Goal: Task Accomplishment & Management: Manage account settings

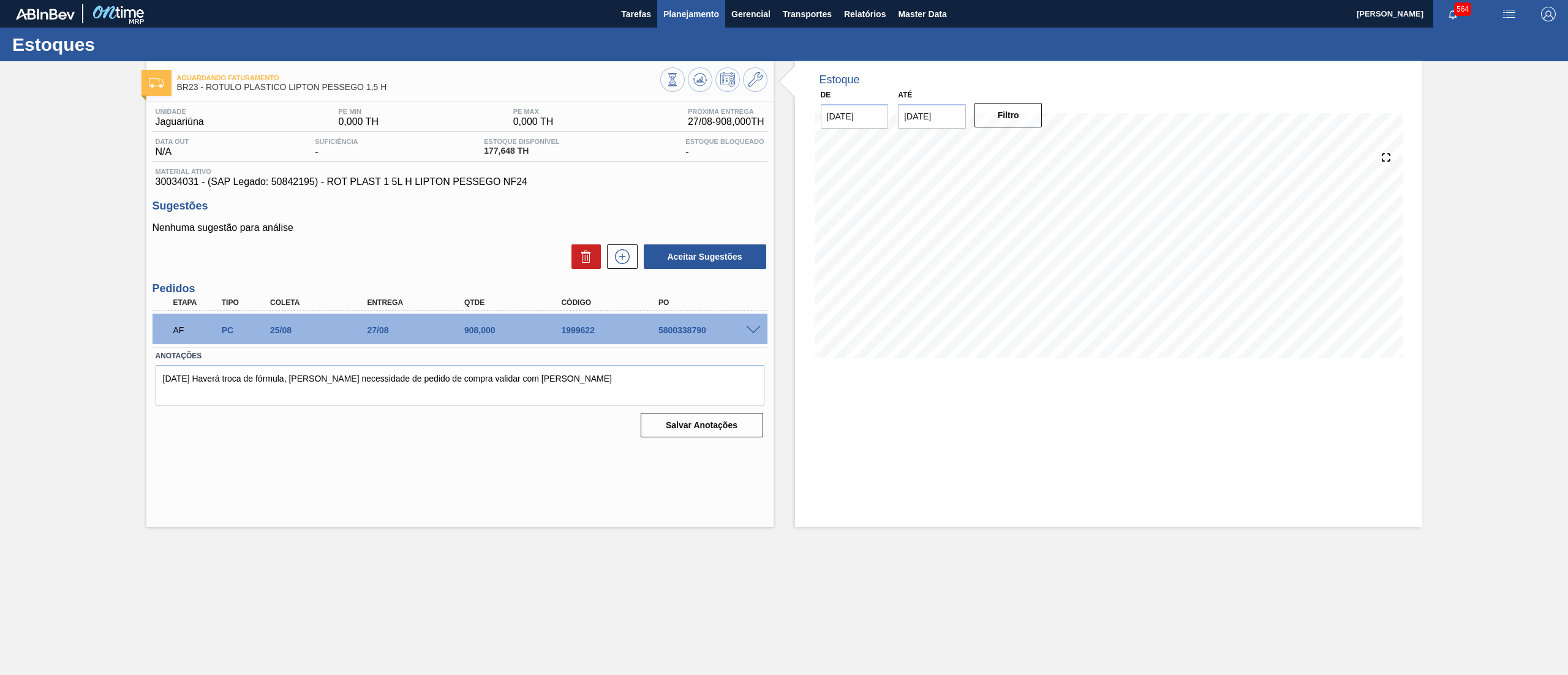
click at [687, 18] on span "Planejamento" at bounding box center [691, 14] width 56 height 15
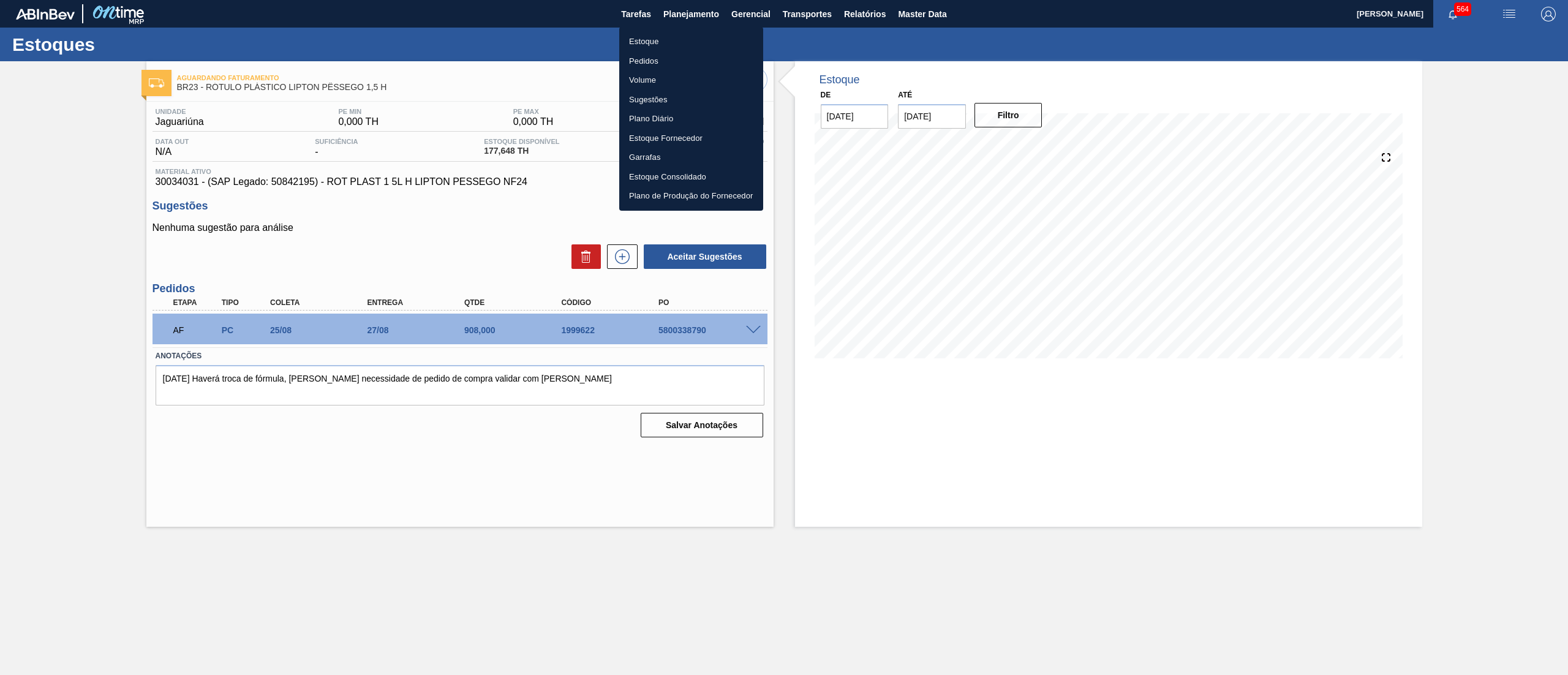
click at [665, 45] on li "Estoque" at bounding box center [691, 41] width 144 height 20
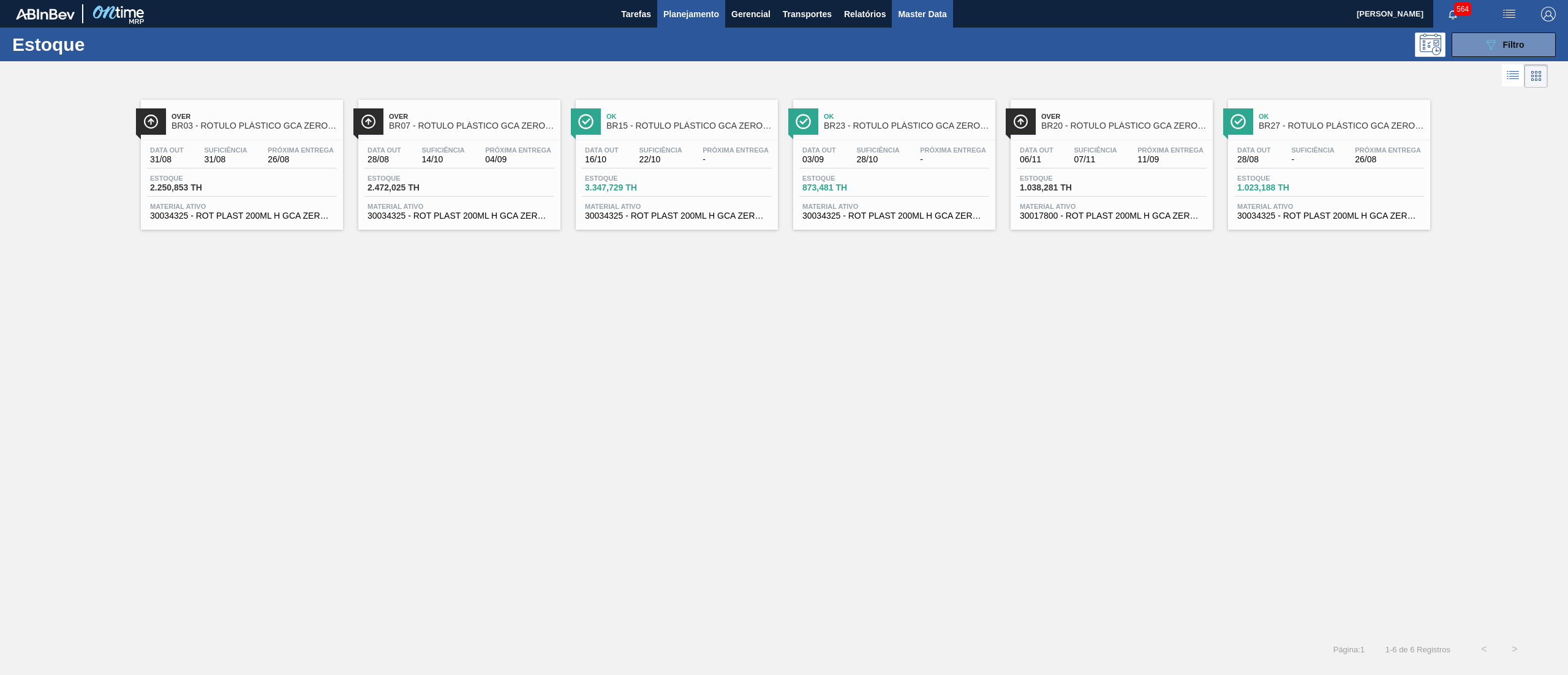
click at [932, 16] on span "Master Data" at bounding box center [922, 14] width 48 height 15
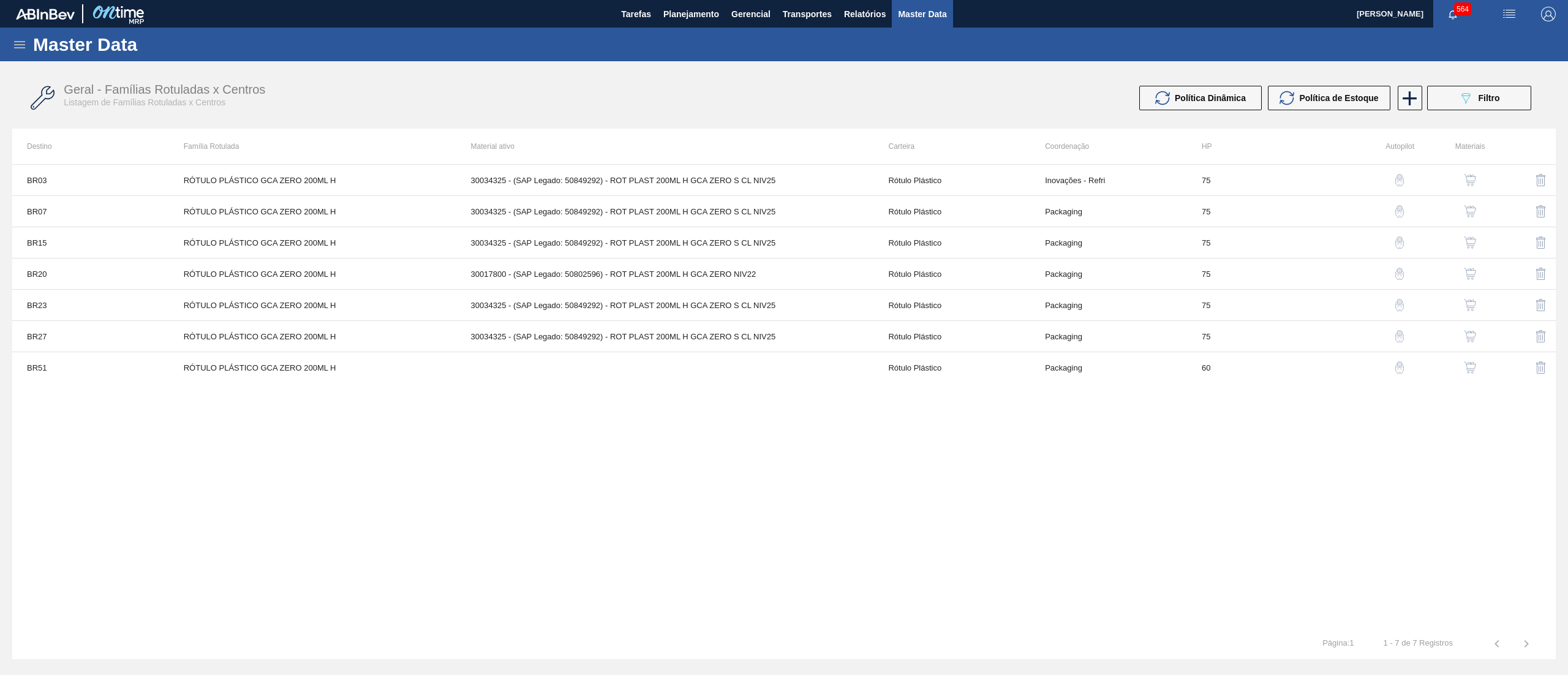
click at [20, 43] on icon at bounding box center [20, 45] width 15 height 15
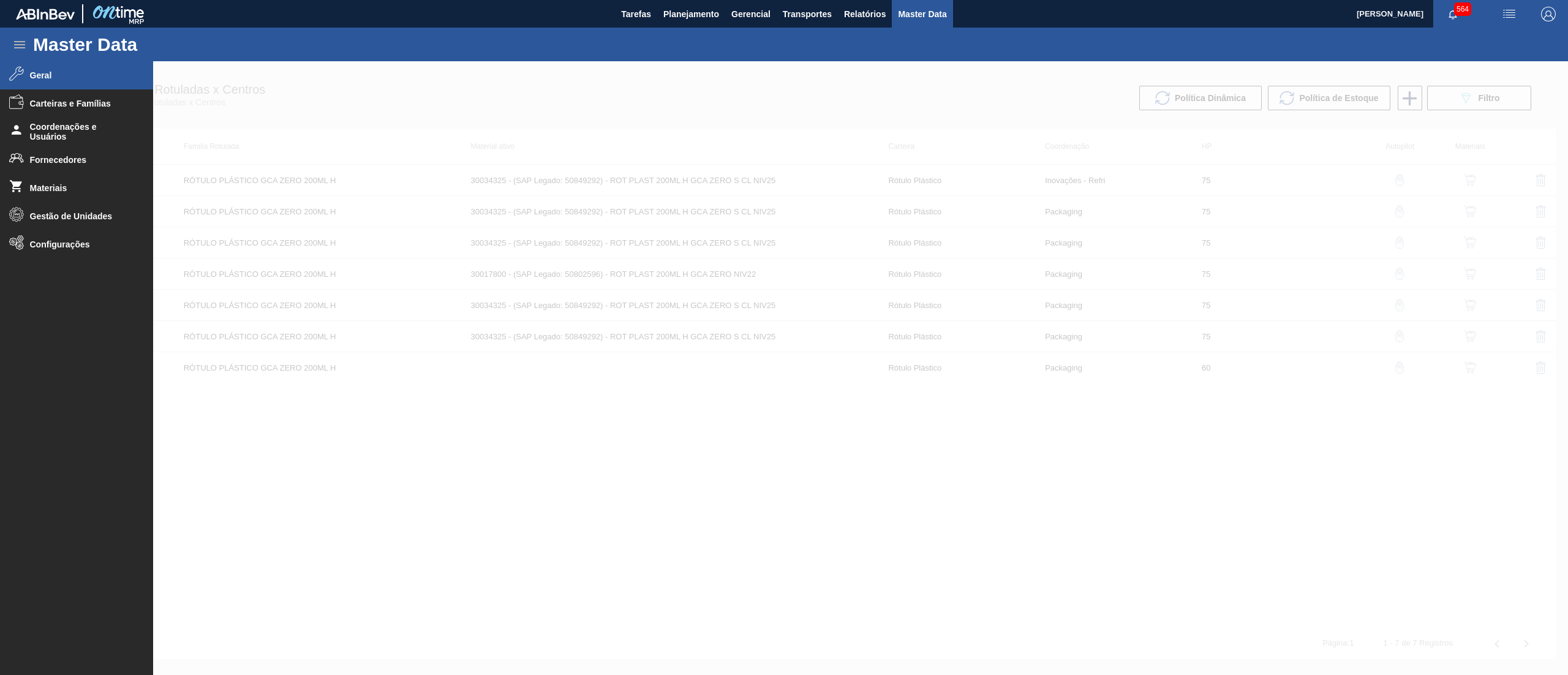
click at [64, 71] on span "Geral" at bounding box center [80, 75] width 101 height 9
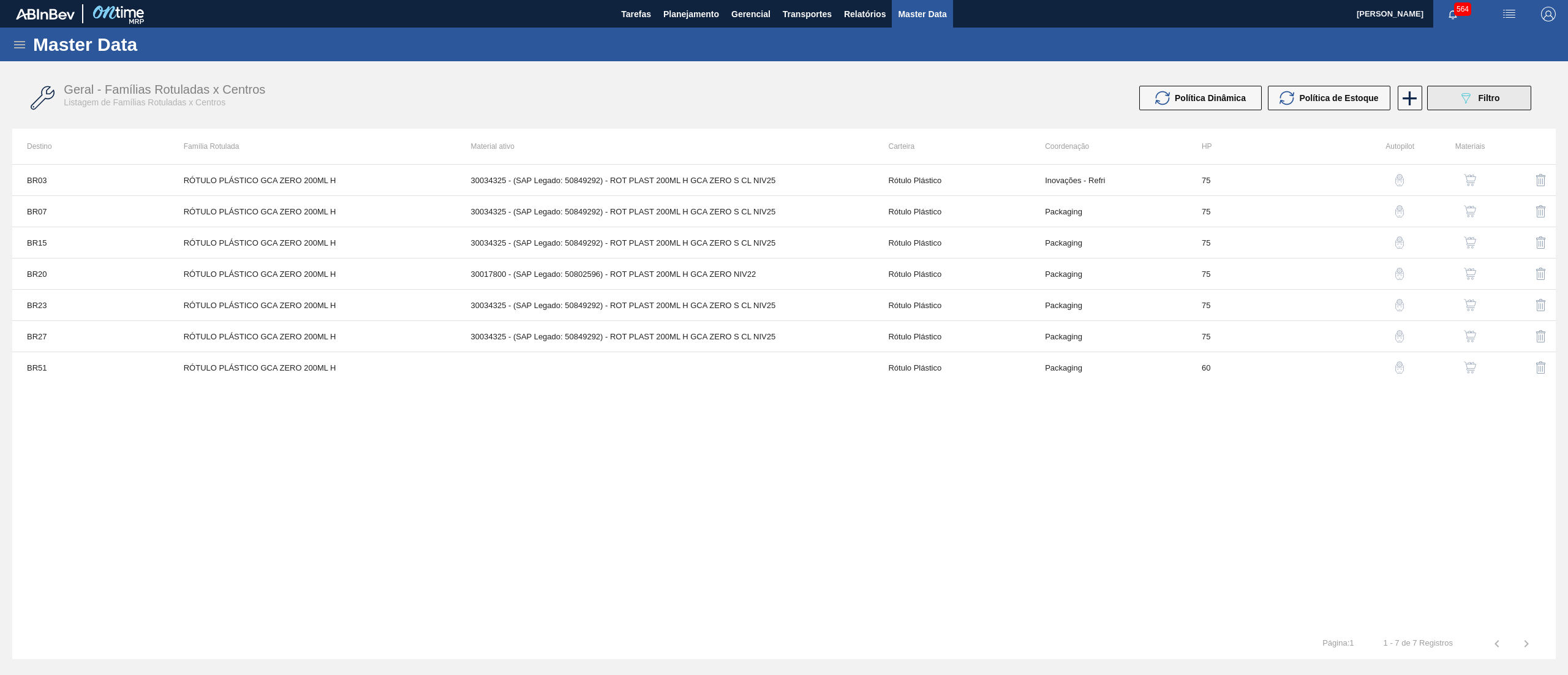
click at [1465, 108] on button "089F7B8B-B2A5-4AFE-B5C0-19BA573D28AC Filtro" at bounding box center [1479, 98] width 104 height 24
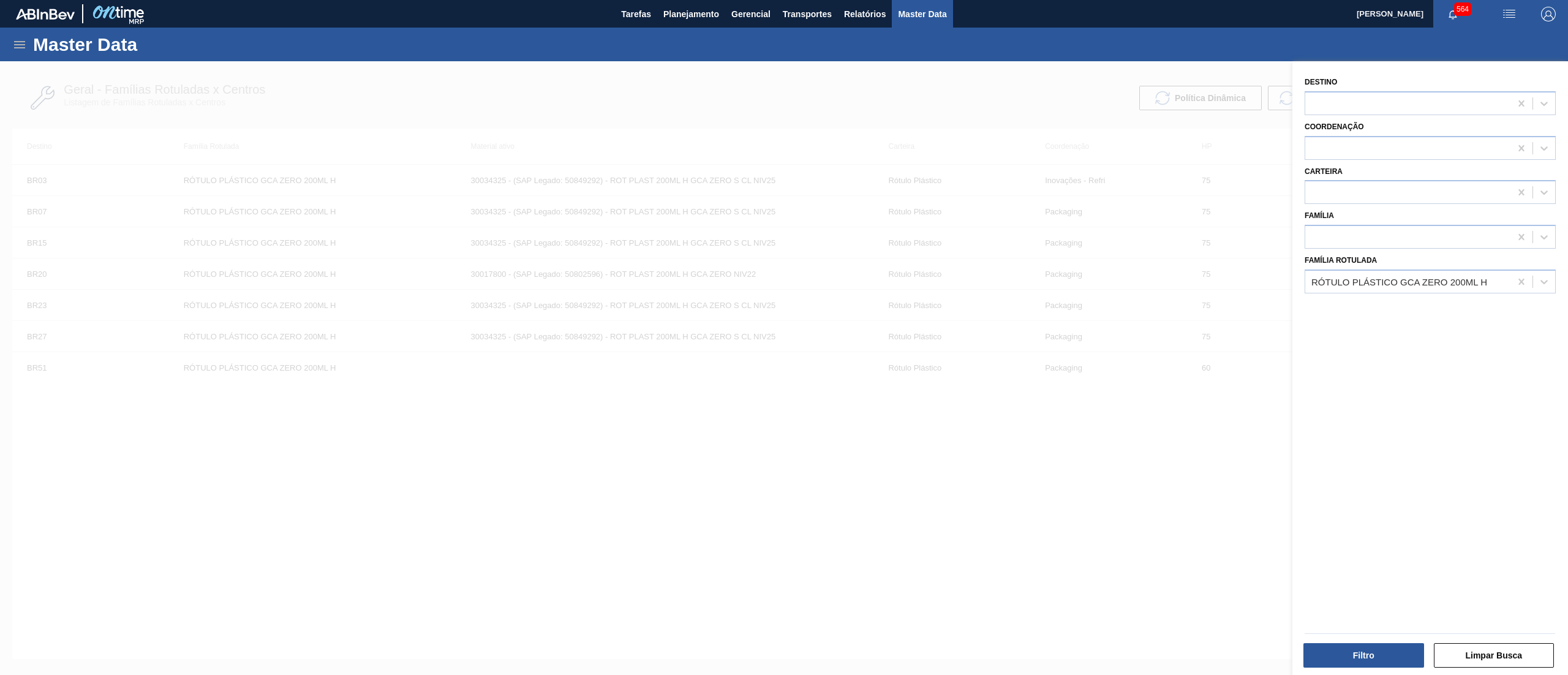
click at [981, 117] on div at bounding box center [784, 398] width 1568 height 675
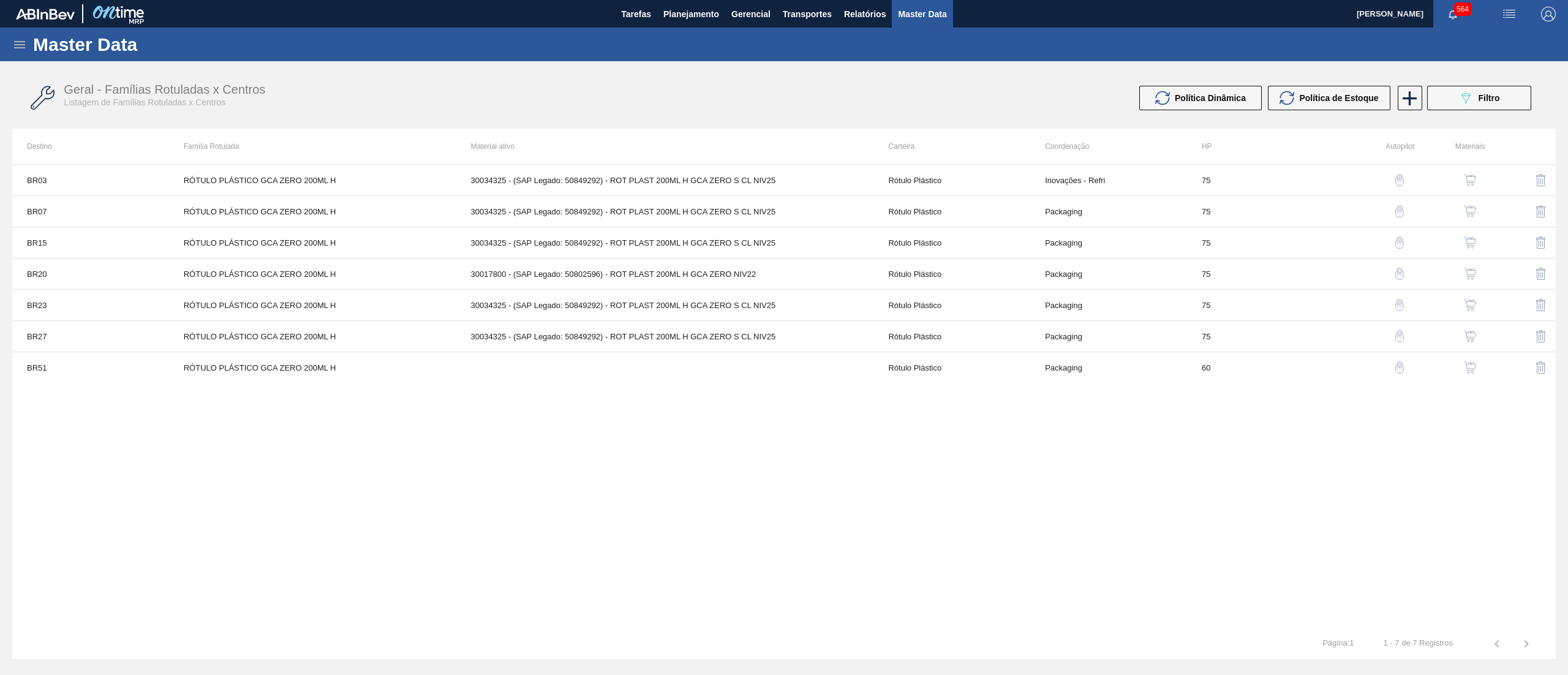
click at [10, 44] on div "Master Data" at bounding box center [784, 45] width 1568 height 34
click at [20, 39] on icon at bounding box center [20, 45] width 15 height 15
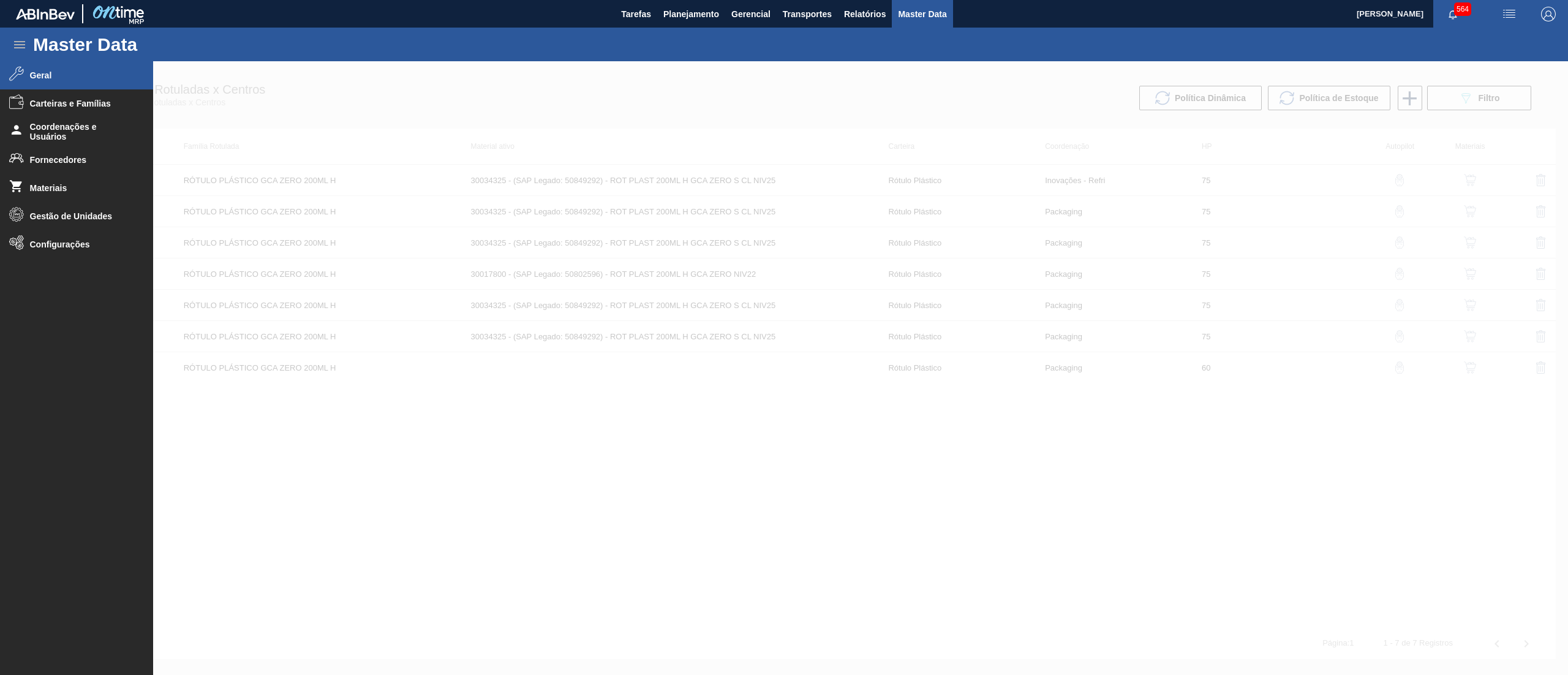
click at [53, 81] on li "Geral" at bounding box center [77, 75] width 153 height 28
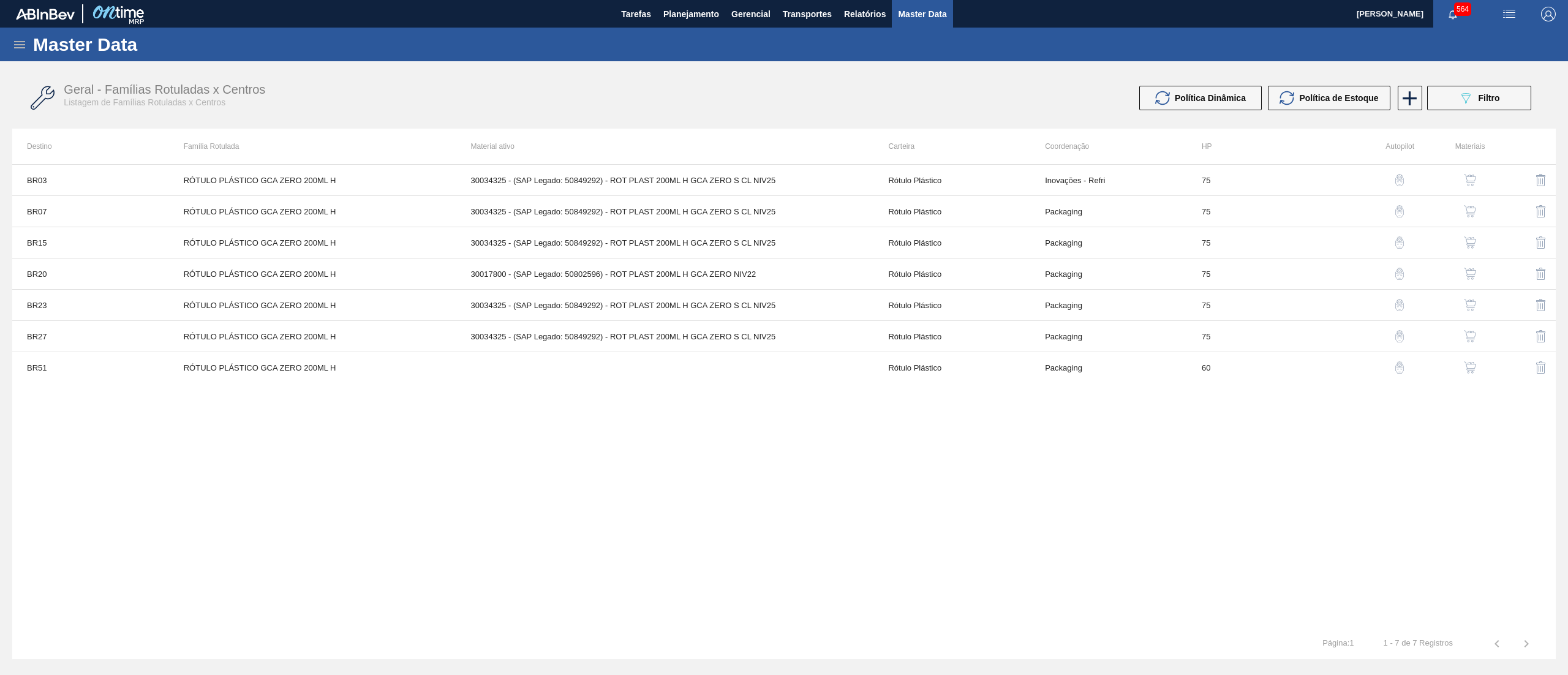
click at [14, 35] on div "Master Data" at bounding box center [784, 45] width 1568 height 34
click at [21, 41] on icon at bounding box center [20, 45] width 15 height 15
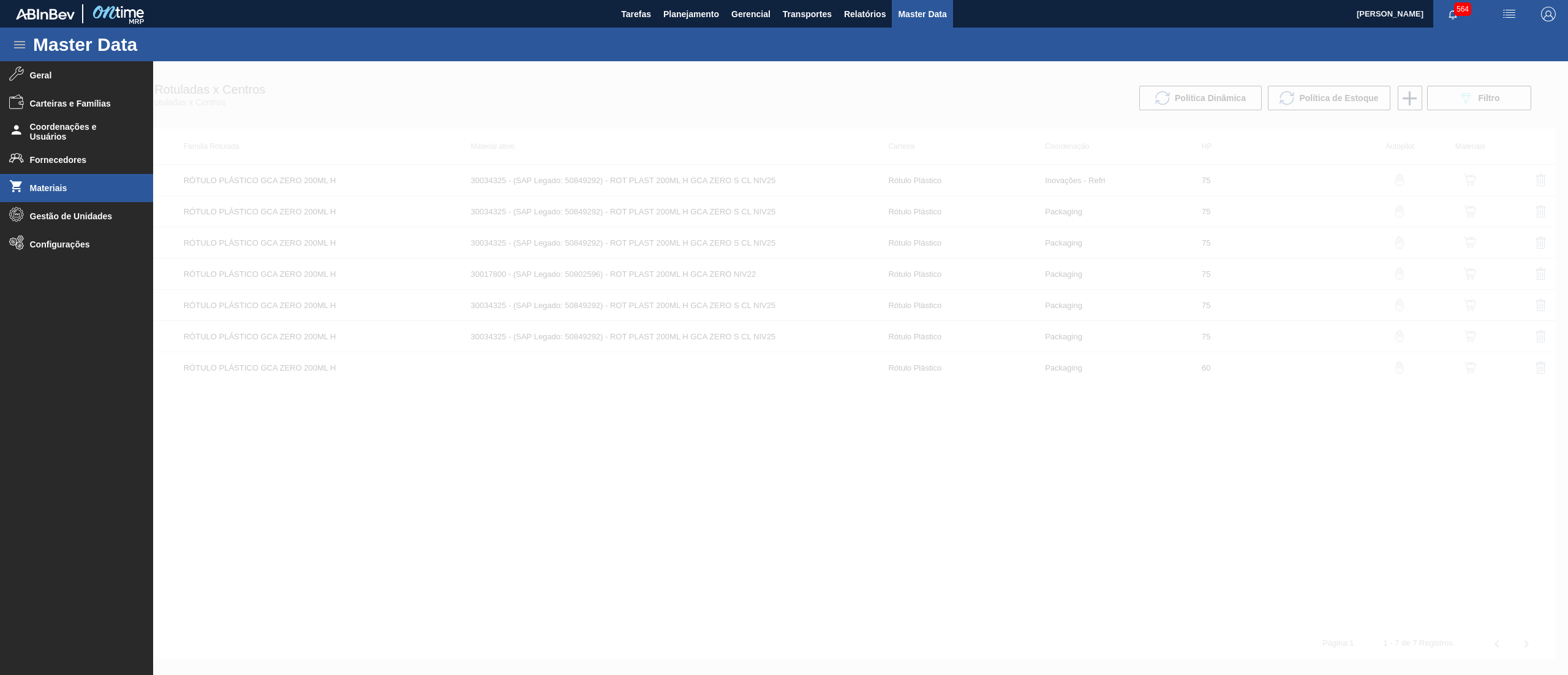
click at [66, 181] on li "Materiais" at bounding box center [77, 188] width 153 height 28
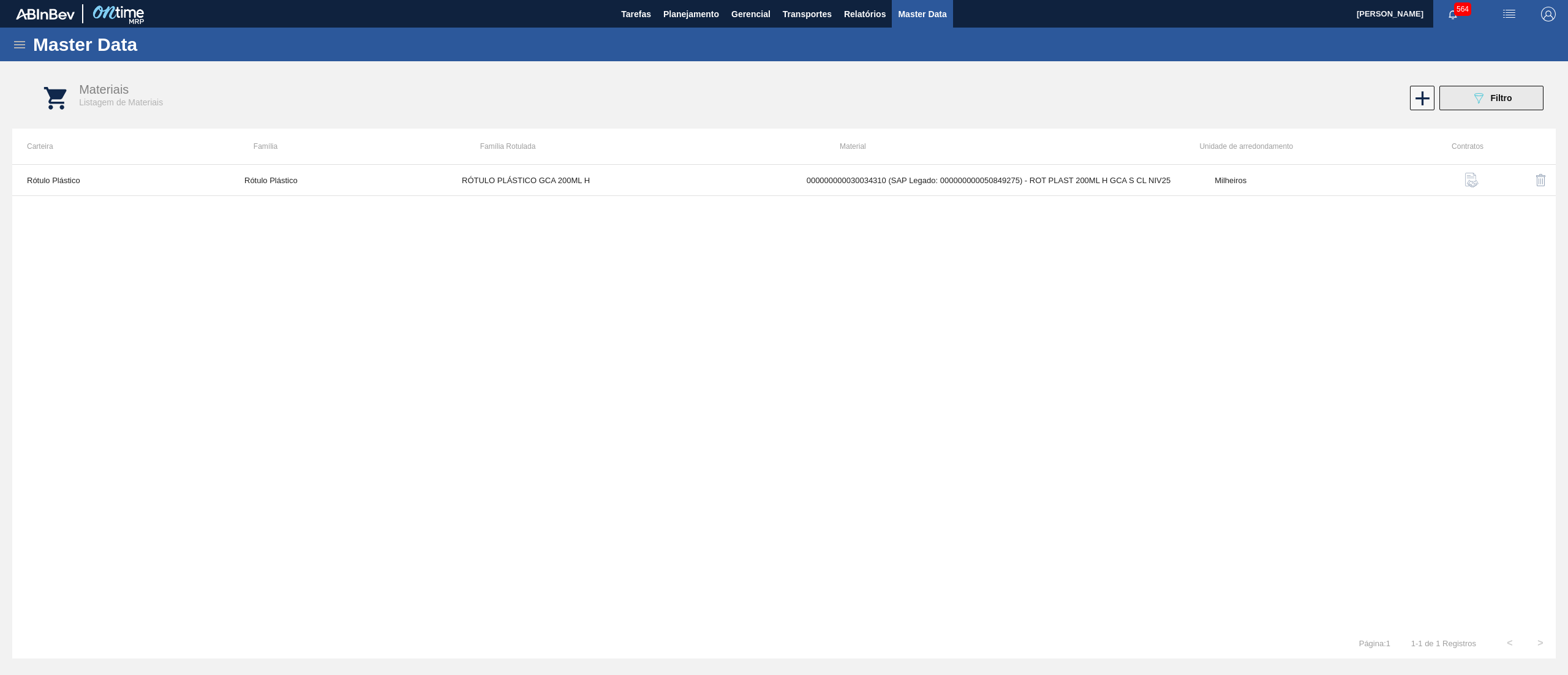
click at [1495, 94] on span "Filtro" at bounding box center [1502, 98] width 22 height 9
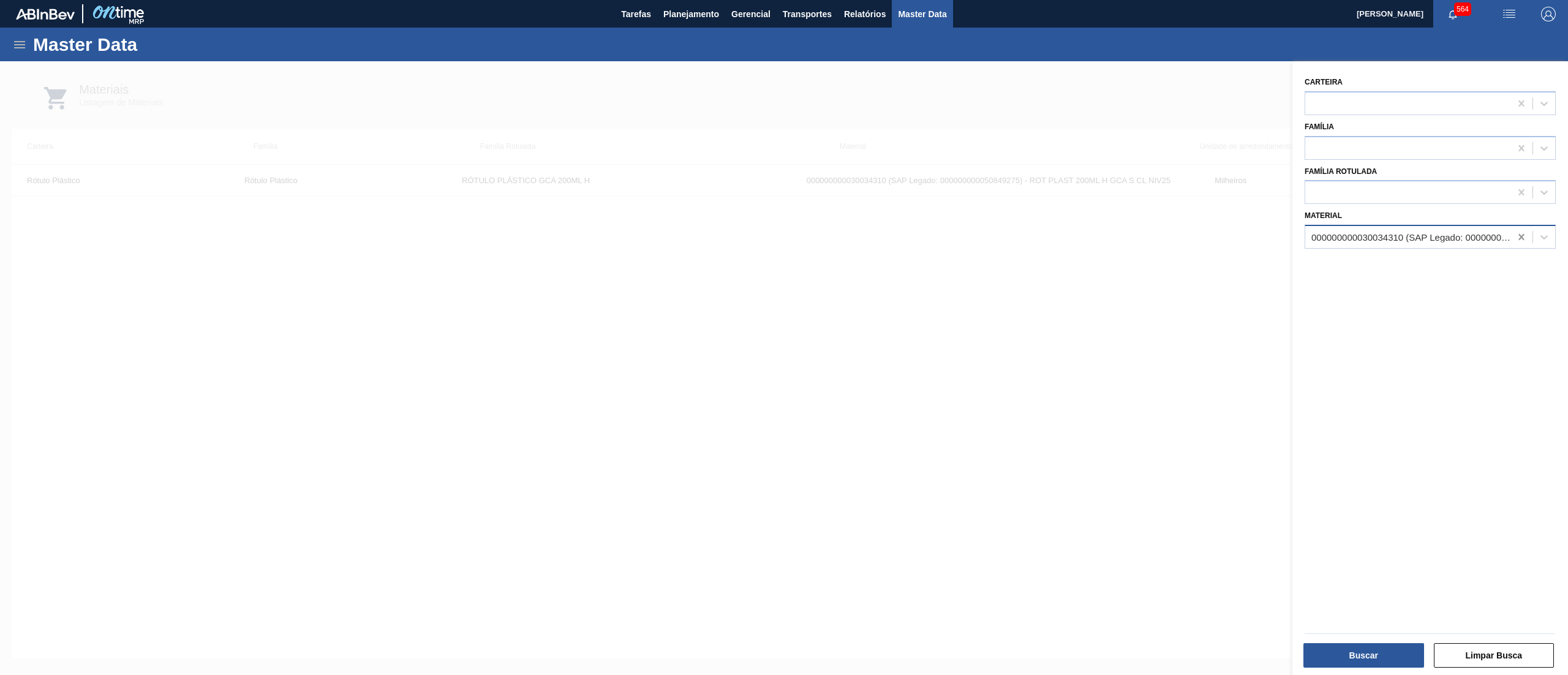
click at [1518, 235] on icon at bounding box center [1521, 237] width 5 height 6
paste input "30009599"
type input "30009599"
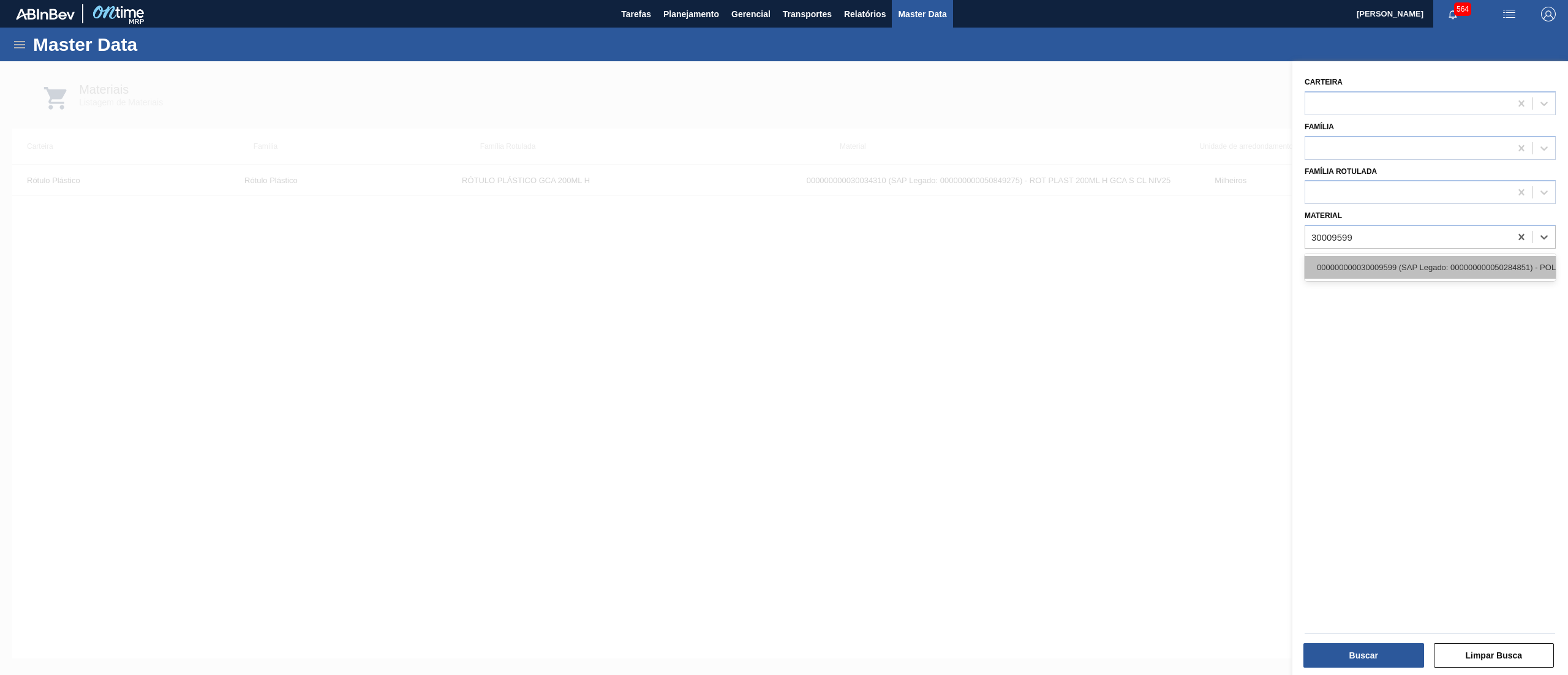
click at [1454, 264] on div "000000000030009599 (SAP Legado: 000000000050284851) - POLIDEXTROSE" at bounding box center [1430, 267] width 251 height 22
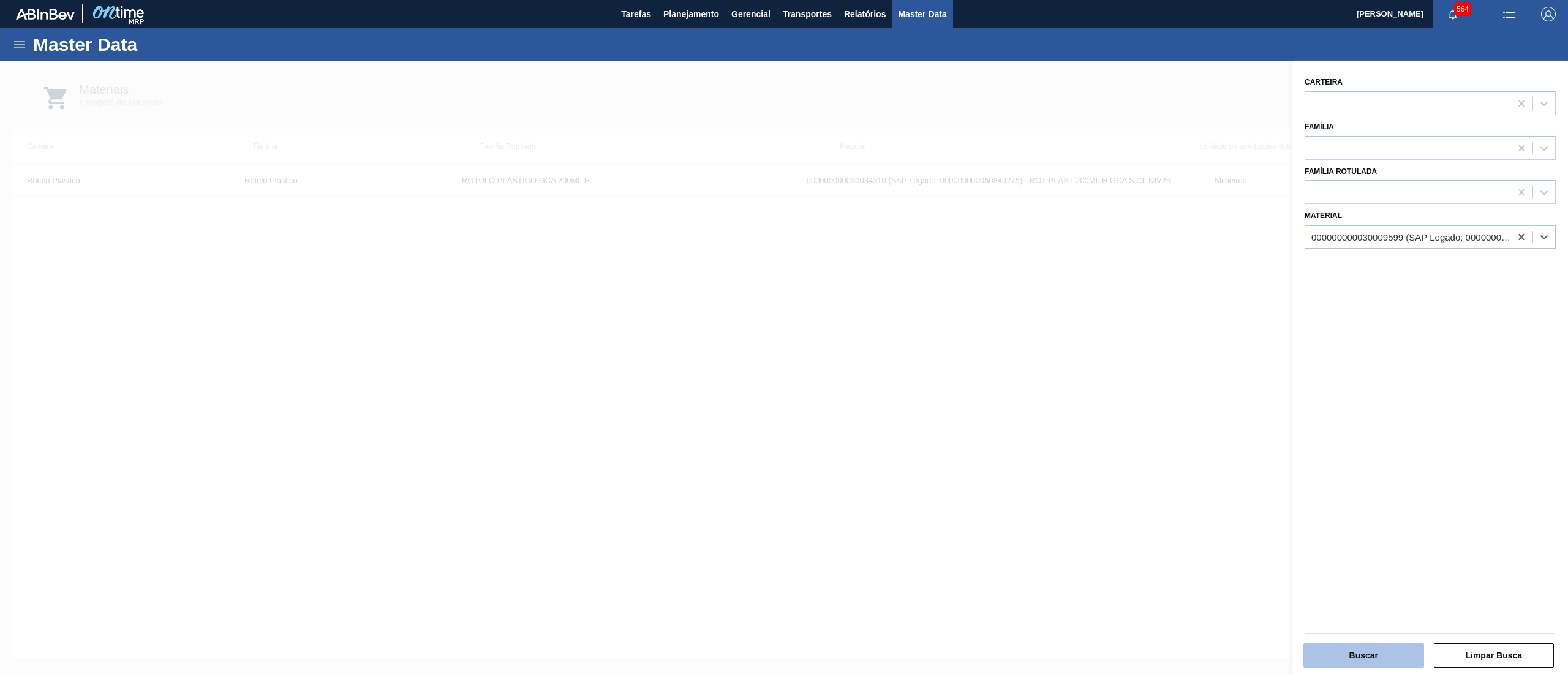
click at [1355, 655] on button "Buscar" at bounding box center [1364, 655] width 121 height 24
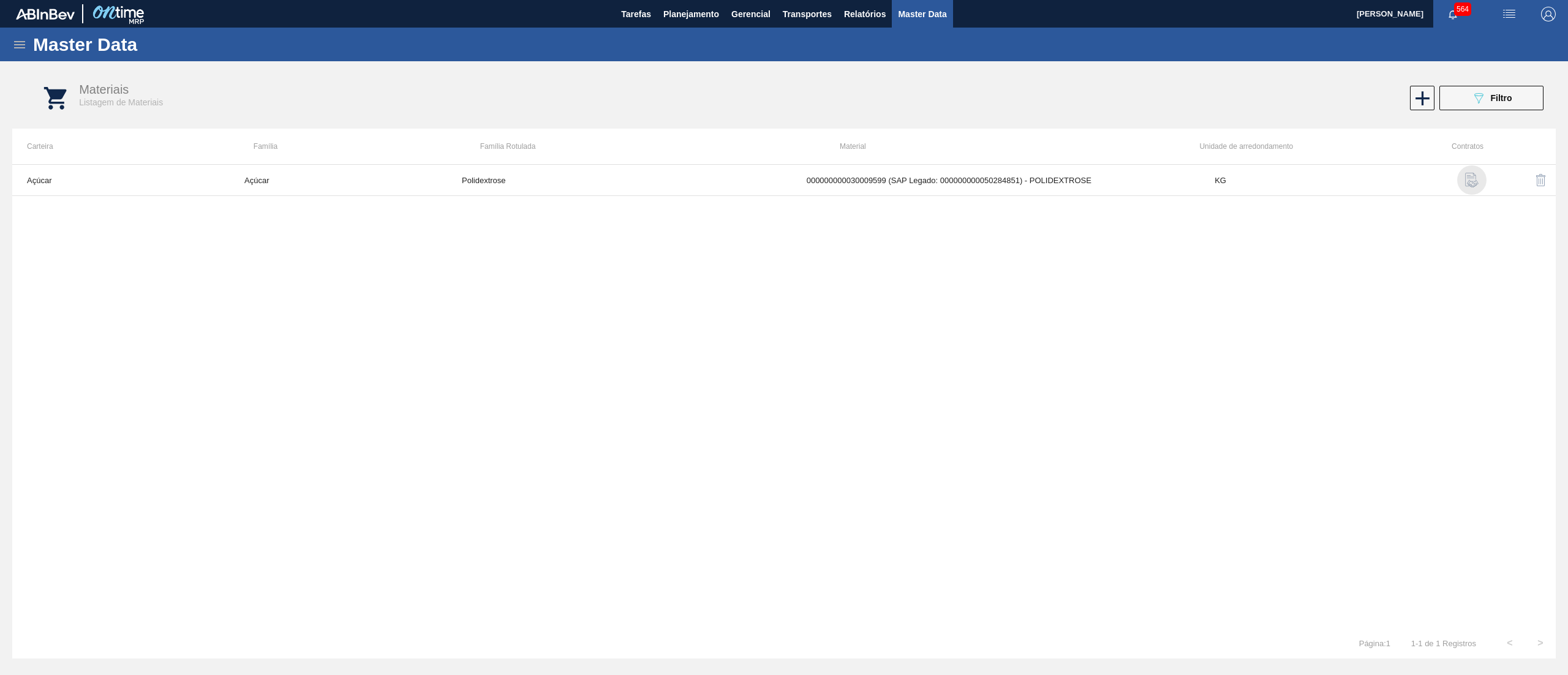
click at [1466, 178] on img "button" at bounding box center [1472, 180] width 15 height 15
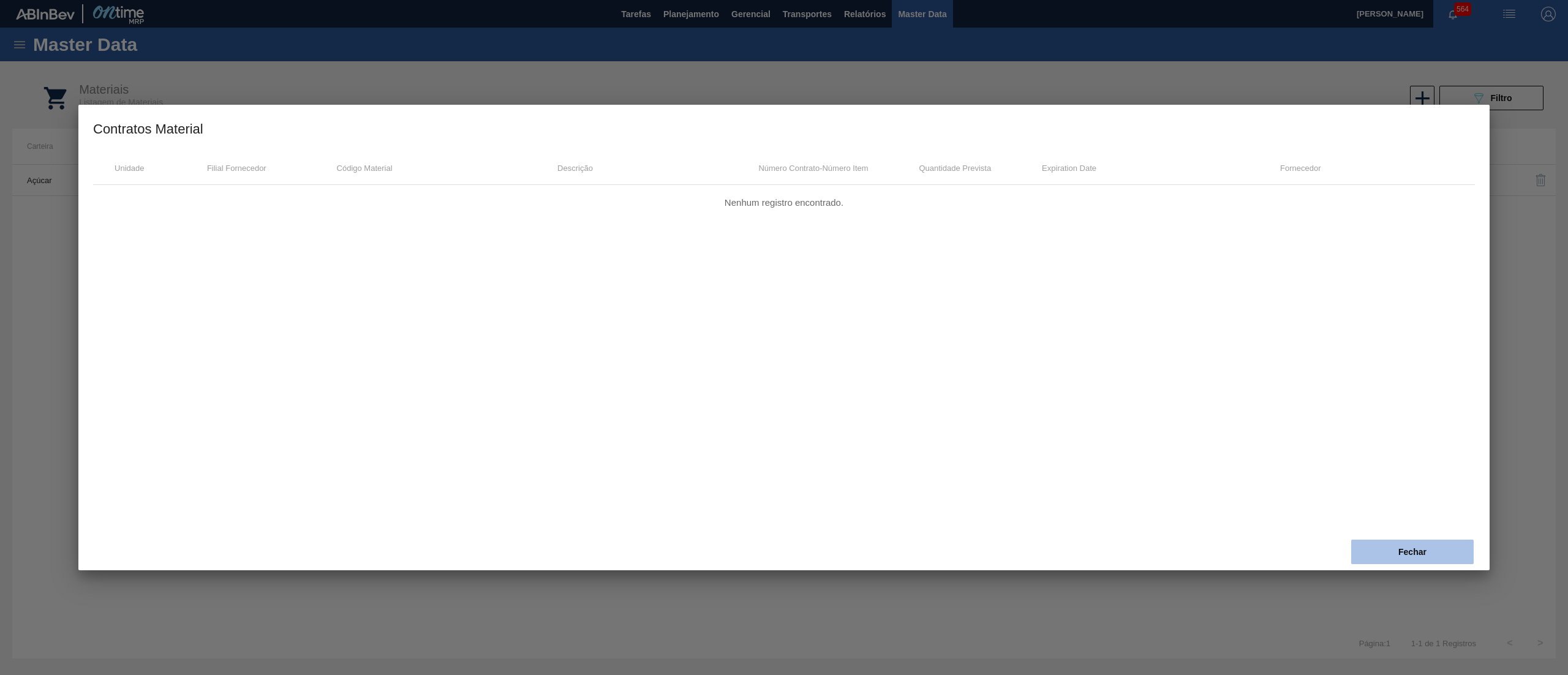
click at [1386, 552] on button "Fechar" at bounding box center [1412, 552] width 123 height 24
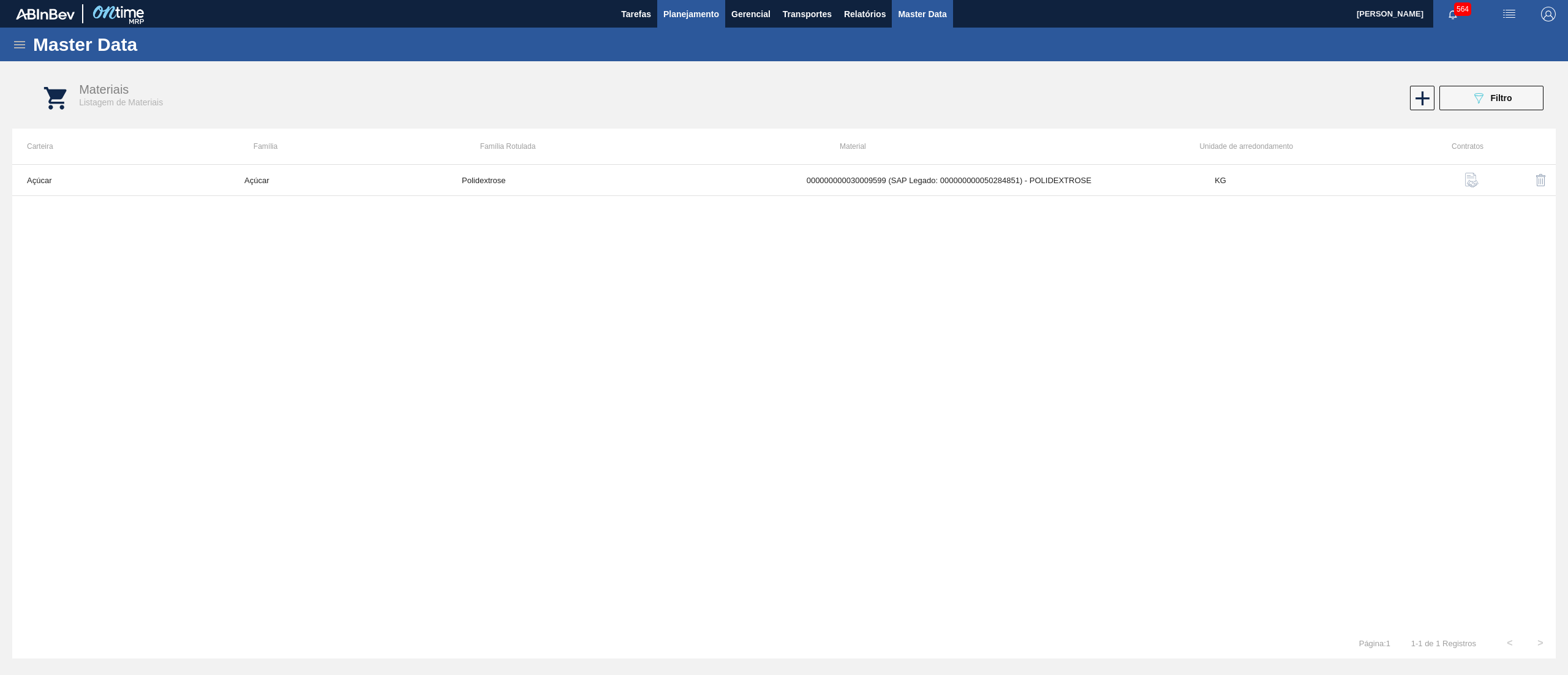
click at [686, 16] on span "Planejamento" at bounding box center [691, 14] width 56 height 15
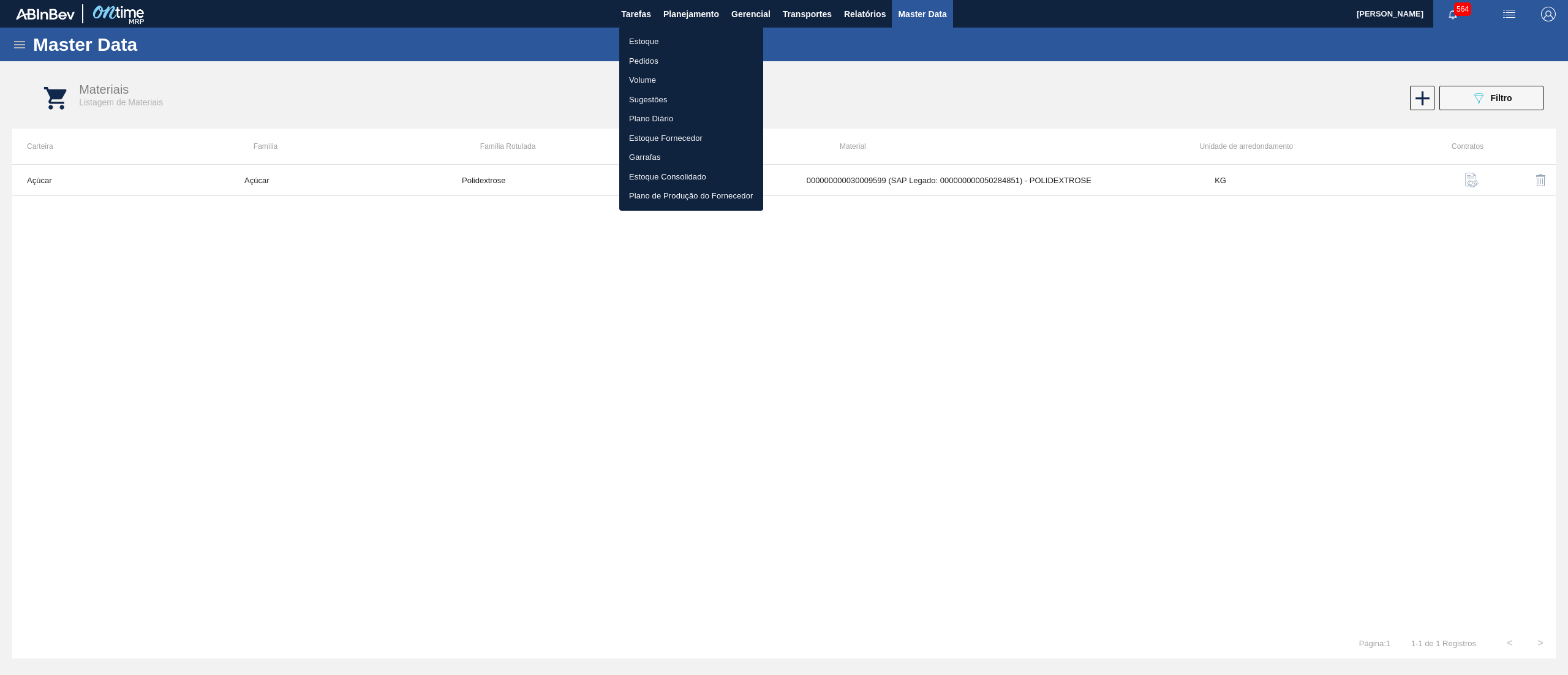
click at [24, 50] on div at bounding box center [784, 337] width 1568 height 675
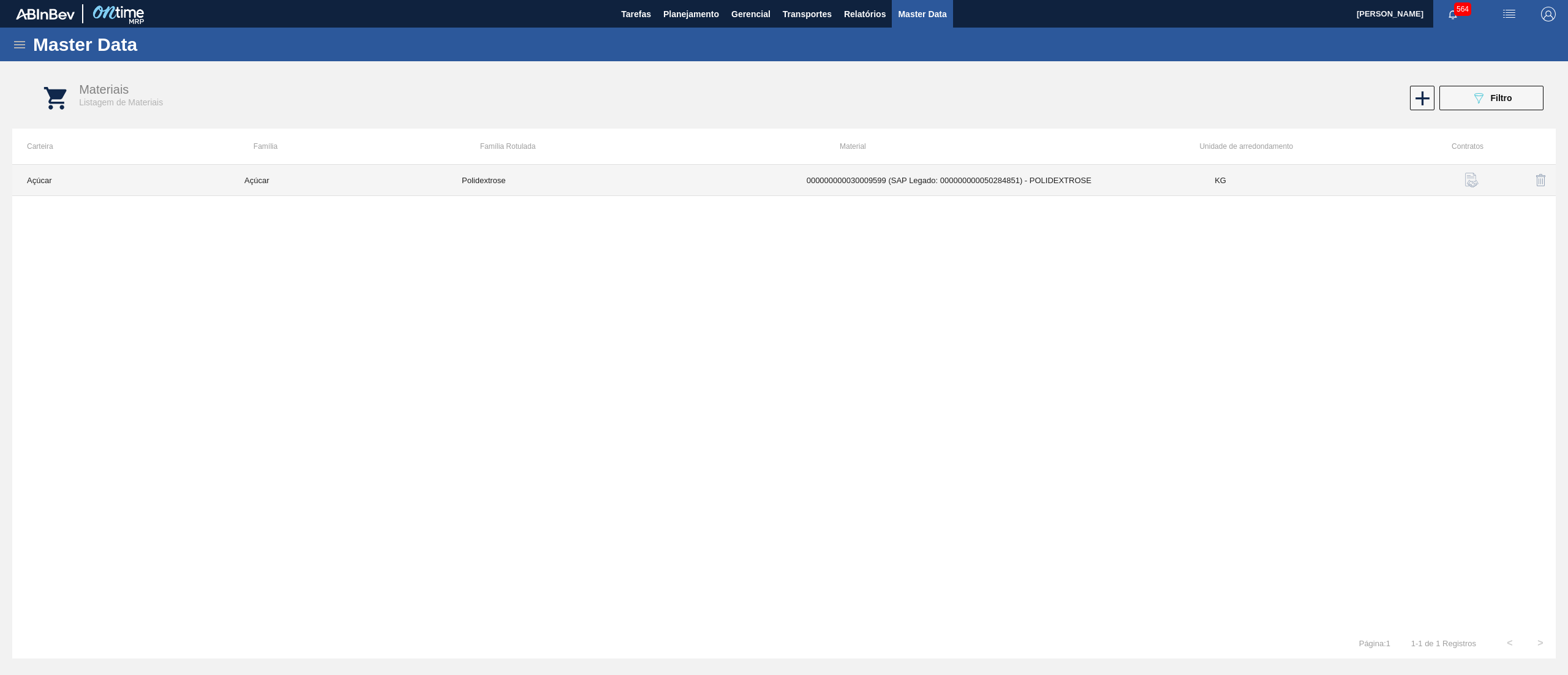
click at [690, 191] on td "Polidextrose" at bounding box center [619, 180] width 345 height 31
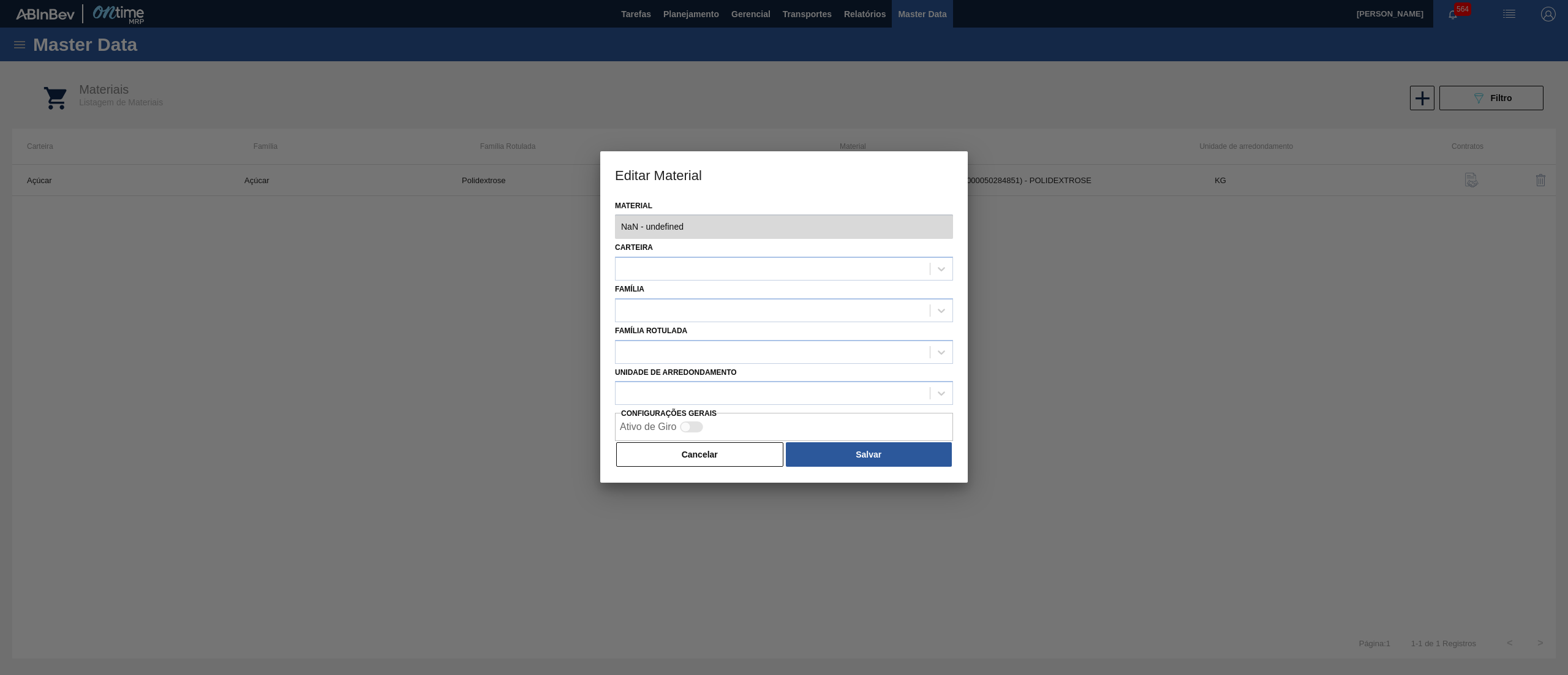
type input "30009599 - 000000000030009599 (SAP Legado: 000000000050284851) - POLIDEXTROSE"
click at [697, 456] on button "Cancelar" at bounding box center [699, 455] width 168 height 24
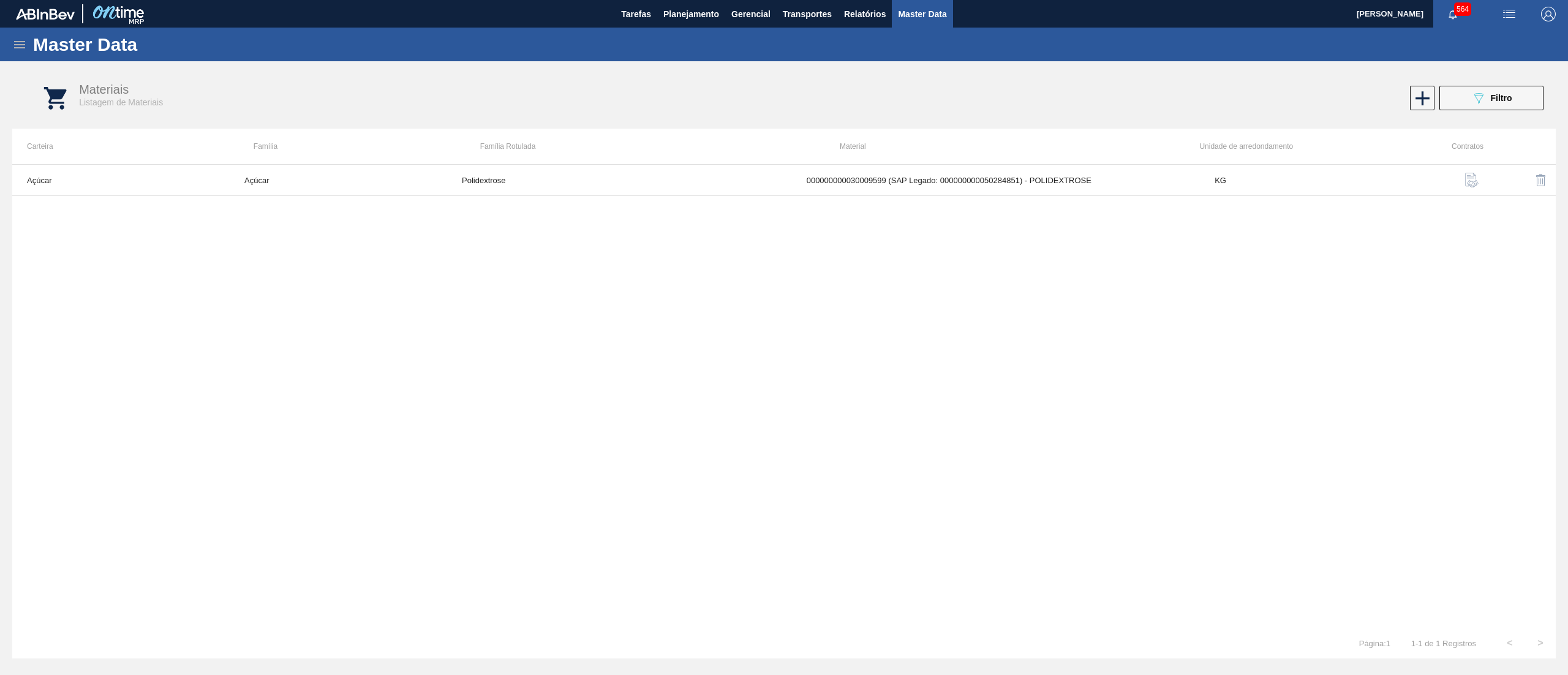
click at [16, 45] on icon at bounding box center [20, 45] width 15 height 15
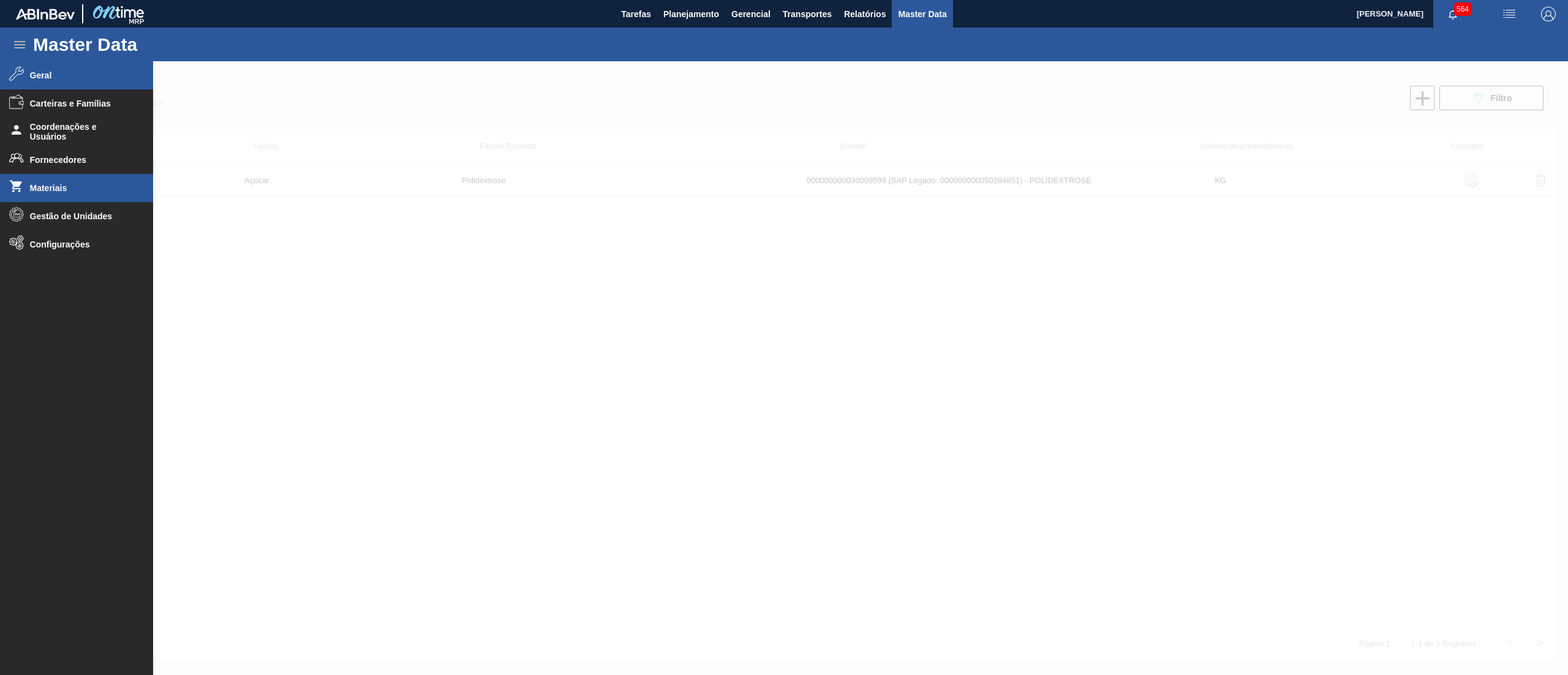
click at [32, 75] on span "Geral" at bounding box center [80, 75] width 101 height 9
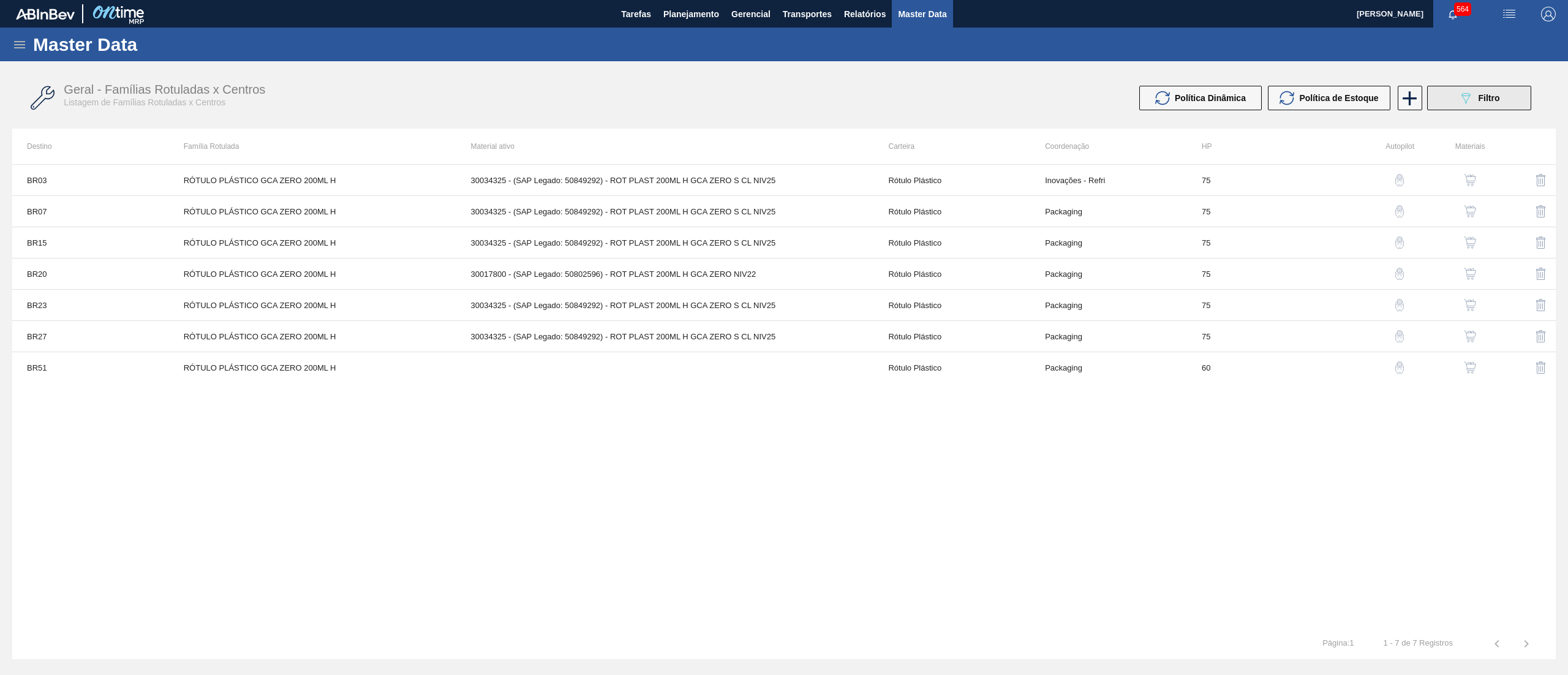
click at [1455, 100] on button "089F7B8B-B2A5-4AFE-B5C0-19BA573D28AC Filtro" at bounding box center [1479, 98] width 104 height 24
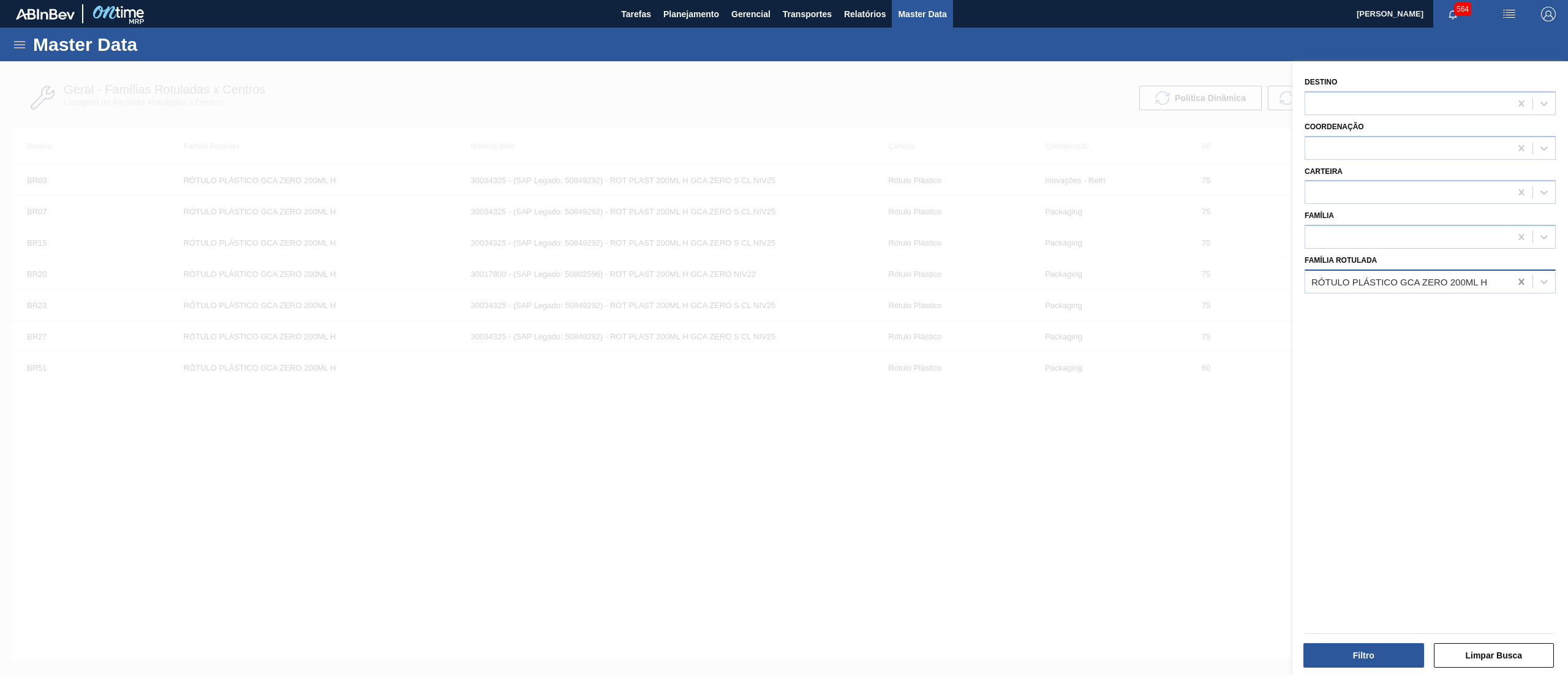
click at [1515, 279] on icon at bounding box center [1521, 282] width 12 height 12
type Rotulada "polide"
click at [1446, 313] on div "Polidextrose" at bounding box center [1430, 311] width 251 height 22
click at [1346, 647] on button "Filtro" at bounding box center [1364, 655] width 121 height 24
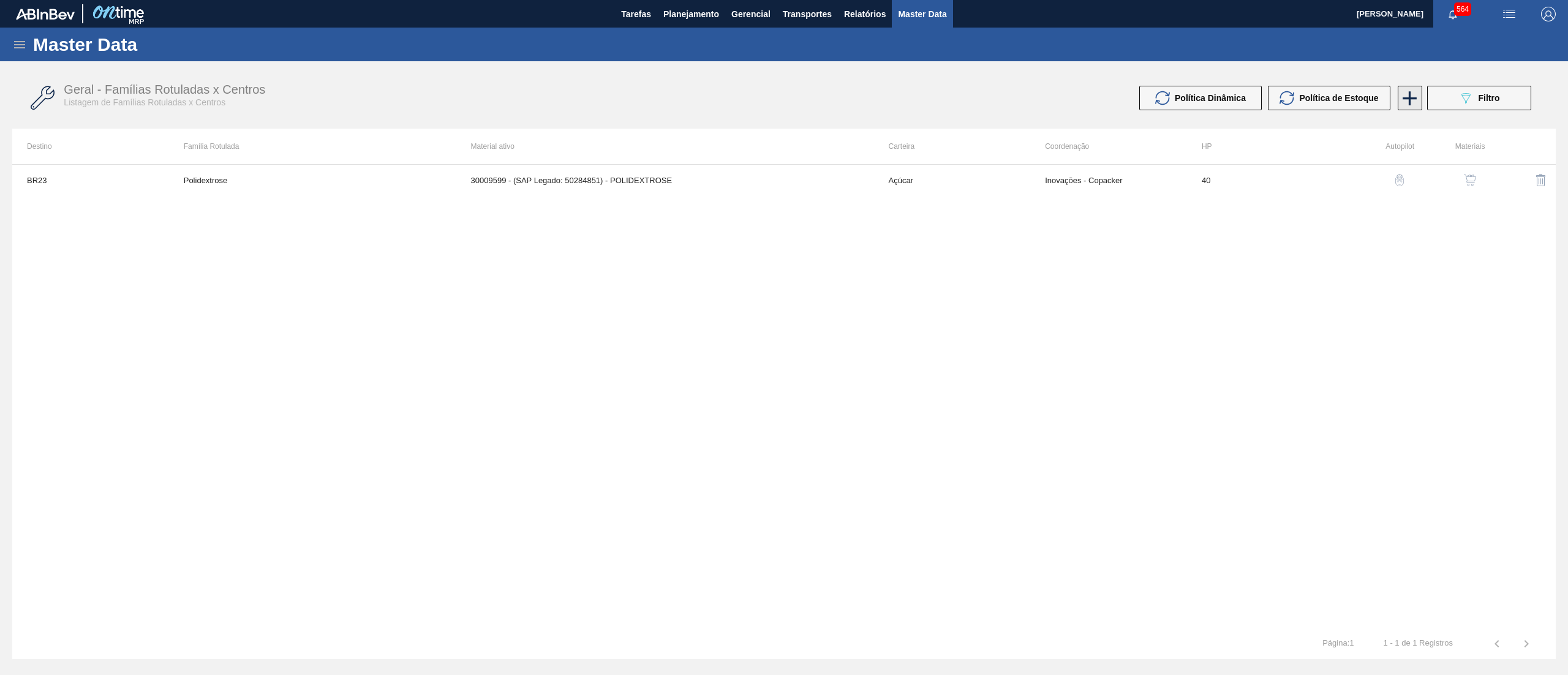
click at [1411, 108] on icon at bounding box center [1409, 98] width 24 height 24
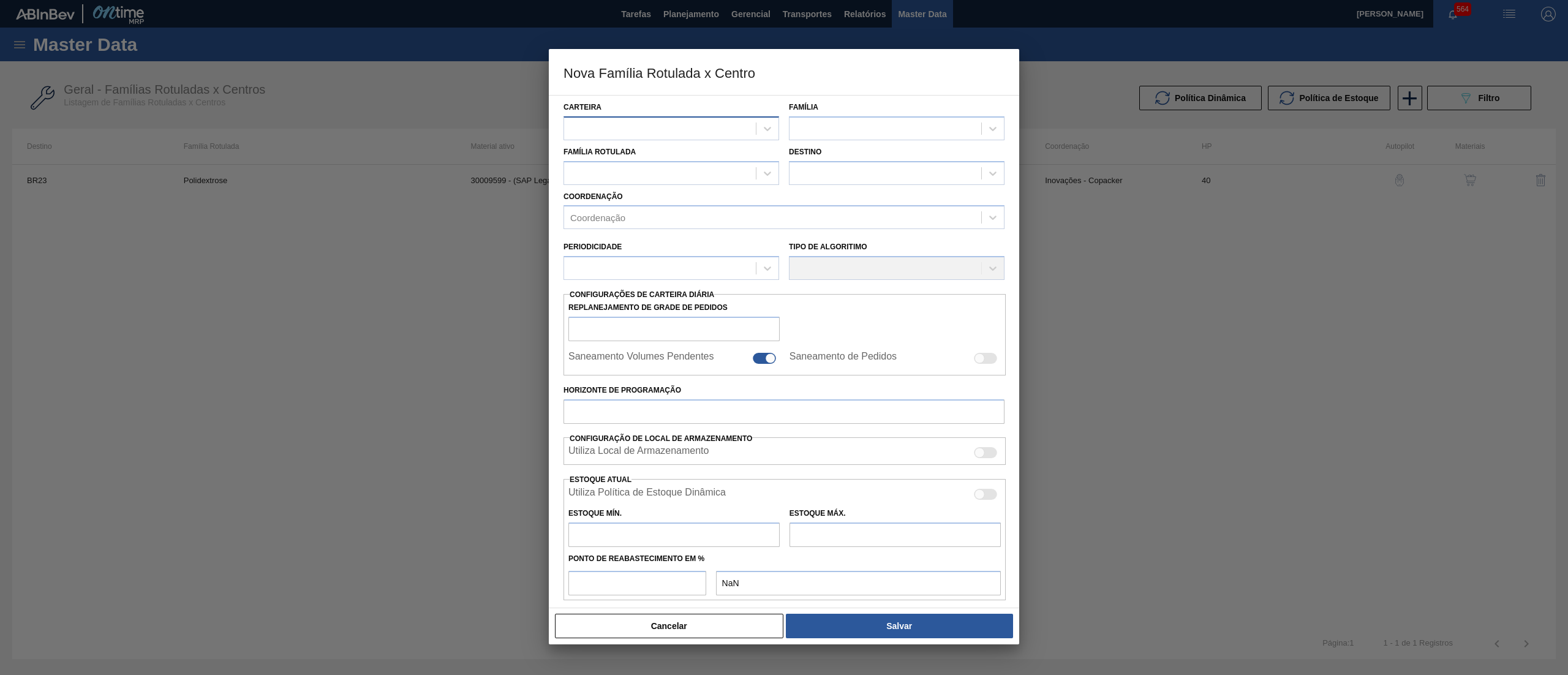
click at [686, 134] on div at bounding box center [660, 128] width 192 height 18
type input "p"
type input "a"
type input "ç"
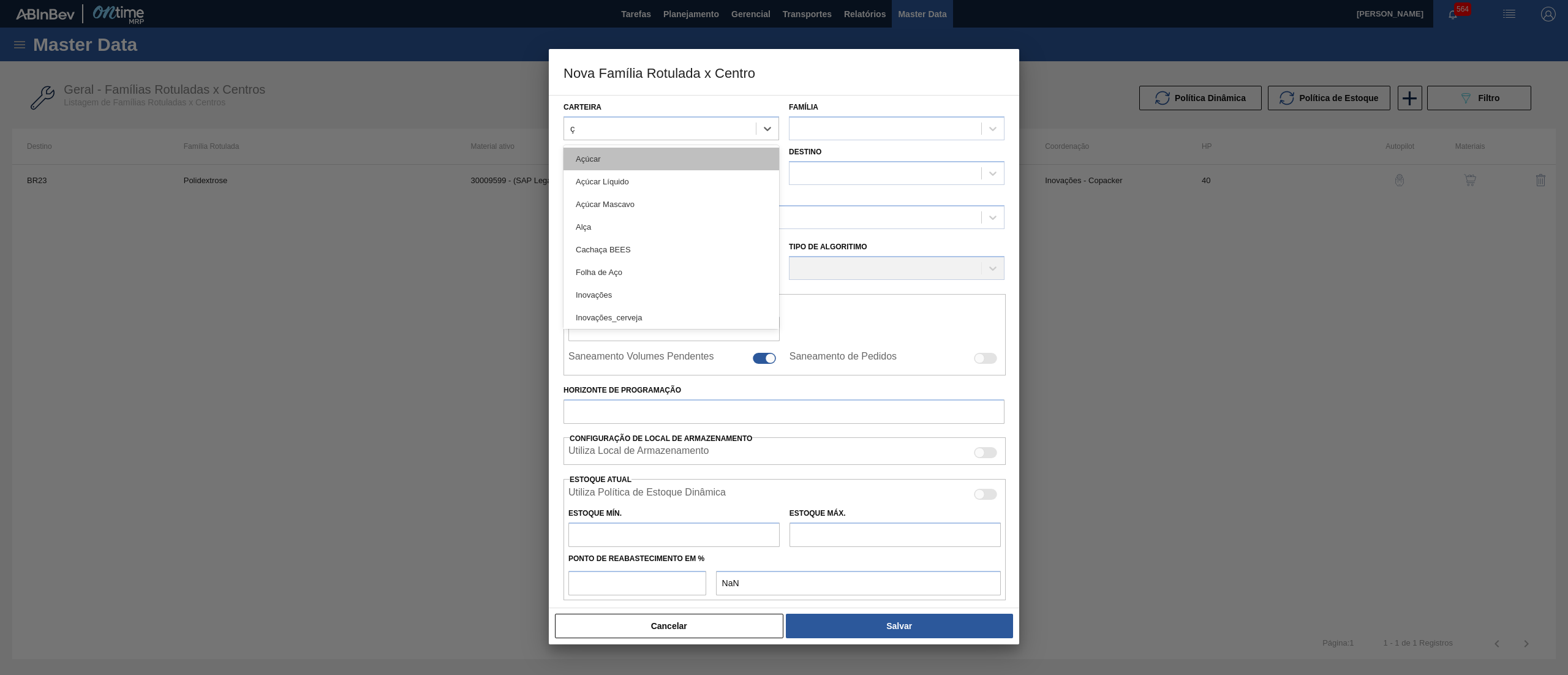
click at [707, 163] on div "Açúcar" at bounding box center [671, 159] width 216 height 22
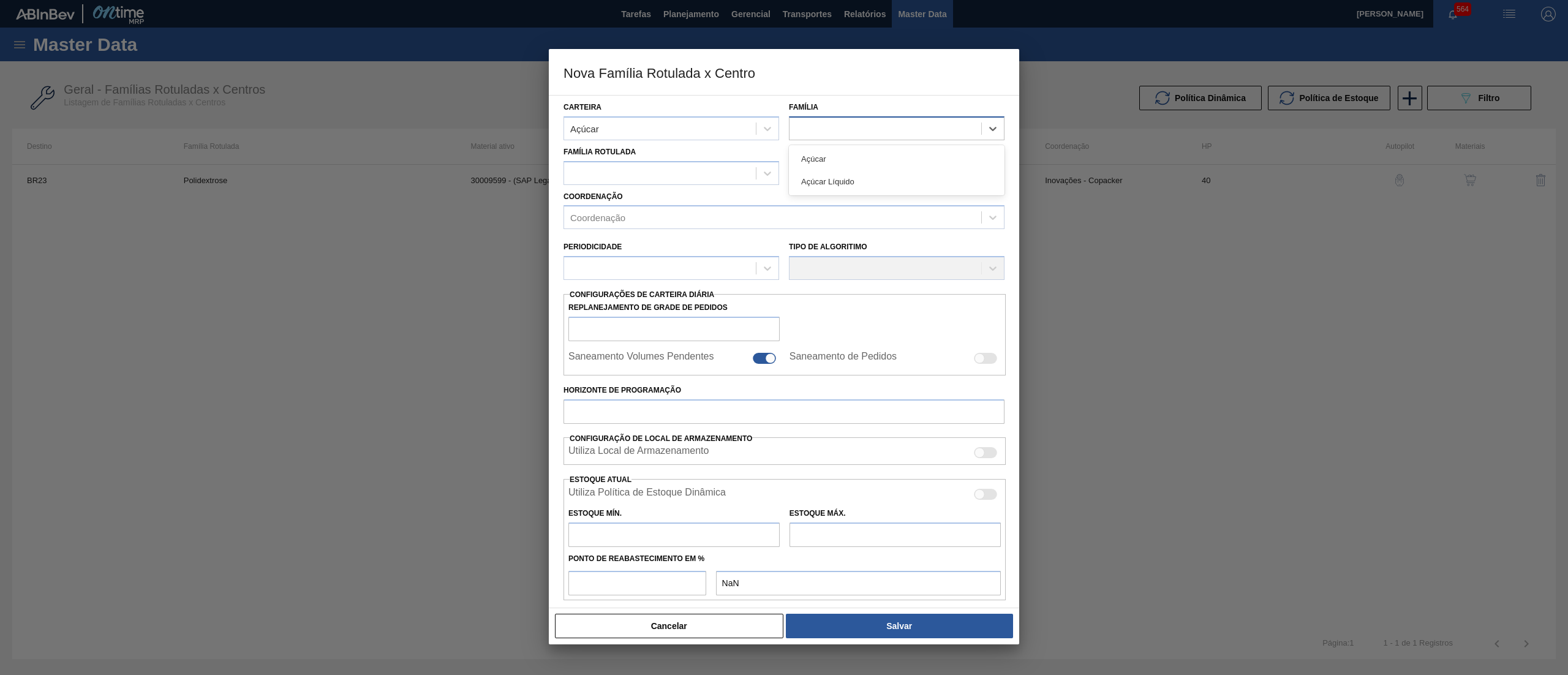
click at [838, 123] on div at bounding box center [885, 128] width 192 height 18
drag, startPoint x: 824, startPoint y: 141, endPoint x: 809, endPoint y: 156, distance: 21.2
click at [824, 143] on div "Família Rotulada Destino" at bounding box center [784, 163] width 451 height 45
click at [809, 124] on div at bounding box center [885, 128] width 192 height 18
click at [807, 159] on div "Açúcar" at bounding box center [897, 159] width 216 height 22
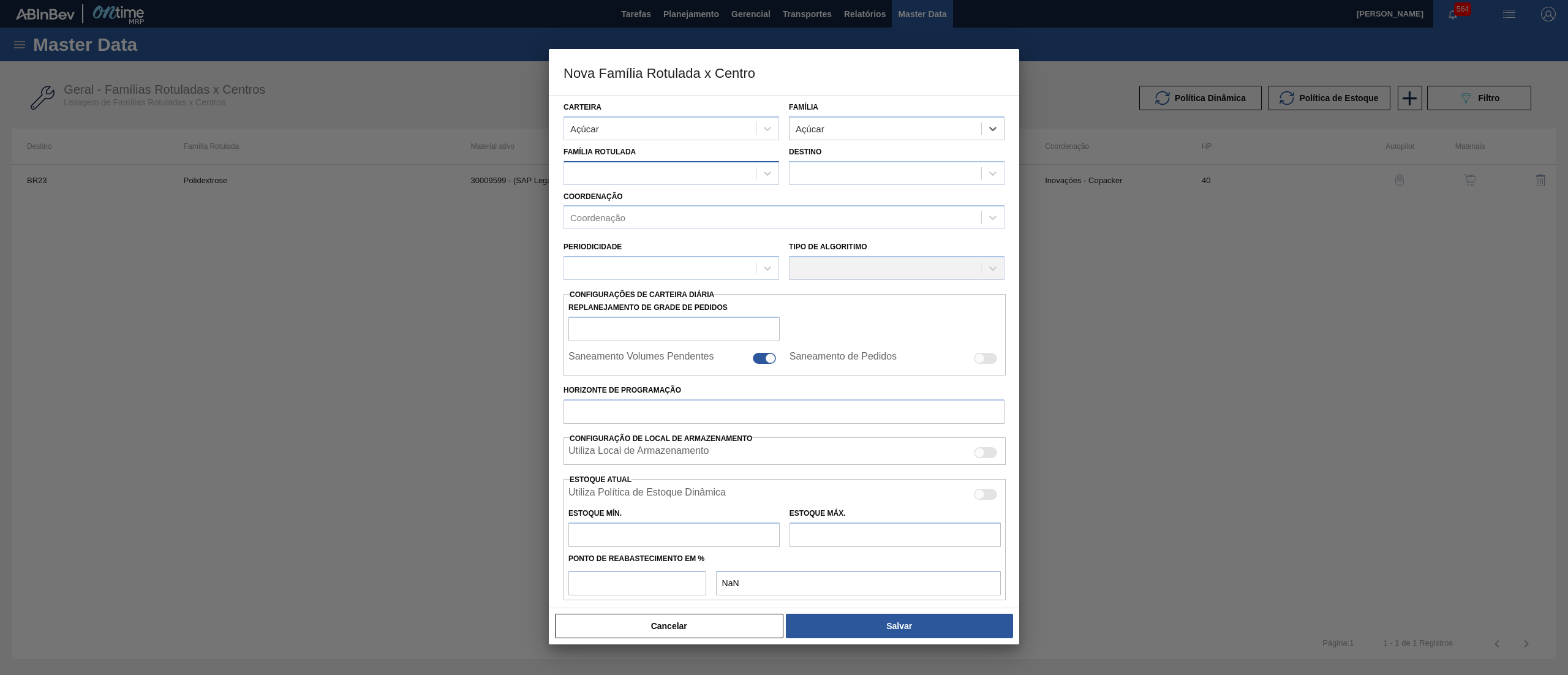
click at [673, 178] on div at bounding box center [660, 173] width 192 height 18
type Rotulada "pol"
click at [690, 197] on div "Polidextrose" at bounding box center [671, 204] width 216 height 22
checkbox input "false"
click at [833, 174] on div at bounding box center [885, 173] width 192 height 18
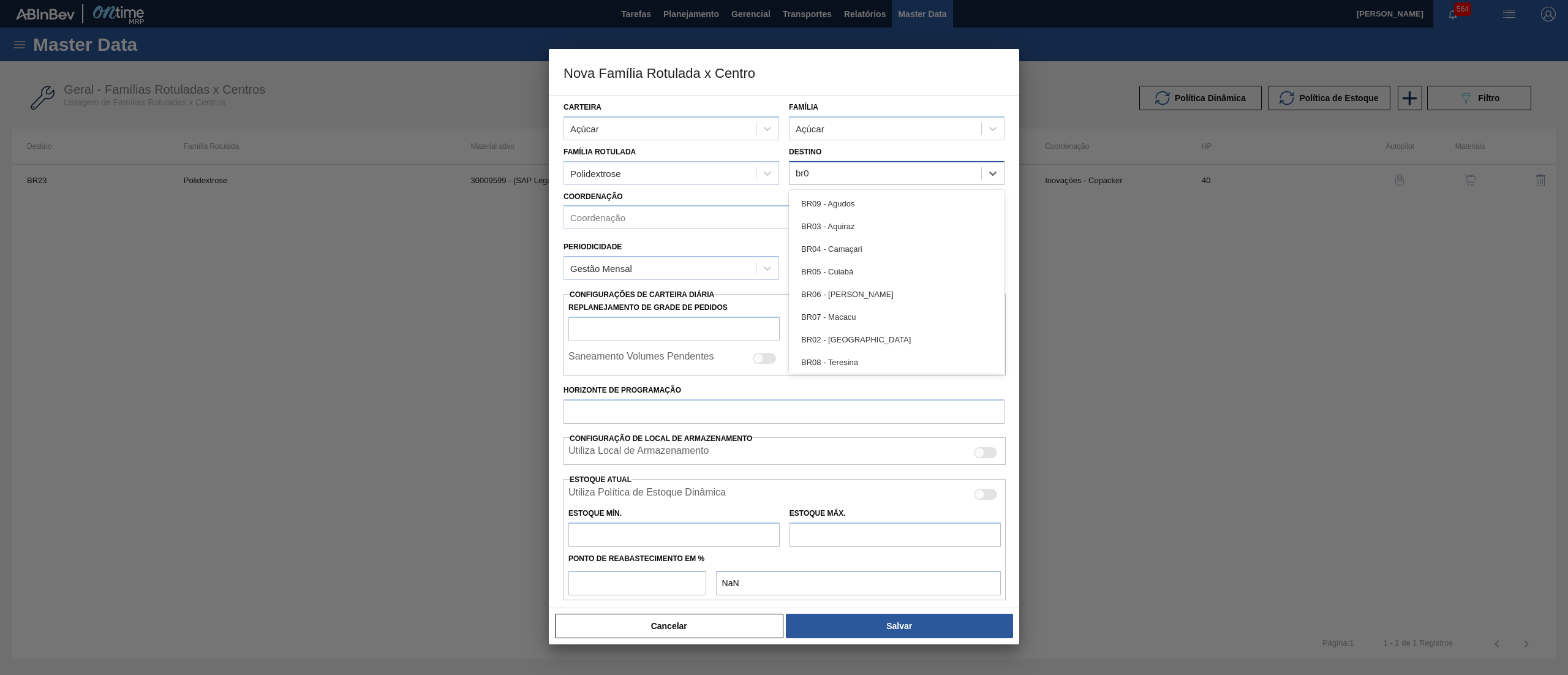
type input "br07"
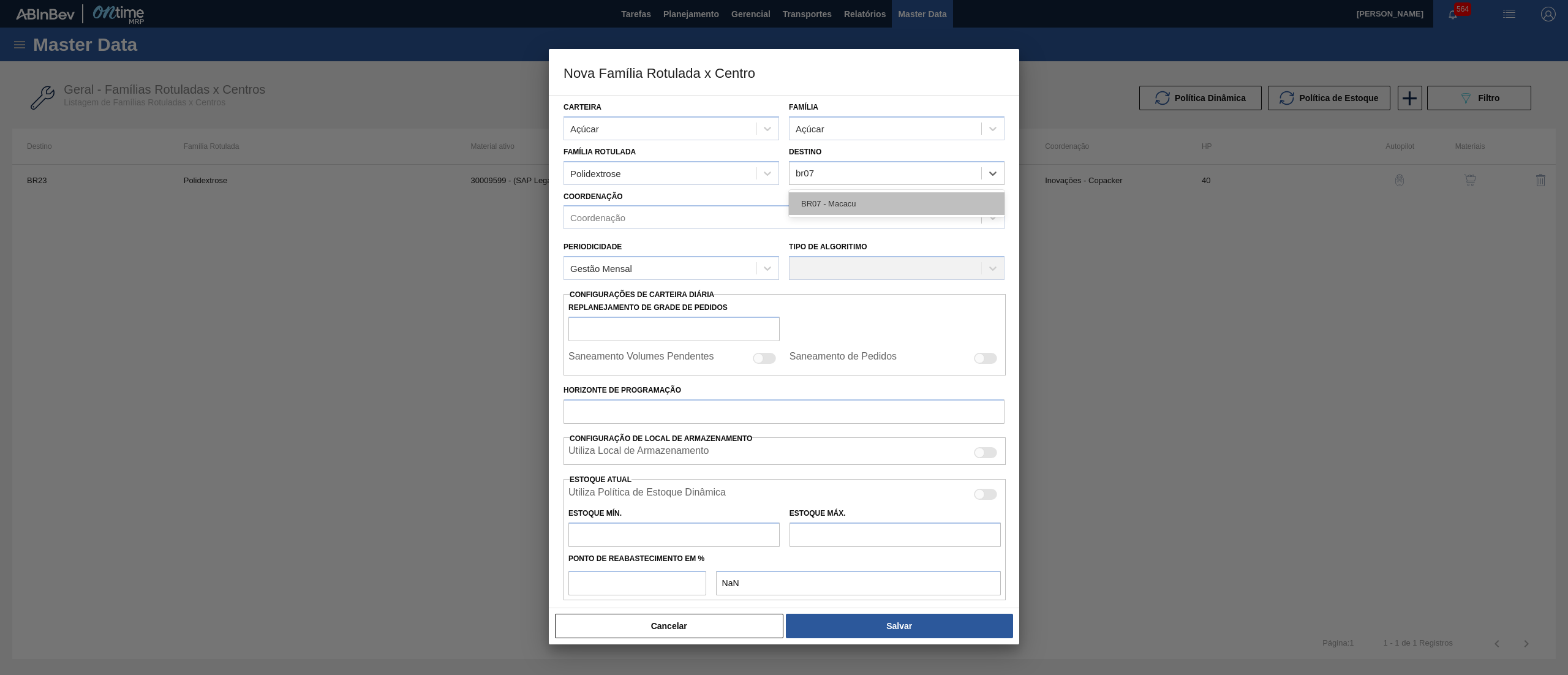
click at [872, 200] on div "BR07 - Macacu" at bounding box center [897, 204] width 216 height 22
click at [661, 212] on div "Coordenação" at bounding box center [772, 218] width 417 height 18
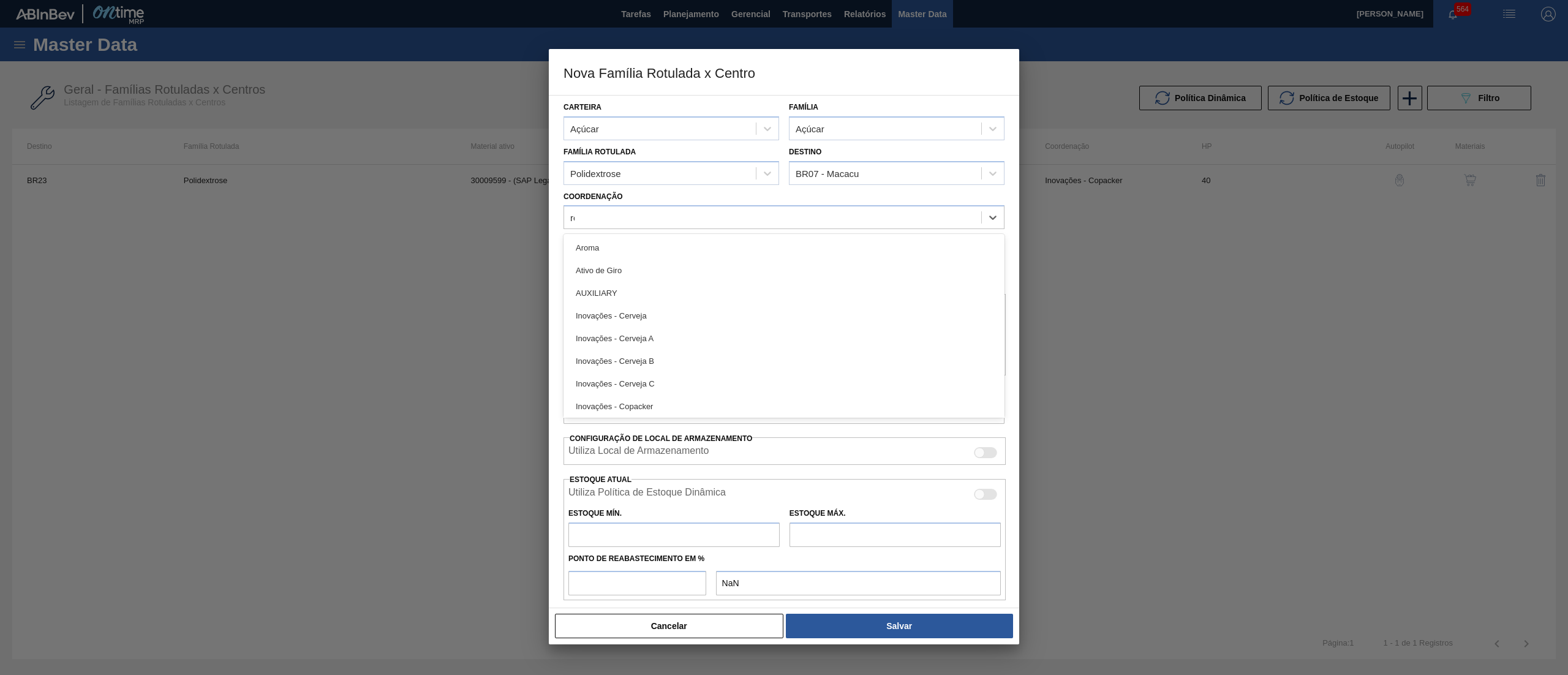
type input "ref"
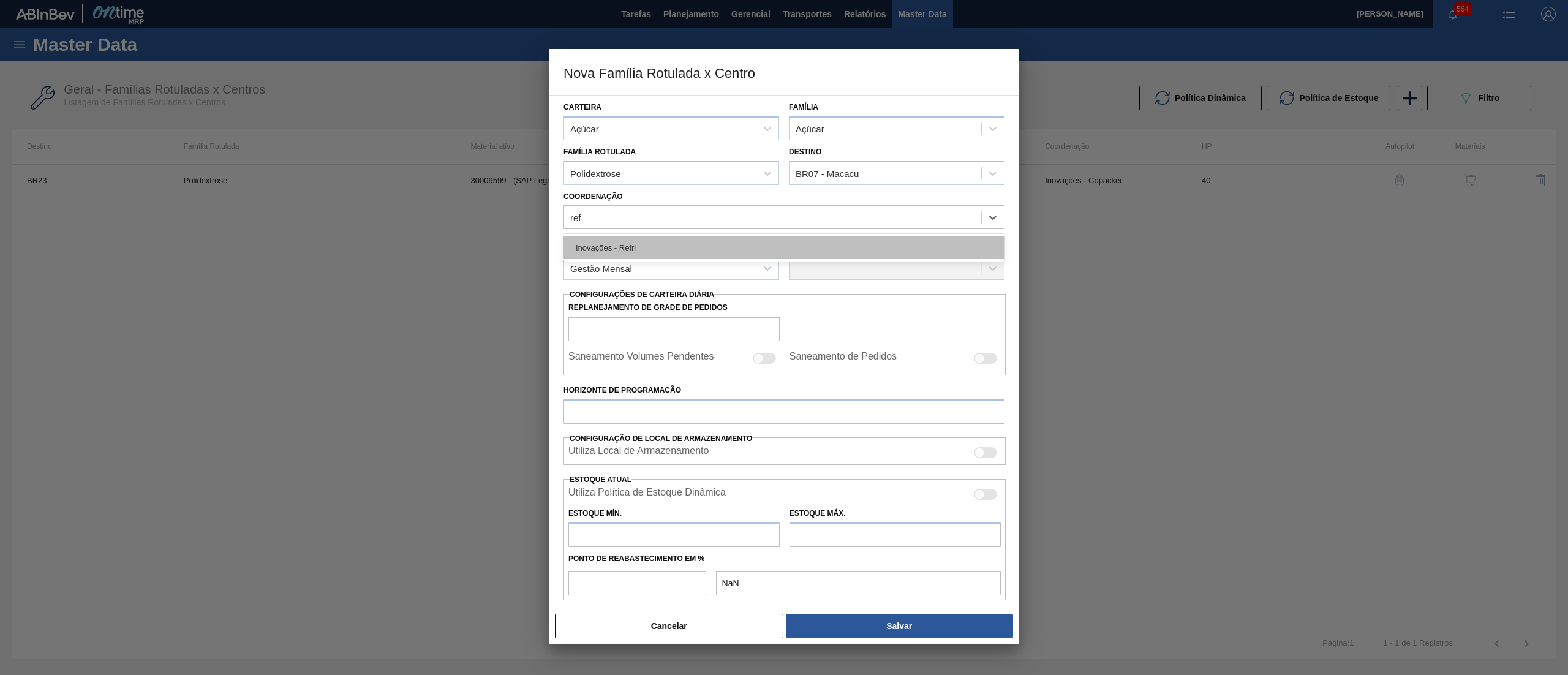
click at [623, 246] on div "Inovações - Refri" at bounding box center [784, 248] width 441 height 22
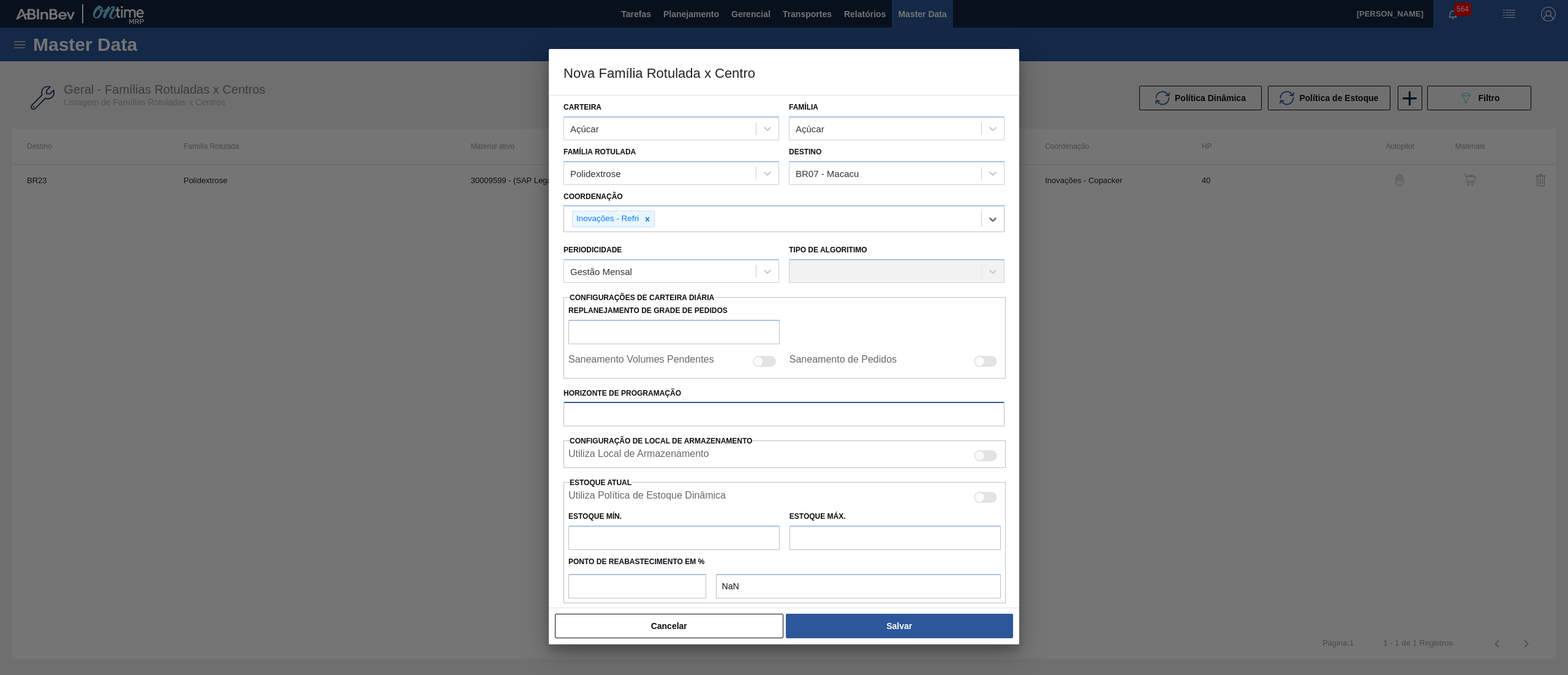
click at [600, 411] on input "Horizonte de Programação" at bounding box center [784, 414] width 441 height 24
type input "40"
click at [642, 274] on div "Gestão Mensal" at bounding box center [660, 271] width 192 height 18
click at [591, 298] on div "Gestão Mensal" at bounding box center [671, 301] width 216 height 22
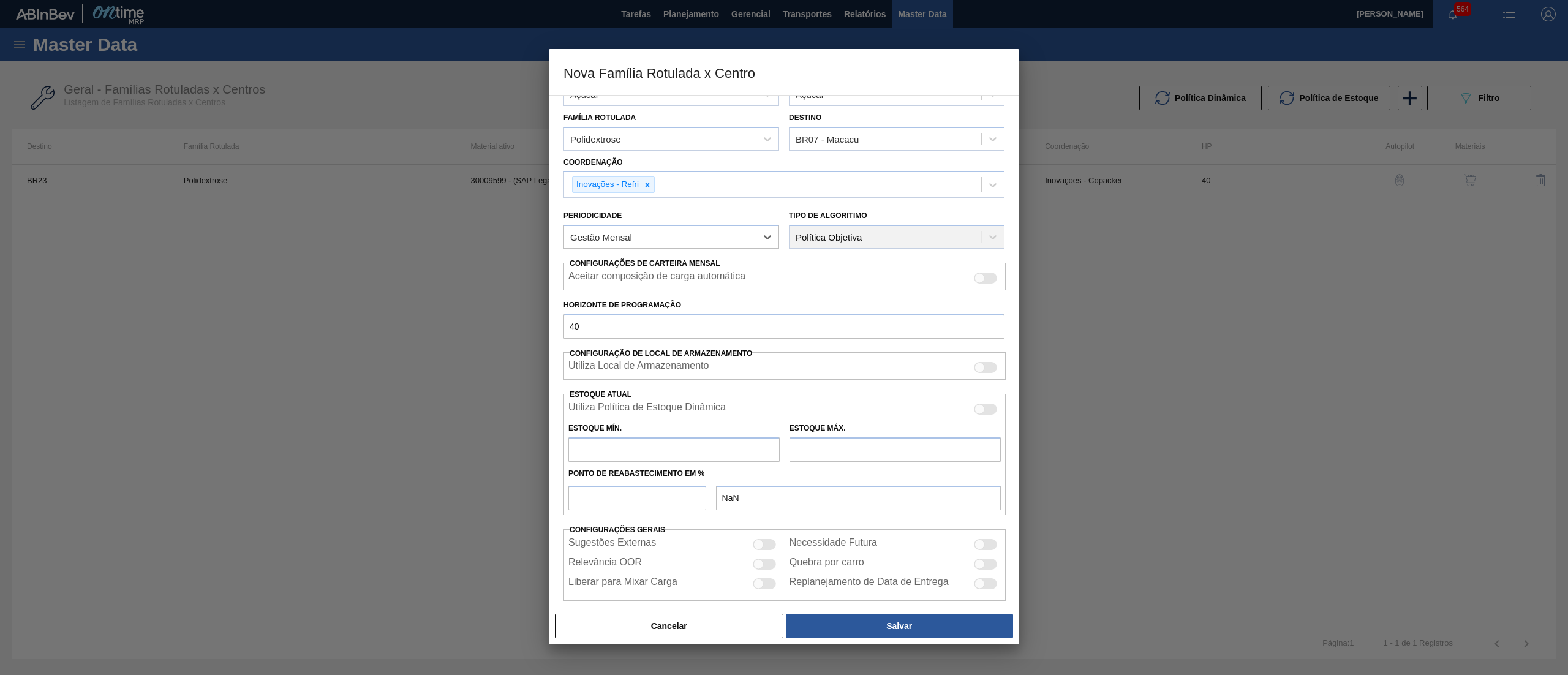
scroll to position [49, 0]
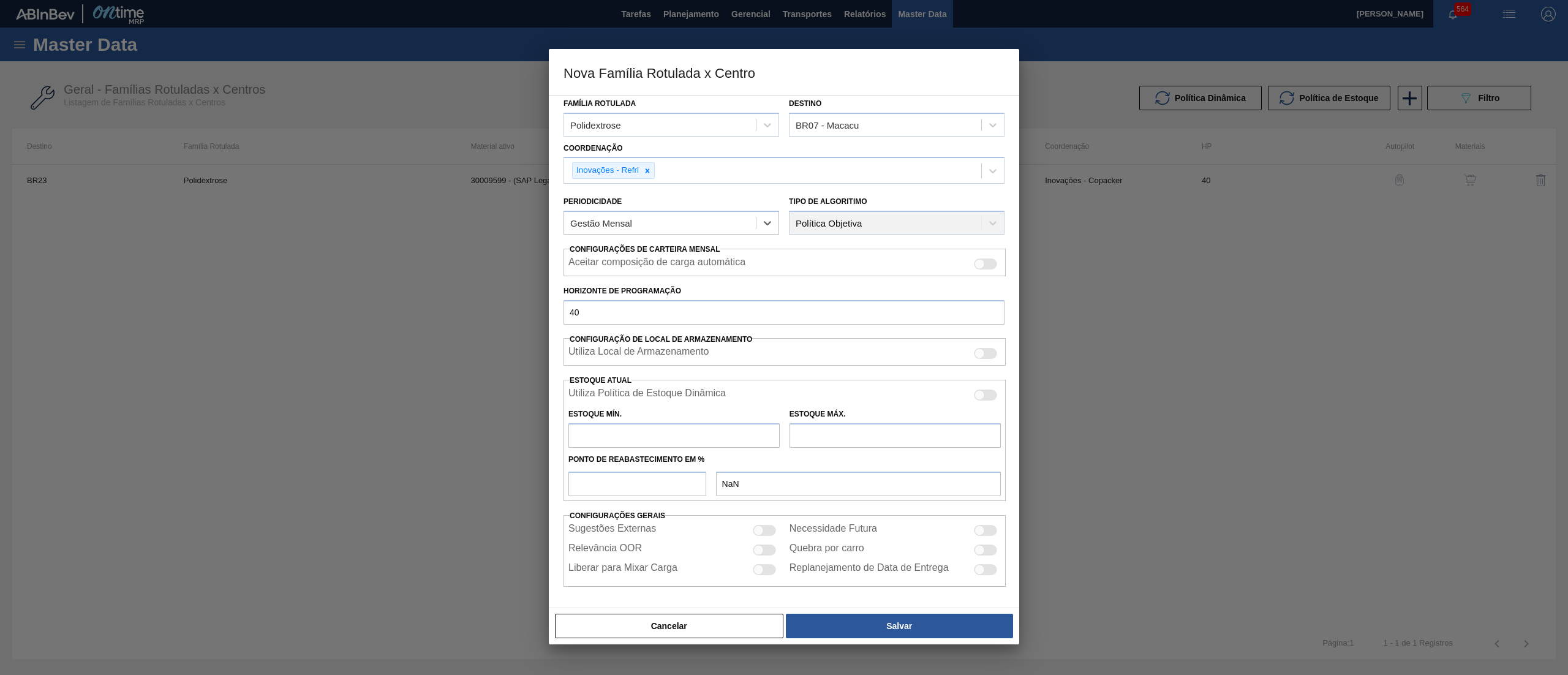
click at [625, 433] on input "text" at bounding box center [674, 436] width 212 height 24
type input "47"
type input "47,000"
click at [882, 440] on input "text" at bounding box center [895, 436] width 212 height 24
type input "1.468"
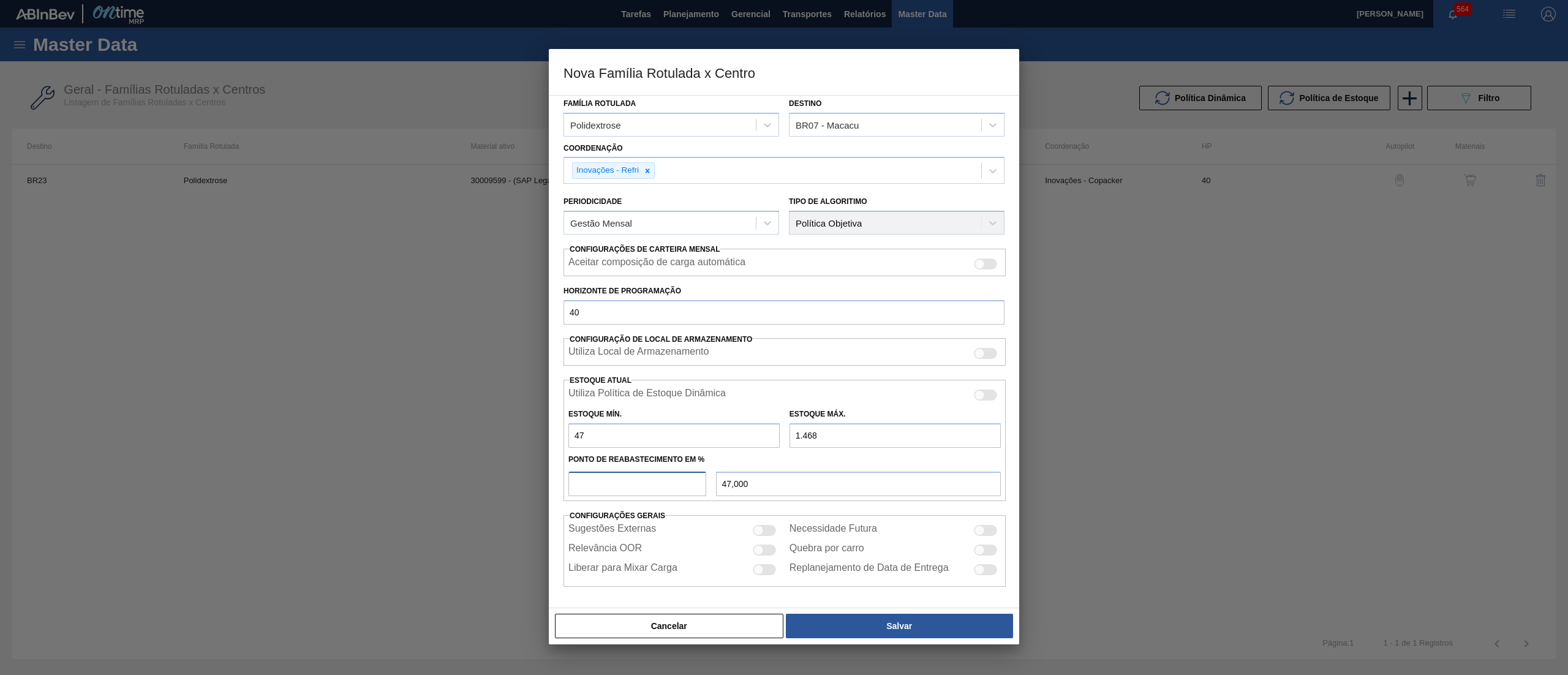
click at [610, 490] on input "number" at bounding box center [637, 484] width 138 height 24
type input "5"
type input "118,050"
type input "50"
type input "757,500"
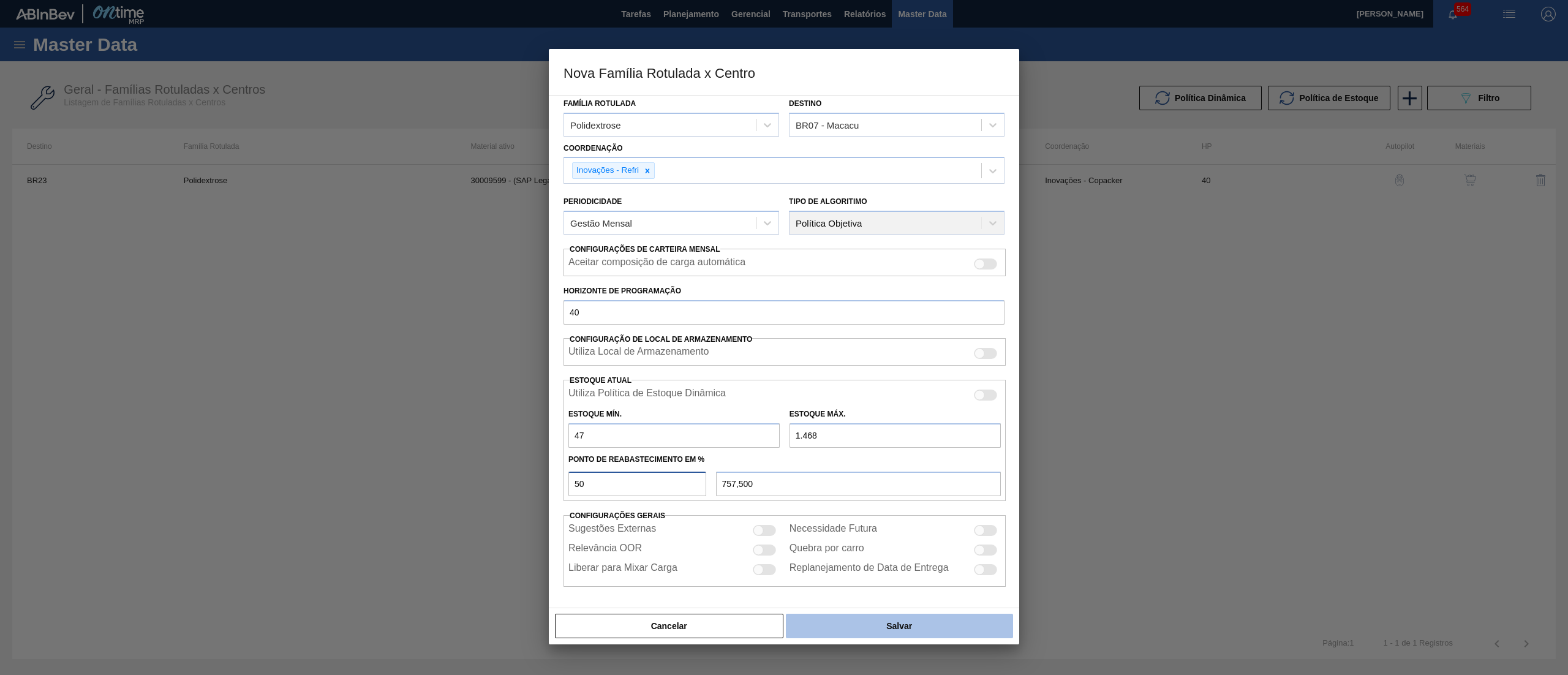
type input "50"
click at [861, 619] on button "Salvar" at bounding box center [899, 626] width 227 height 24
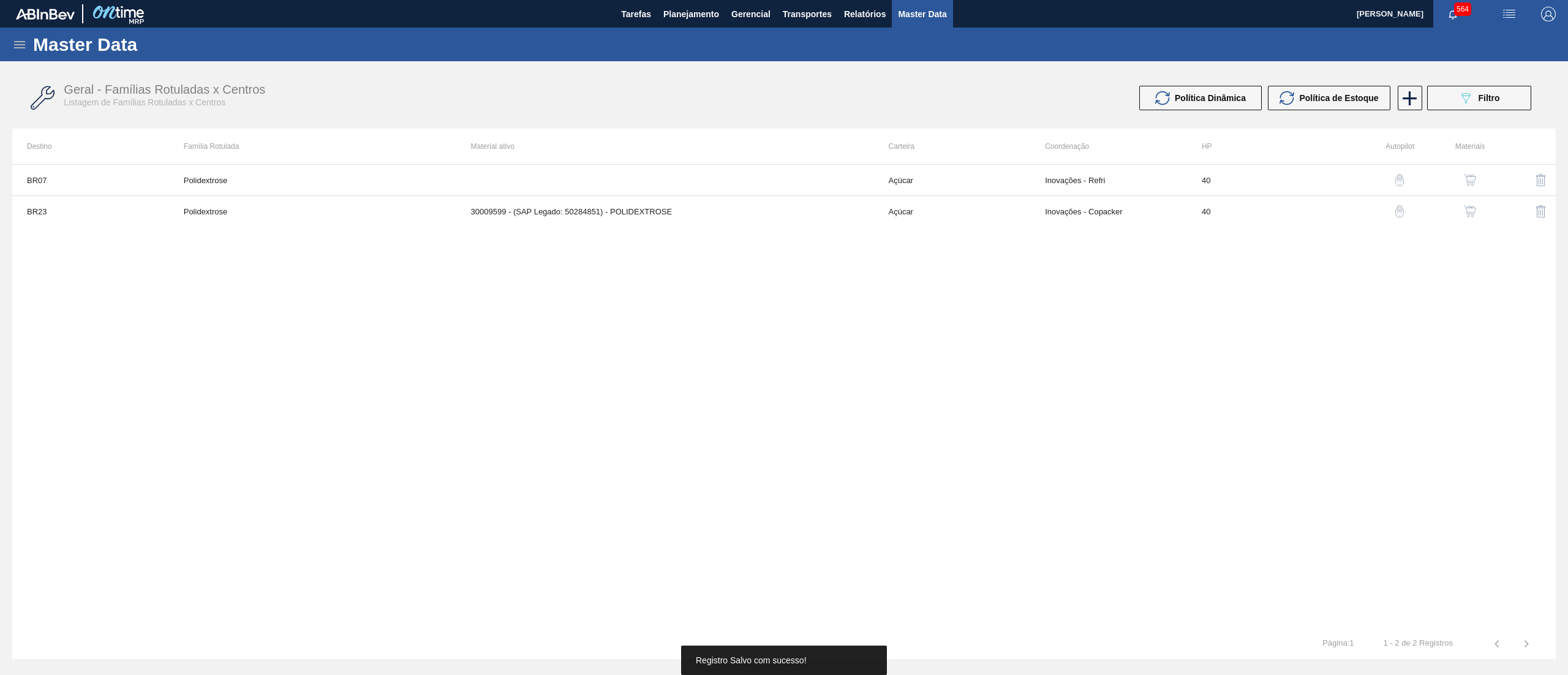
click at [1465, 186] on img "button" at bounding box center [1470, 180] width 12 height 12
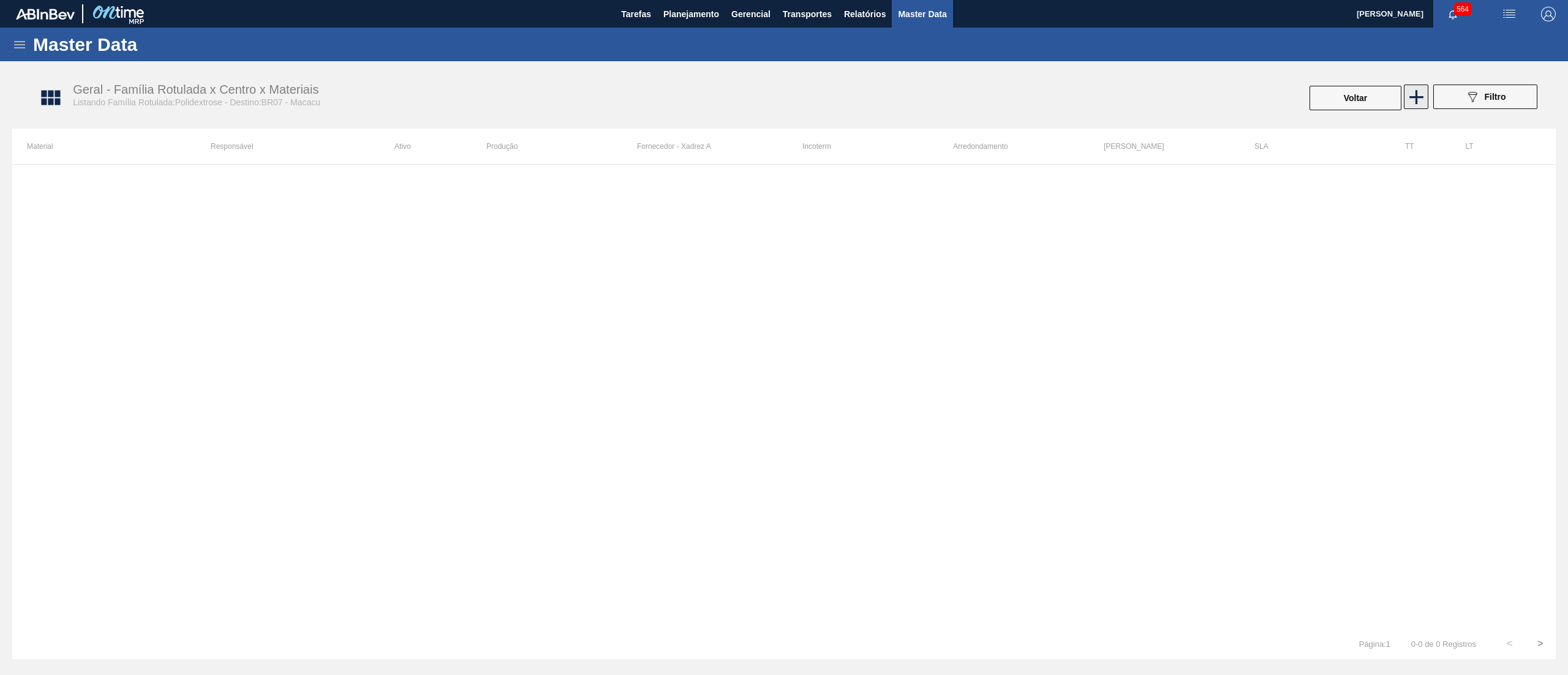
click at [1415, 107] on icon at bounding box center [1416, 97] width 24 height 24
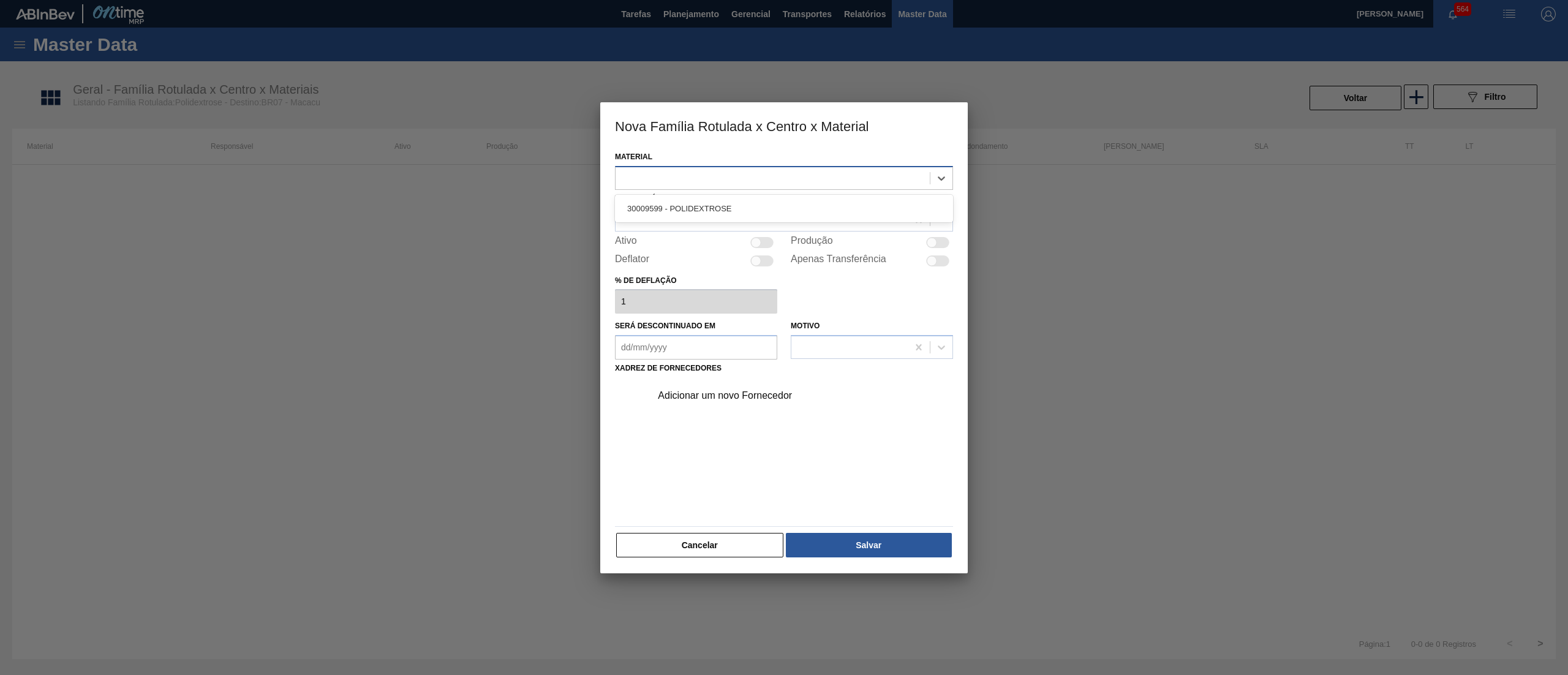
click at [768, 166] on div at bounding box center [784, 178] width 338 height 24
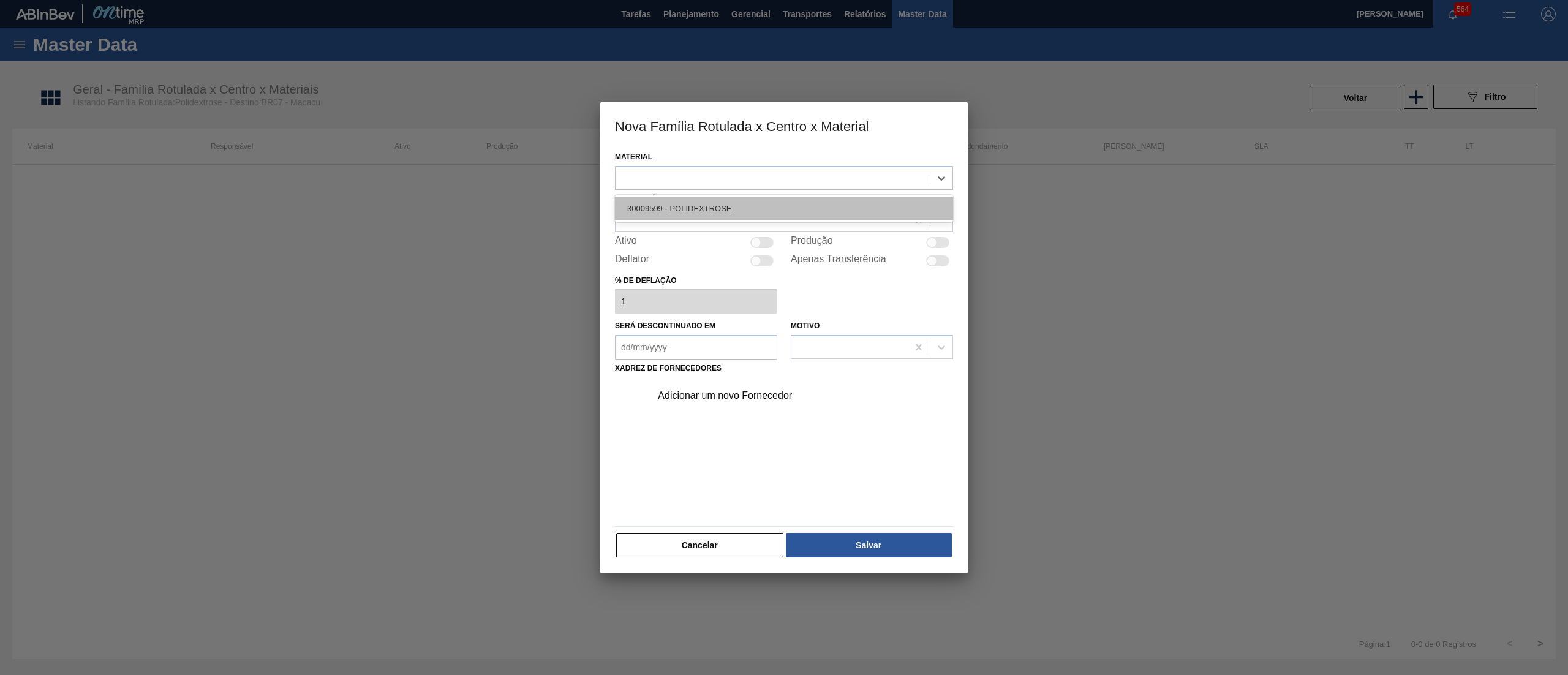
click at [757, 202] on div "30009599 - POLIDEXTROSE" at bounding box center [784, 208] width 338 height 22
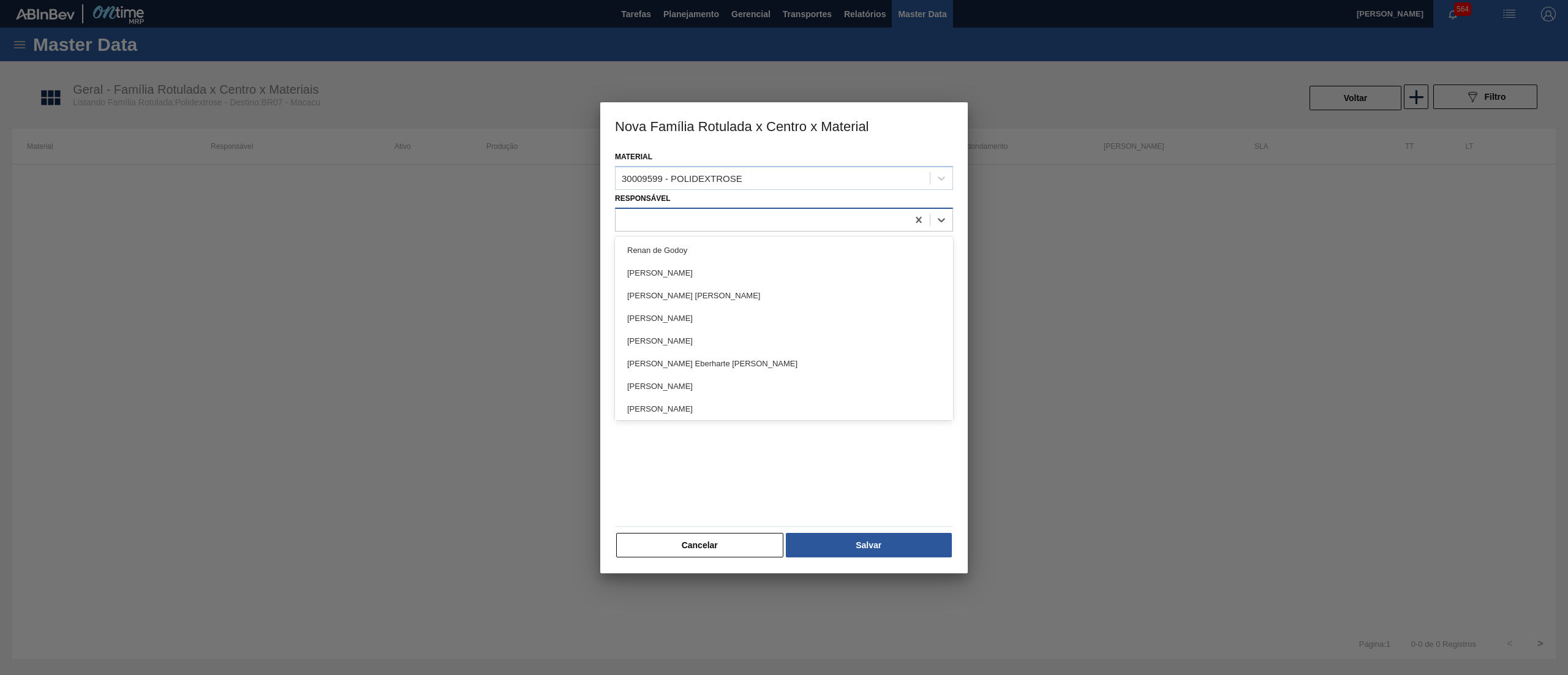
click at [731, 219] on div at bounding box center [762, 220] width 292 height 18
type input "let"
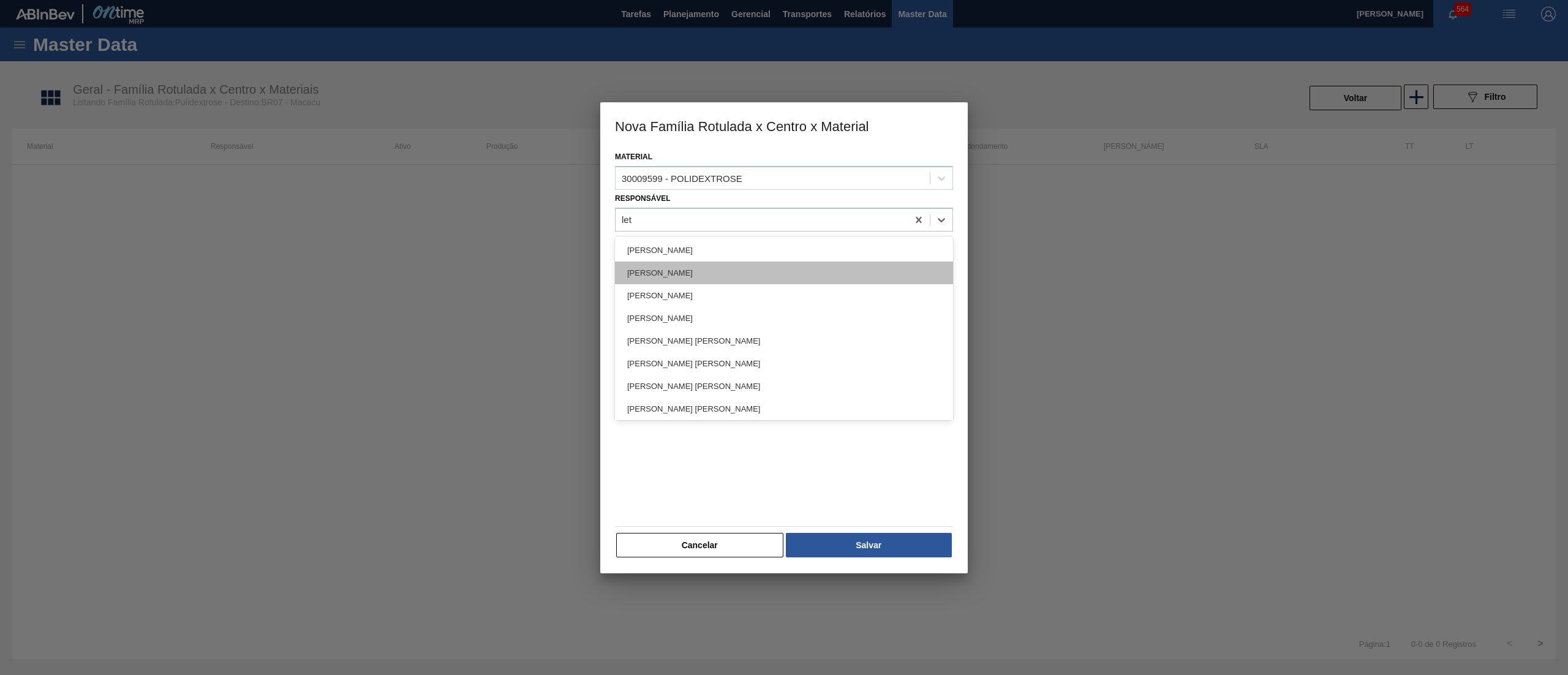
click at [724, 266] on div "[PERSON_NAME]" at bounding box center [784, 273] width 338 height 22
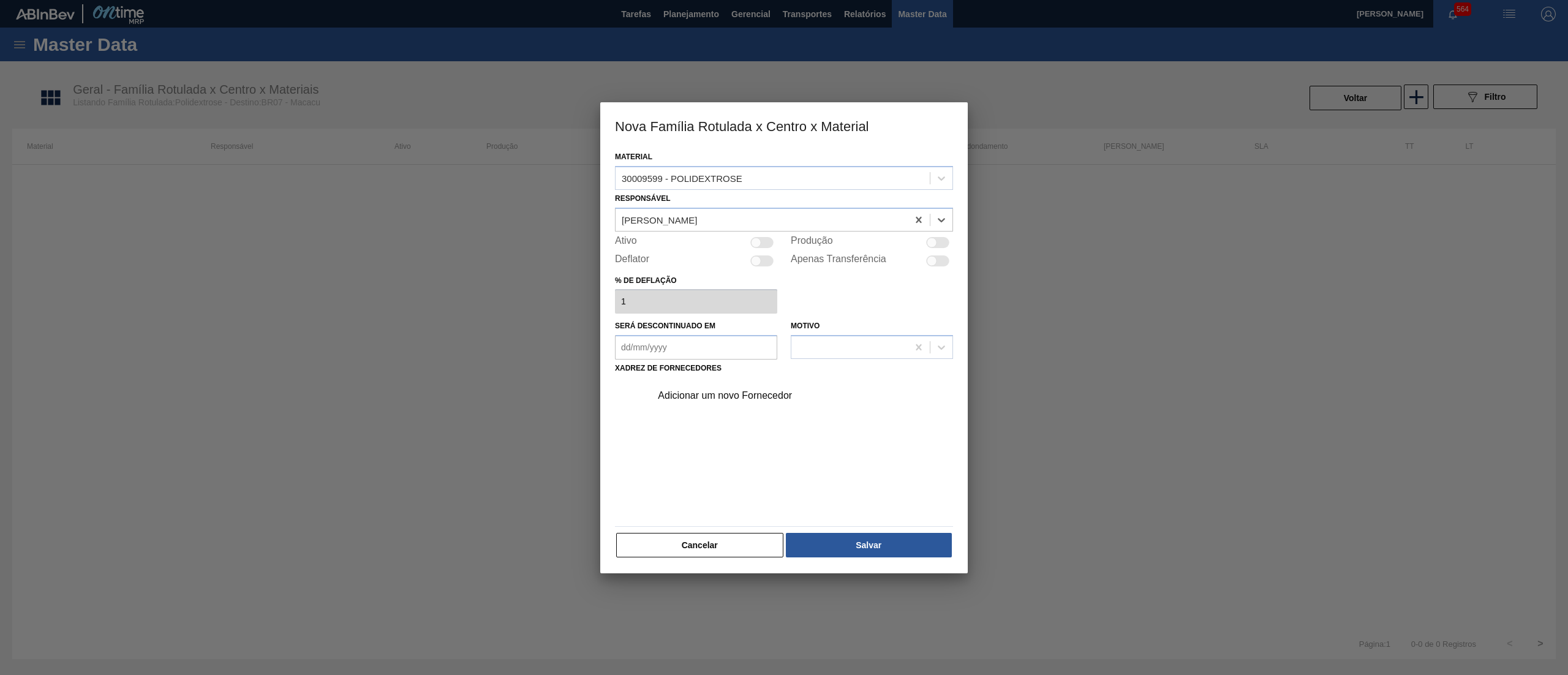
click at [762, 247] on div at bounding box center [762, 242] width 23 height 11
checkbox input "true"
click at [716, 396] on div "Adicionar um novo Fornecedor" at bounding box center [778, 396] width 240 height 11
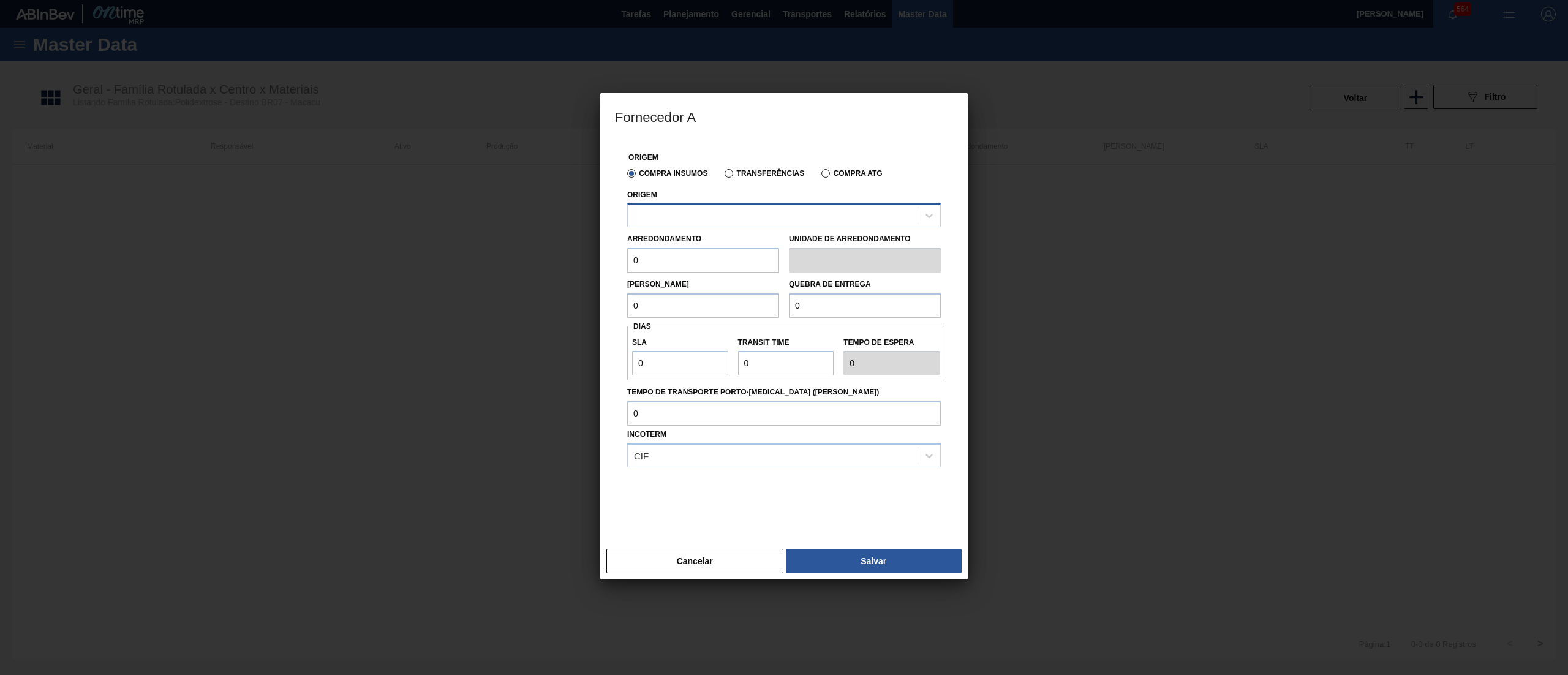
click at [716, 218] on div at bounding box center [772, 216] width 290 height 18
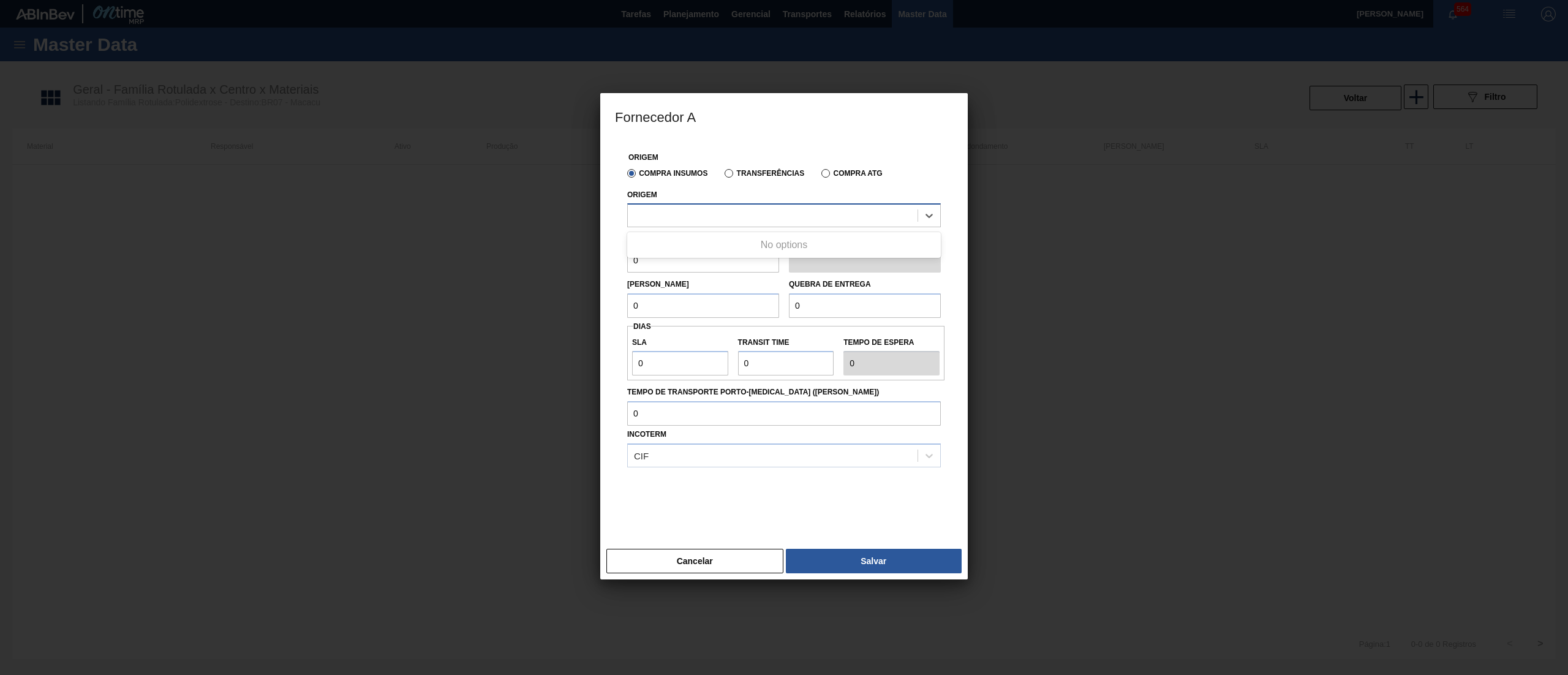
click at [716, 218] on div at bounding box center [772, 216] width 290 height 18
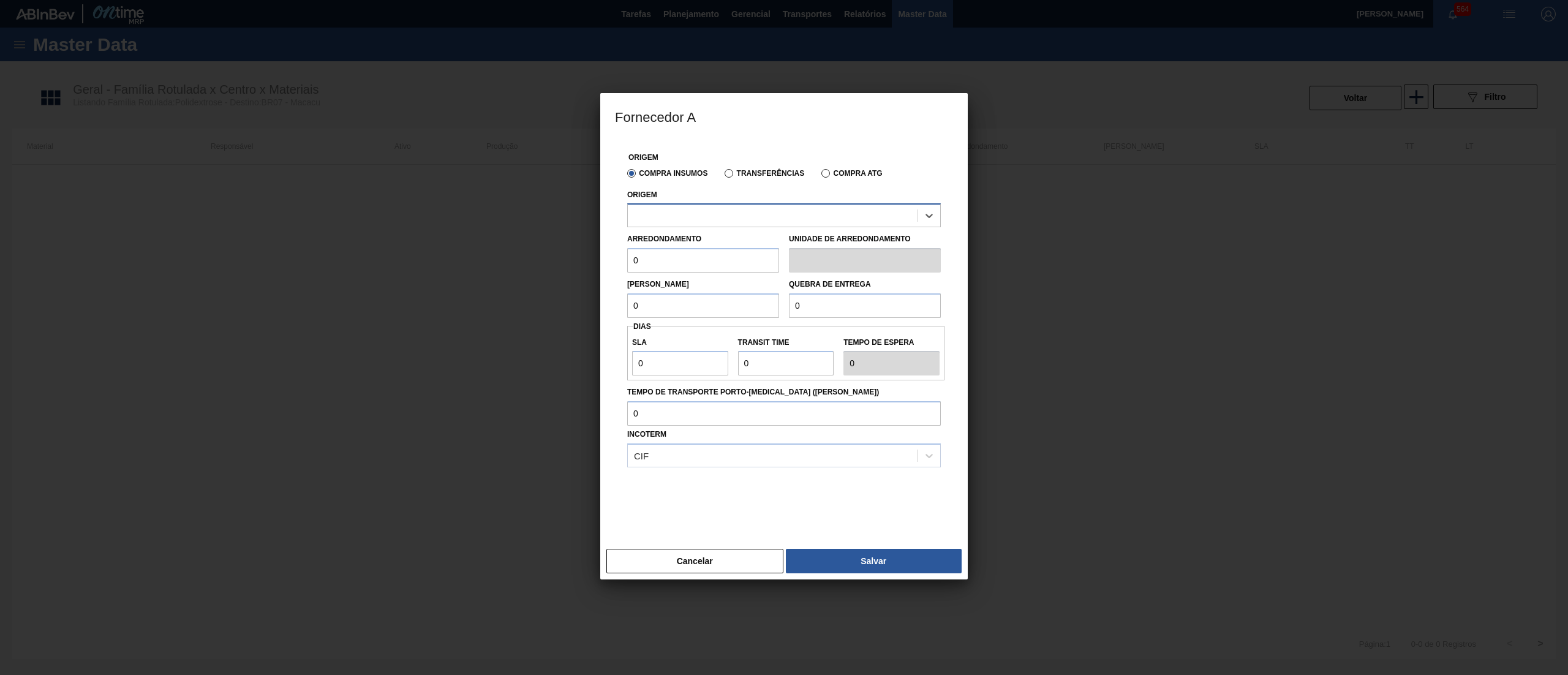
click at [716, 218] on div at bounding box center [772, 216] width 290 height 18
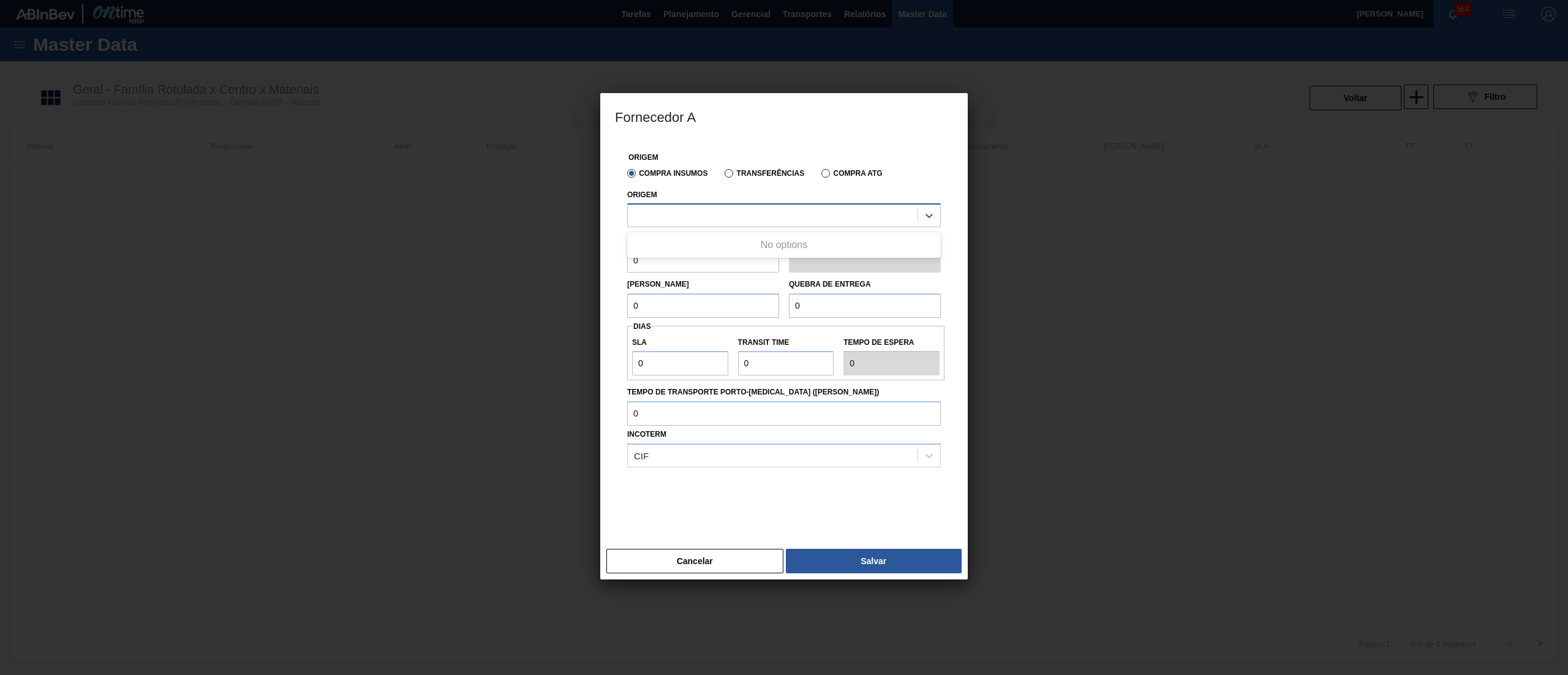
click at [716, 218] on div at bounding box center [772, 216] width 290 height 18
click at [711, 568] on button "Cancelar" at bounding box center [694, 561] width 177 height 24
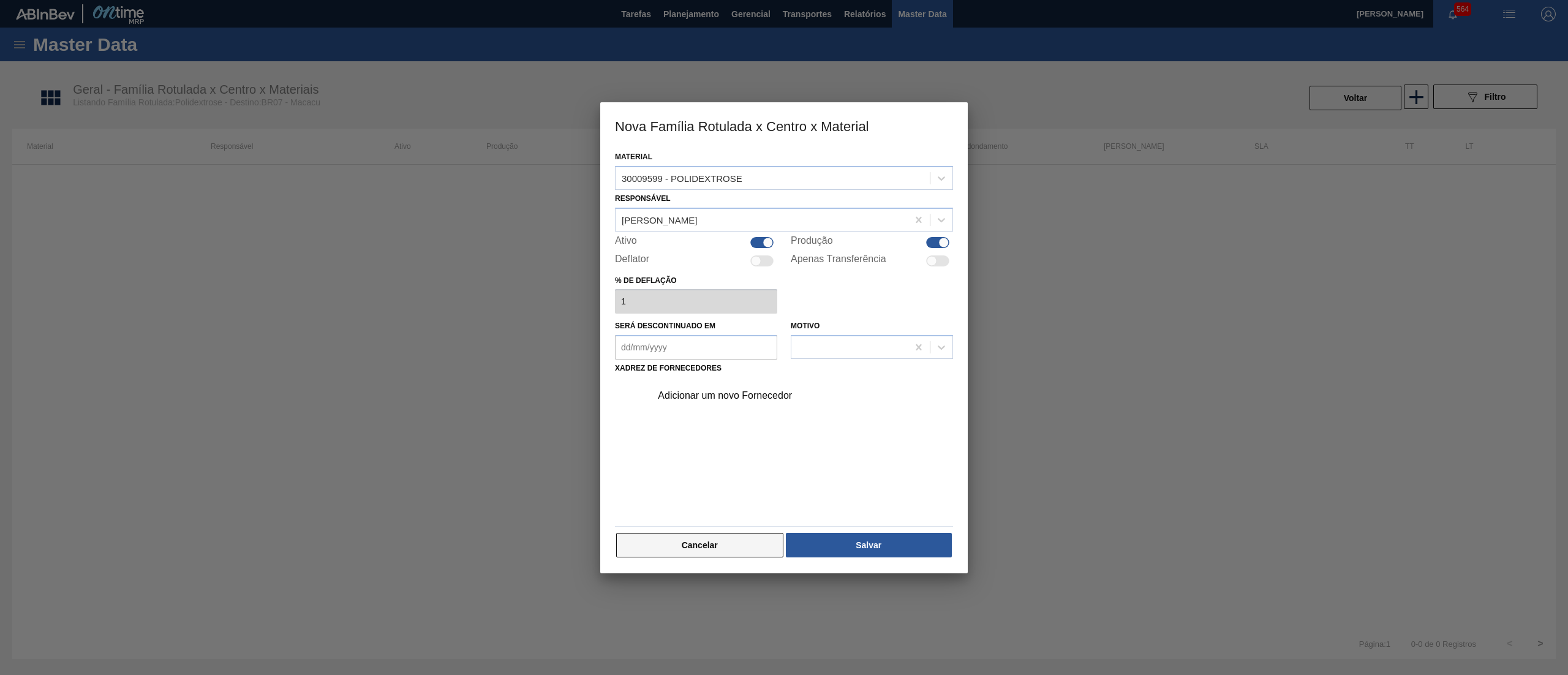
click at [711, 555] on button "Cancelar" at bounding box center [699, 545] width 168 height 24
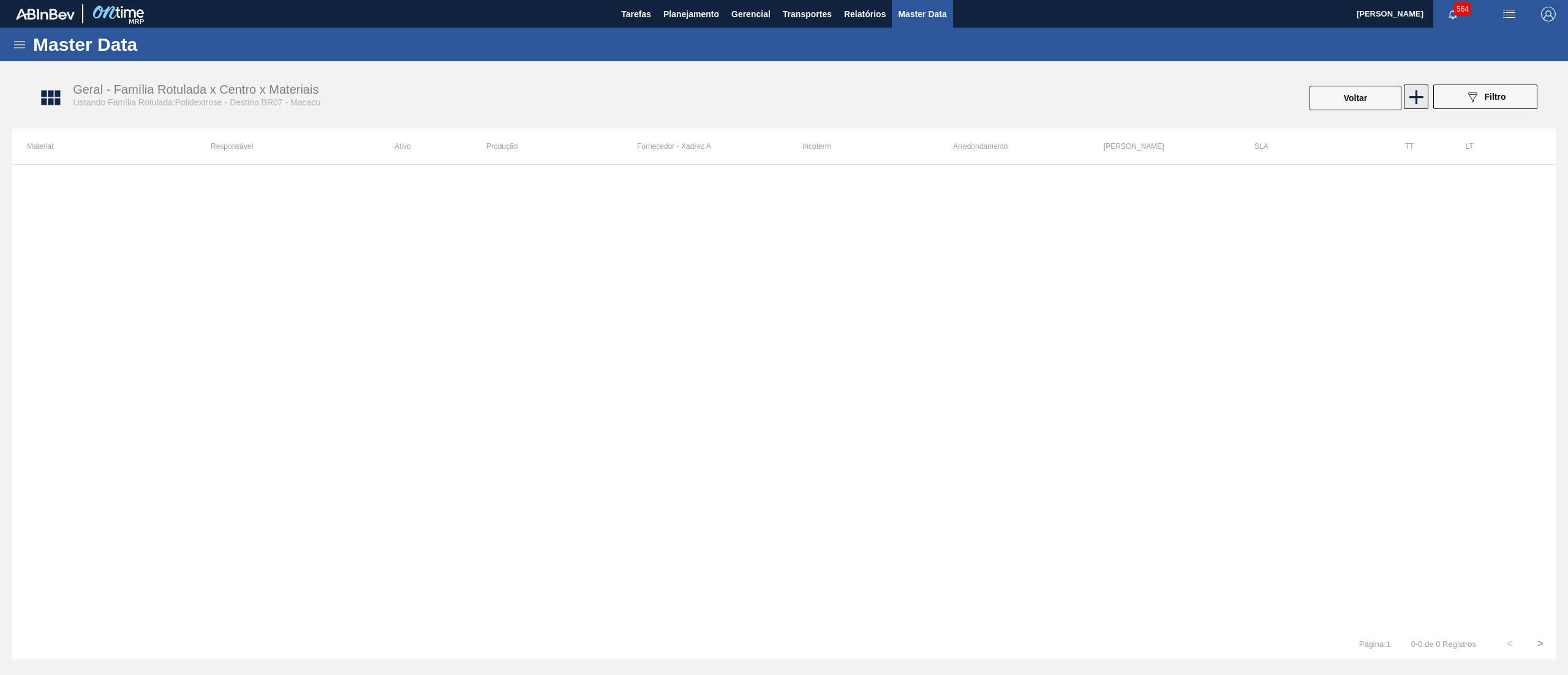
click at [1410, 100] on icon at bounding box center [1416, 97] width 24 height 24
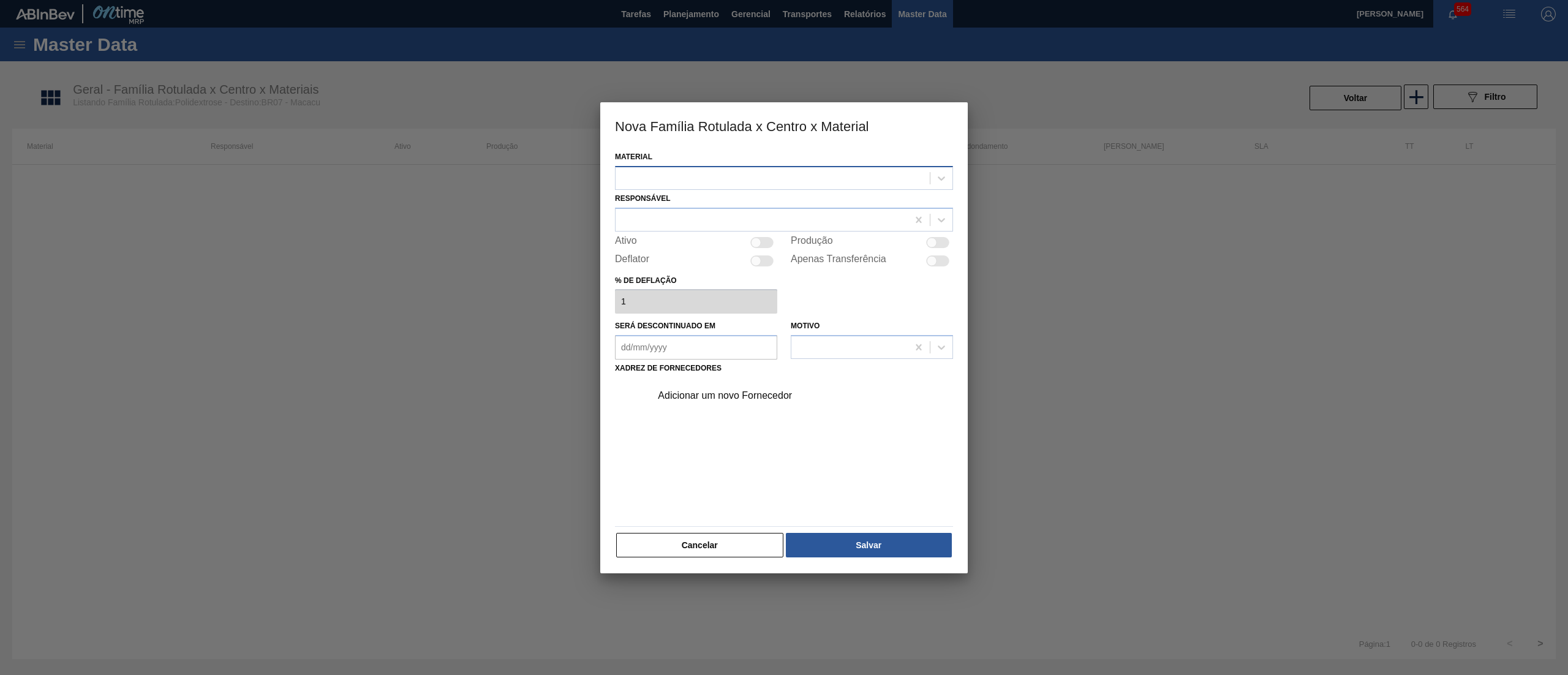
click at [870, 176] on div at bounding box center [772, 178] width 314 height 18
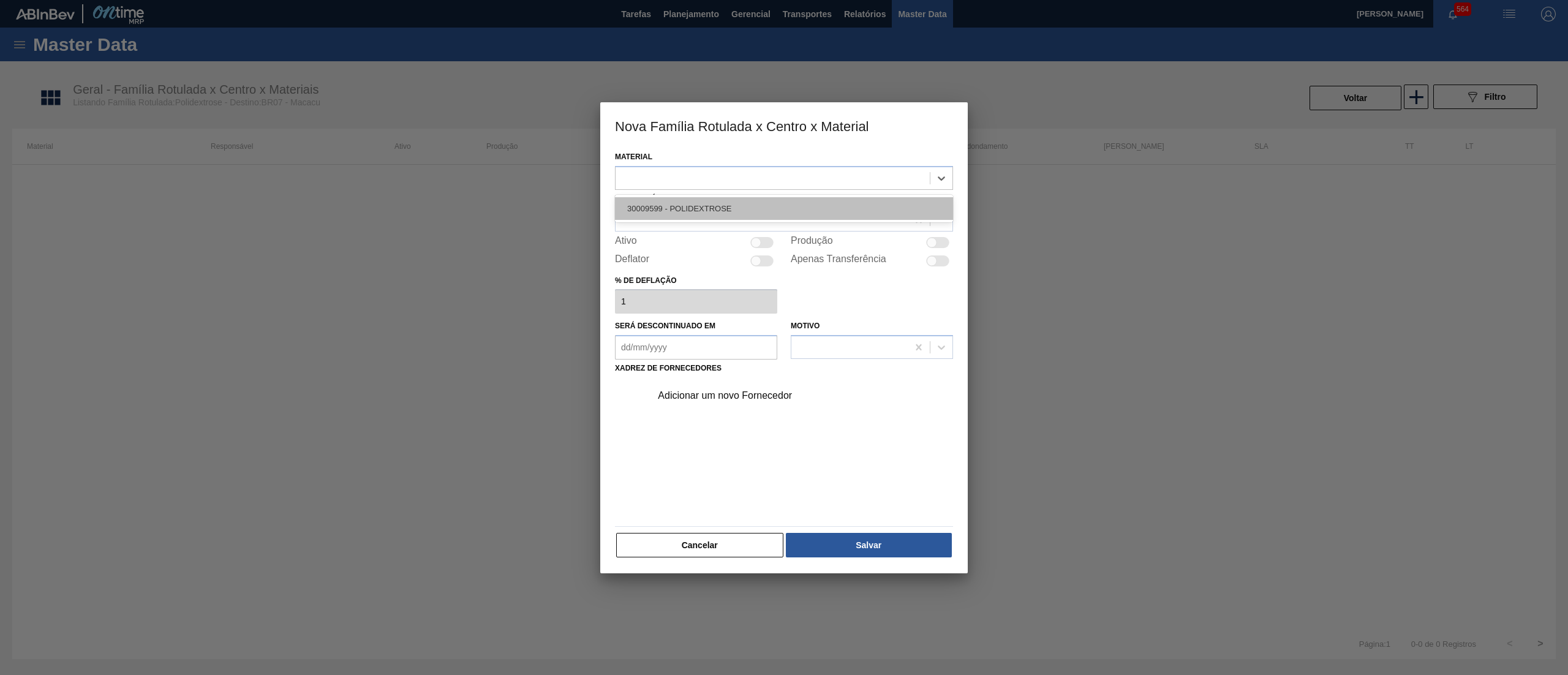
click at [819, 205] on div "30009599 - POLIDEXTROSE" at bounding box center [784, 208] width 338 height 22
drag, startPoint x: 663, startPoint y: 178, endPoint x: 616, endPoint y: 176, distance: 47.0
click at [589, 183] on div "Nova Família Rotulada x Centro x Material Material option 30009599 - POLIDEXTRO…" at bounding box center [784, 337] width 1568 height 675
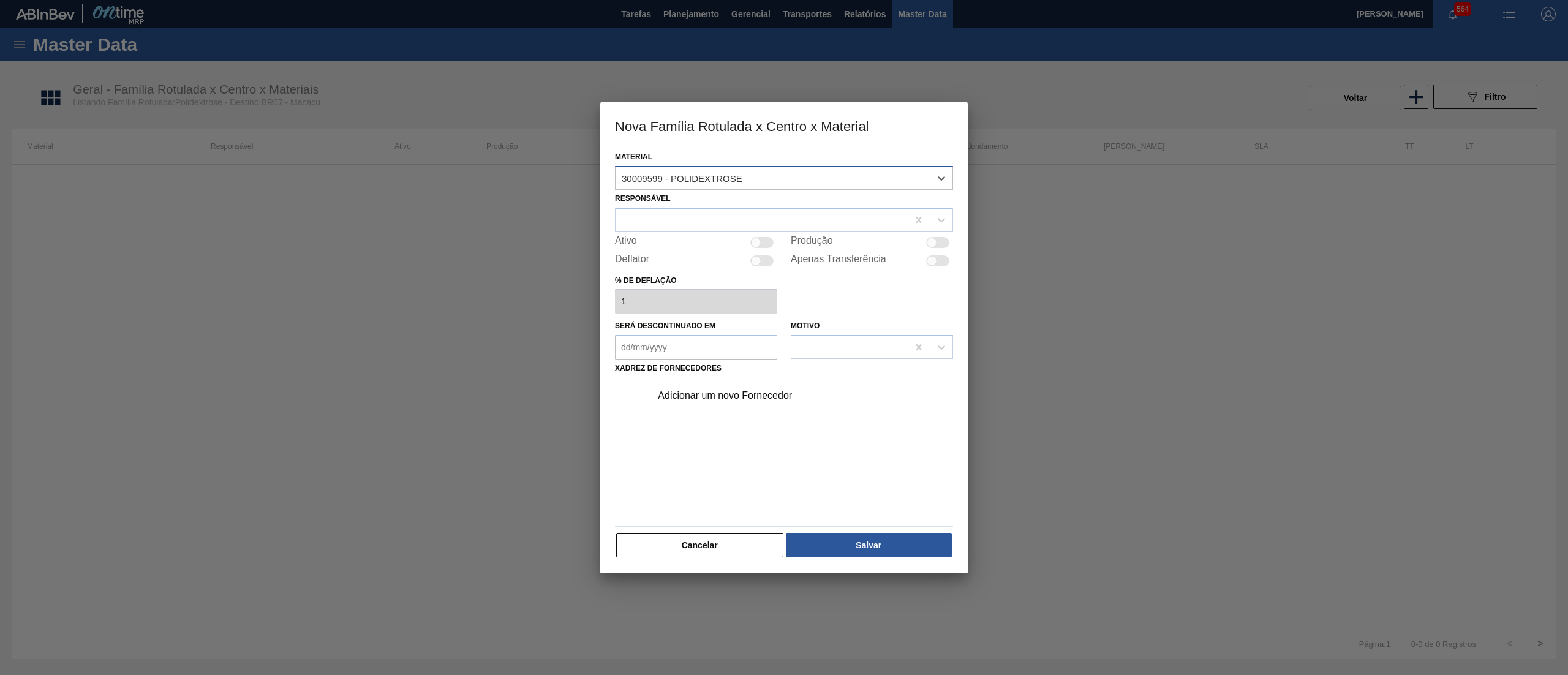
click at [669, 181] on div "30009599 - POLIDEXTROSE" at bounding box center [682, 178] width 121 height 10
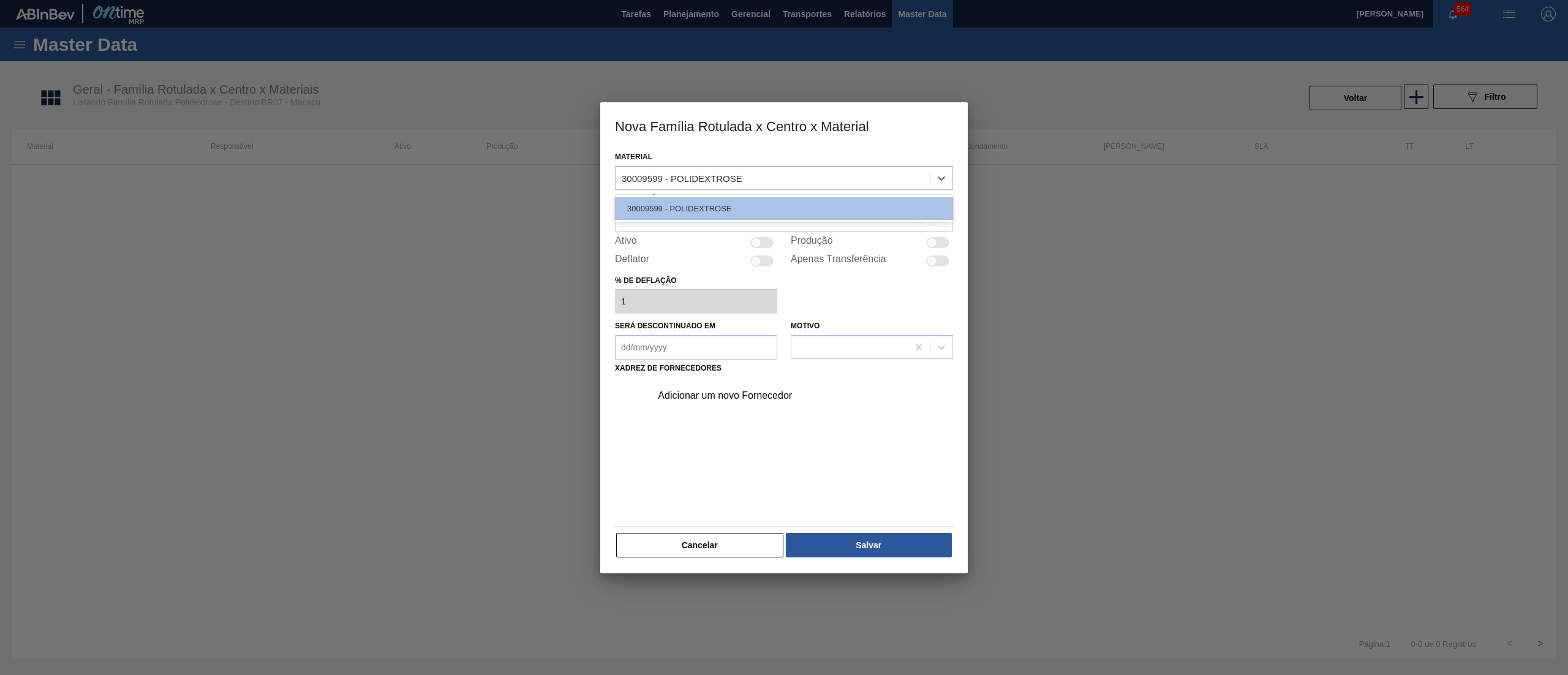
drag, startPoint x: 663, startPoint y: 176, endPoint x: 595, endPoint y: 183, distance: 68.4
click at [595, 183] on div "Nova Família Rotulada x Centro x Material Material option 30009599 - POLIDEXTRO…" at bounding box center [784, 337] width 1568 height 675
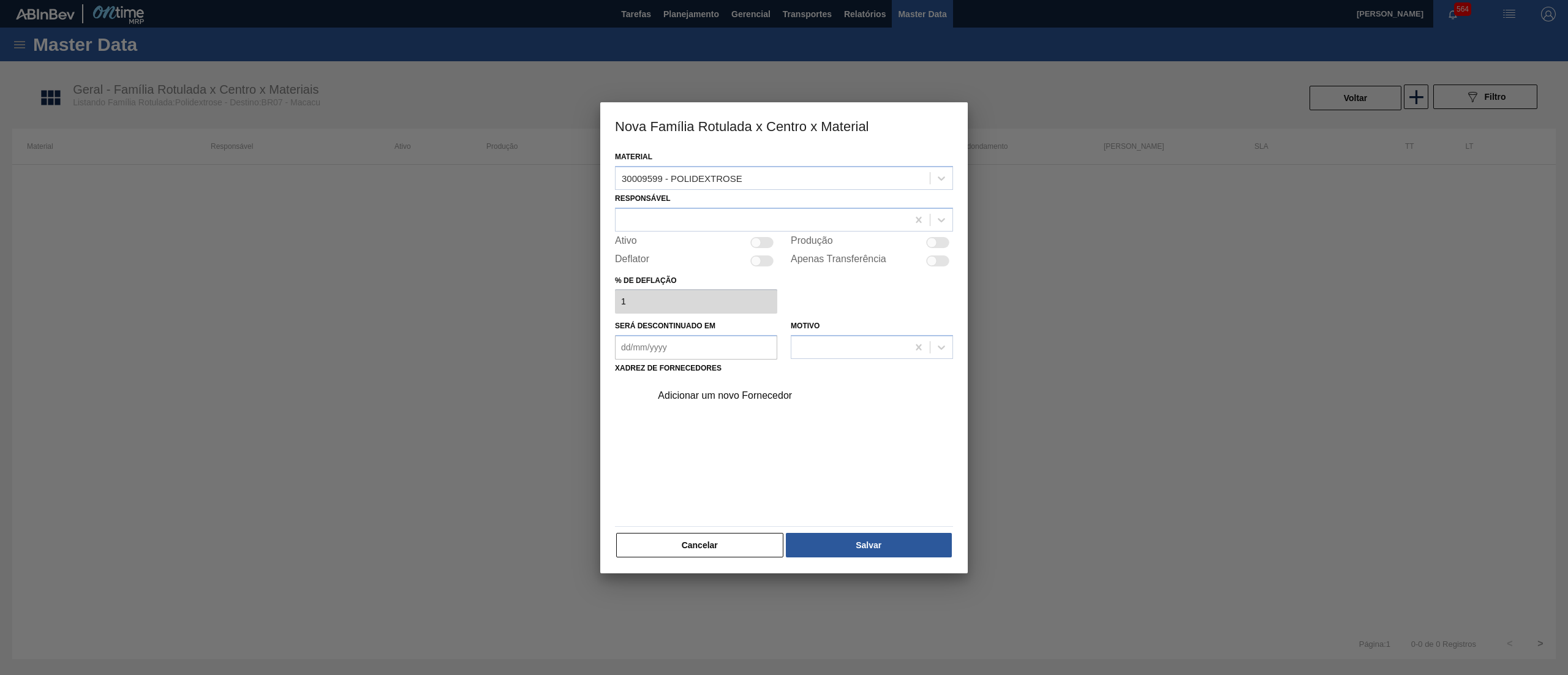
click at [707, 267] on div "Deflator" at bounding box center [696, 261] width 162 height 15
click at [689, 532] on div "Cancelar Salvar" at bounding box center [784, 545] width 338 height 27
click at [723, 544] on button "Cancelar" at bounding box center [699, 545] width 168 height 24
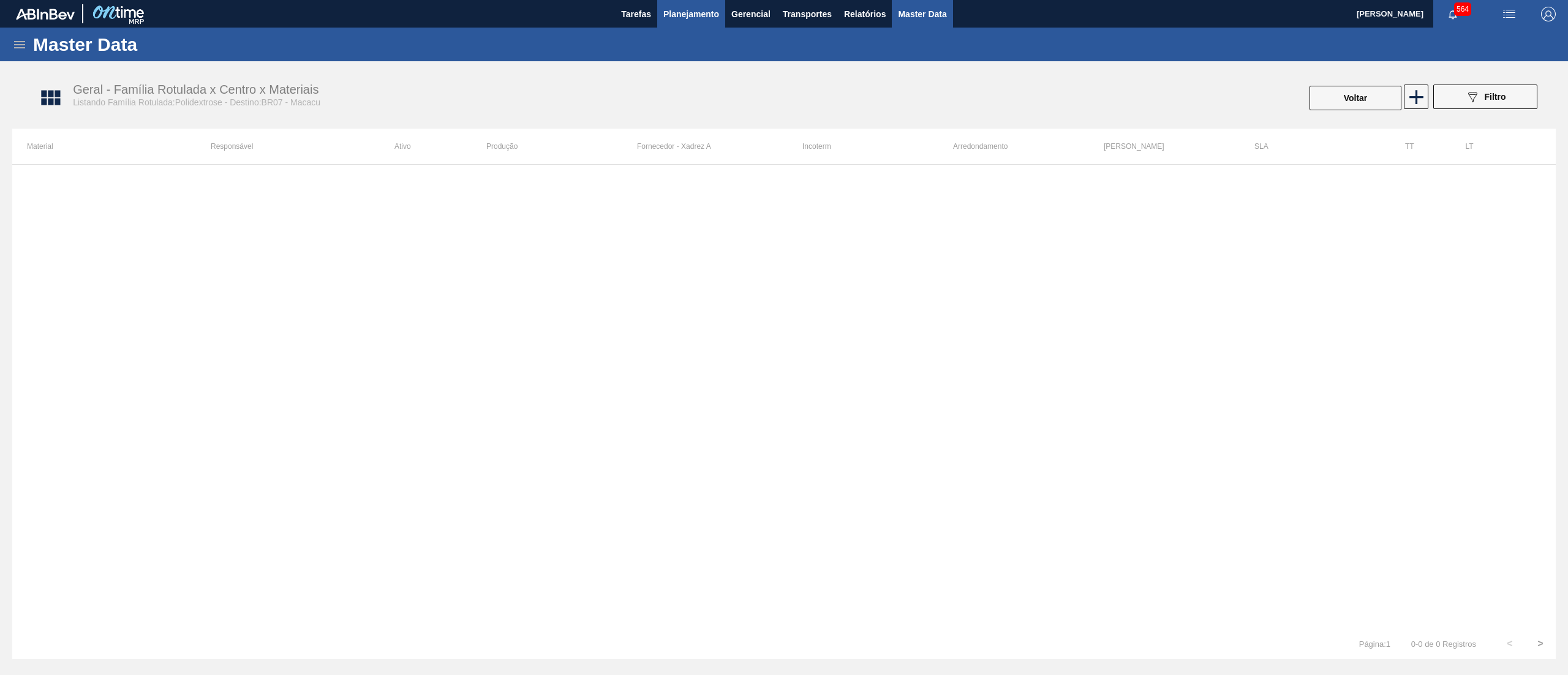
click at [691, 14] on span "Planejamento" at bounding box center [691, 14] width 56 height 15
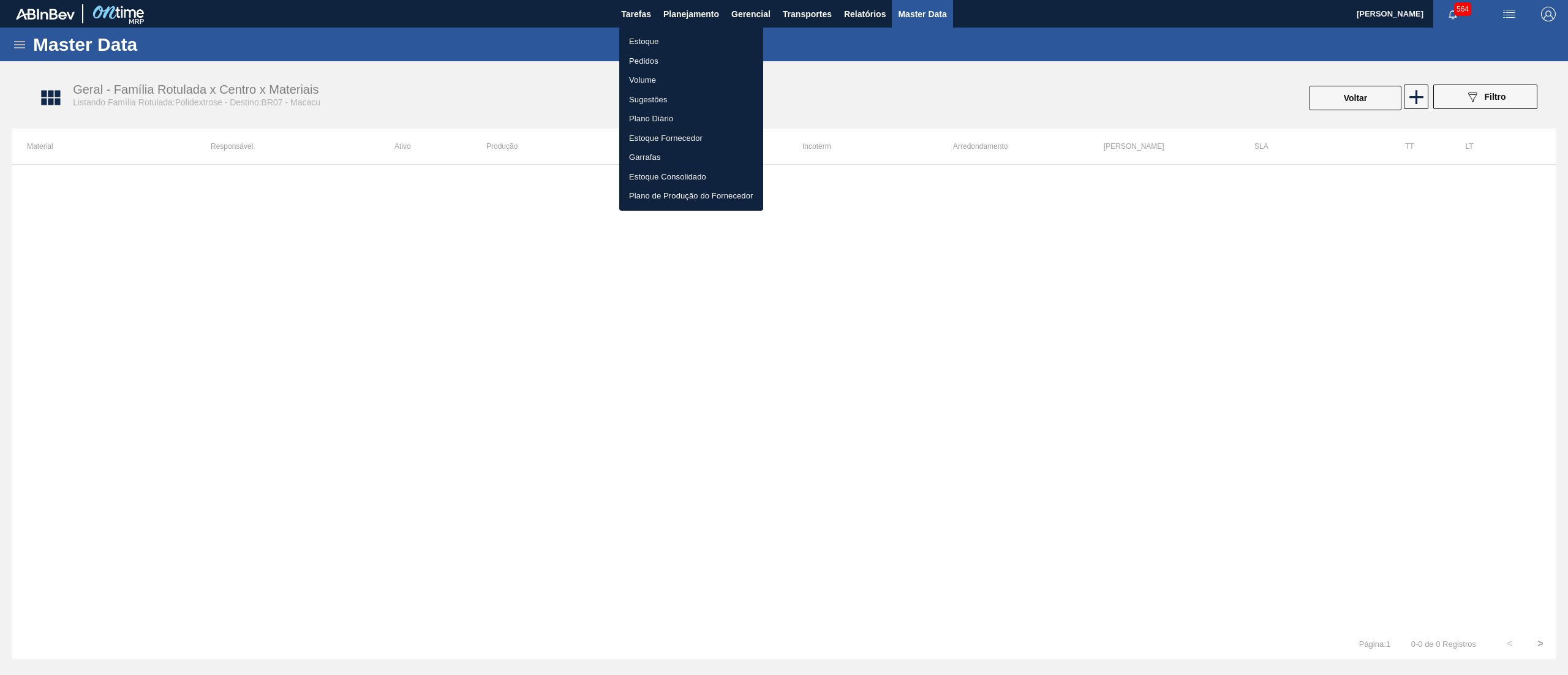
click at [725, 29] on ul "Estoque Pedidos Volume Sugestões Plano Diário Estoque Fornecedor Garrafas Estoq…" at bounding box center [691, 119] width 144 height 184
click at [738, 34] on li "Estoque" at bounding box center [691, 41] width 144 height 20
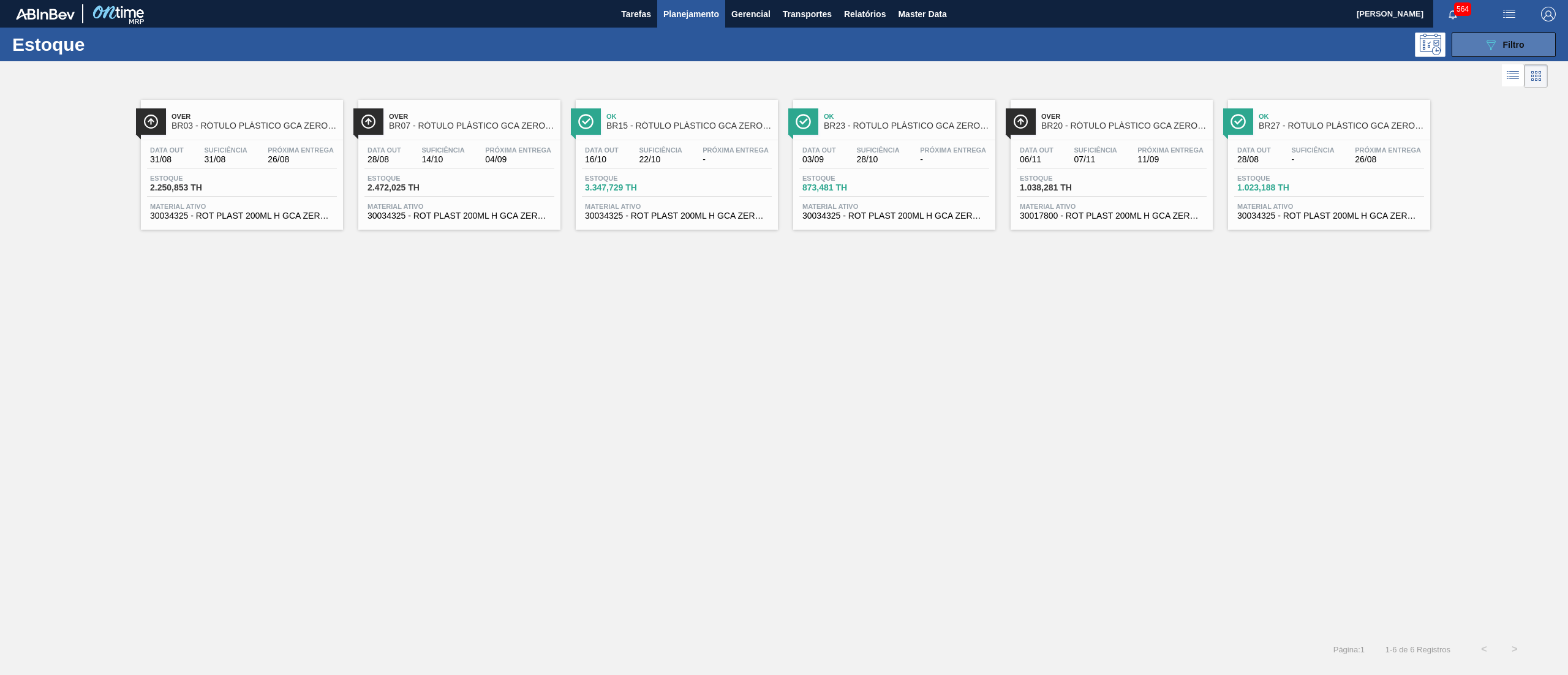
drag, startPoint x: 1488, startPoint y: 38, endPoint x: 1476, endPoint y: 48, distance: 15.6
click at [1488, 38] on icon "089F7B8B-B2A5-4AFE-B5C0-19BA573D28AC" at bounding box center [1491, 45] width 15 height 15
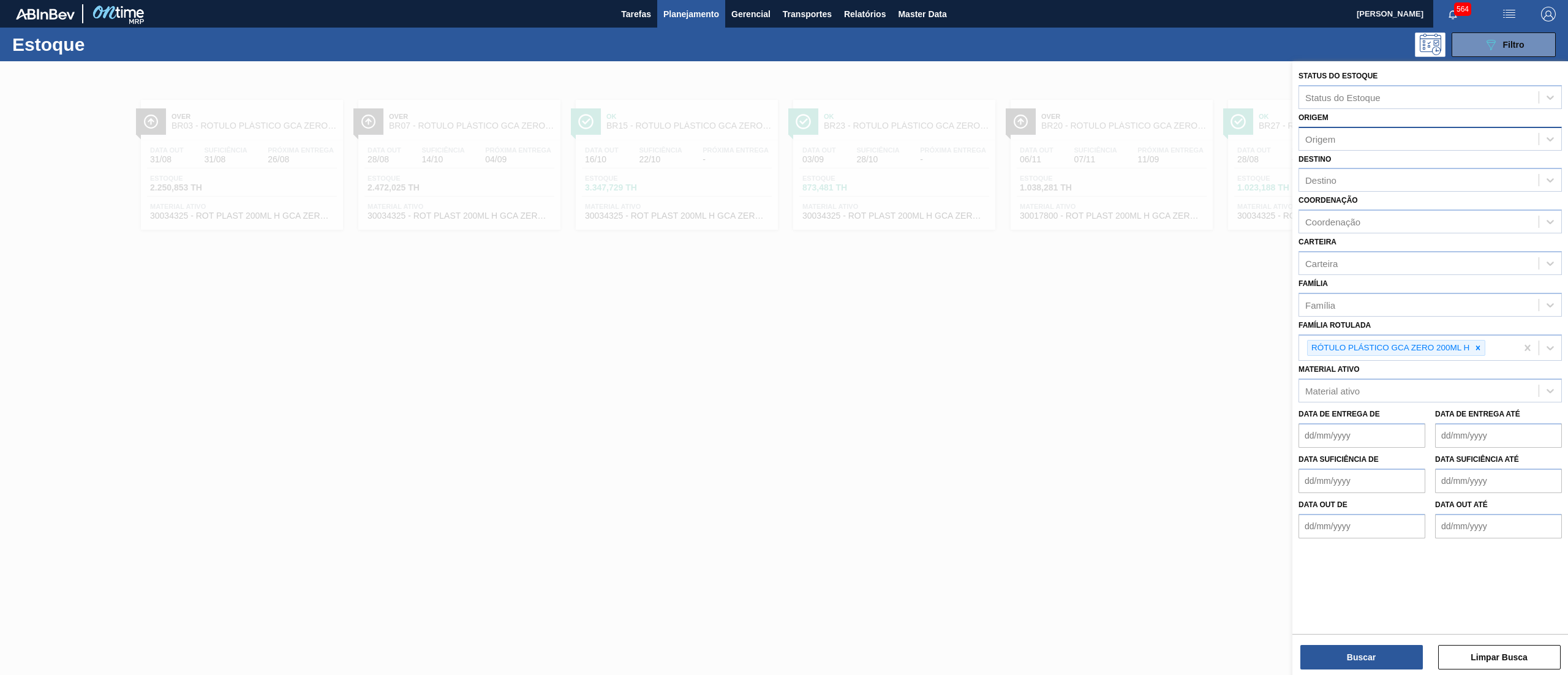
click at [1335, 134] on div "Origem" at bounding box center [1320, 138] width 30 height 10
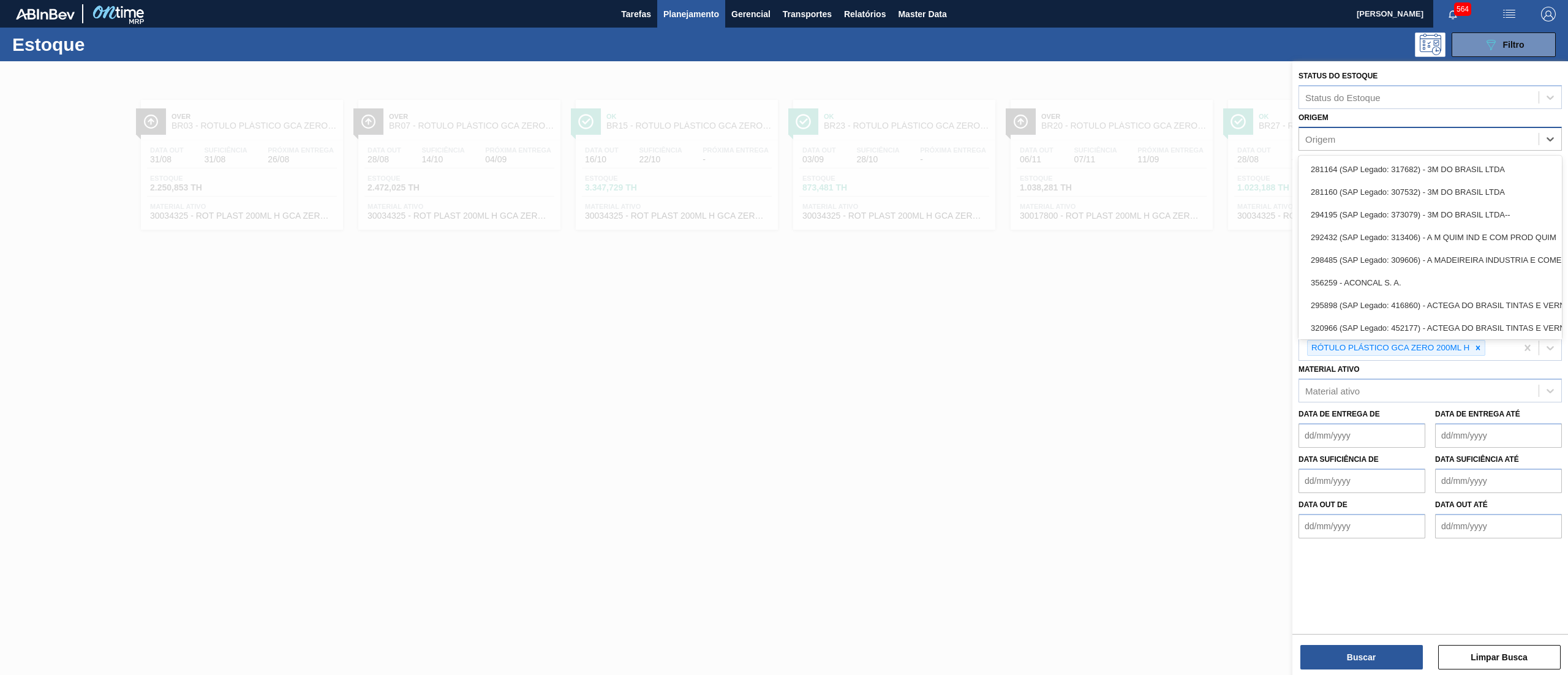
paste input "306753"
type input "306753"
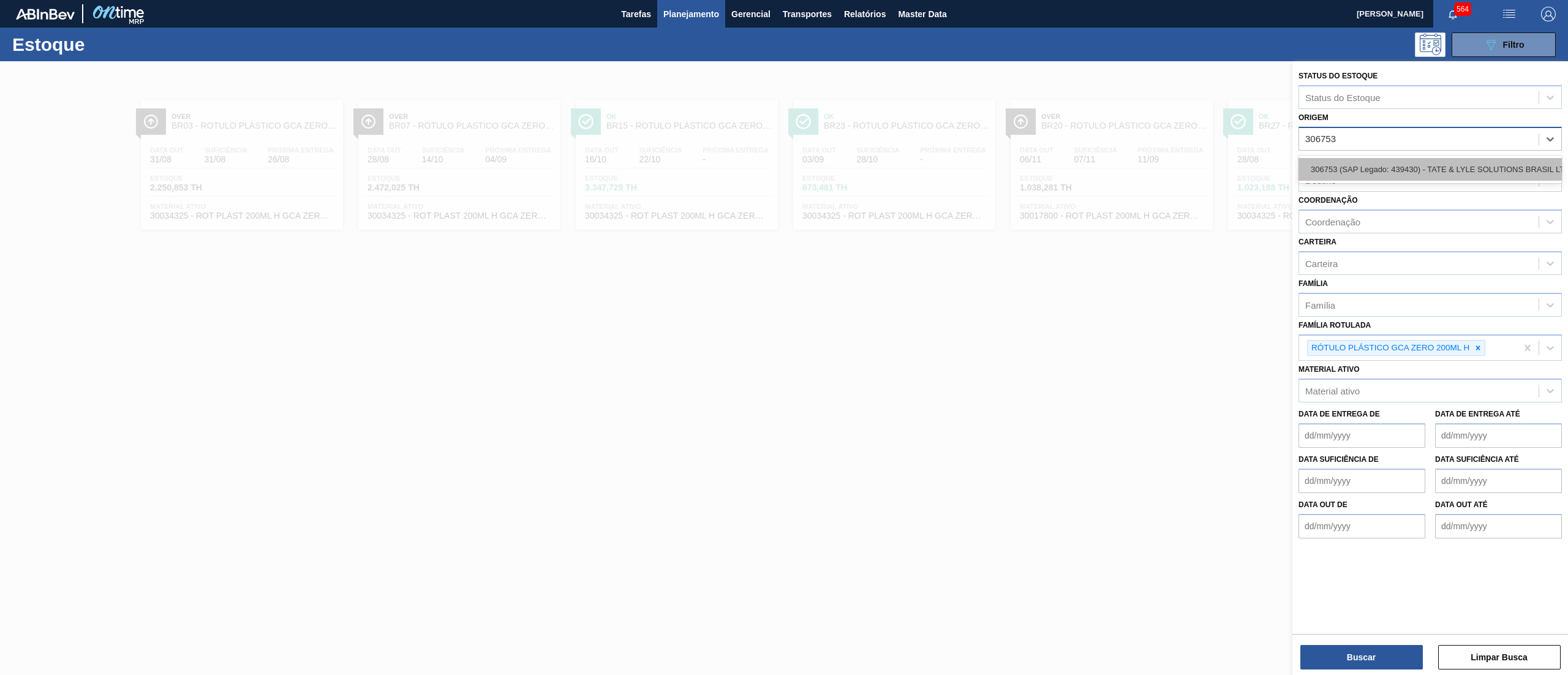
click at [1365, 170] on div "306753 (SAP Legado: 439430) - TATE & LYLE SOLUTIONS BRASIL LTDA" at bounding box center [1430, 169] width 263 height 22
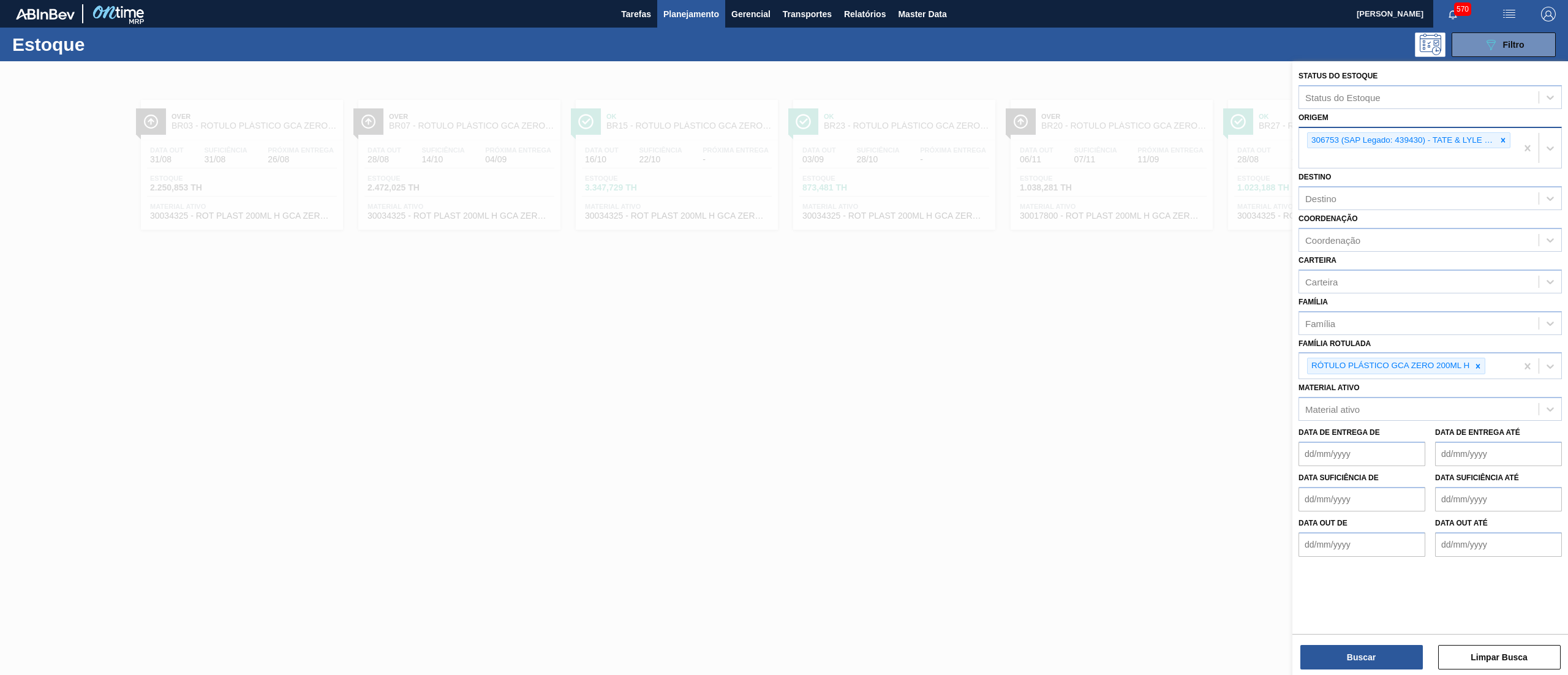
click at [626, 301] on div at bounding box center [784, 398] width 1568 height 675
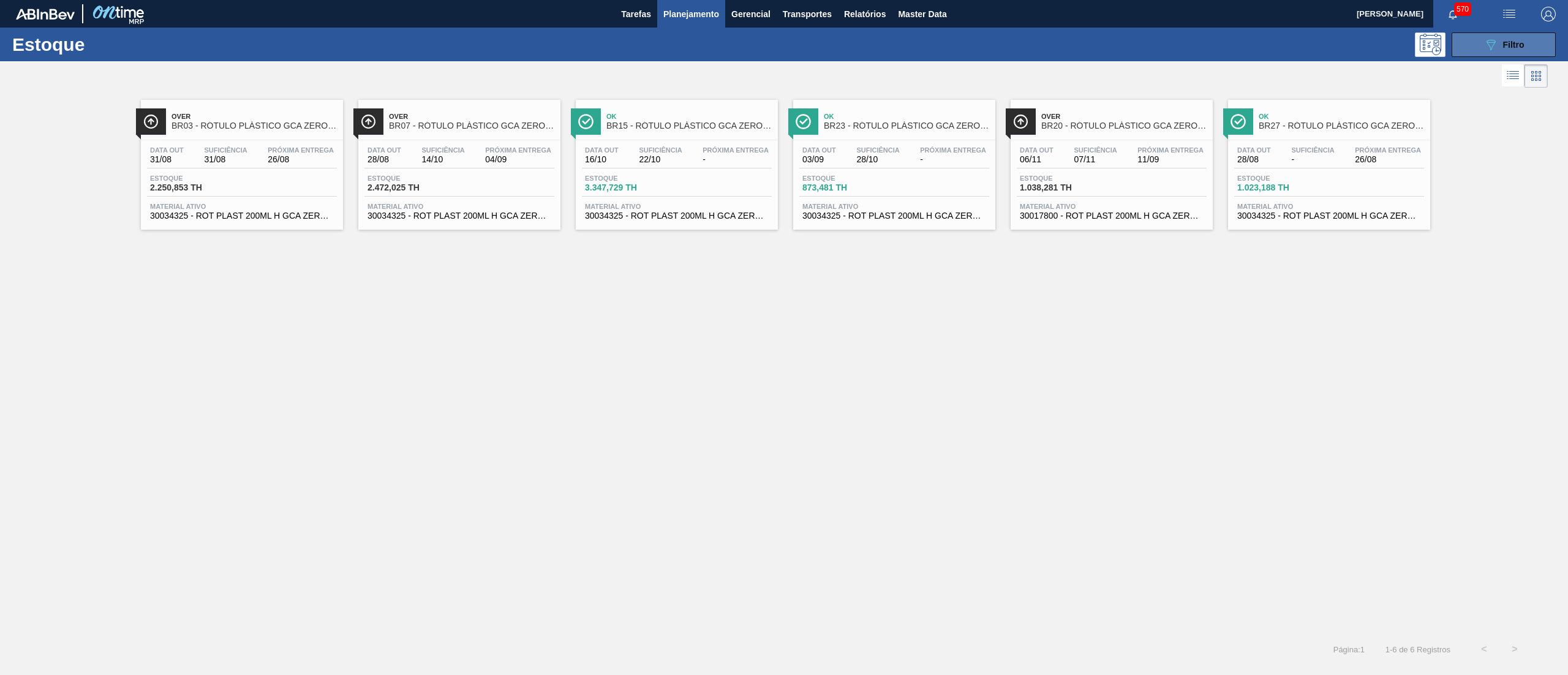
click at [1514, 40] on span "Filtro" at bounding box center [1514, 45] width 22 height 9
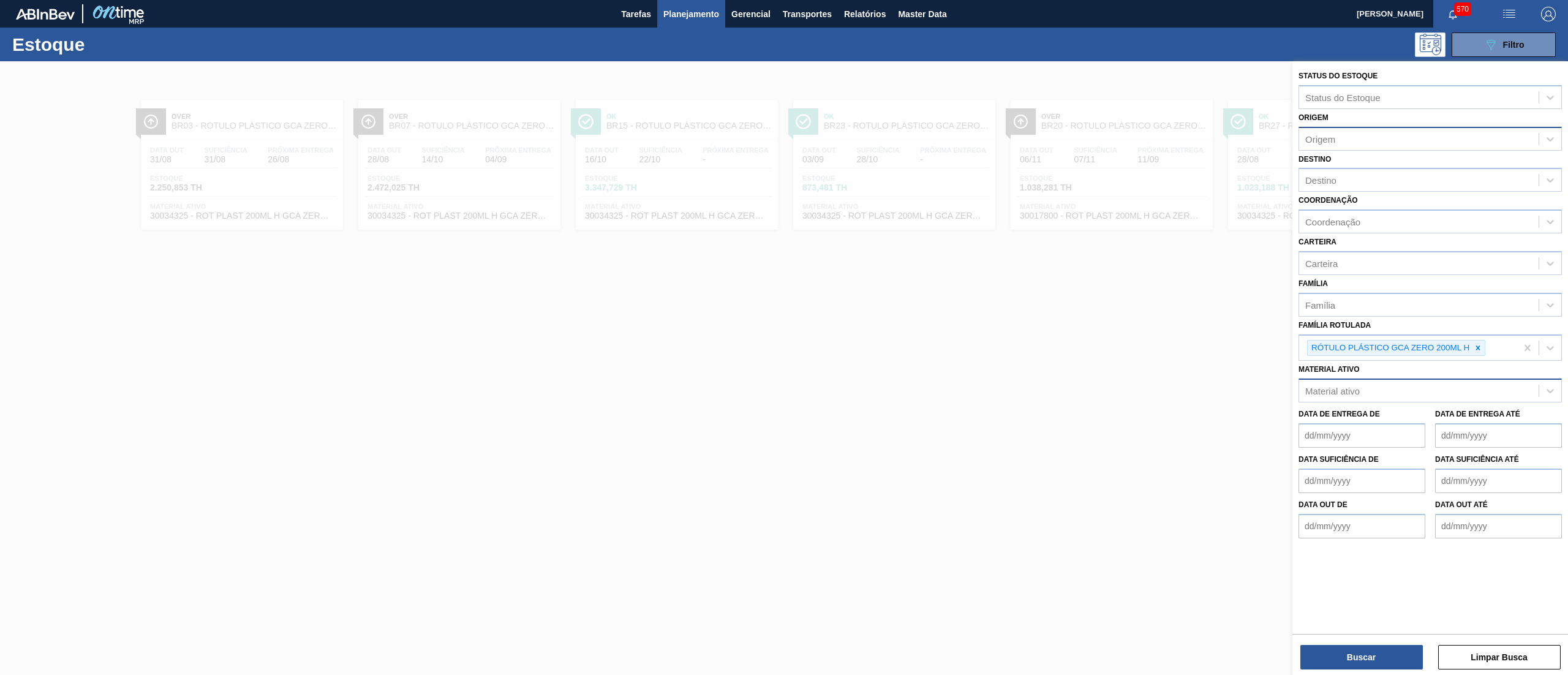
click at [1380, 389] on div "Material ativo" at bounding box center [1418, 391] width 239 height 18
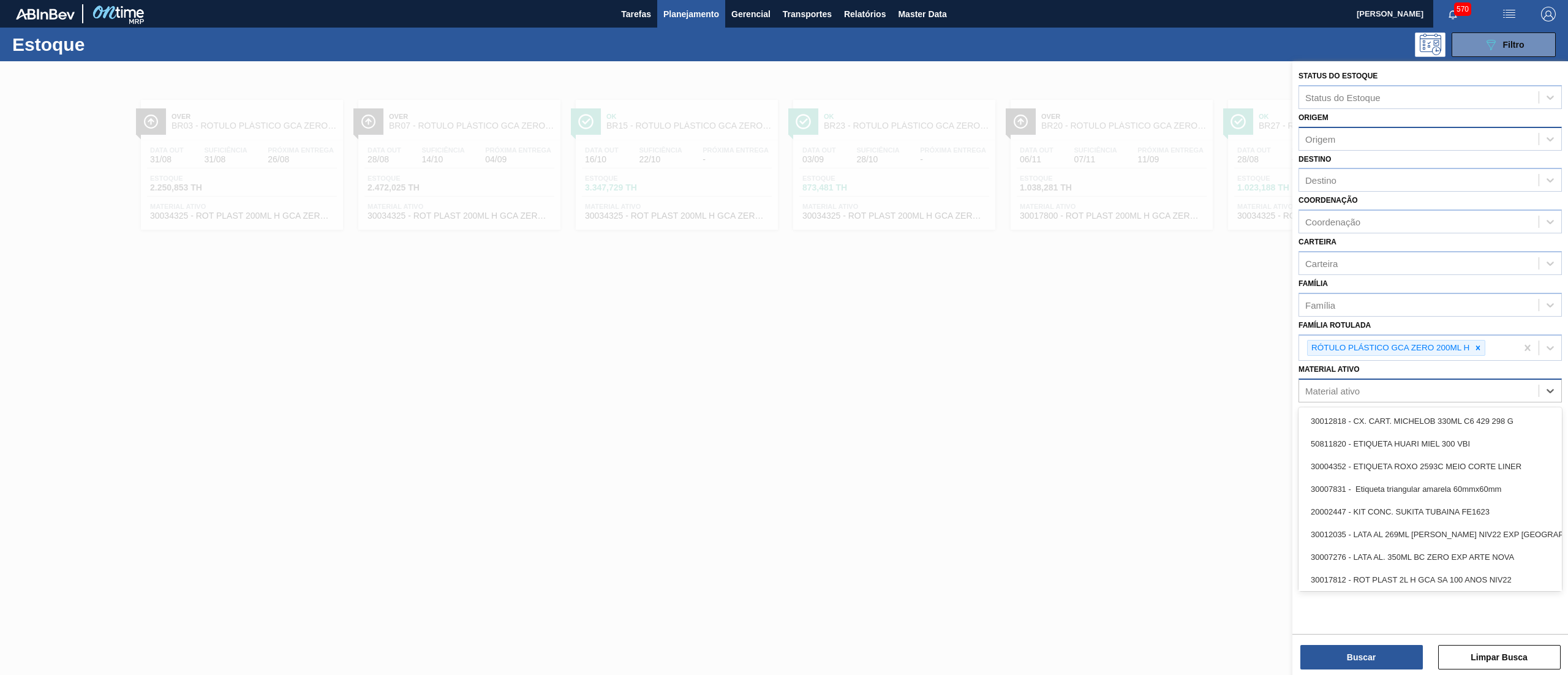
paste ativo "30034309"
type ativo "30034309"
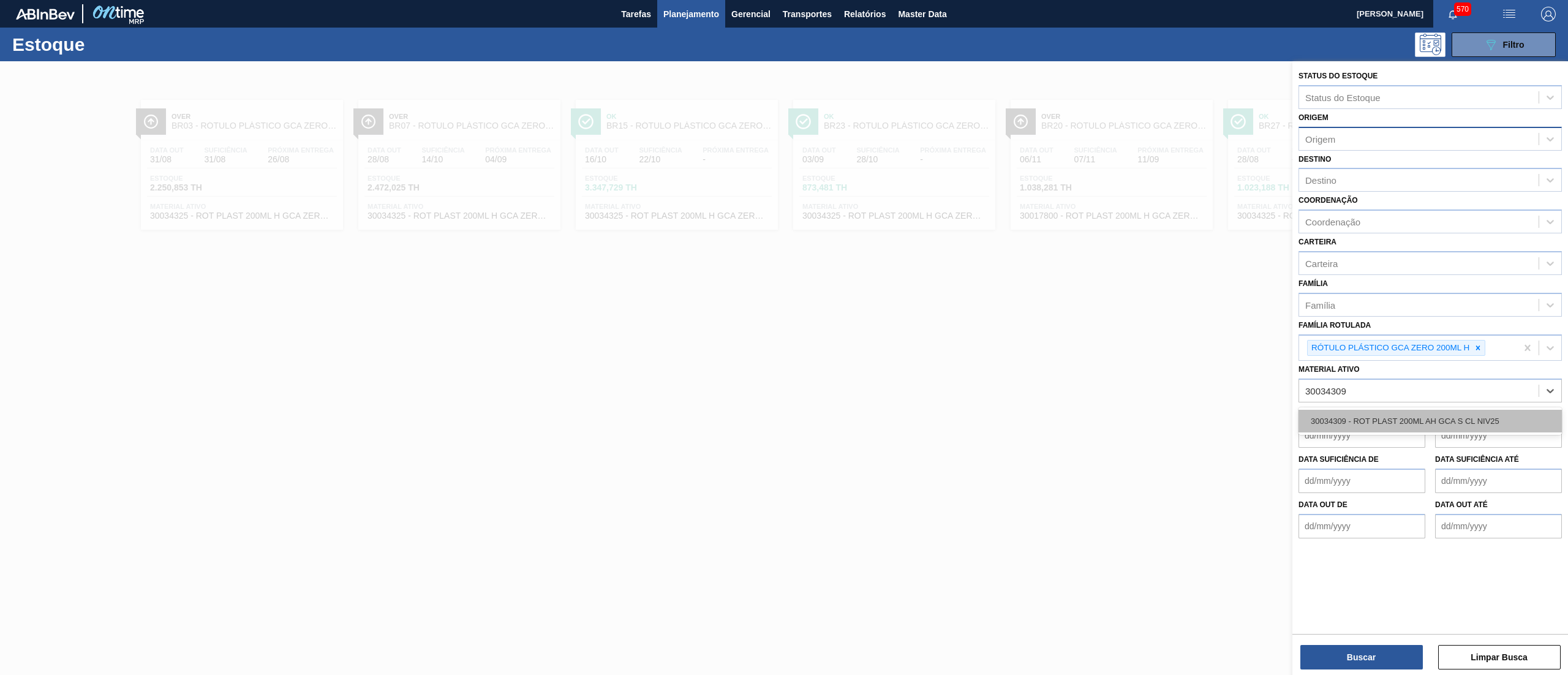
click at [1382, 411] on div "30034309 - ROT PLAST 200ML AH GCA S CL NIV25" at bounding box center [1430, 421] width 263 height 22
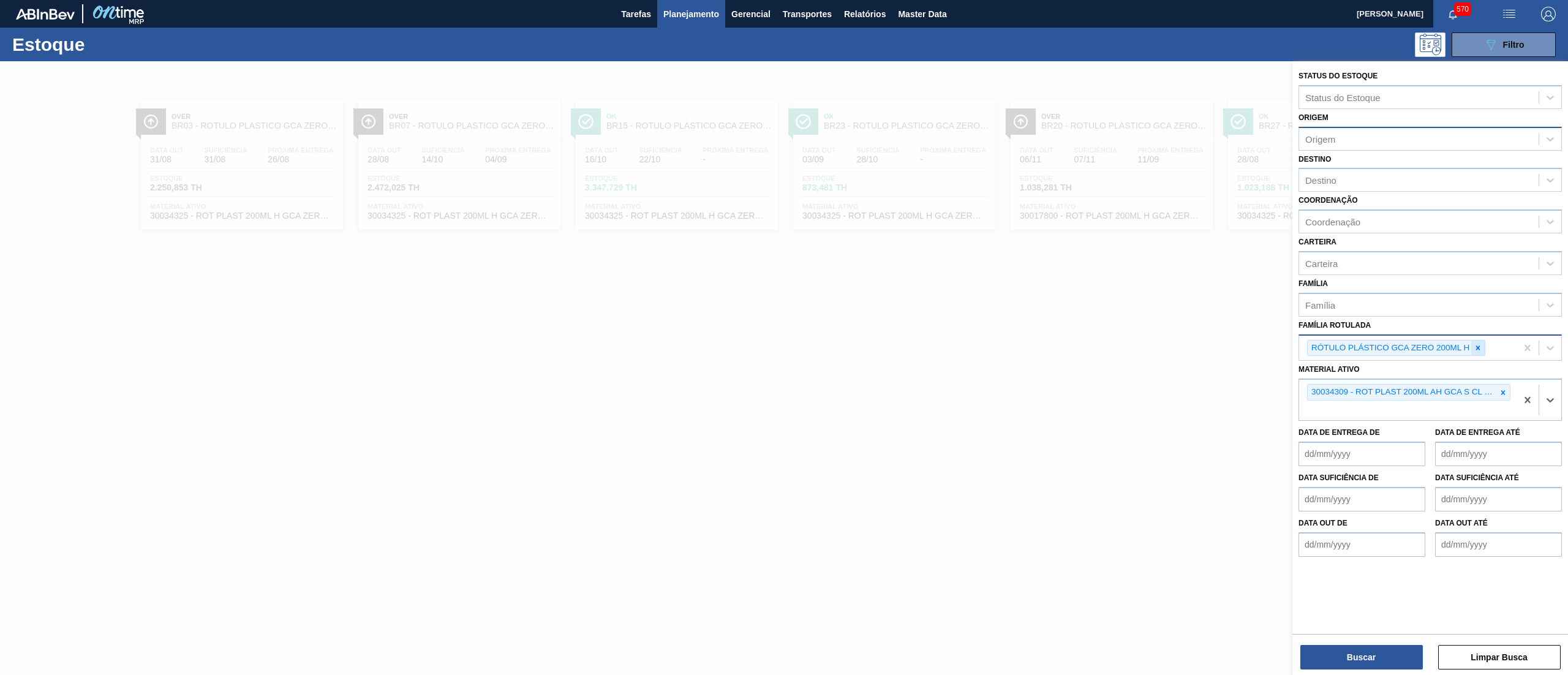
click at [1478, 341] on div at bounding box center [1478, 348] width 14 height 16
click at [1325, 661] on button "Buscar" at bounding box center [1361, 657] width 123 height 24
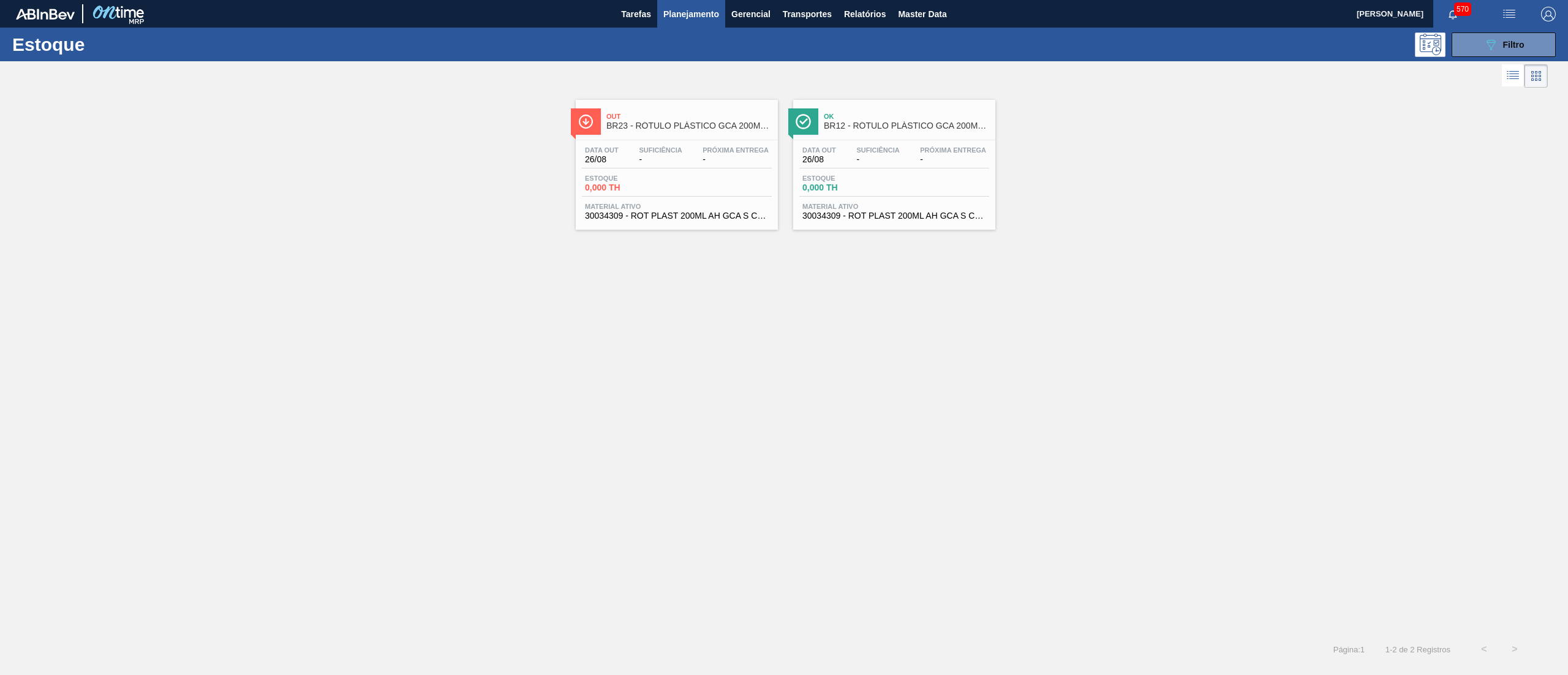
click at [852, 223] on div "Data out 26/08 Suficiência - Próxima Entrega - Estoque 0,000 TH Material ativo …" at bounding box center [894, 182] width 202 height 83
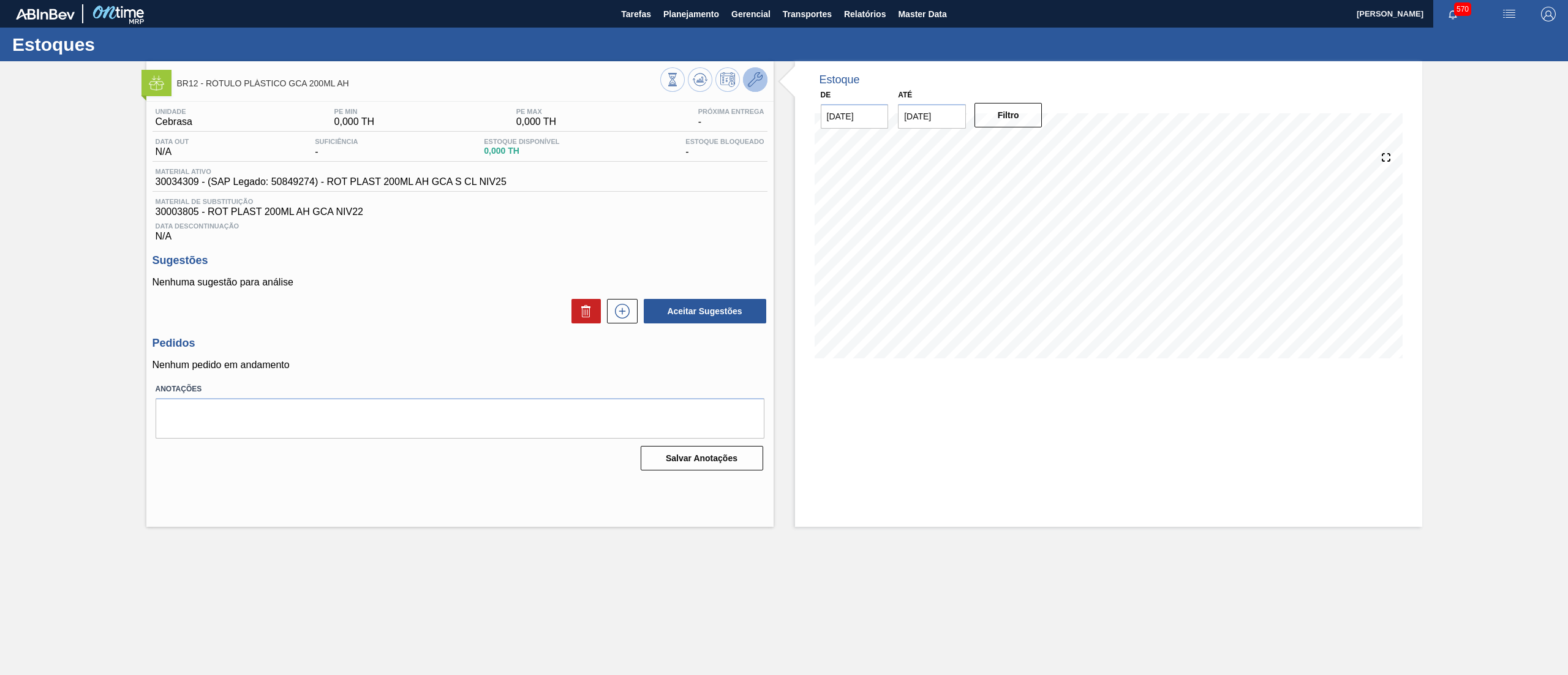
click at [758, 73] on icon at bounding box center [756, 80] width 15 height 15
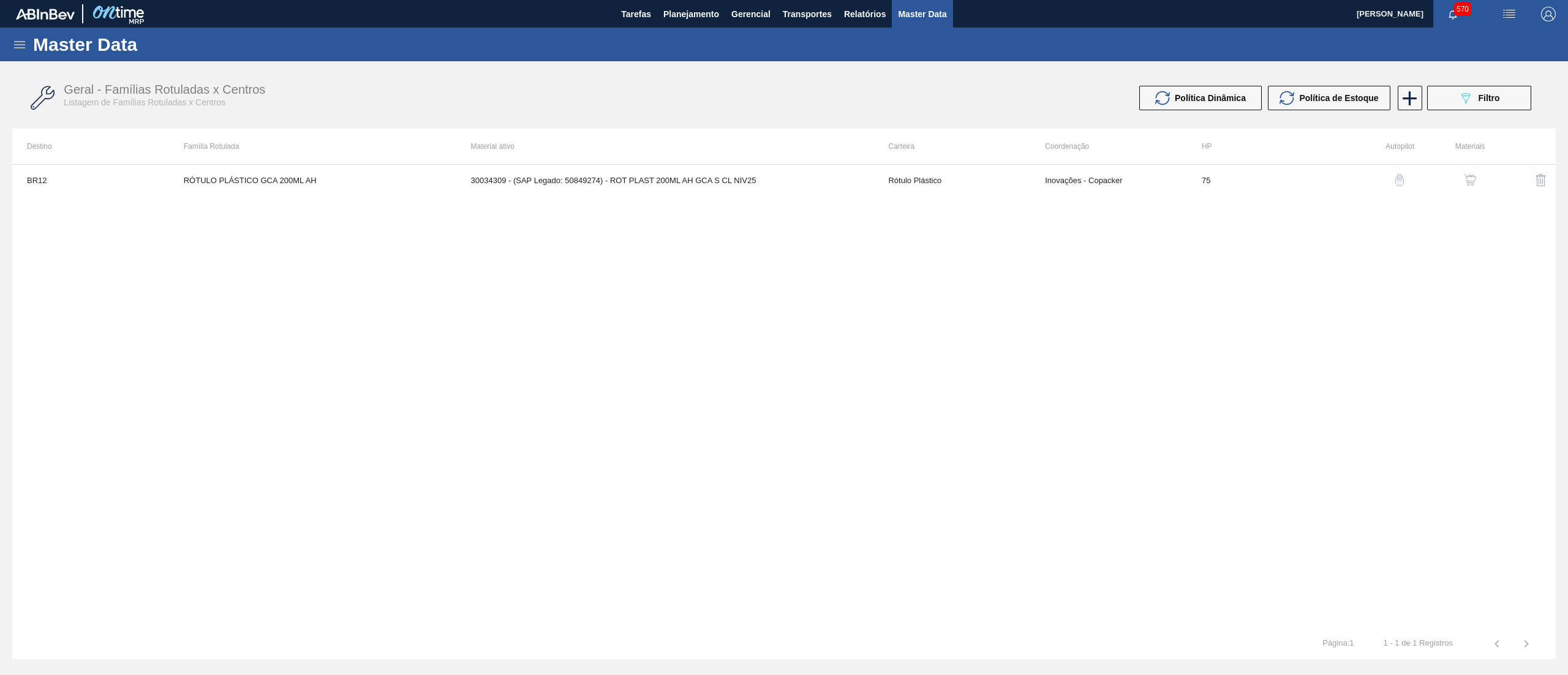
click at [1466, 181] on img "button" at bounding box center [1470, 180] width 12 height 12
click at [1468, 180] on img "button" at bounding box center [1470, 180] width 12 height 12
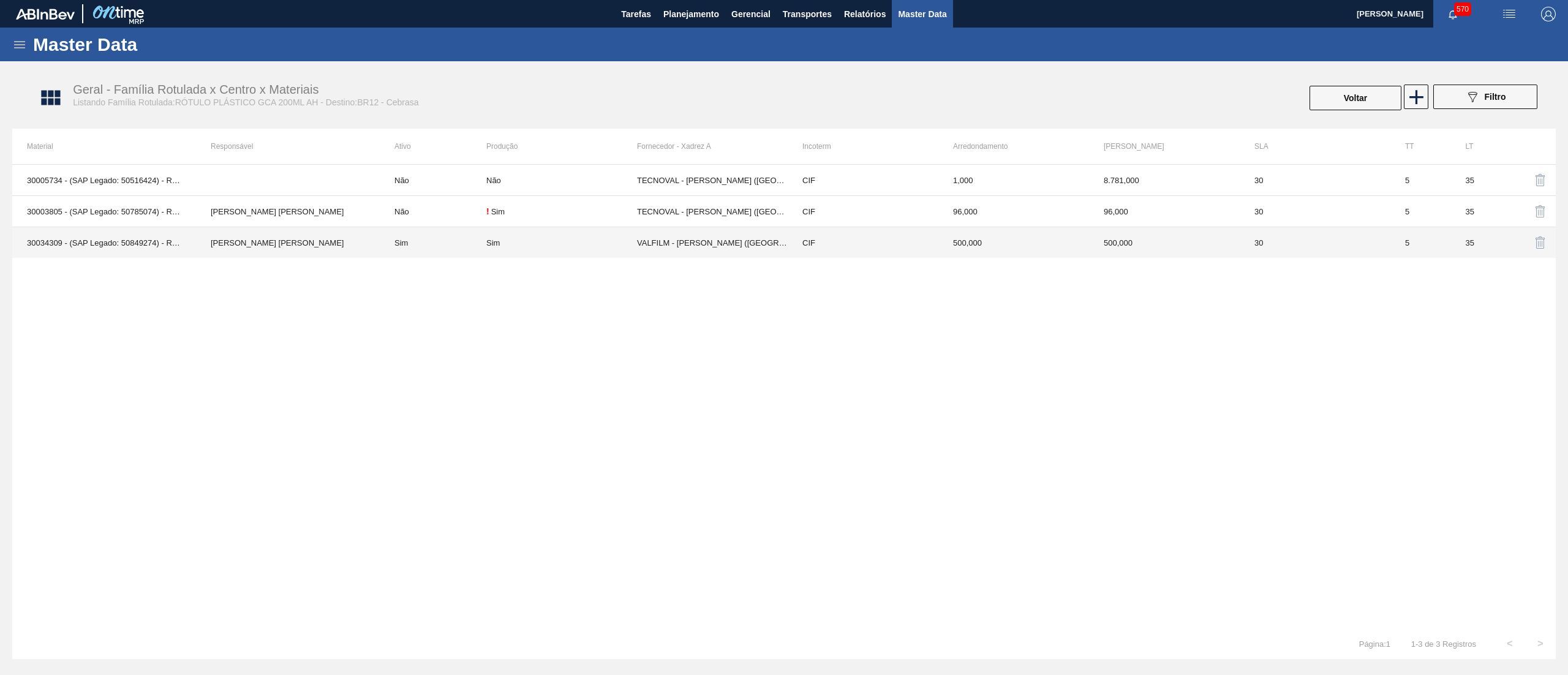
click at [899, 247] on td "CIF" at bounding box center [863, 243] width 151 height 31
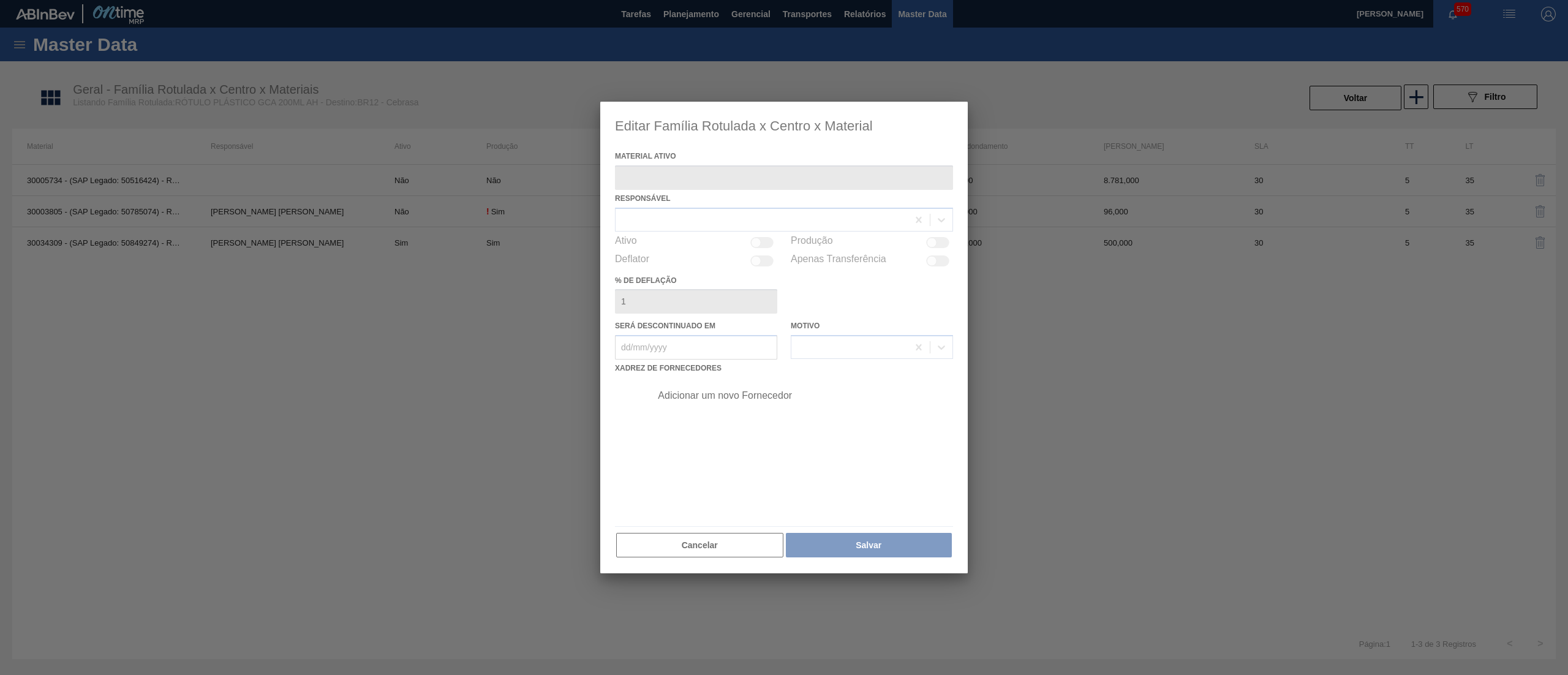
type ativo "30034309 - (SAP Legado: 50849274) - ROT PLAST 200ML AH GCA S CL NIV25"
checkbox input "true"
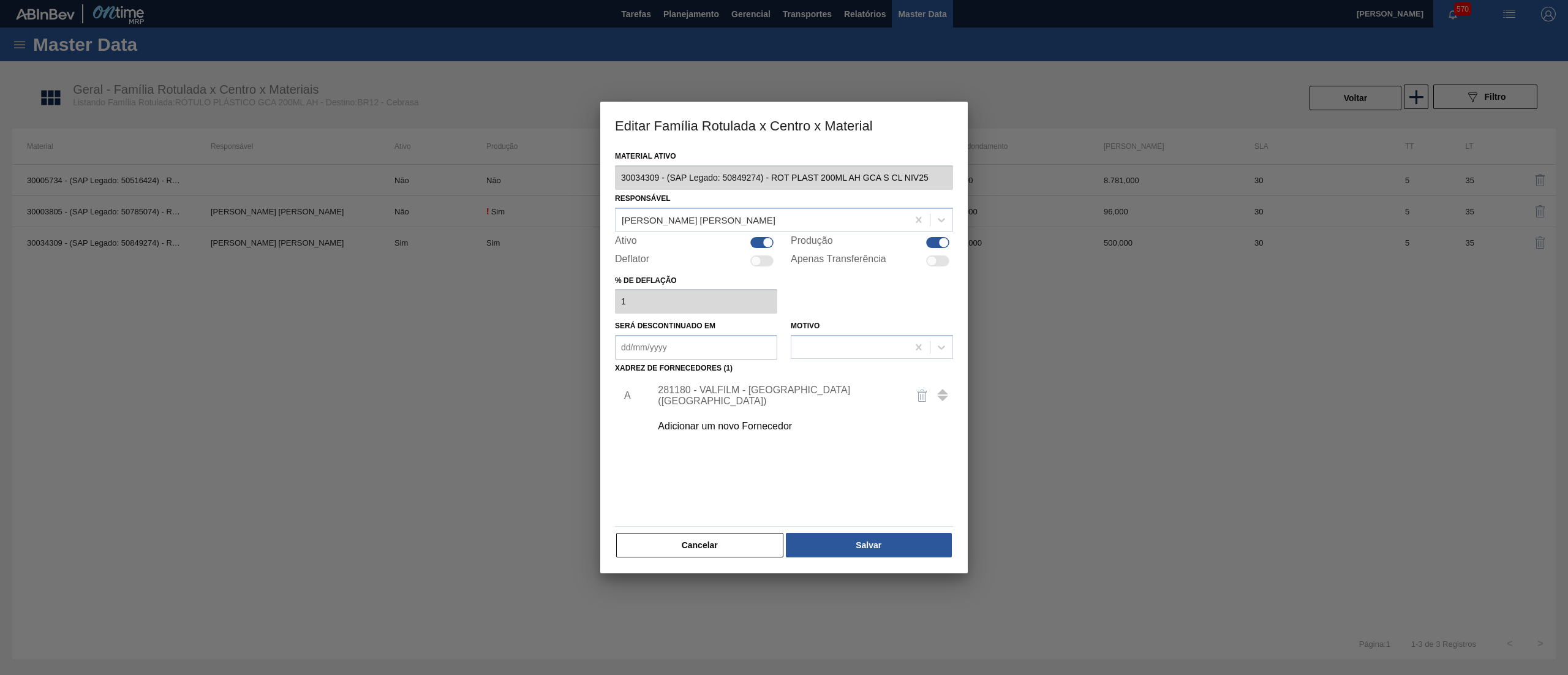
click at [722, 429] on div "Adicionar um novo Fornecedor" at bounding box center [778, 426] width 240 height 11
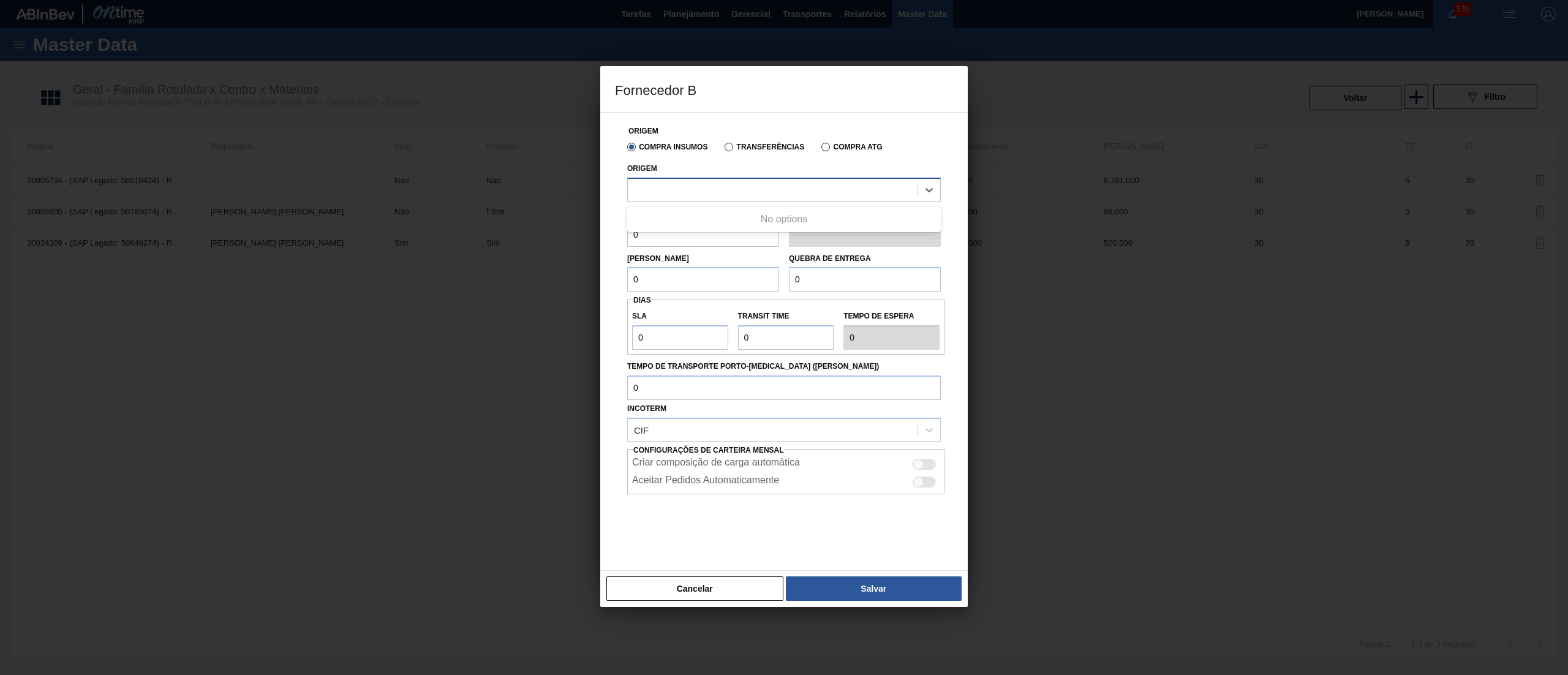
click at [738, 185] on div at bounding box center [772, 189] width 290 height 18
click at [694, 590] on button "Cancelar" at bounding box center [694, 589] width 177 height 24
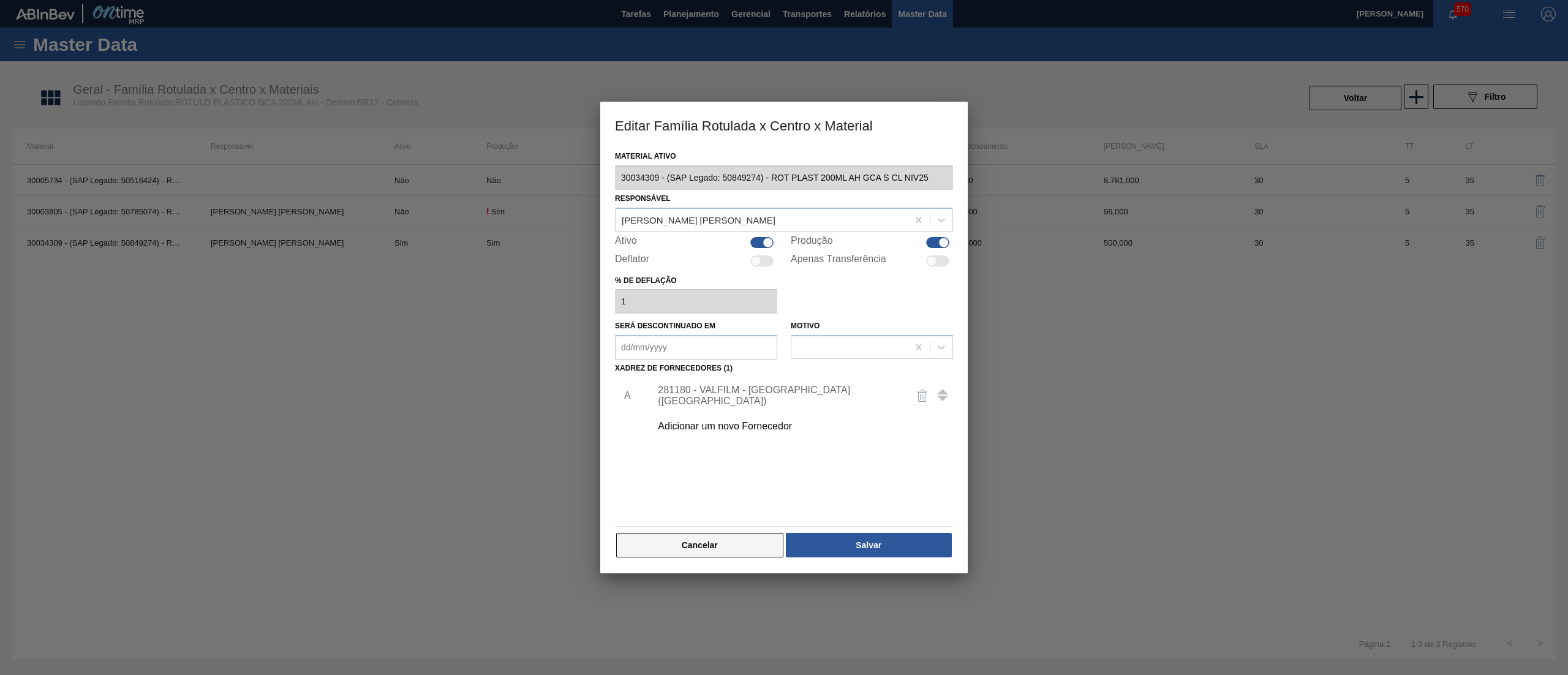
click at [718, 540] on button "Cancelar" at bounding box center [699, 545] width 168 height 24
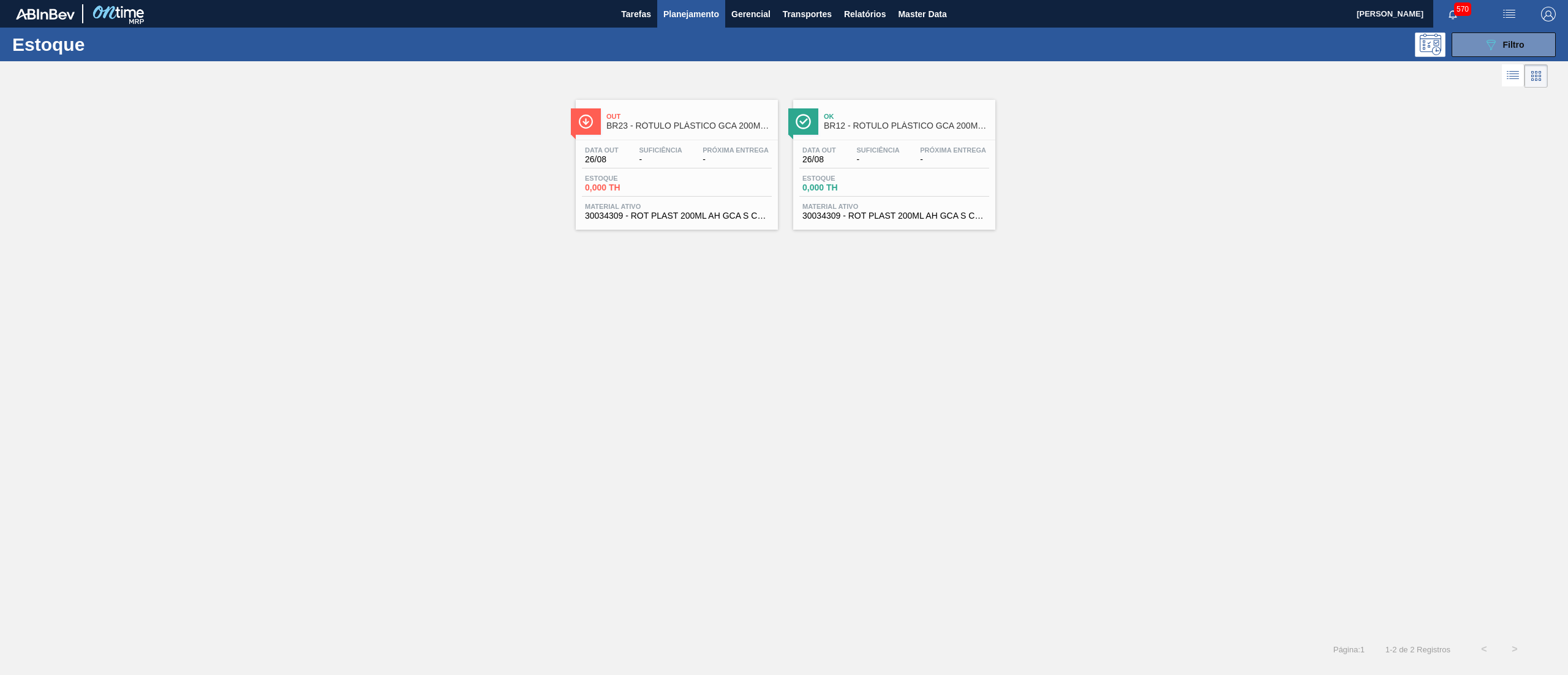
click at [660, 218] on span "30034309 - ROT PLAST 200ML AH GCA S CL NIV25" at bounding box center [676, 216] width 184 height 9
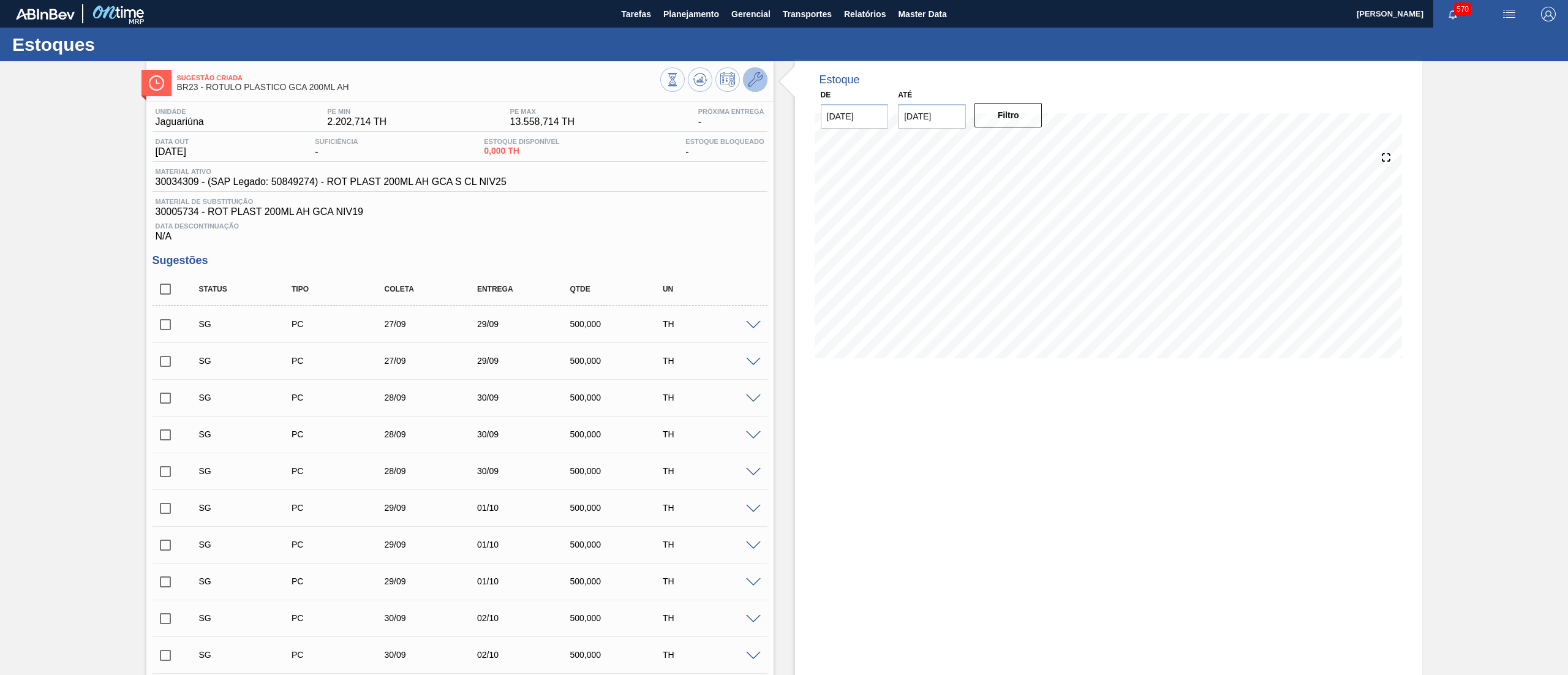
click at [752, 75] on icon at bounding box center [756, 80] width 15 height 15
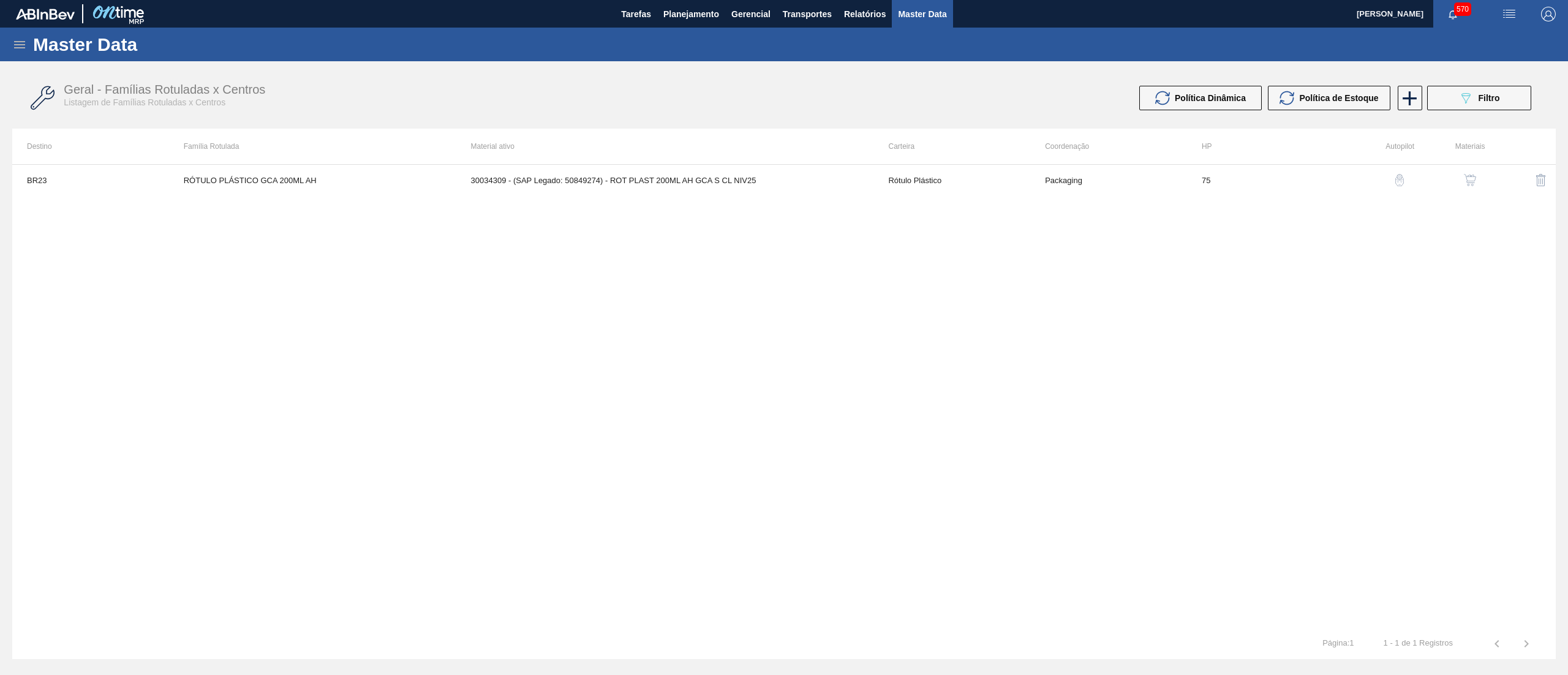
click at [1466, 173] on button "button" at bounding box center [1470, 180] width 29 height 29
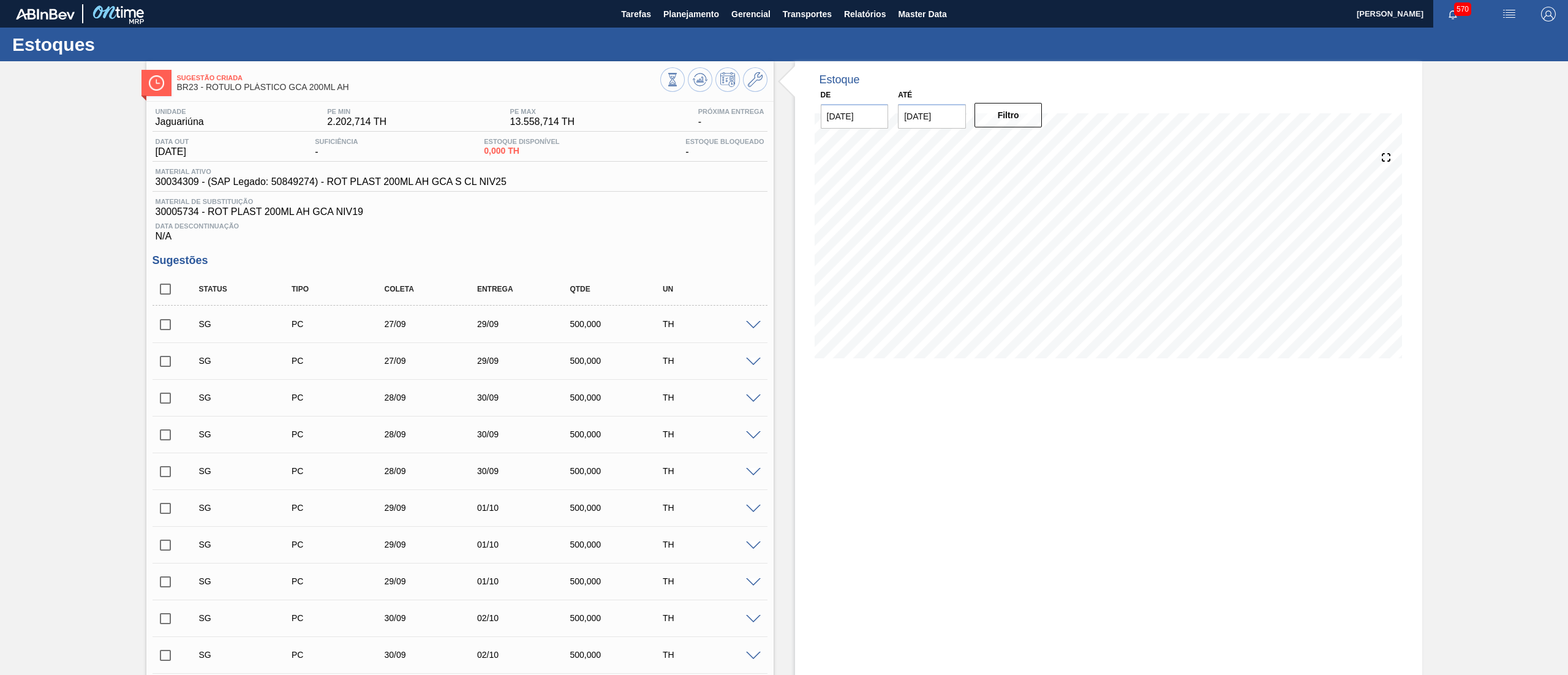
click at [165, 290] on input "checkbox" at bounding box center [165, 289] width 26 height 26
checkbox input "true"
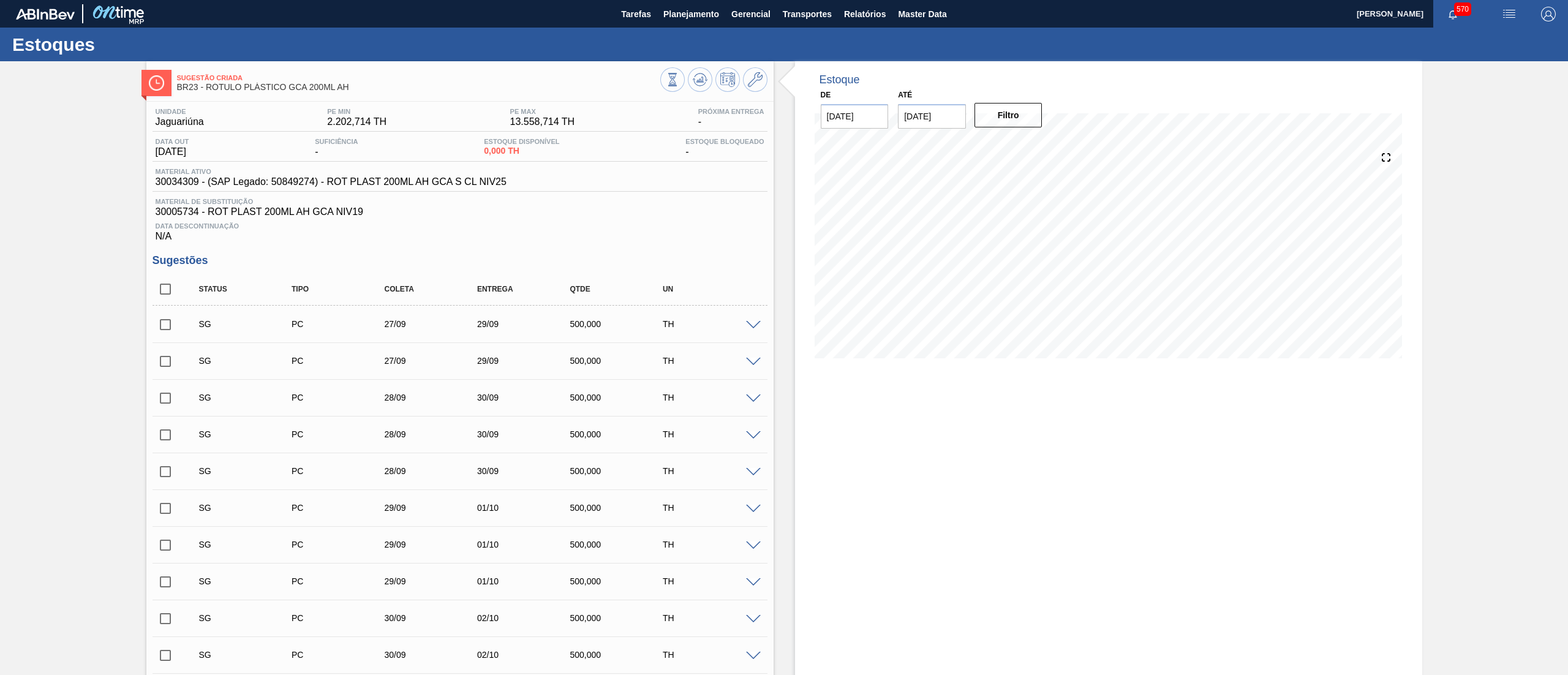
checkbox input "true"
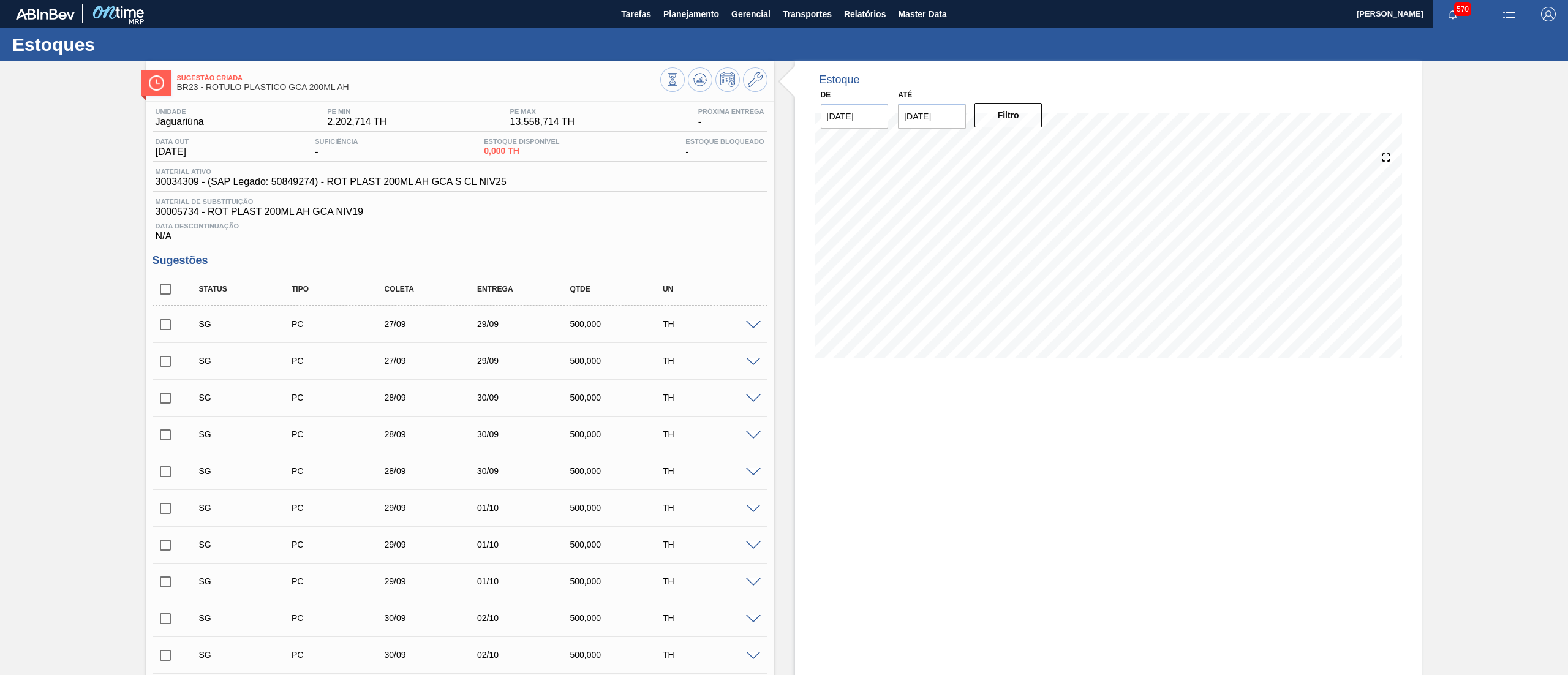
checkbox input "true"
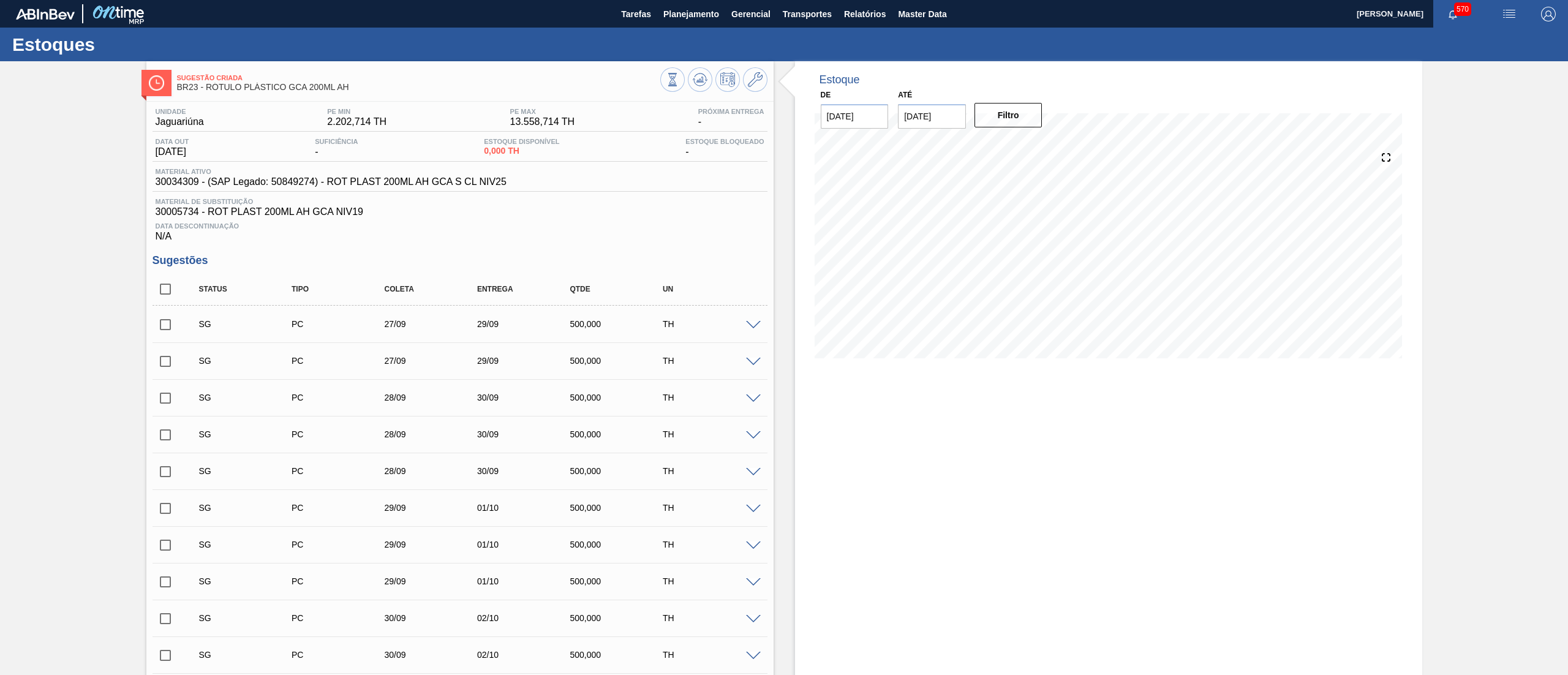
checkbox input "true"
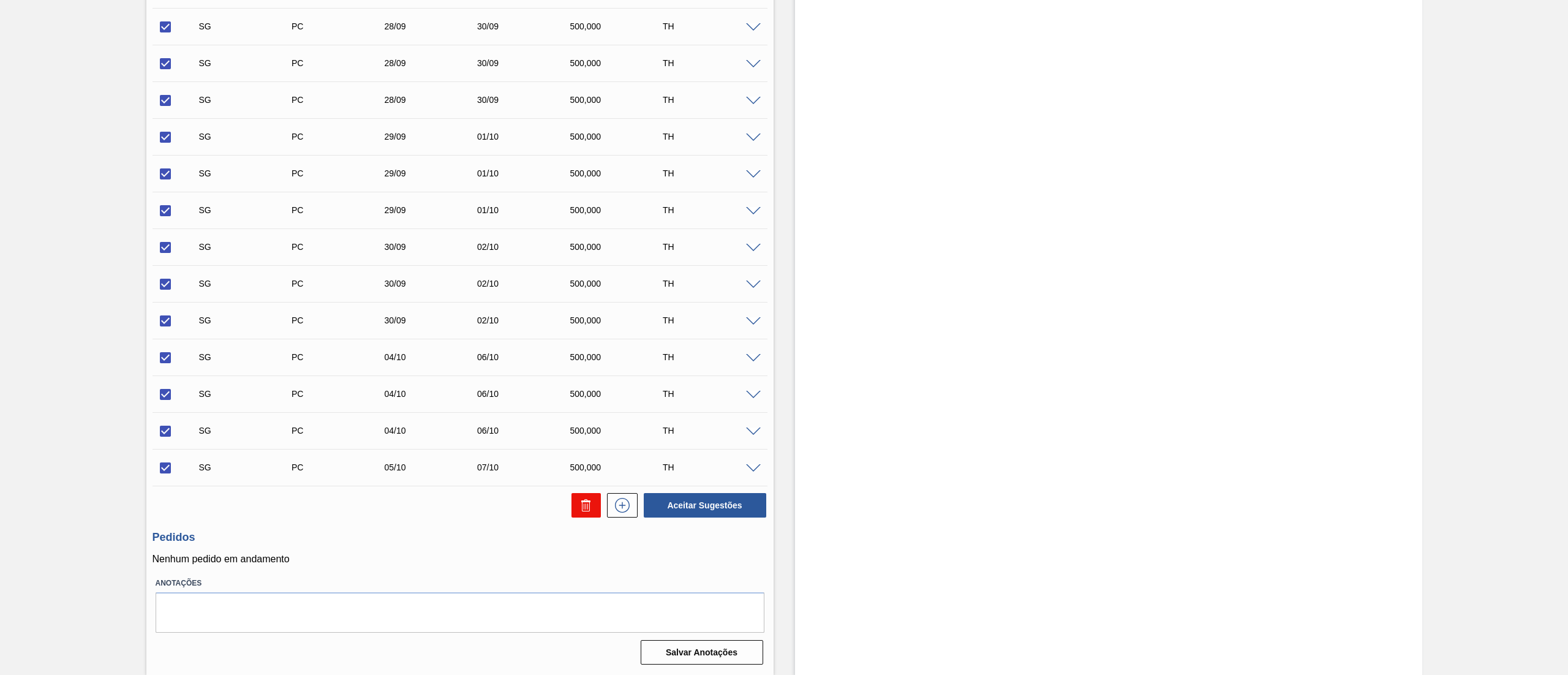
click at [591, 509] on icon at bounding box center [586, 505] width 15 height 15
checkbox input "false"
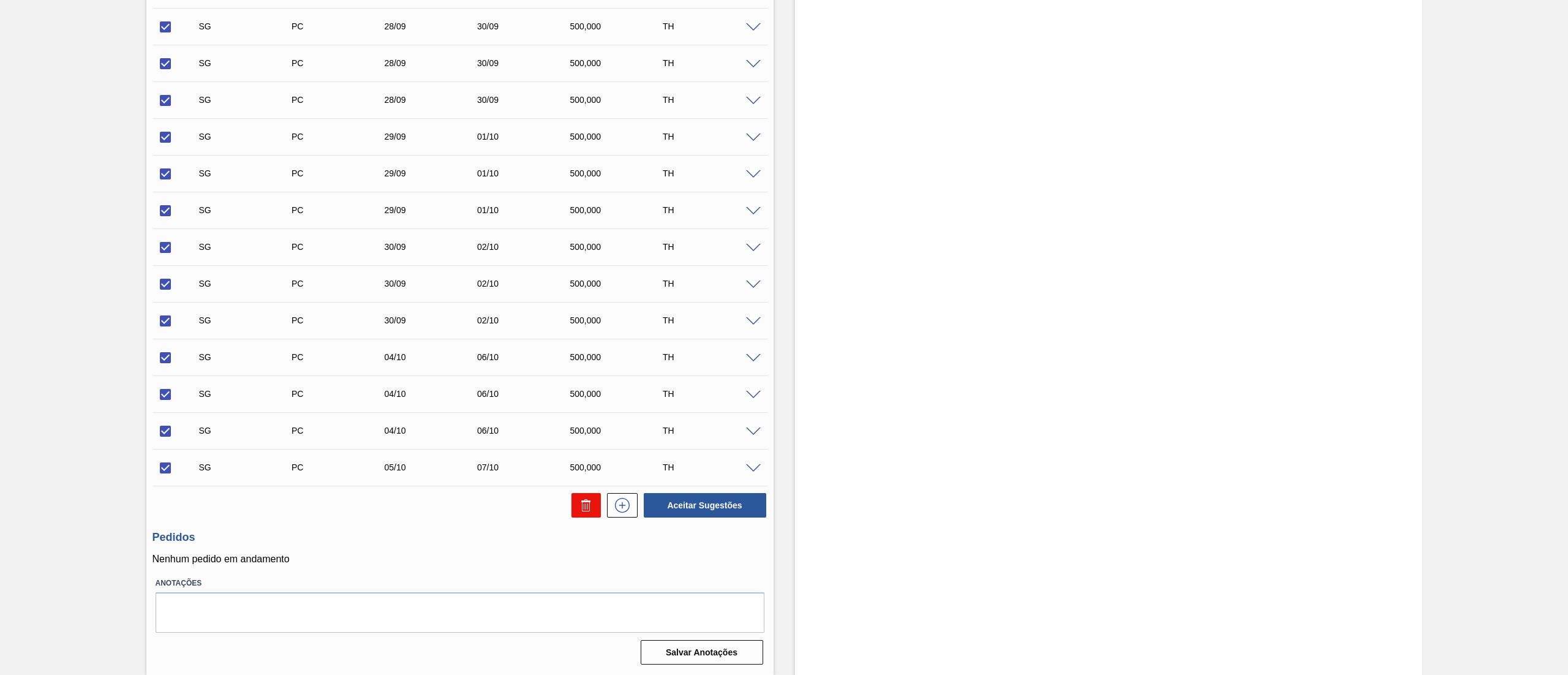
checkbox input "false"
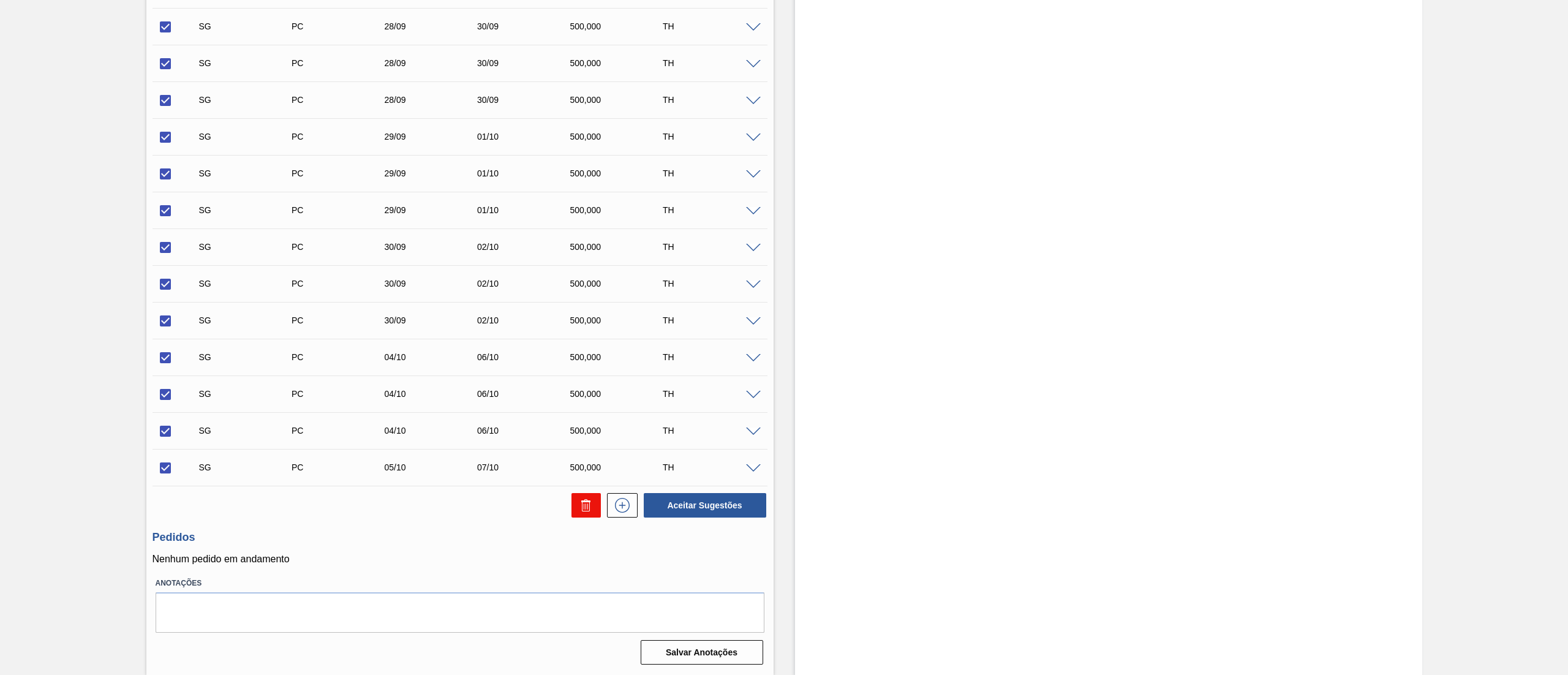
checkbox input "false"
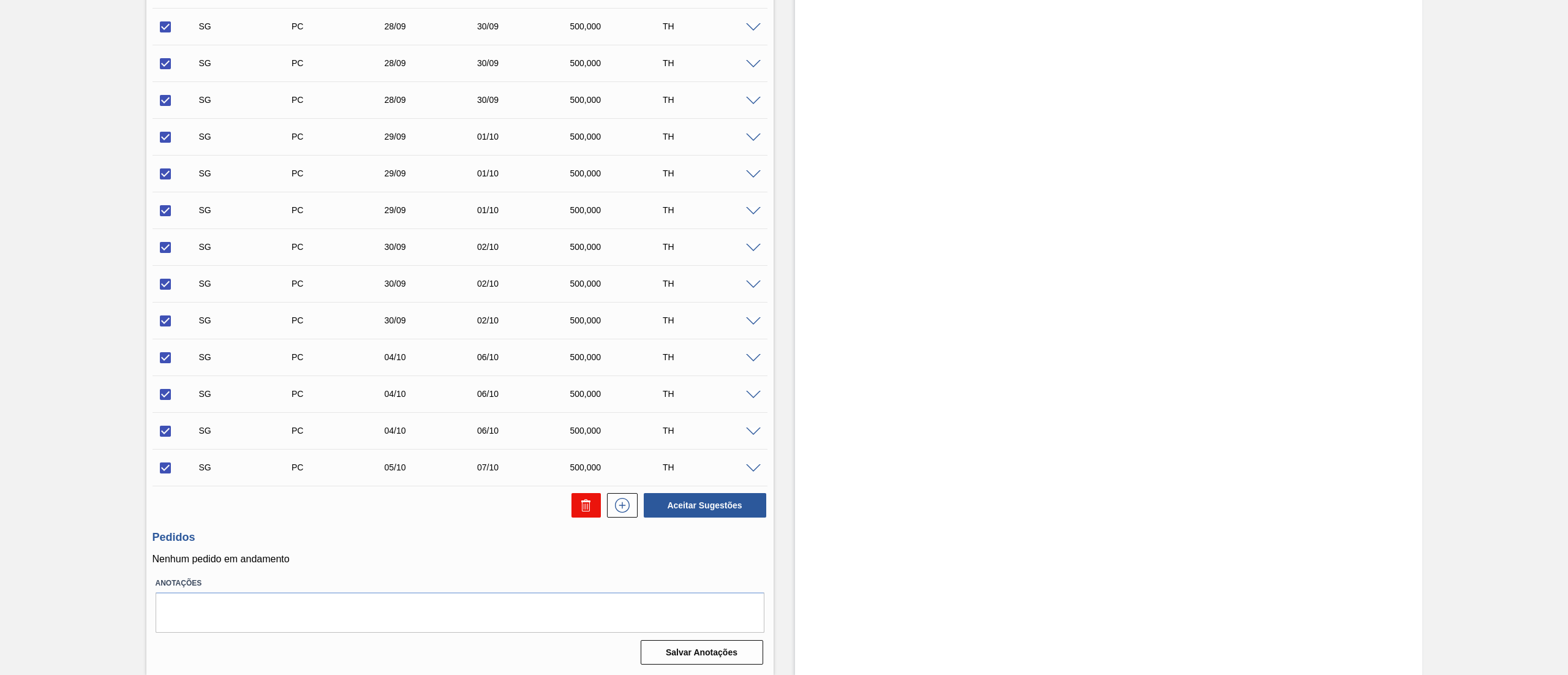
checkbox input "false"
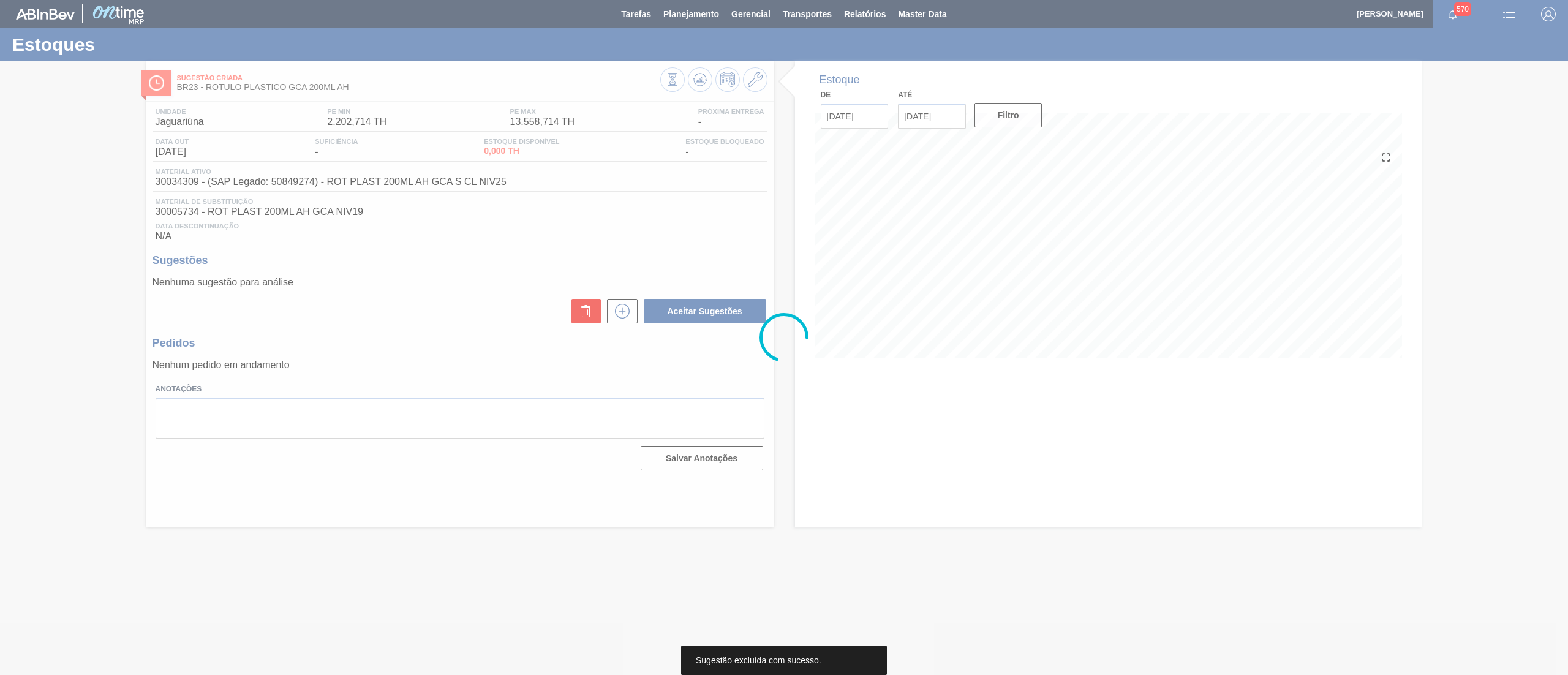
scroll to position [0, 0]
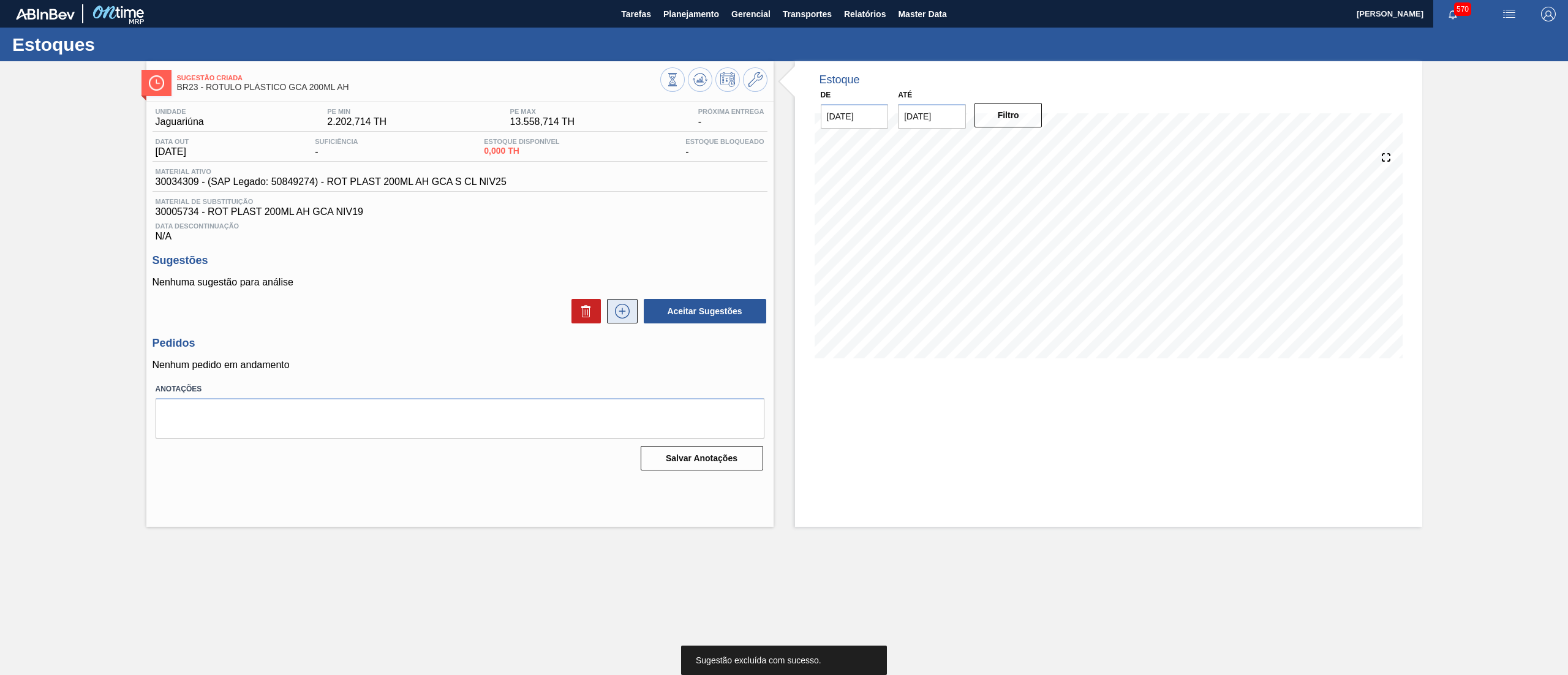
click at [623, 311] on icon at bounding box center [622, 311] width 20 height 15
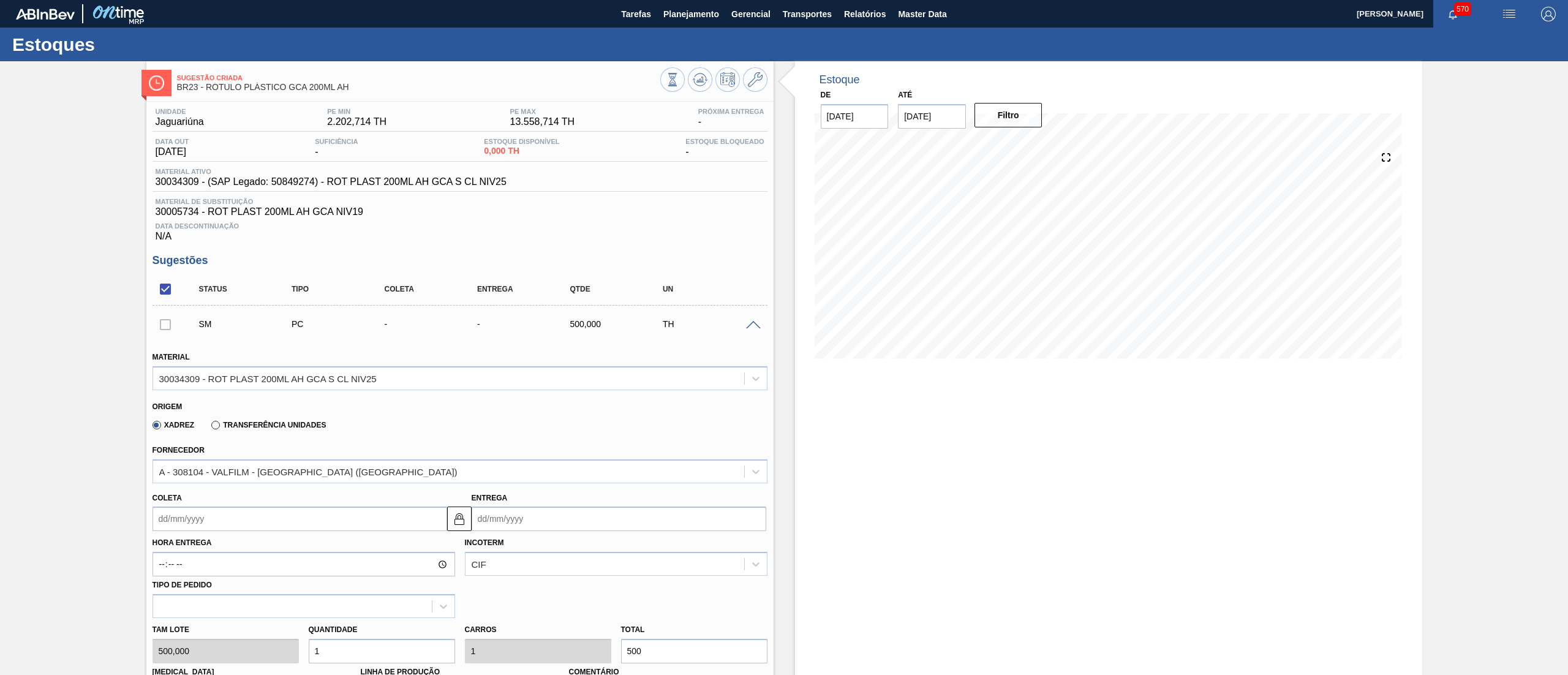
scroll to position [359, 0]
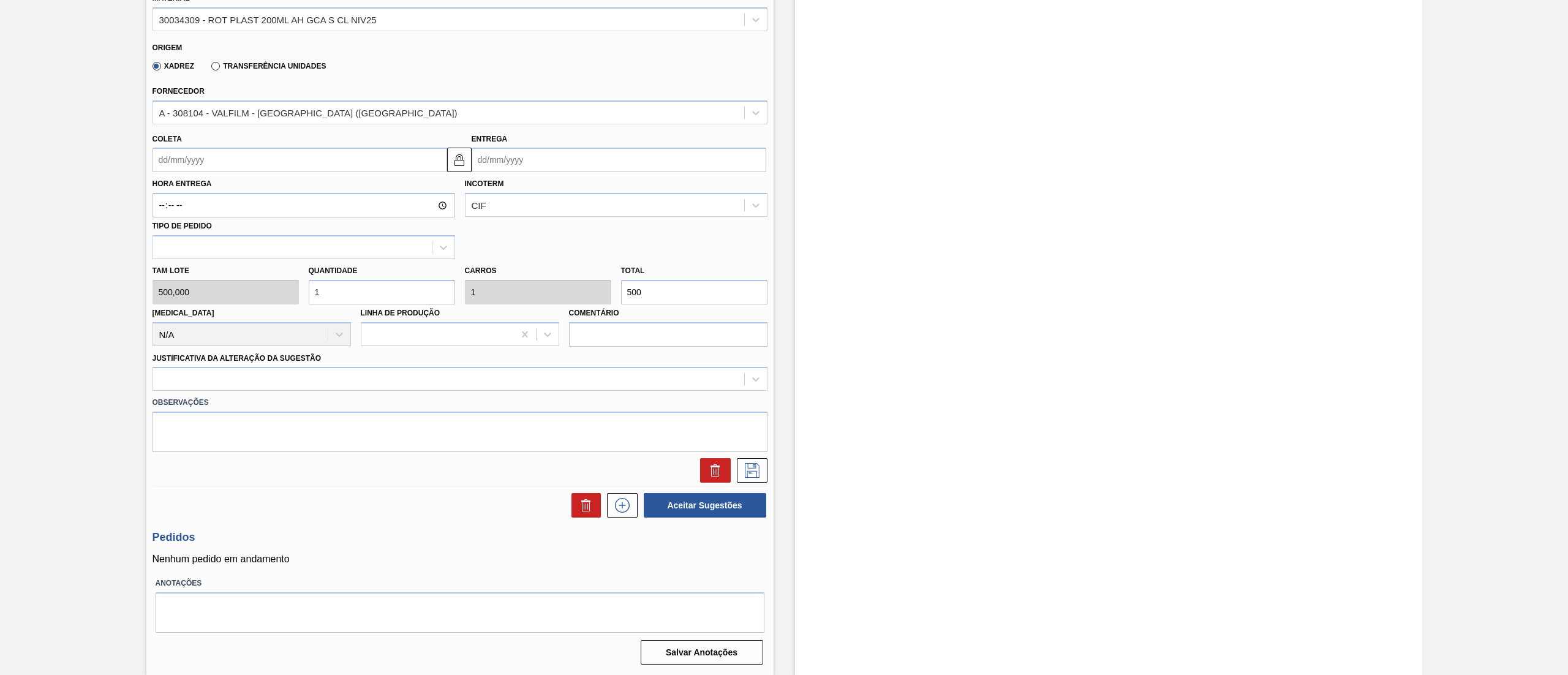
click at [257, 296] on div "[PERSON_NAME] 500,000 Quantidade 1 Carros 1 Total 500 [MEDICAL_DATA] N/A Linha …" at bounding box center [460, 303] width 625 height 88
type input "2"
type input "1.000"
type input "2"
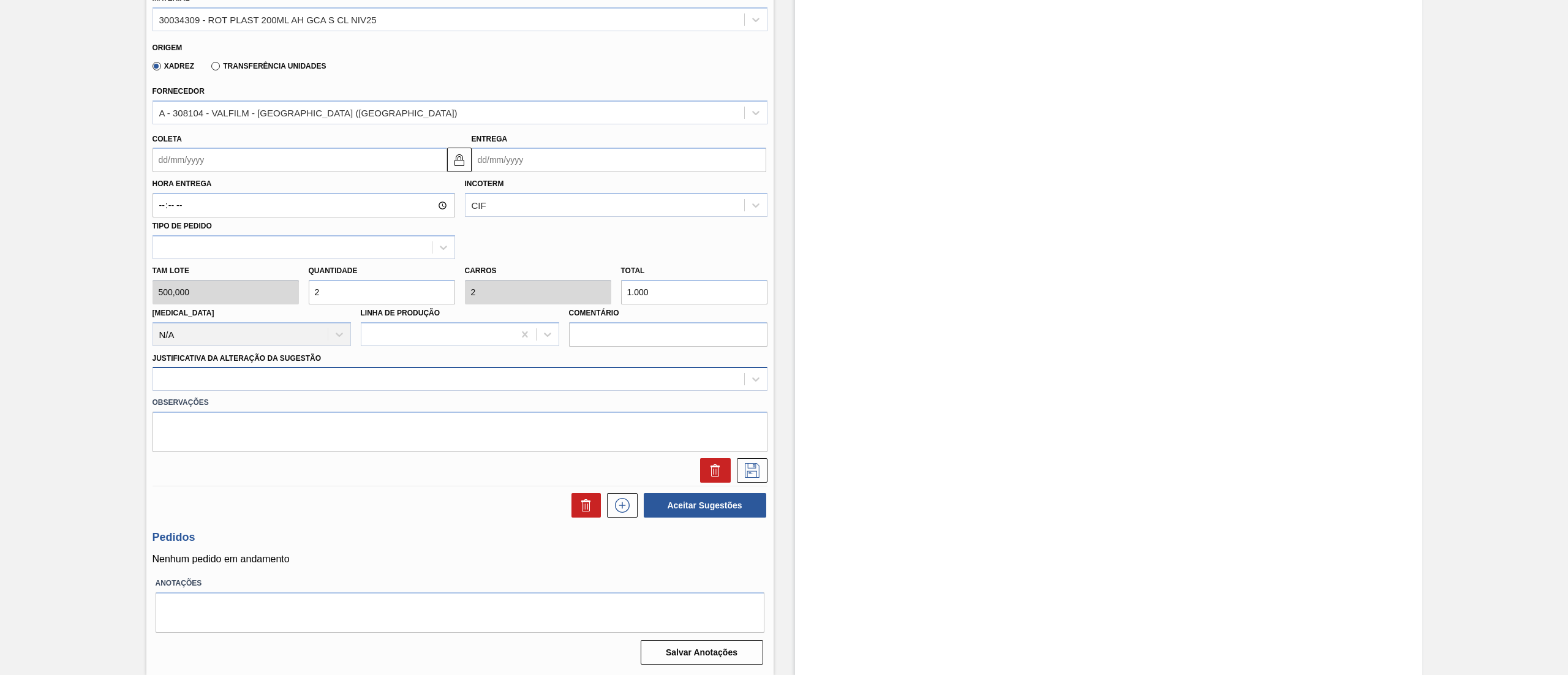
click at [248, 380] on div at bounding box center [448, 379] width 591 height 18
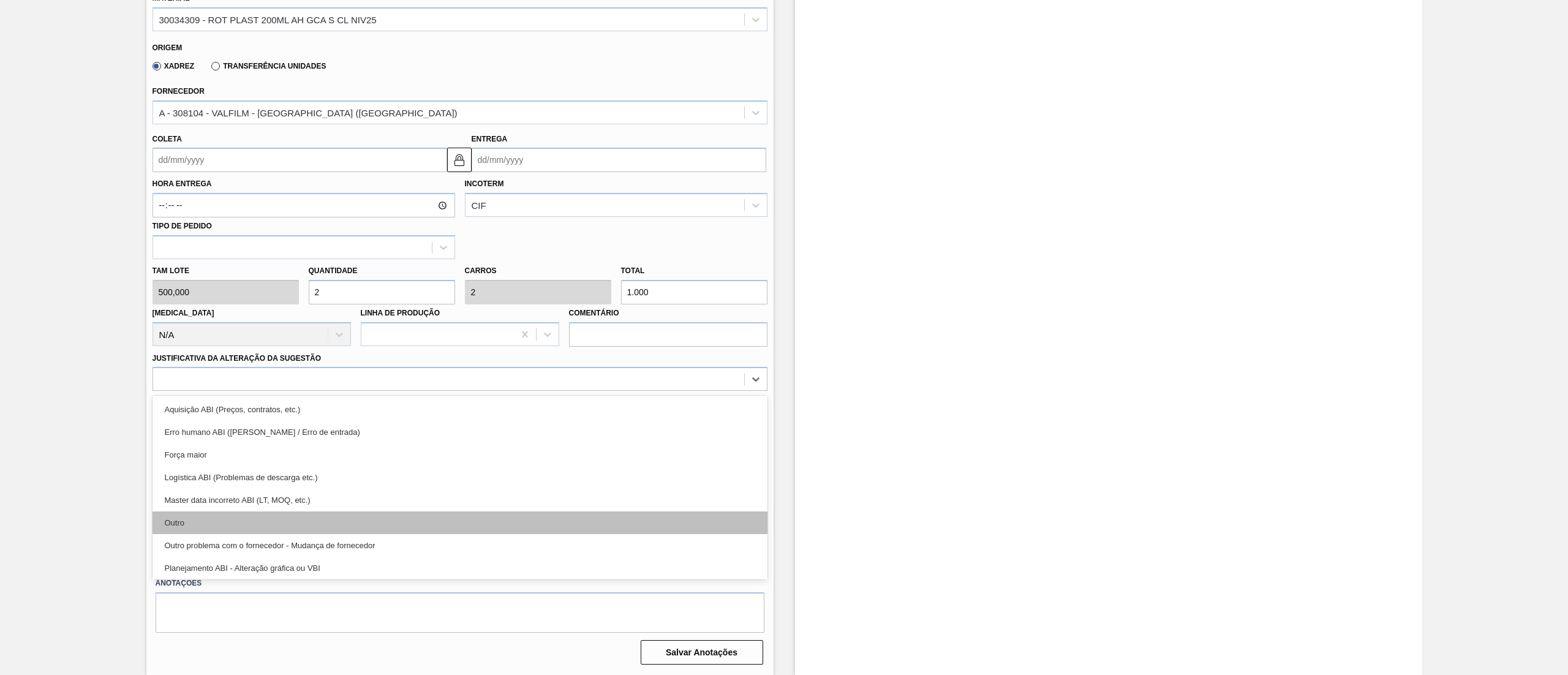
click at [239, 517] on div "Outro" at bounding box center [460, 522] width 615 height 22
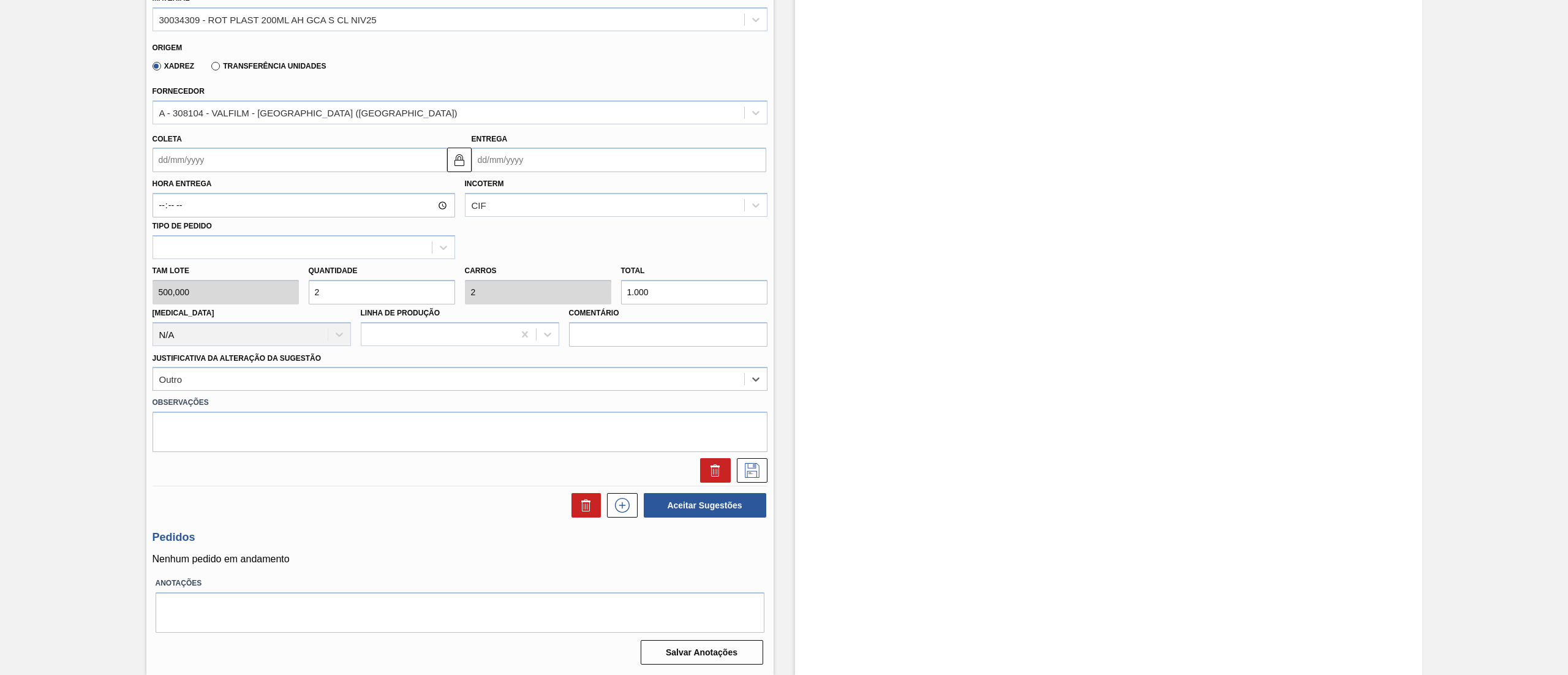
click at [204, 156] on input "Coleta" at bounding box center [300, 160] width 294 height 24
click at [290, 193] on button "Next Month" at bounding box center [290, 189] width 9 height 9
click at [187, 293] on div "22" at bounding box center [187, 288] width 16 height 16
type input "[DATE]"
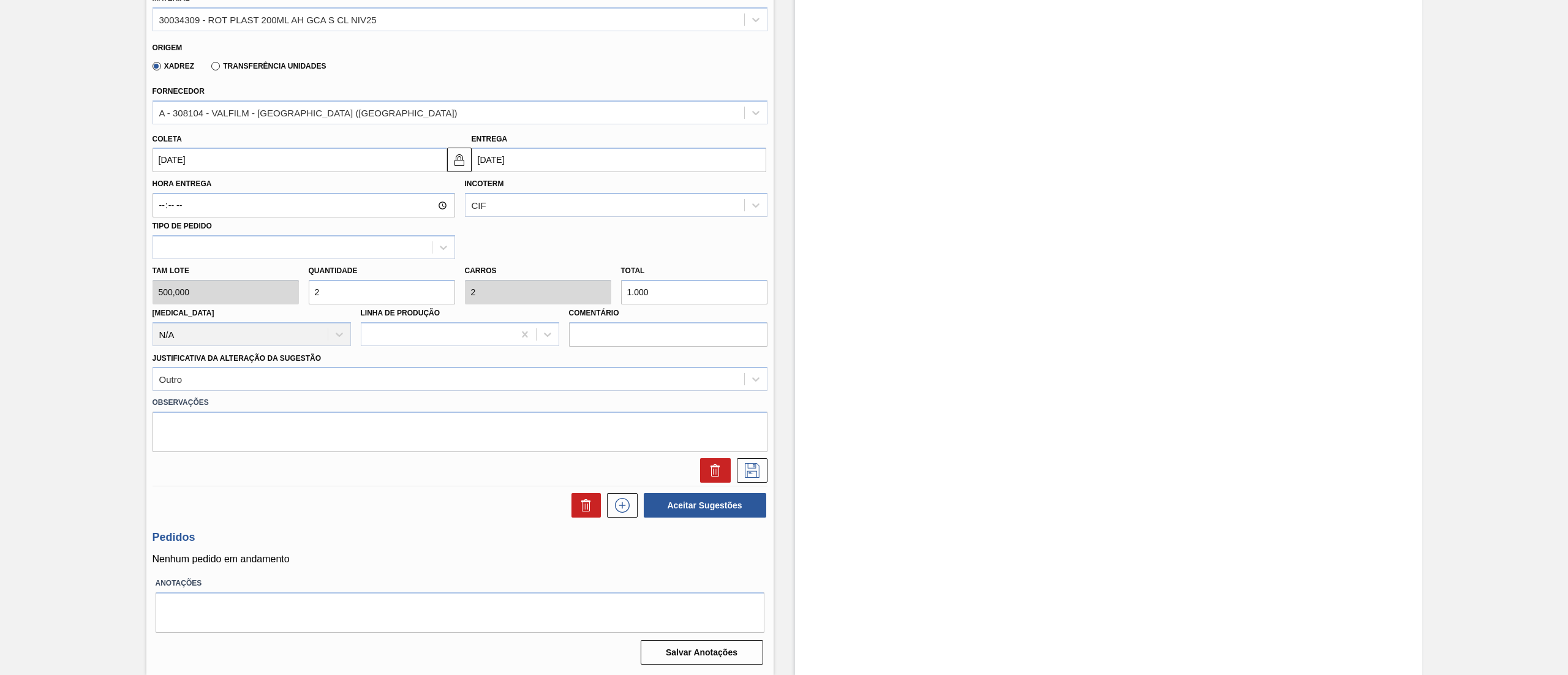
click at [314, 172] on input "[DATE]" at bounding box center [300, 160] width 294 height 24
click at [272, 292] on div "26" at bounding box center [266, 288] width 16 height 16
type input "[DATE]"
click at [762, 475] on button at bounding box center [751, 470] width 31 height 24
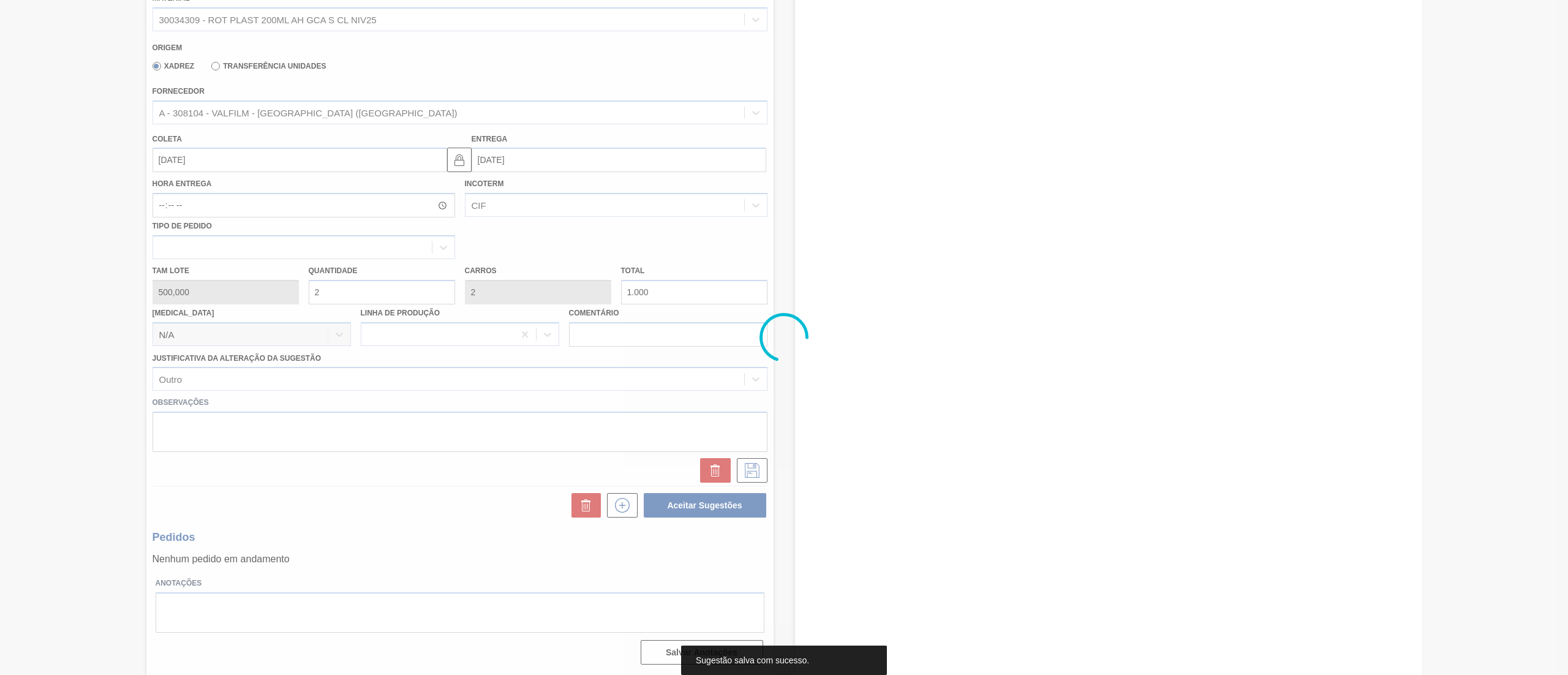
scroll to position [0, 0]
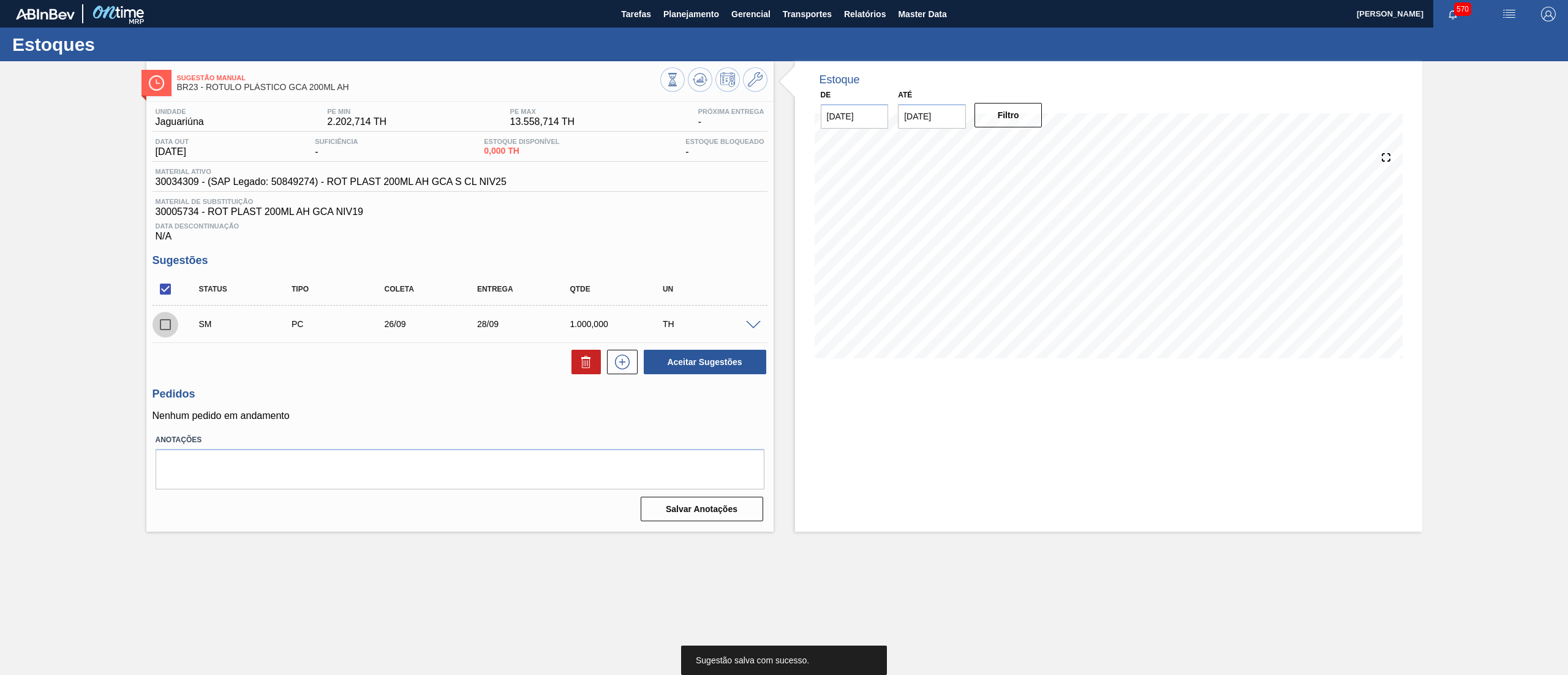
click at [164, 326] on input "checkbox" at bounding box center [165, 325] width 26 height 26
checkbox input "true"
click at [711, 357] on button "Aceitar Sugestões" at bounding box center [705, 362] width 123 height 24
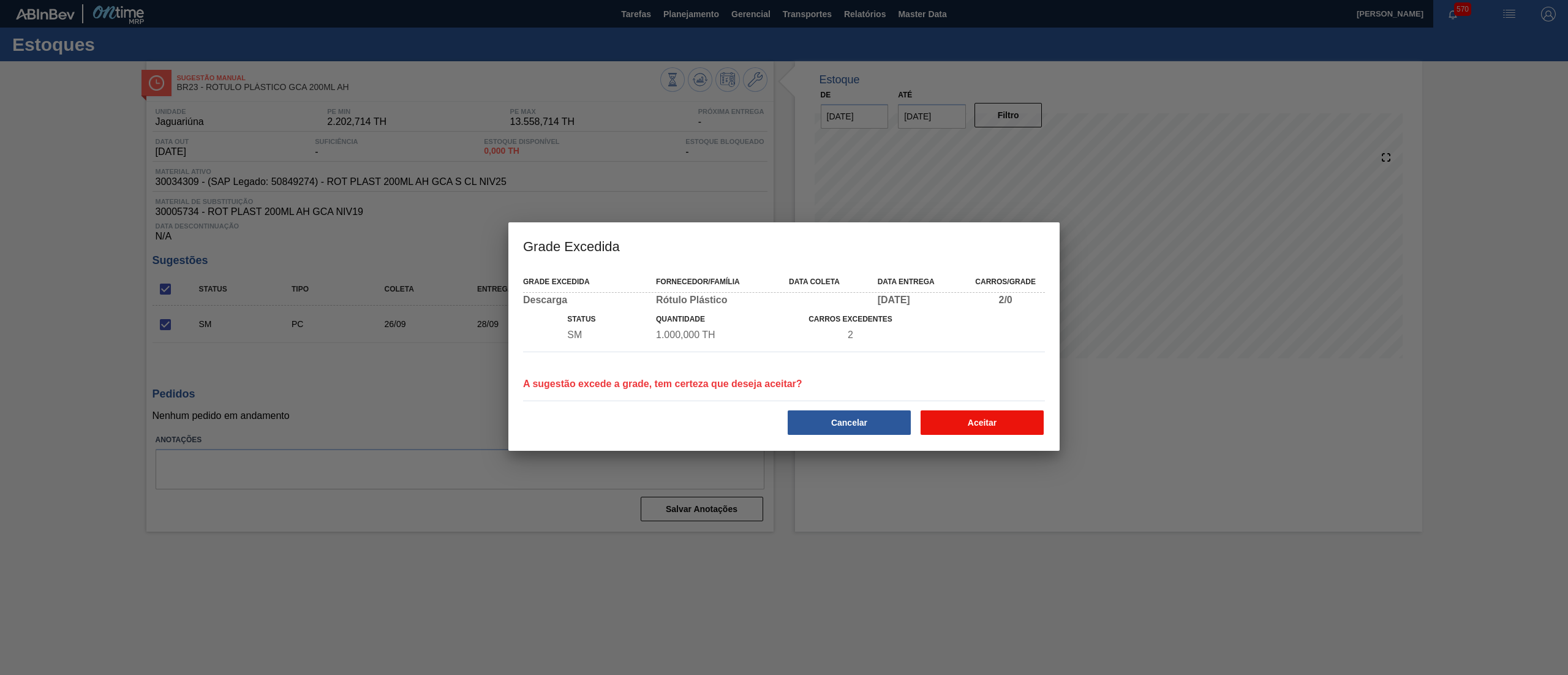
click at [996, 416] on button "Aceitar" at bounding box center [982, 423] width 123 height 24
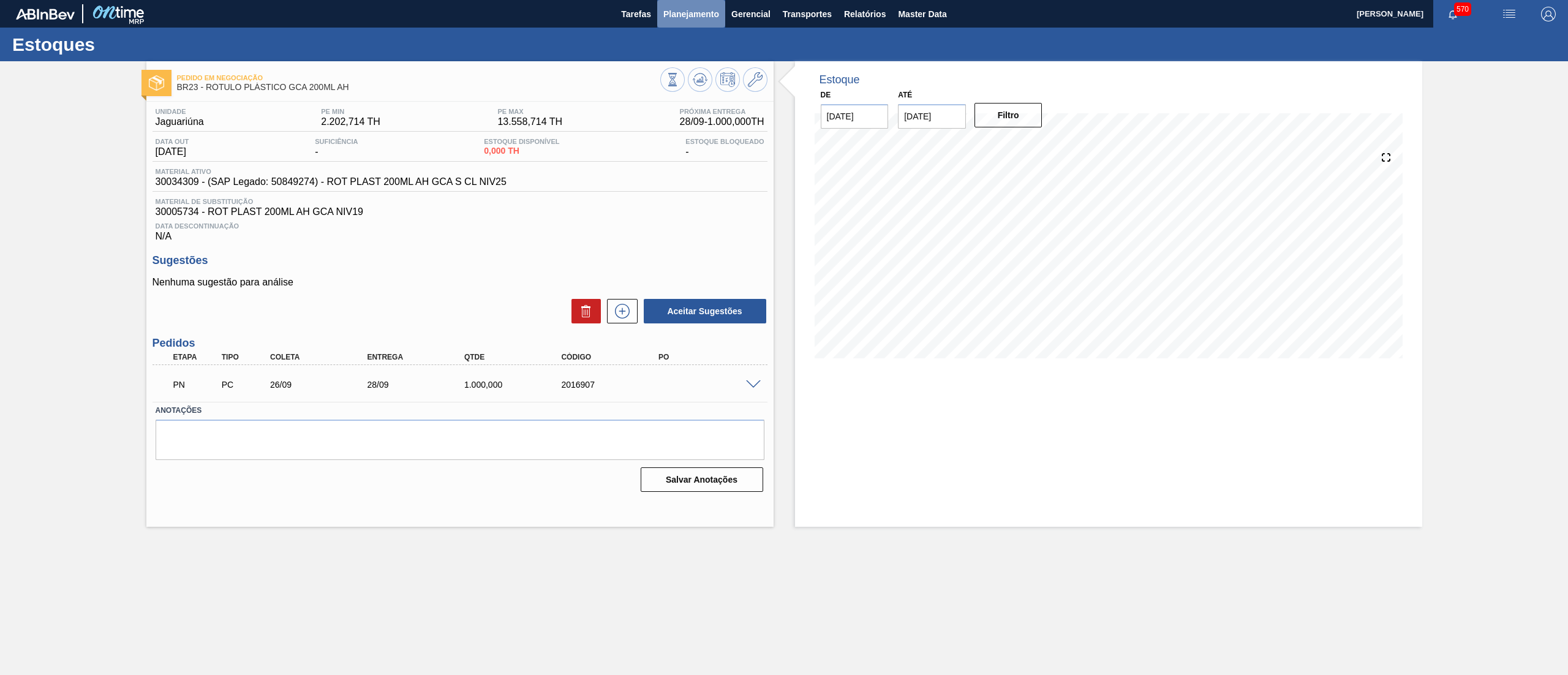
click at [684, 9] on span "Planejamento" at bounding box center [691, 14] width 56 height 15
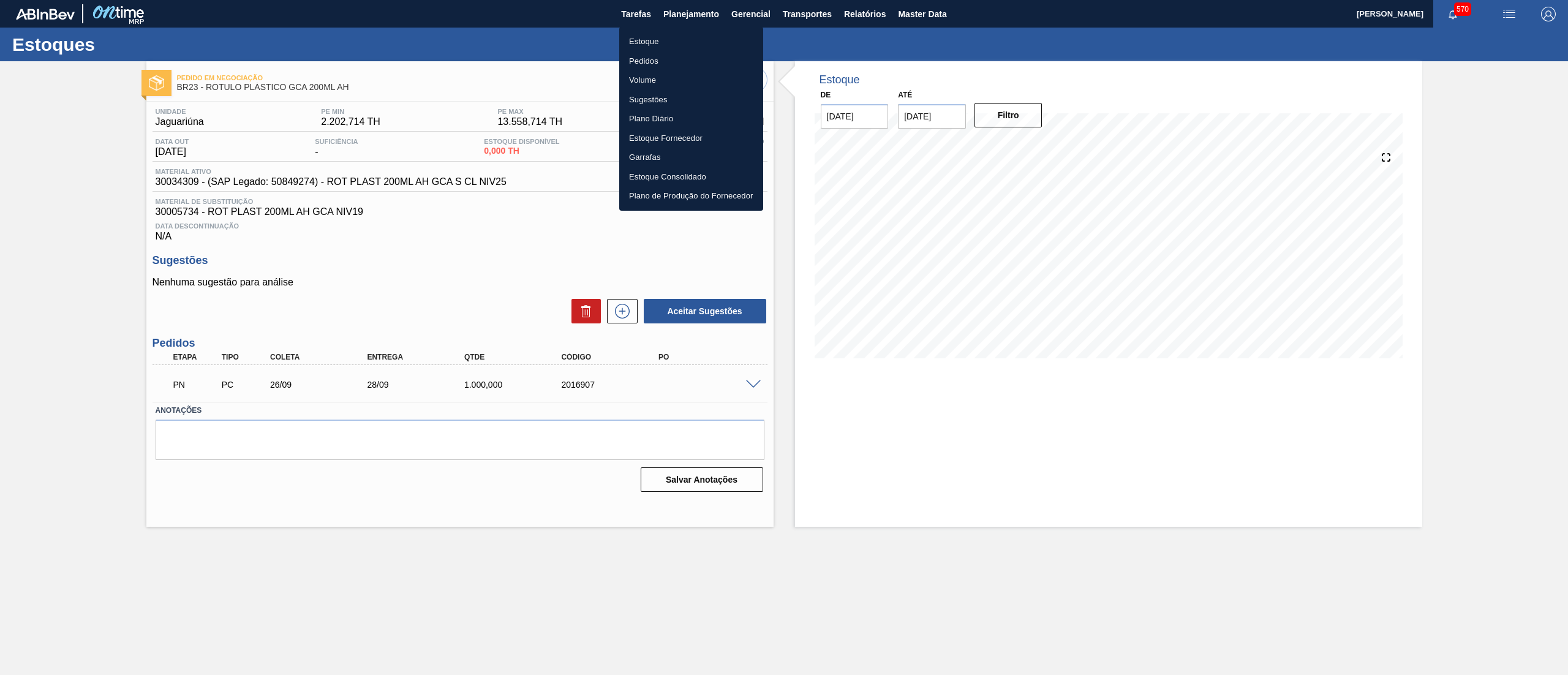
click at [684, 41] on li "Estoque" at bounding box center [691, 41] width 144 height 20
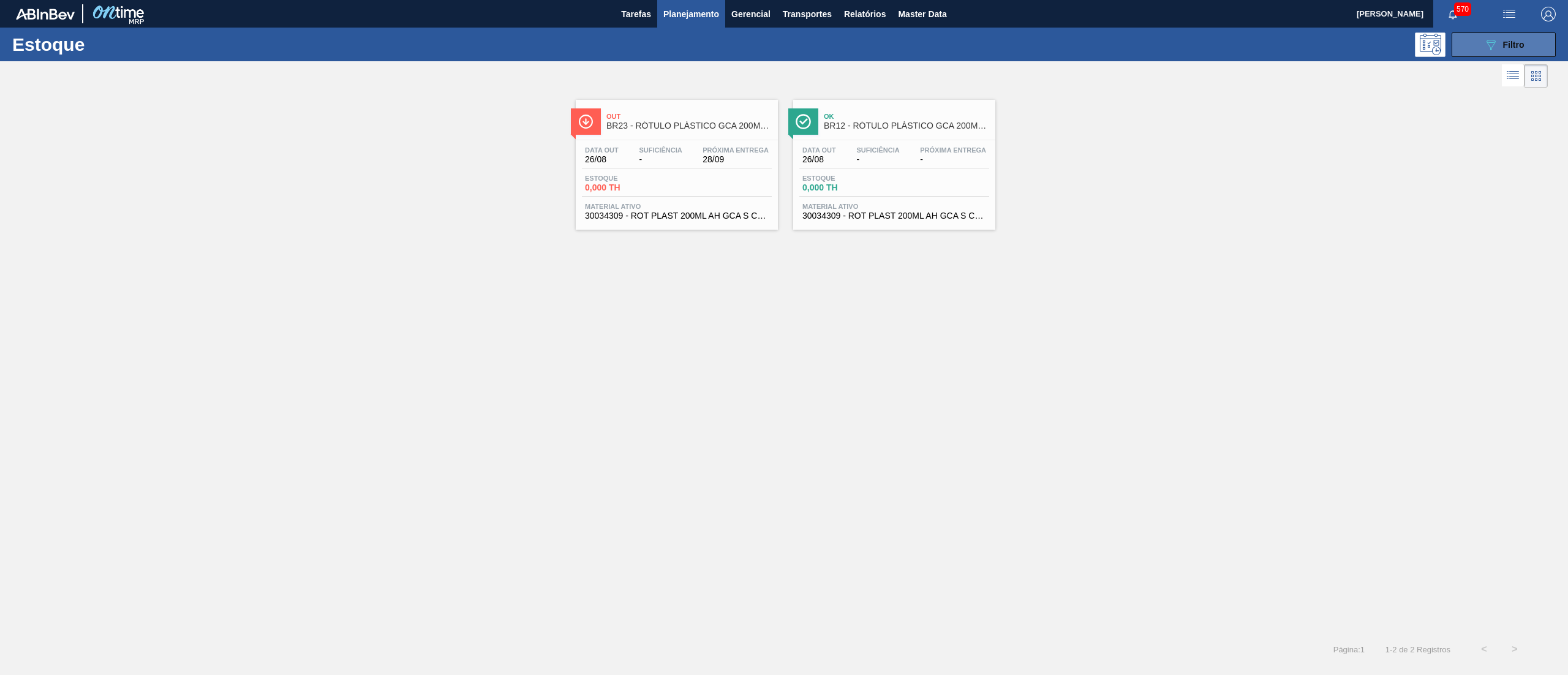
click at [1522, 52] on button "089F7B8B-B2A5-4AFE-B5C0-19BA573D28AC Filtro" at bounding box center [1504, 45] width 104 height 24
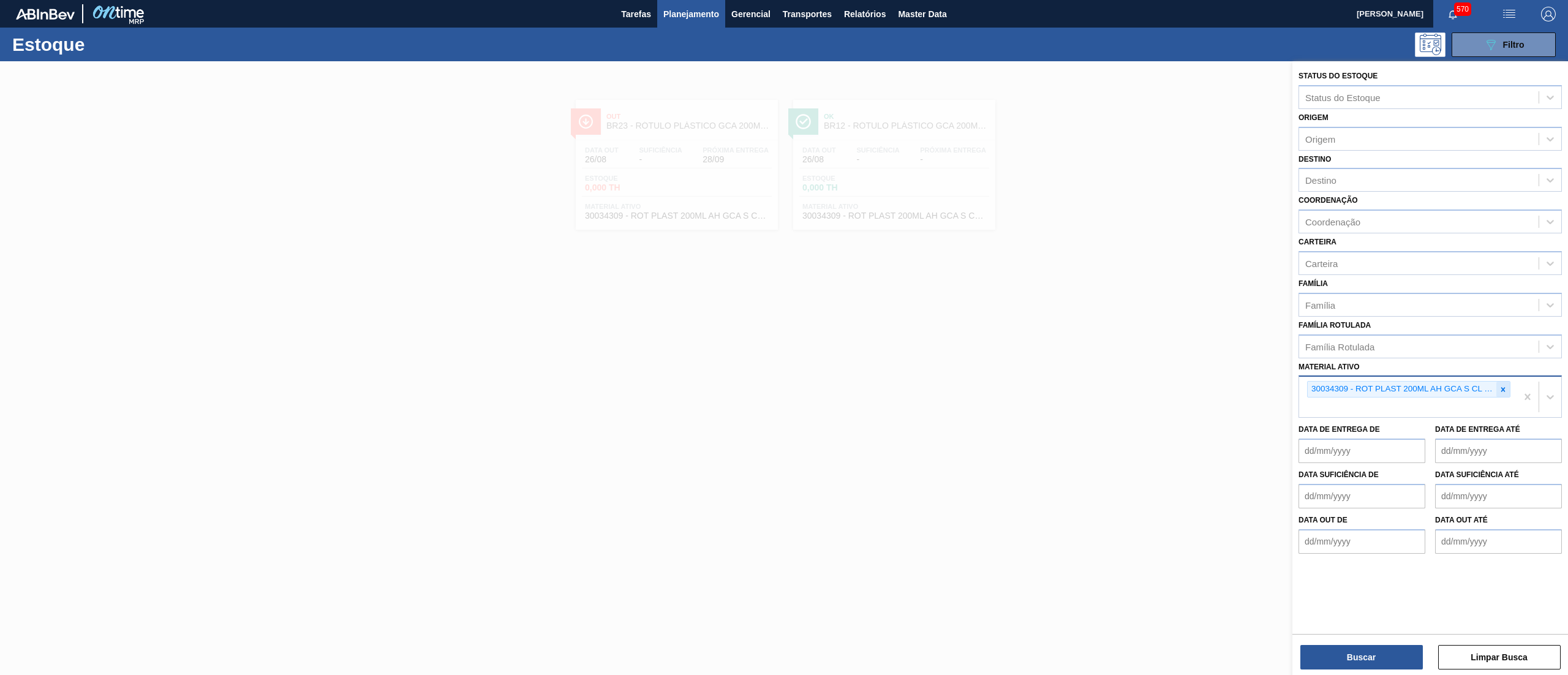
click at [1504, 382] on div at bounding box center [1503, 389] width 14 height 16
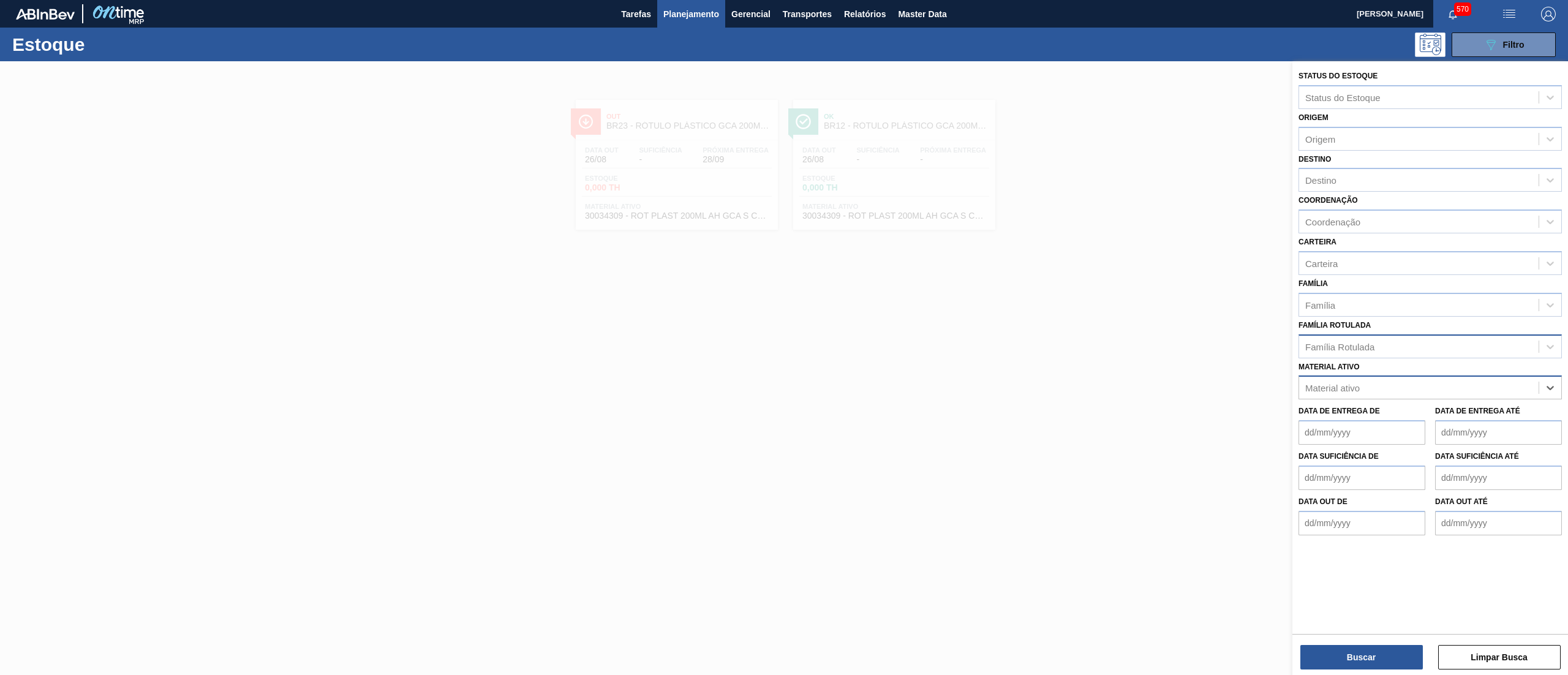
click at [1434, 347] on div "Família Rotulada" at bounding box center [1418, 347] width 239 height 18
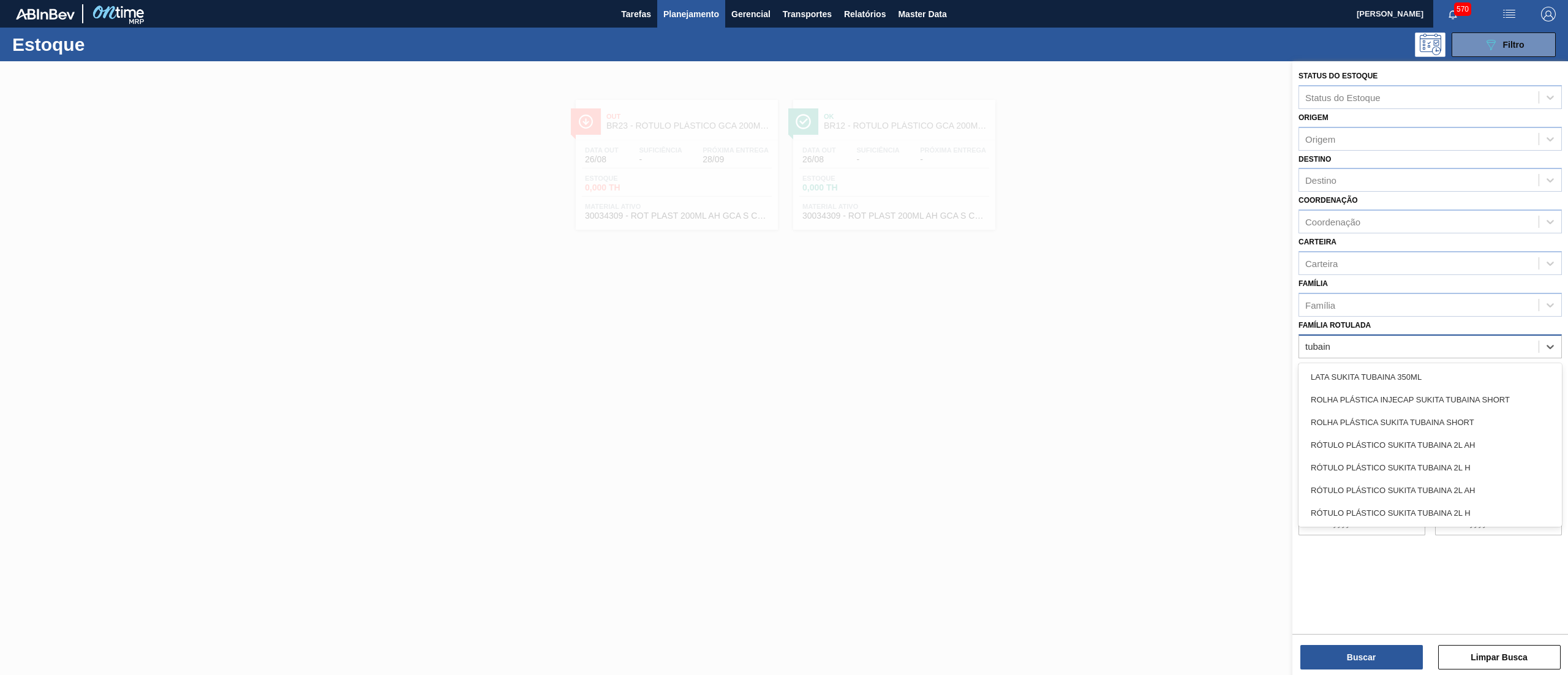
type Rotulada "tubaina"
click at [1472, 482] on div "RÓTULO PLÁSTICO SUKITA TUBAINA 2L AH" at bounding box center [1430, 490] width 263 height 22
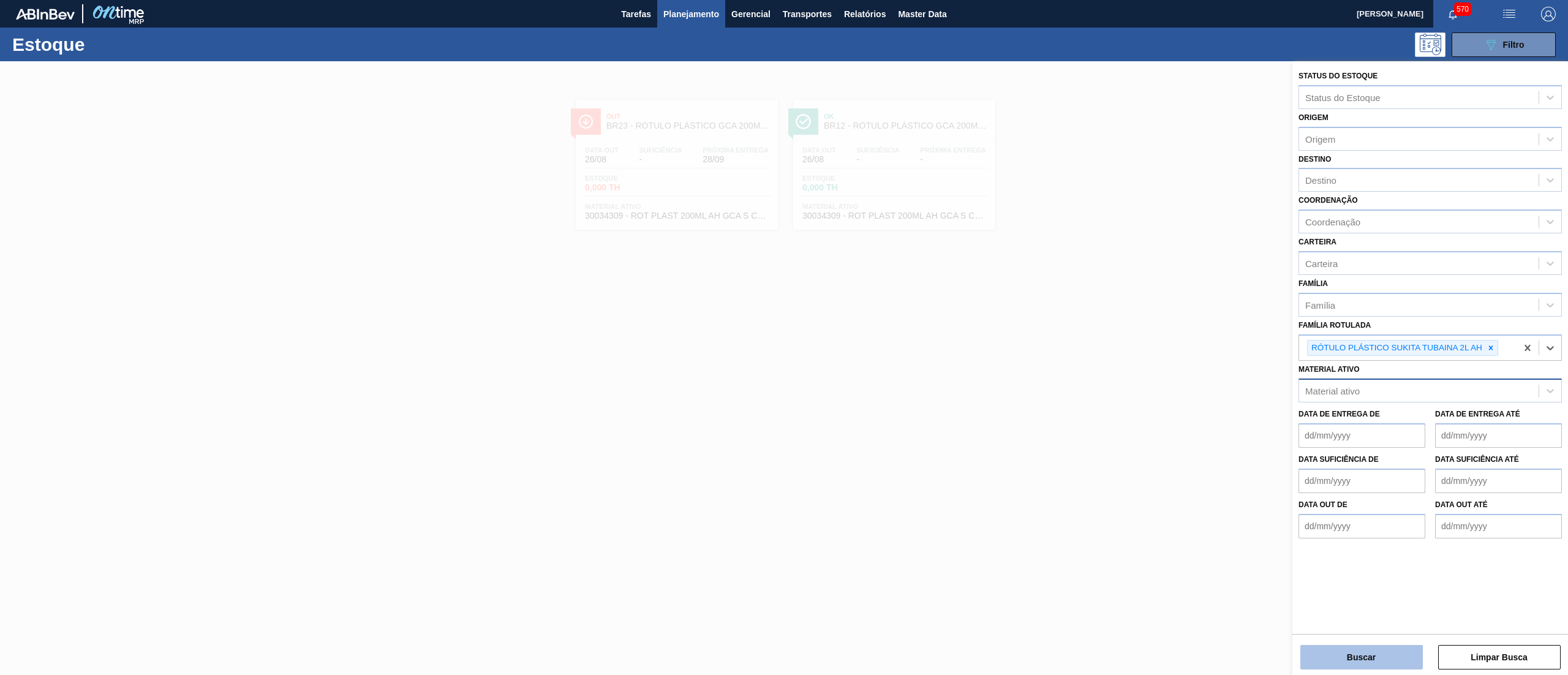
click at [1373, 649] on button "Buscar" at bounding box center [1361, 657] width 123 height 24
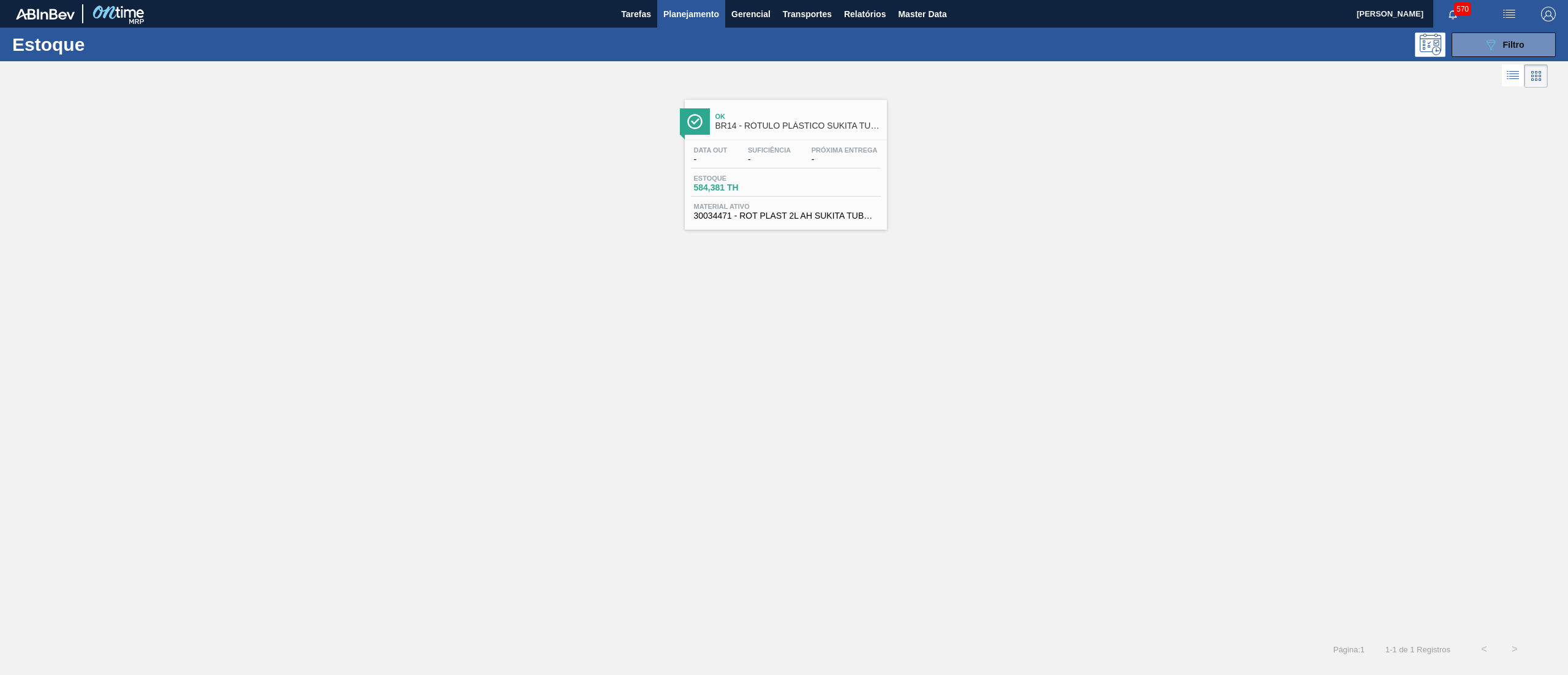
click at [801, 222] on div "Data out - Suficiência - Próxima Entrega - Estoque 584,381 TH Material ativo 30…" at bounding box center [786, 182] width 202 height 83
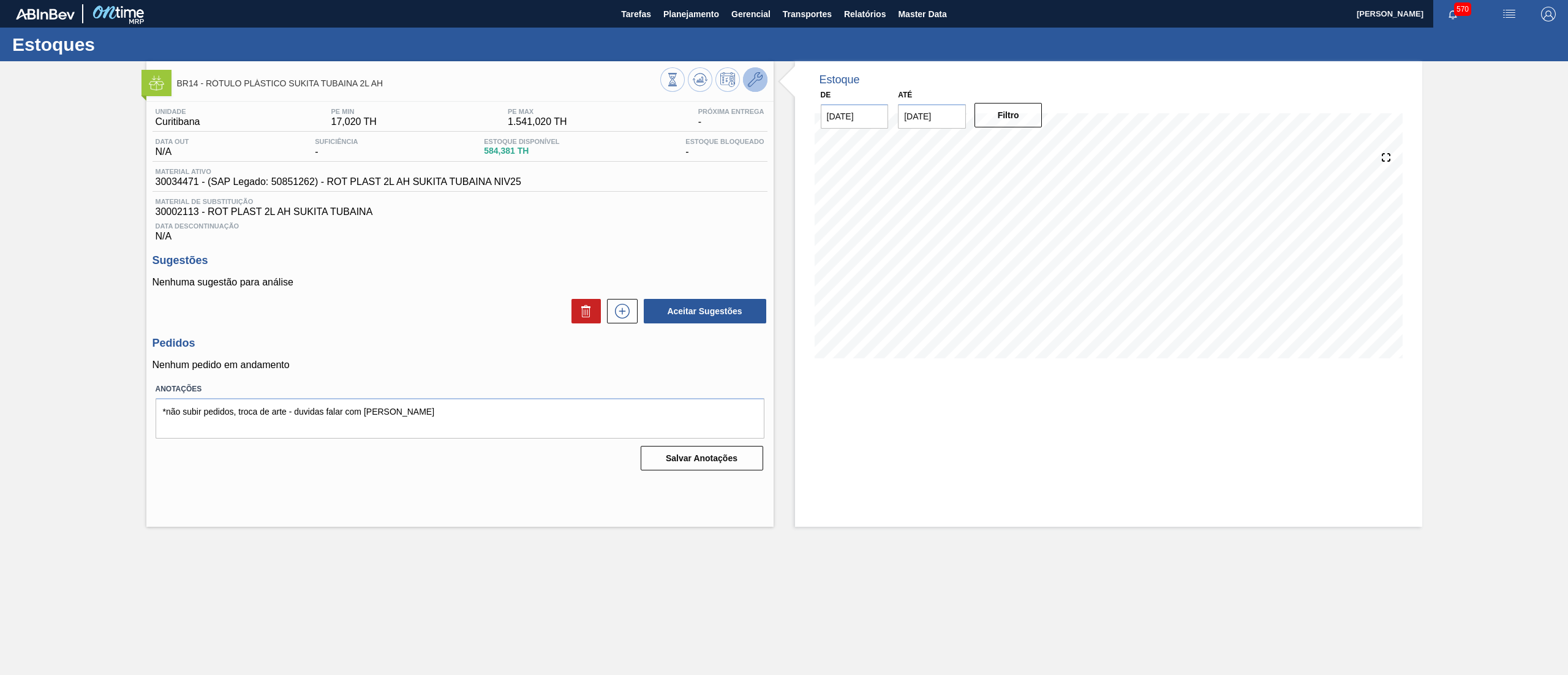
click at [752, 79] on icon at bounding box center [756, 80] width 15 height 15
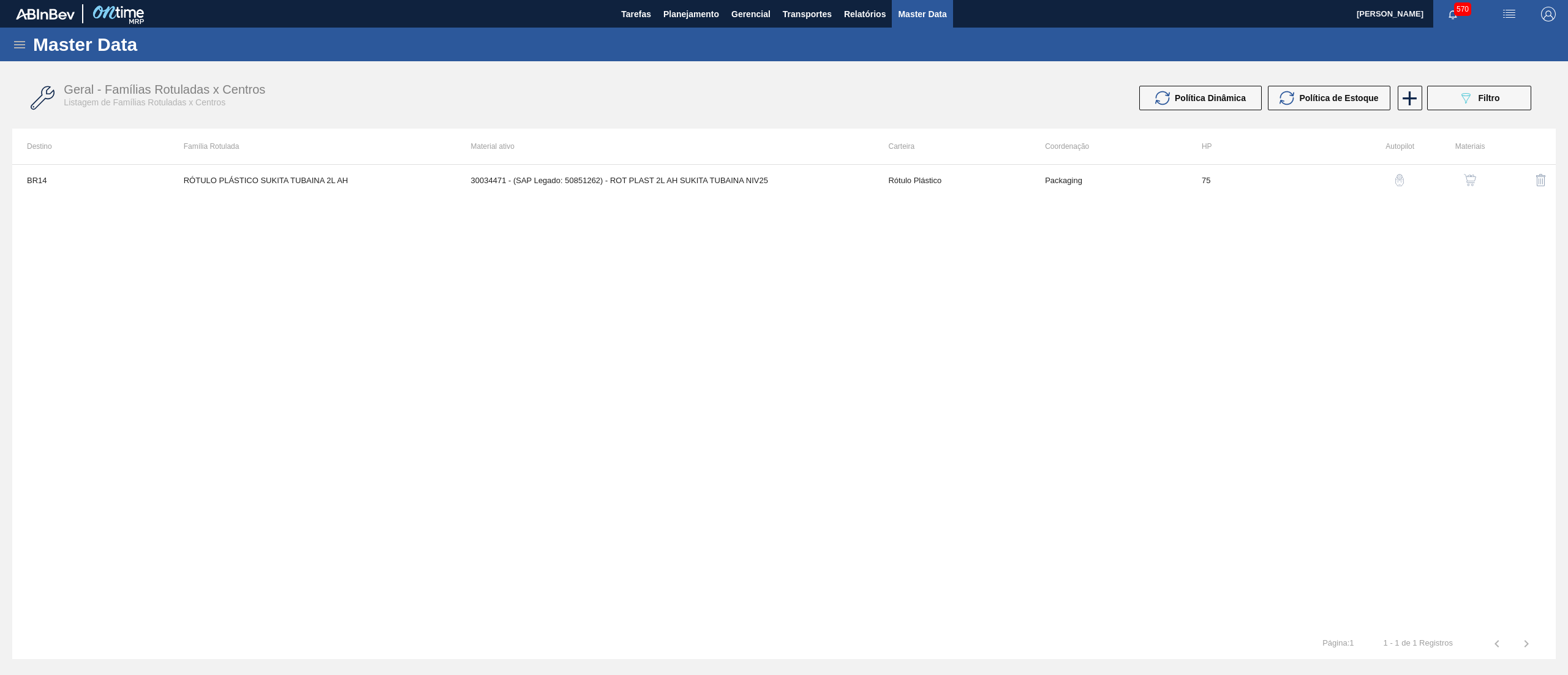
click at [1468, 179] on img "button" at bounding box center [1470, 180] width 12 height 12
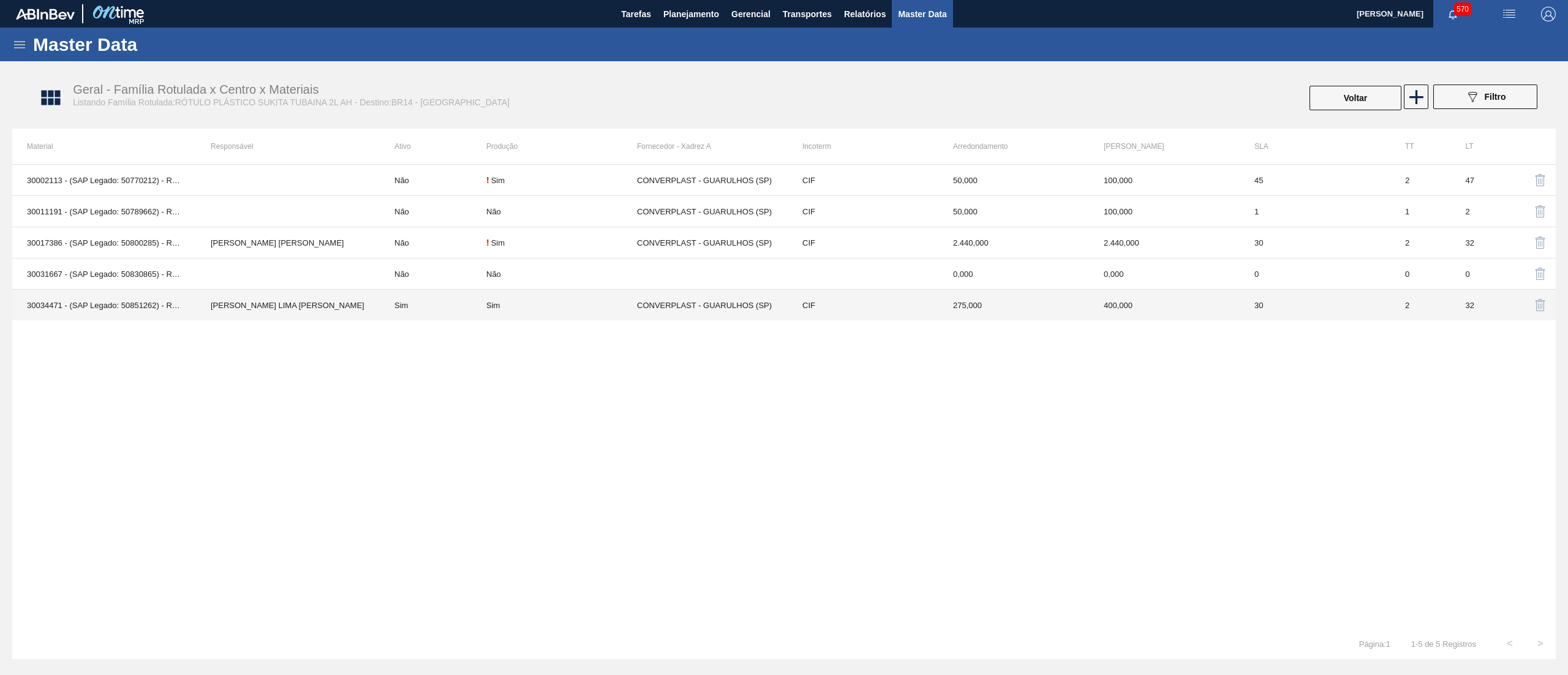
click at [121, 307] on td "30034471 - (SAP Legado: 50851262) - ROT PLAST 2L AH SUKITA TUBAINA NIV25" at bounding box center [104, 305] width 184 height 31
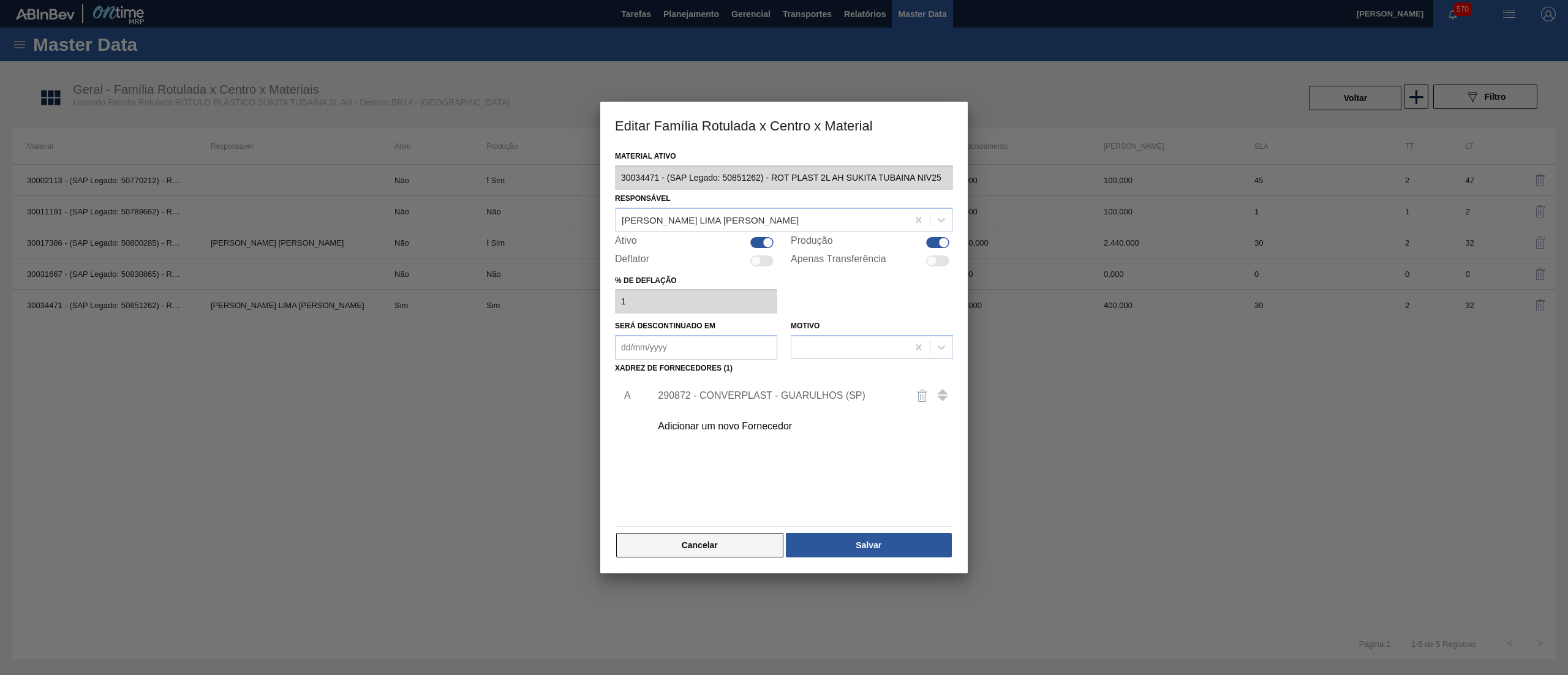
click at [684, 549] on button "Cancelar" at bounding box center [699, 545] width 168 height 24
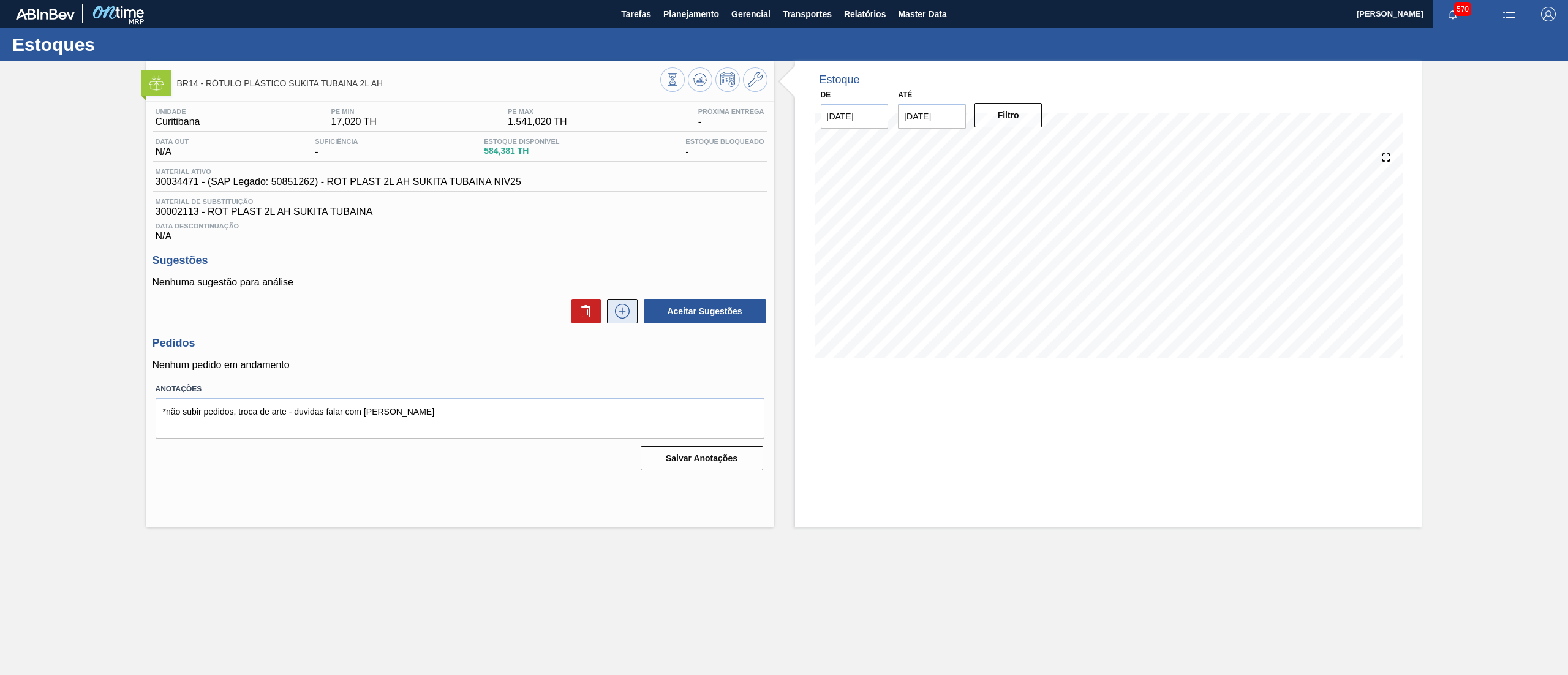
click at [623, 319] on icon at bounding box center [622, 311] width 20 height 15
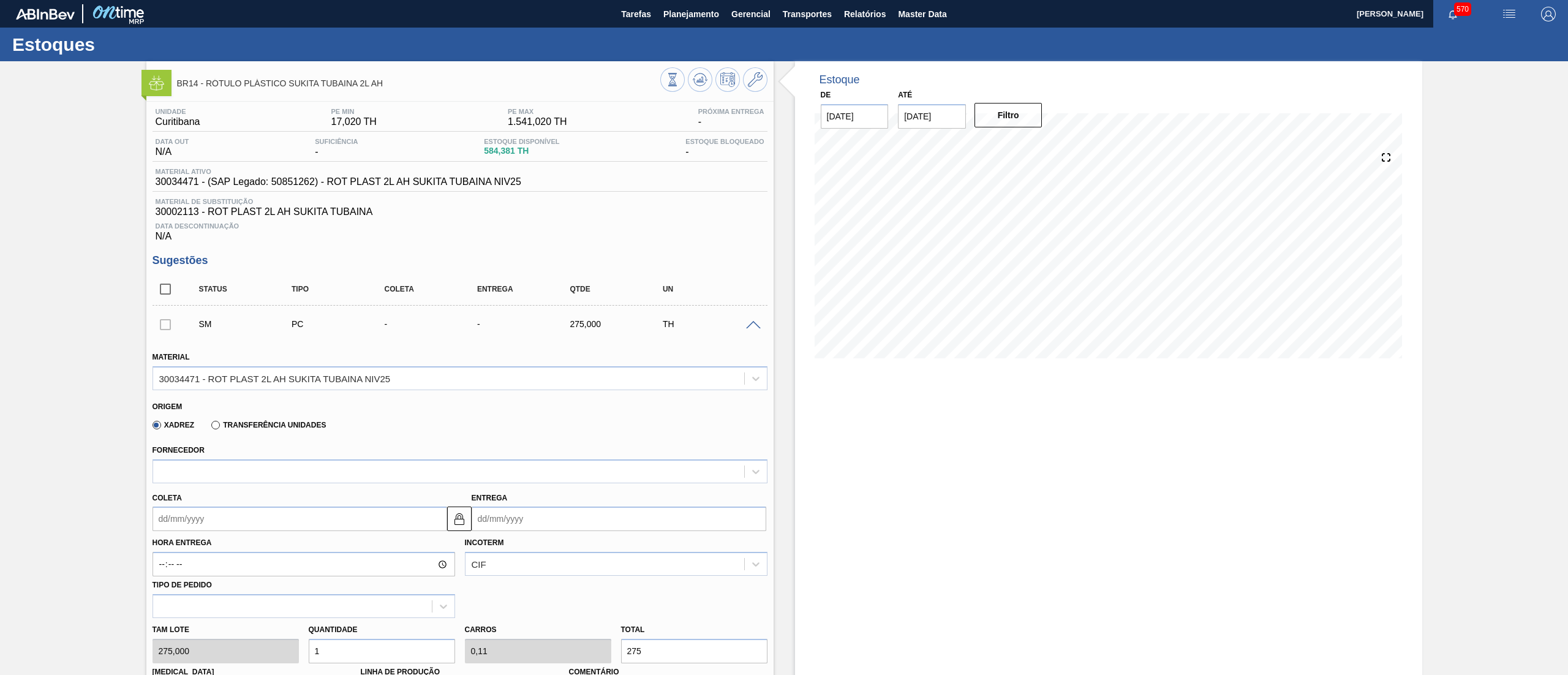
scroll to position [359, 0]
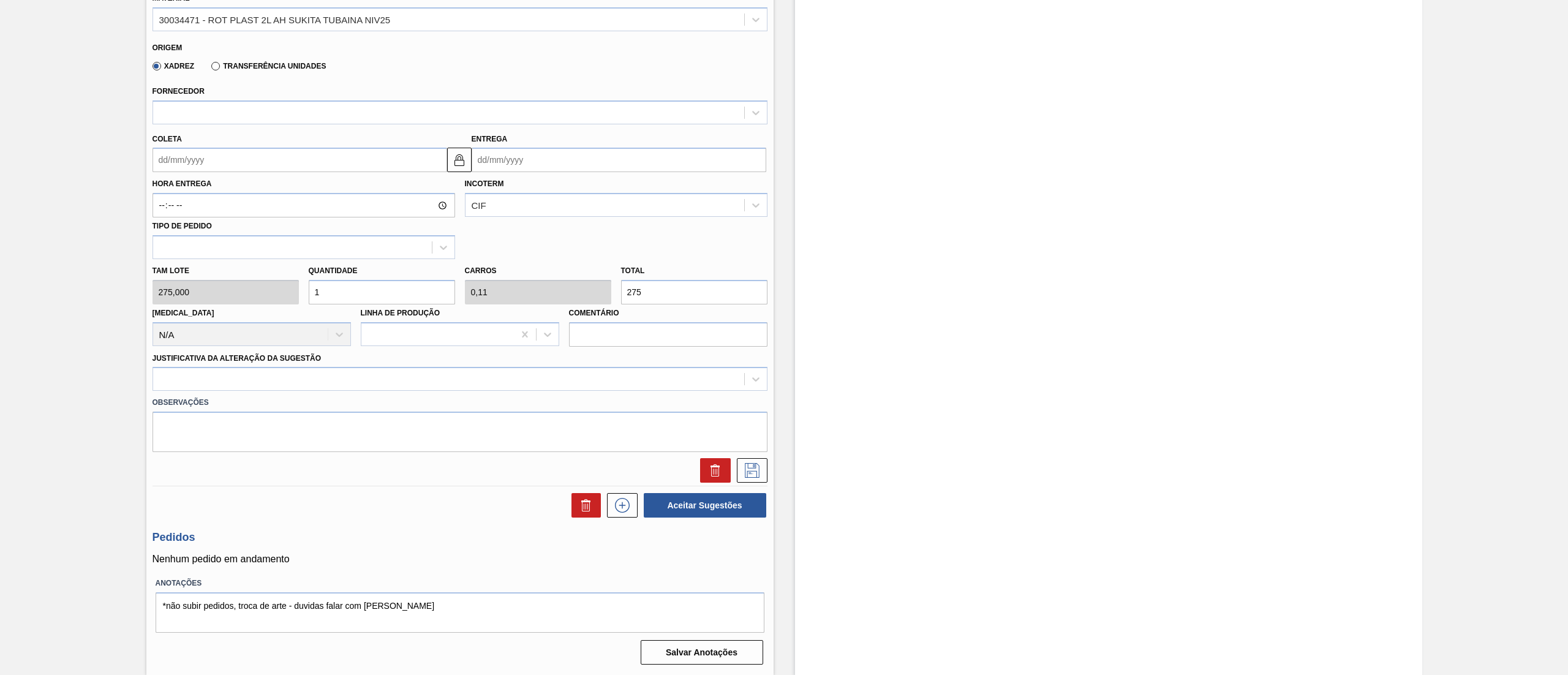
click at [261, 290] on div "[PERSON_NAME] 275,000 Quantidade 1 Carros 0,11 Total 275 [MEDICAL_DATA] N/A Lin…" at bounding box center [460, 303] width 625 height 88
type input "3"
type input "0,33"
type input "825"
type input "3"
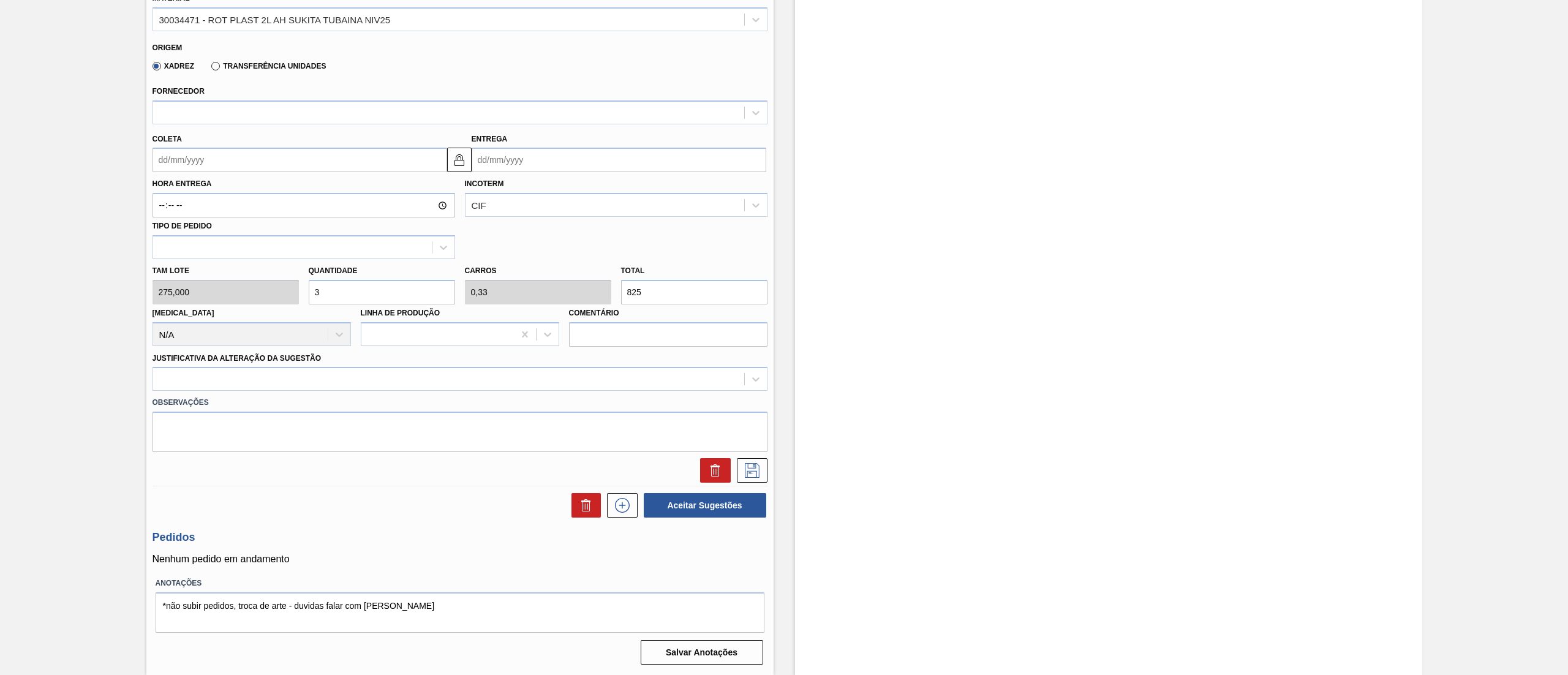
click at [229, 159] on input "Coleta" at bounding box center [300, 160] width 294 height 24
click at [286, 187] on button "Next Month" at bounding box center [290, 189] width 9 height 9
click at [192, 244] on div "8" at bounding box center [187, 248] width 16 height 16
type input "[DATE]"
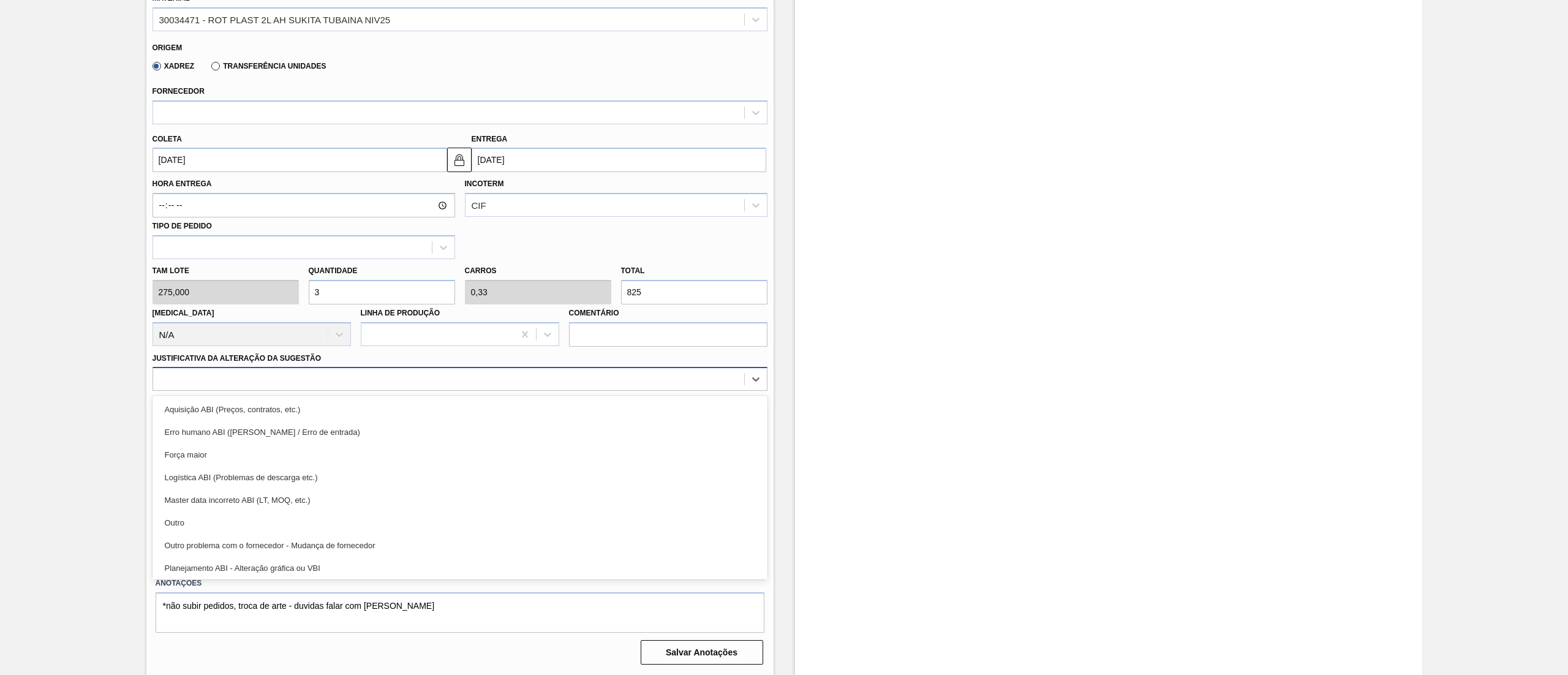
click at [339, 382] on div at bounding box center [448, 379] width 591 height 18
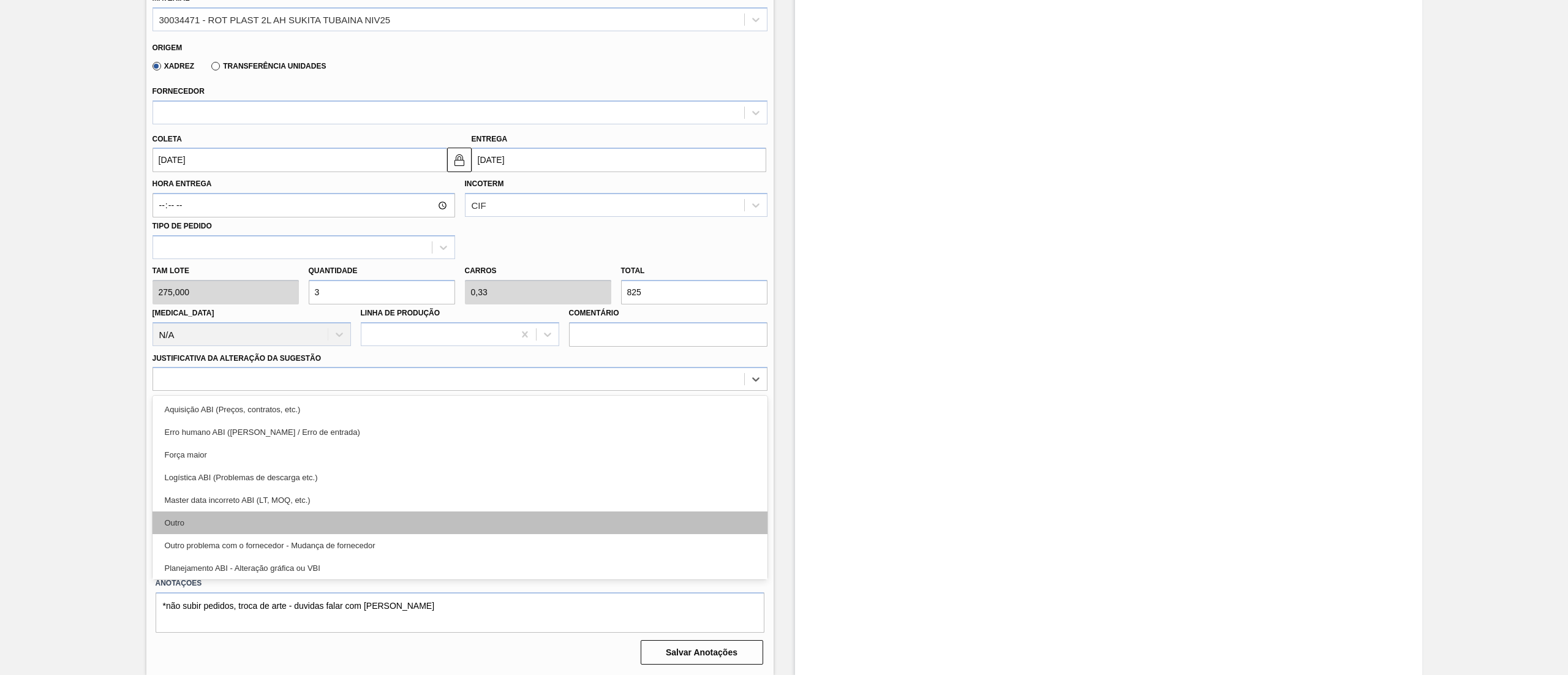
click at [240, 524] on div "Outro" at bounding box center [460, 522] width 615 height 22
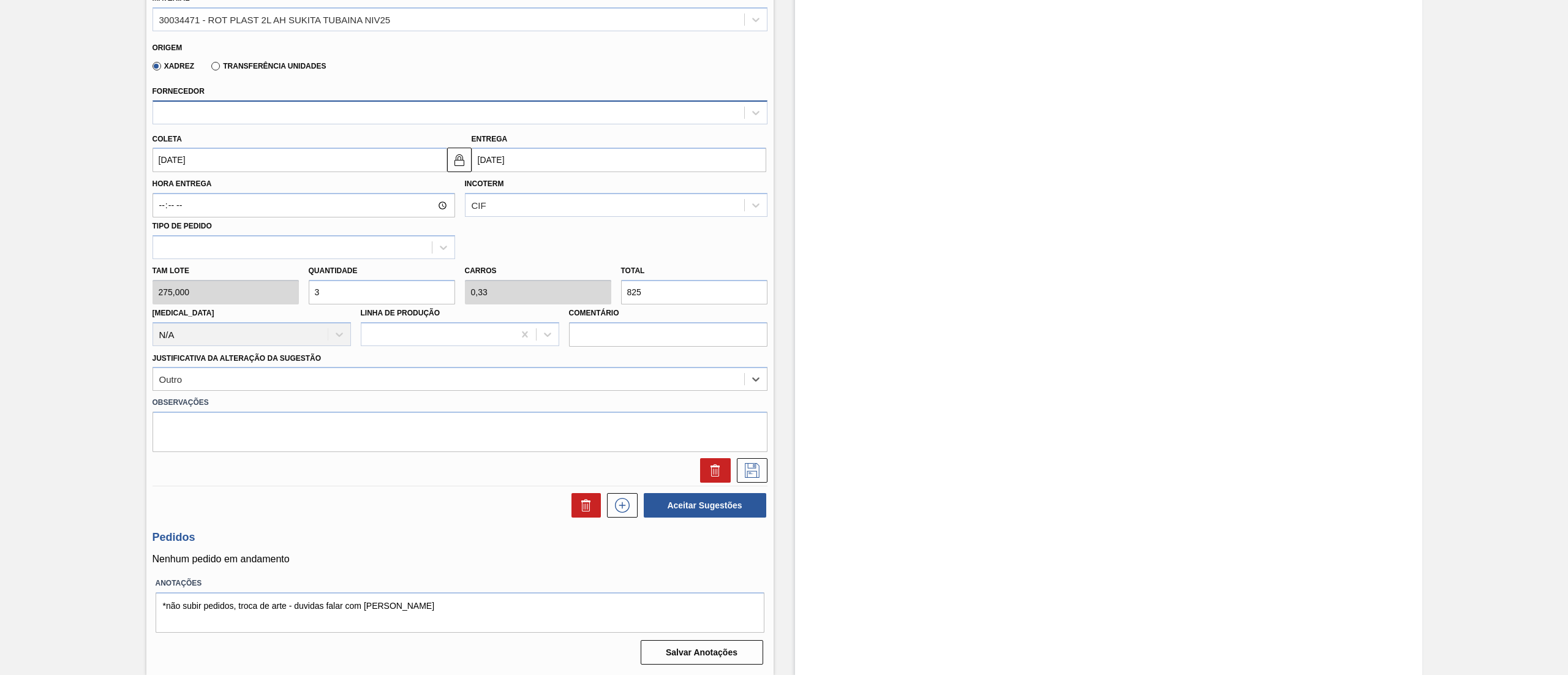
click at [392, 115] on div at bounding box center [448, 113] width 591 height 18
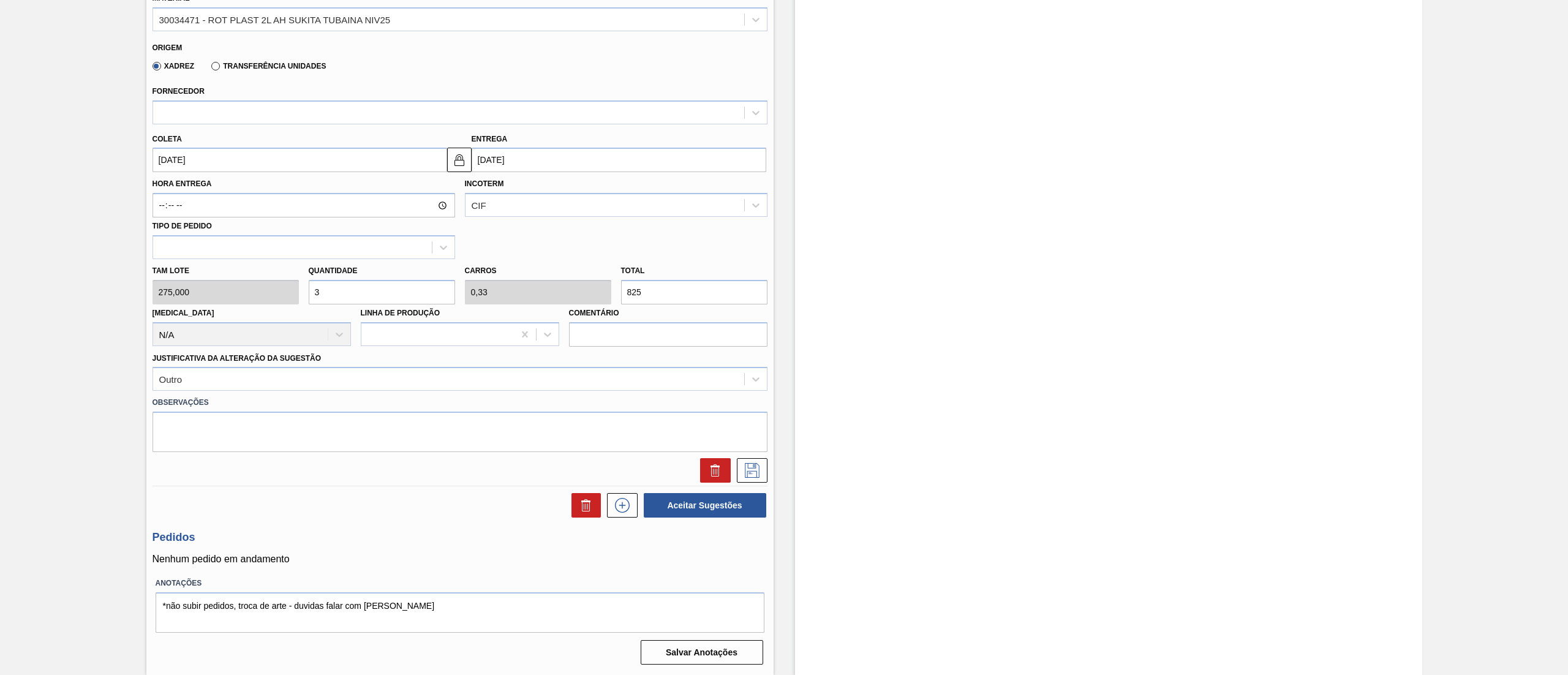
click at [481, 85] on div "Fornecedor" at bounding box center [460, 103] width 615 height 41
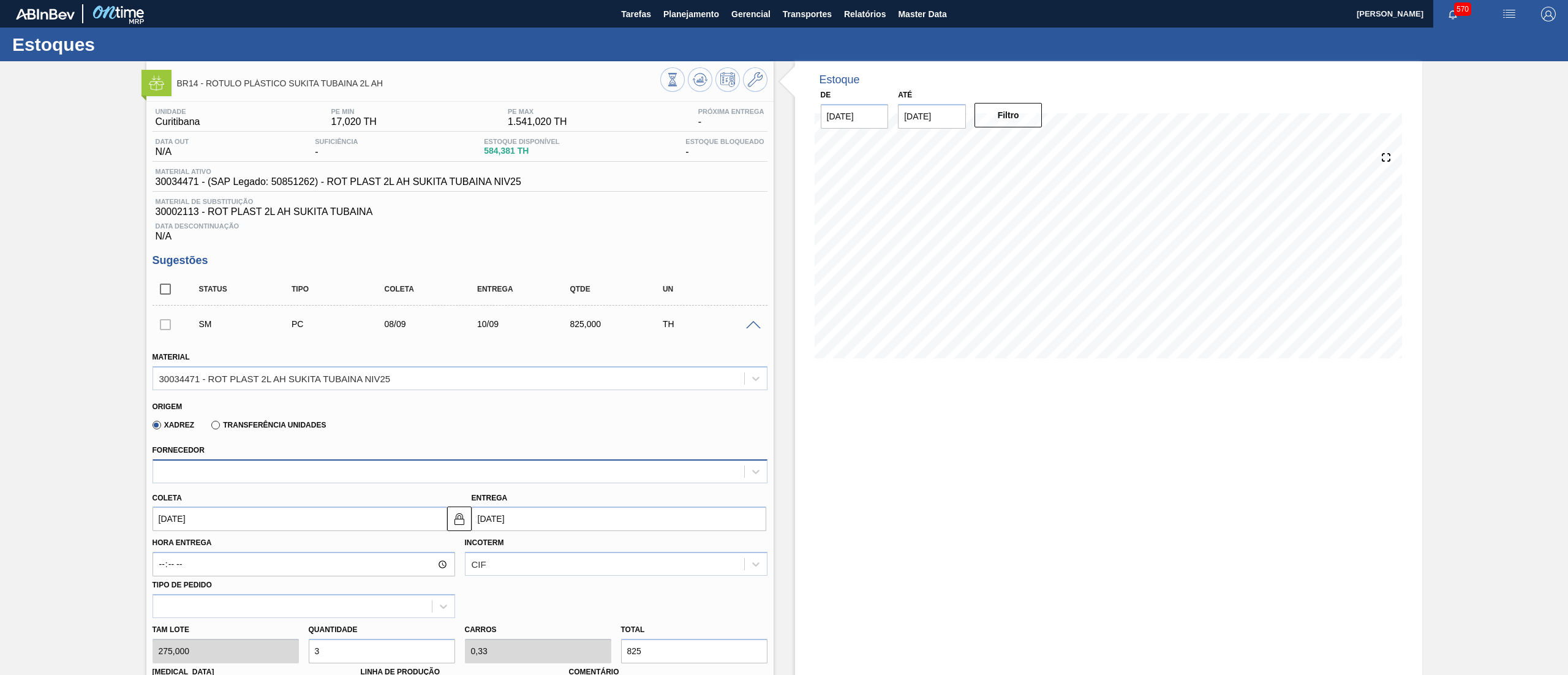
click at [402, 477] on div at bounding box center [448, 471] width 591 height 18
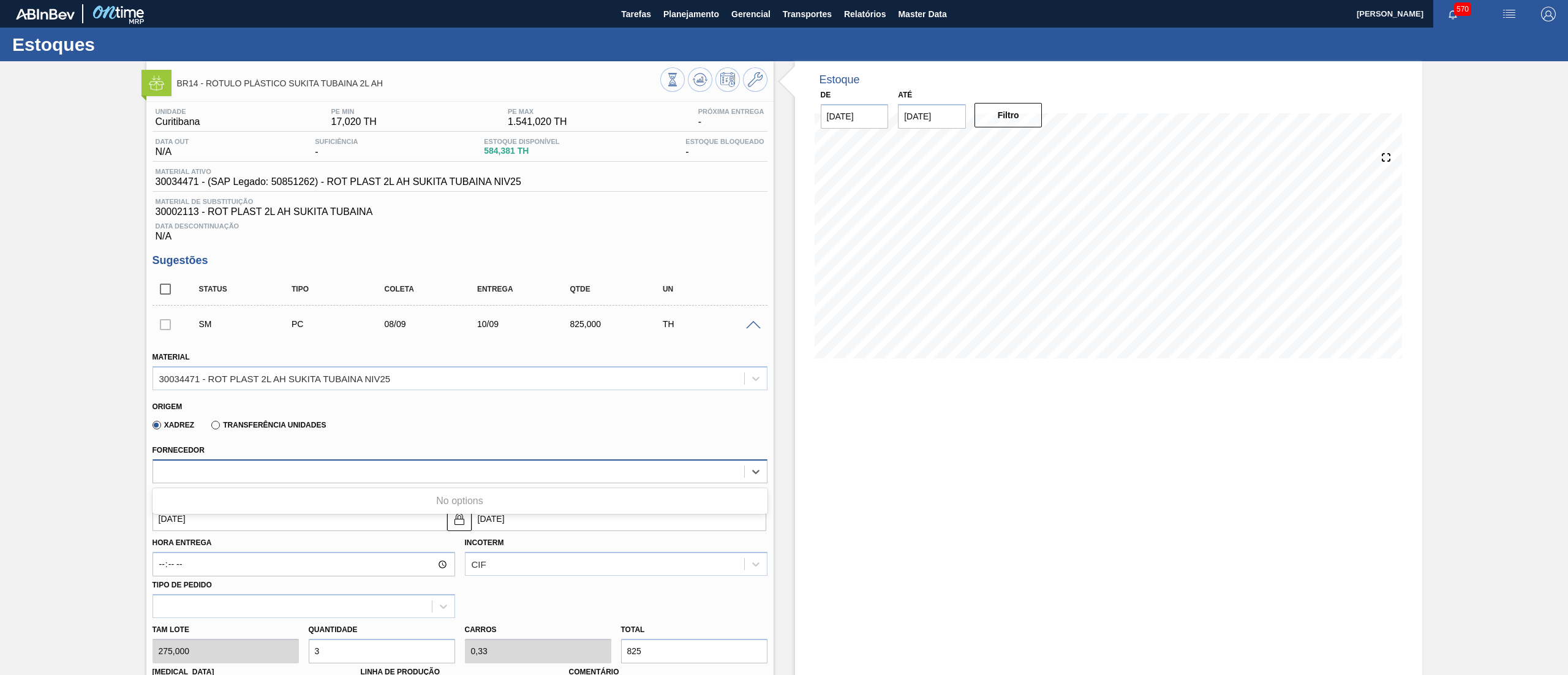
click at [402, 477] on div at bounding box center [448, 471] width 591 height 18
click at [757, 79] on icon at bounding box center [756, 80] width 15 height 15
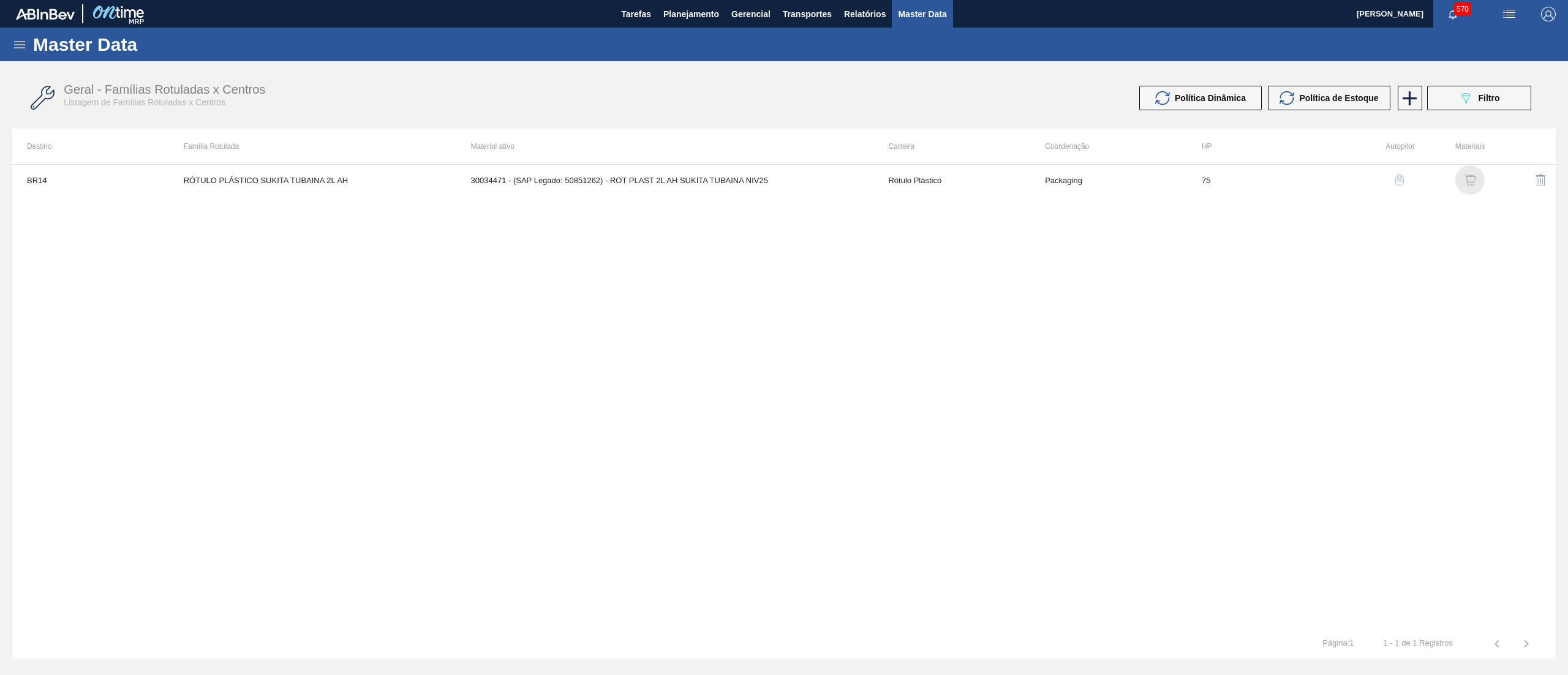
click at [1468, 185] on img "button" at bounding box center [1470, 180] width 12 height 12
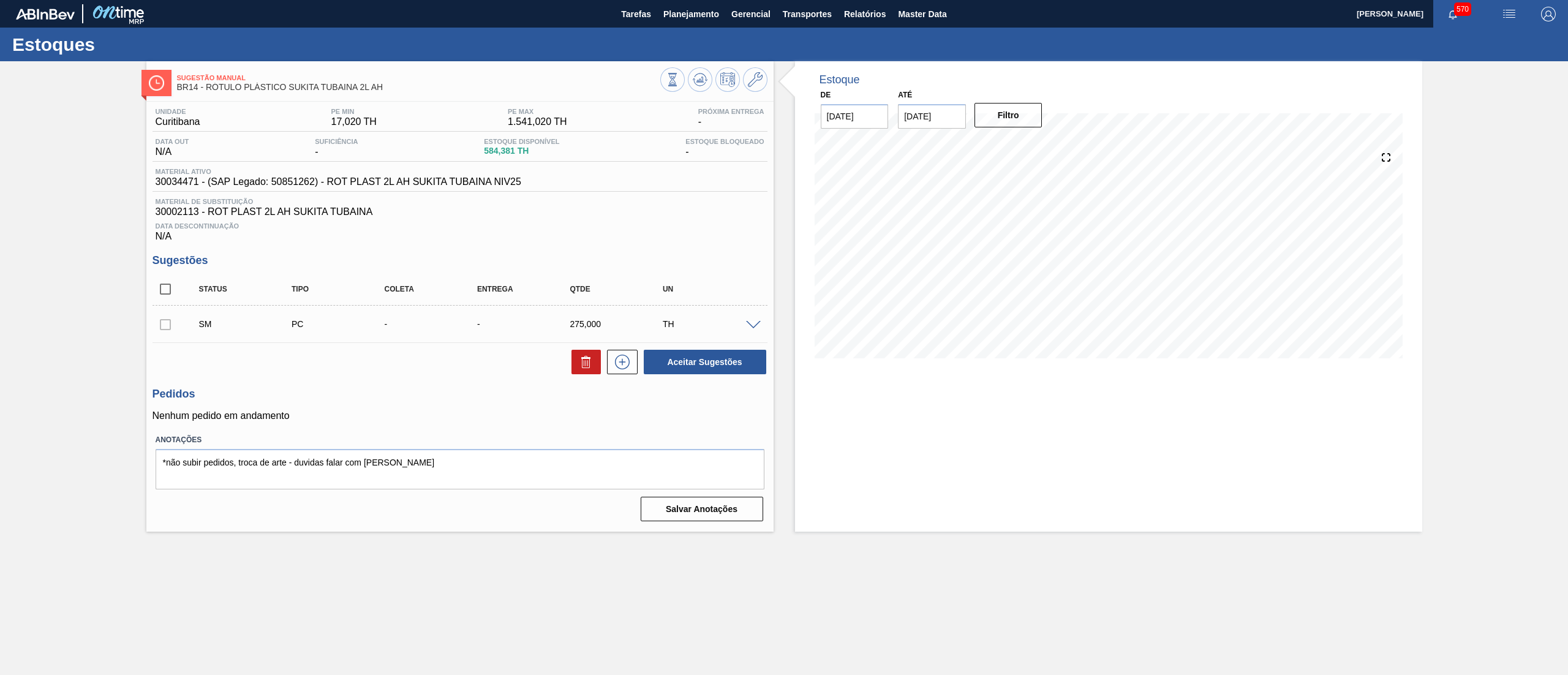
click at [758, 328] on span at bounding box center [753, 326] width 15 height 9
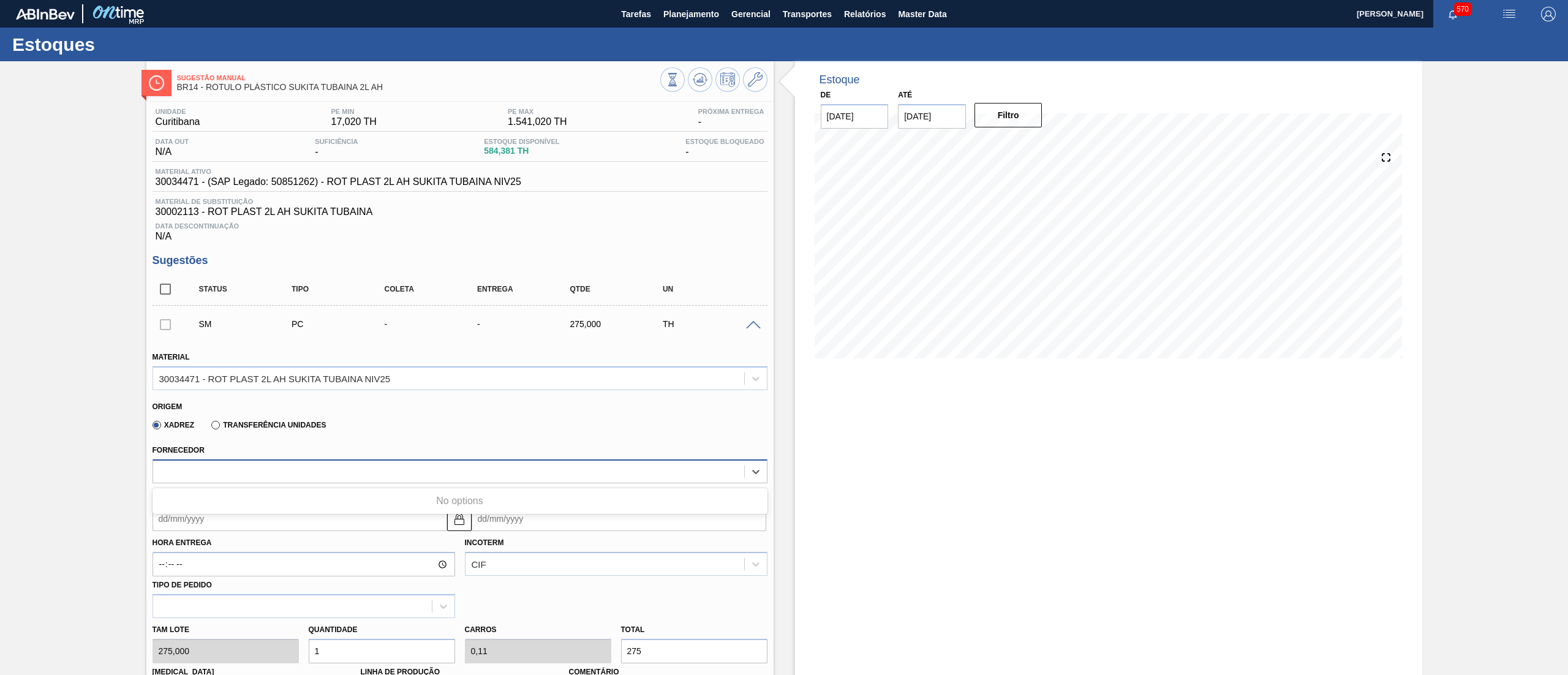
click at [292, 469] on div at bounding box center [448, 471] width 591 height 18
click at [684, 16] on span "Planejamento" at bounding box center [691, 14] width 56 height 15
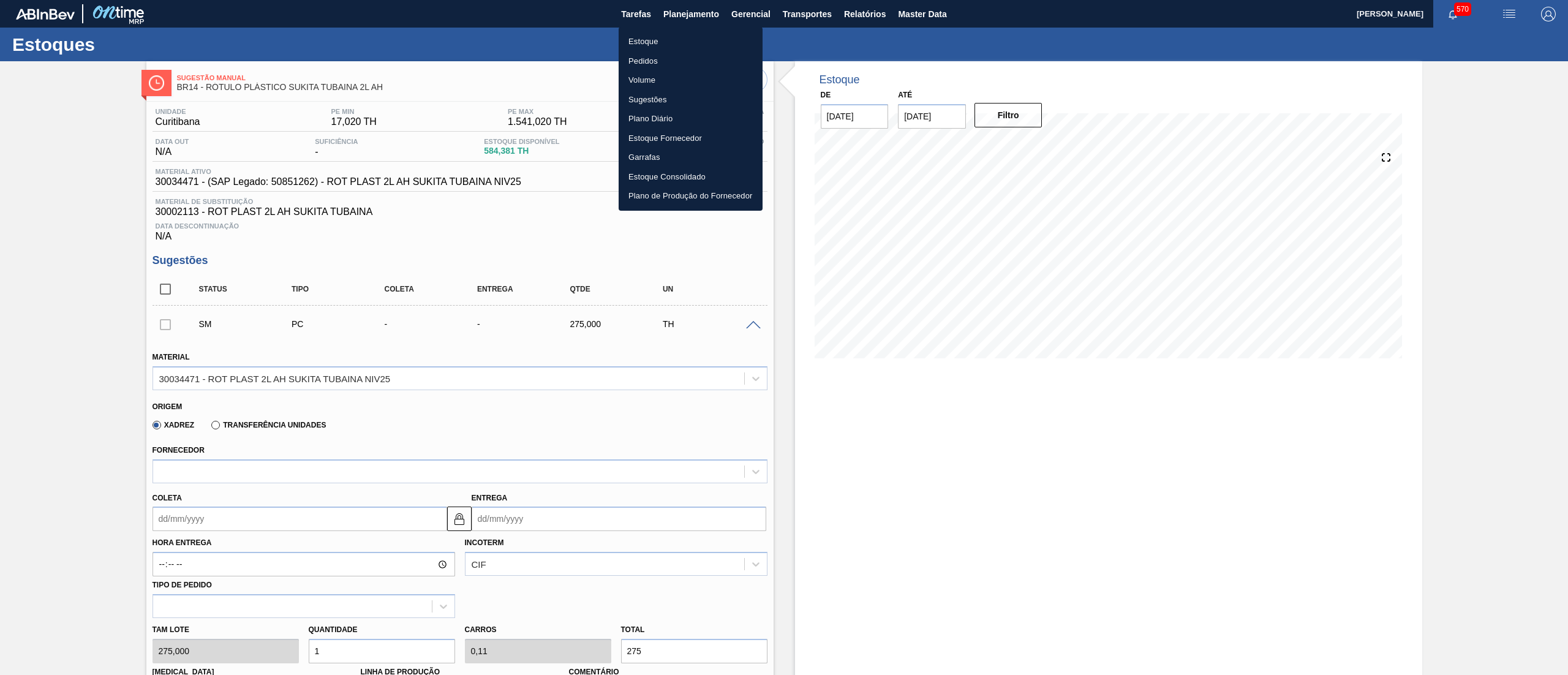
drag, startPoint x: 522, startPoint y: 183, endPoint x: 190, endPoint y: 176, distance: 332.1
click at [190, 176] on div at bounding box center [784, 337] width 1568 height 675
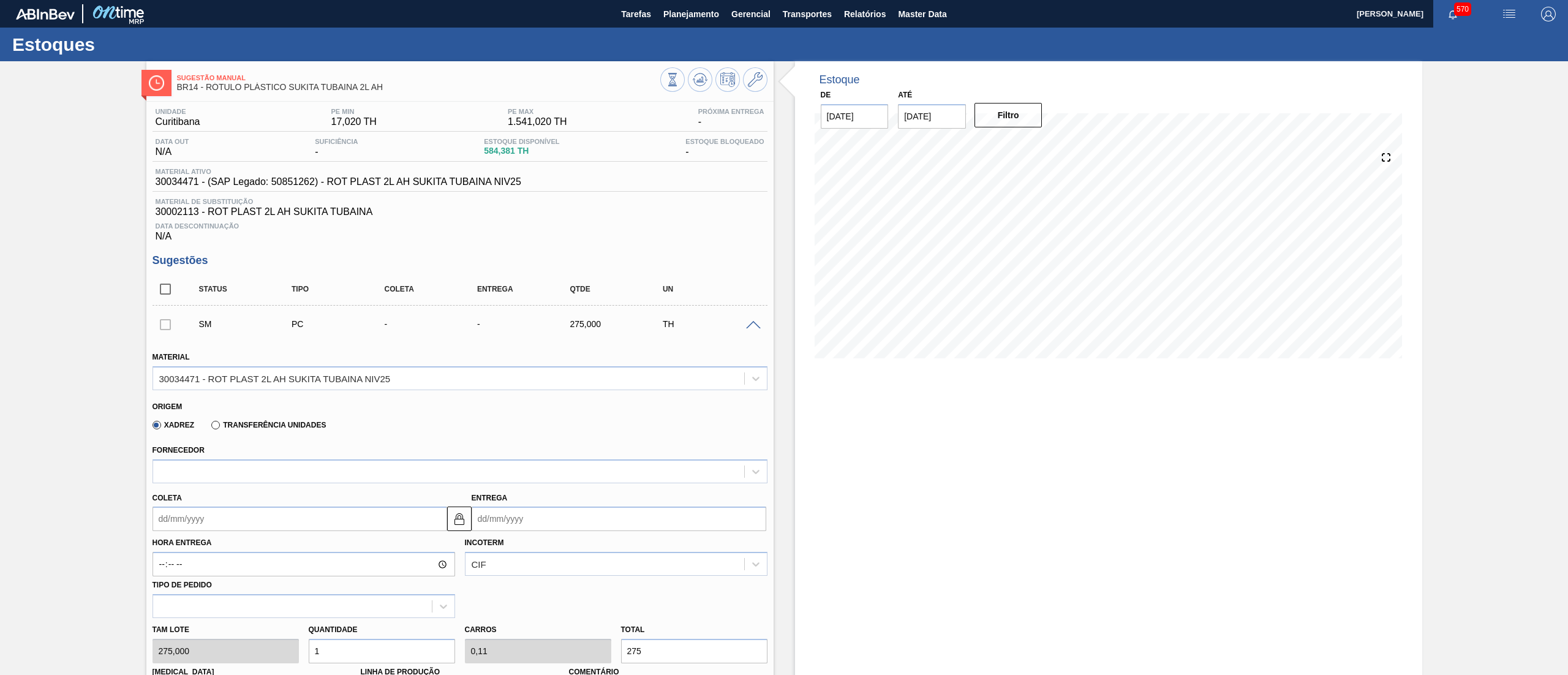
click at [199, 176] on div "Estoque Pedidos Volume Sugestões Plano Diário Estoque Fornecedor Garrafas Estoq…" at bounding box center [784, 337] width 1568 height 675
drag, startPoint x: 521, startPoint y: 181, endPoint x: 128, endPoint y: 186, distance: 393.0
click at [128, 186] on div "Sugestão Manual BR14 - RÓTULO PLÁSTICO SUKITA TUBAINA 2L AH Unidade Curitibana …" at bounding box center [784, 547] width 1568 height 973
copy span "30034471 - (SAP Legado: 50851262) - ROT PLAST 2L AH SUKITA TUBAINA NIV25"
click at [685, 26] on button "Planejamento" at bounding box center [691, 14] width 68 height 28
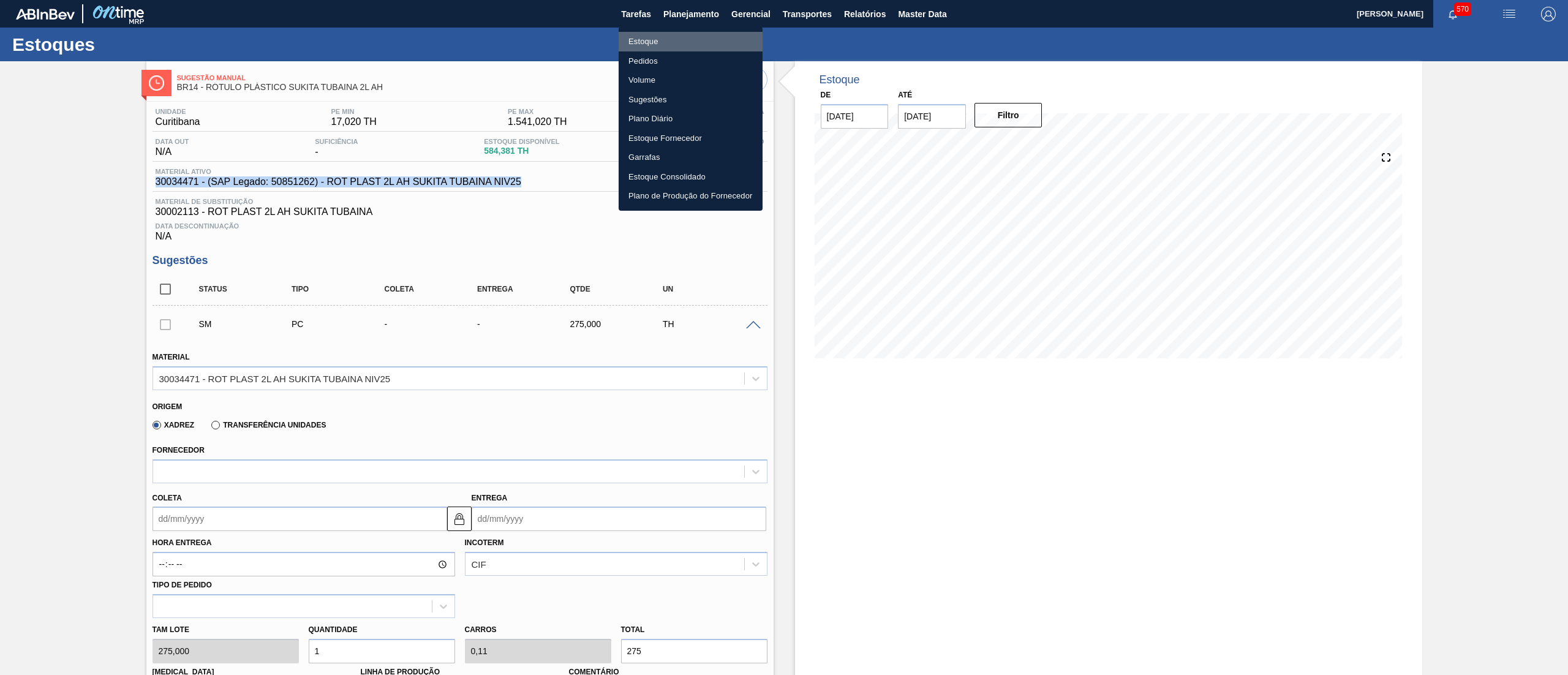
click at [659, 46] on li "Estoque" at bounding box center [690, 41] width 144 height 20
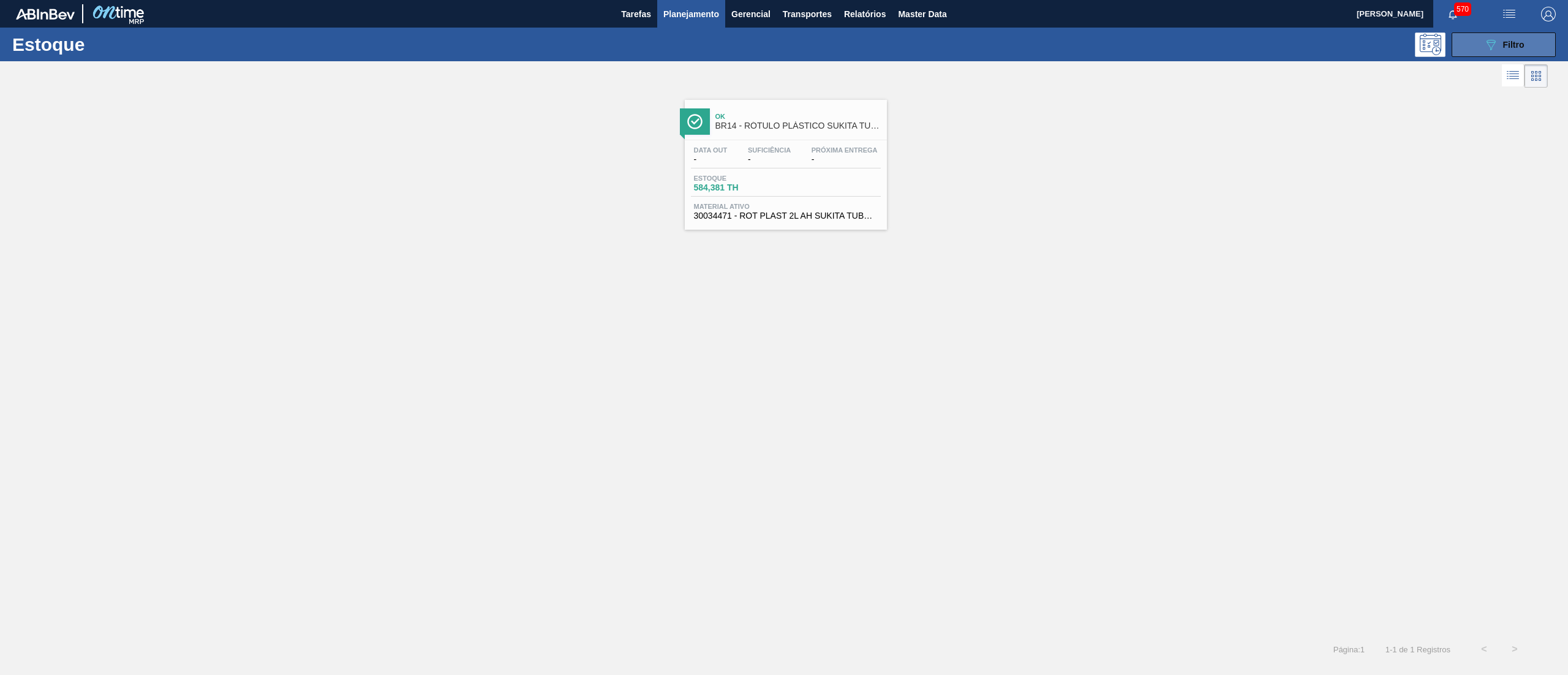
click at [1481, 49] on button "089F7B8B-B2A5-4AFE-B5C0-19BA573D28AC Filtro" at bounding box center [1504, 45] width 104 height 24
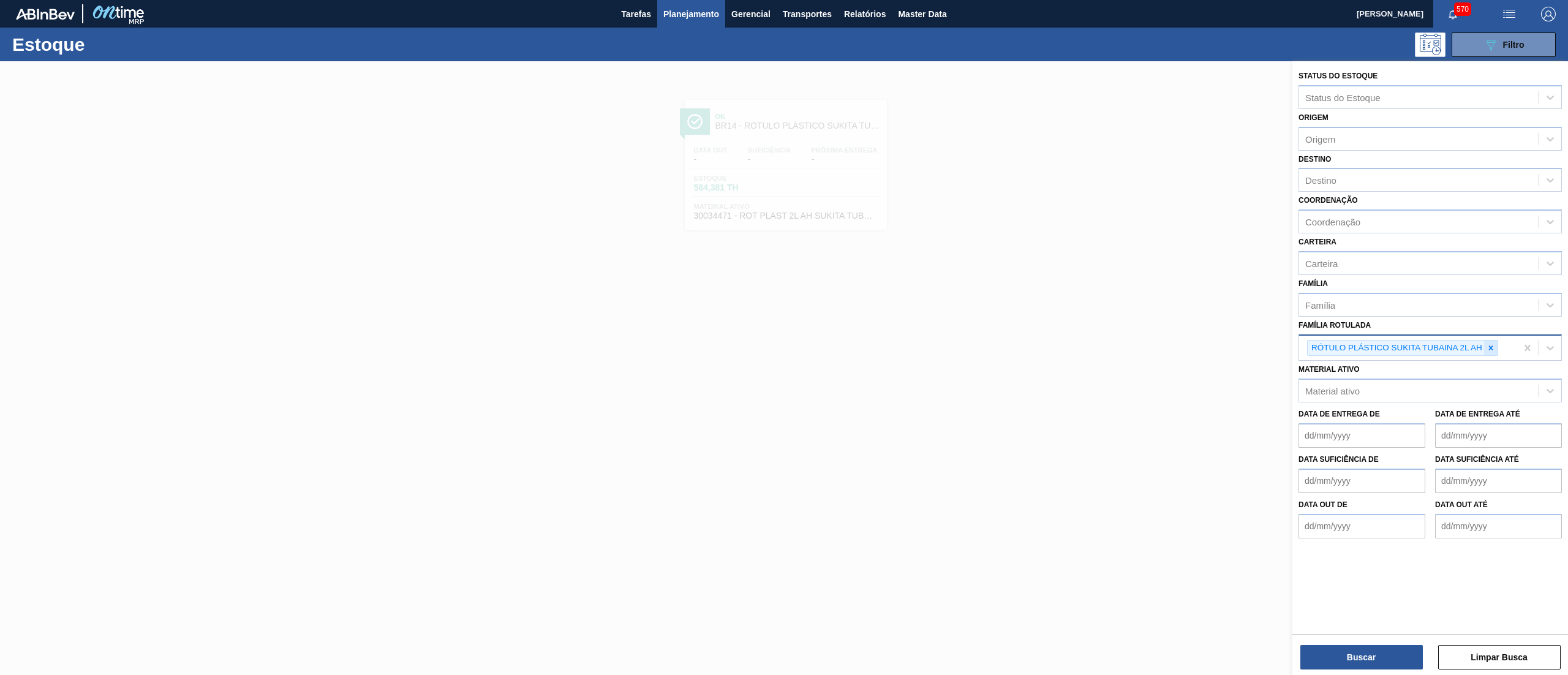
click at [1497, 345] on div at bounding box center [1491, 348] width 14 height 16
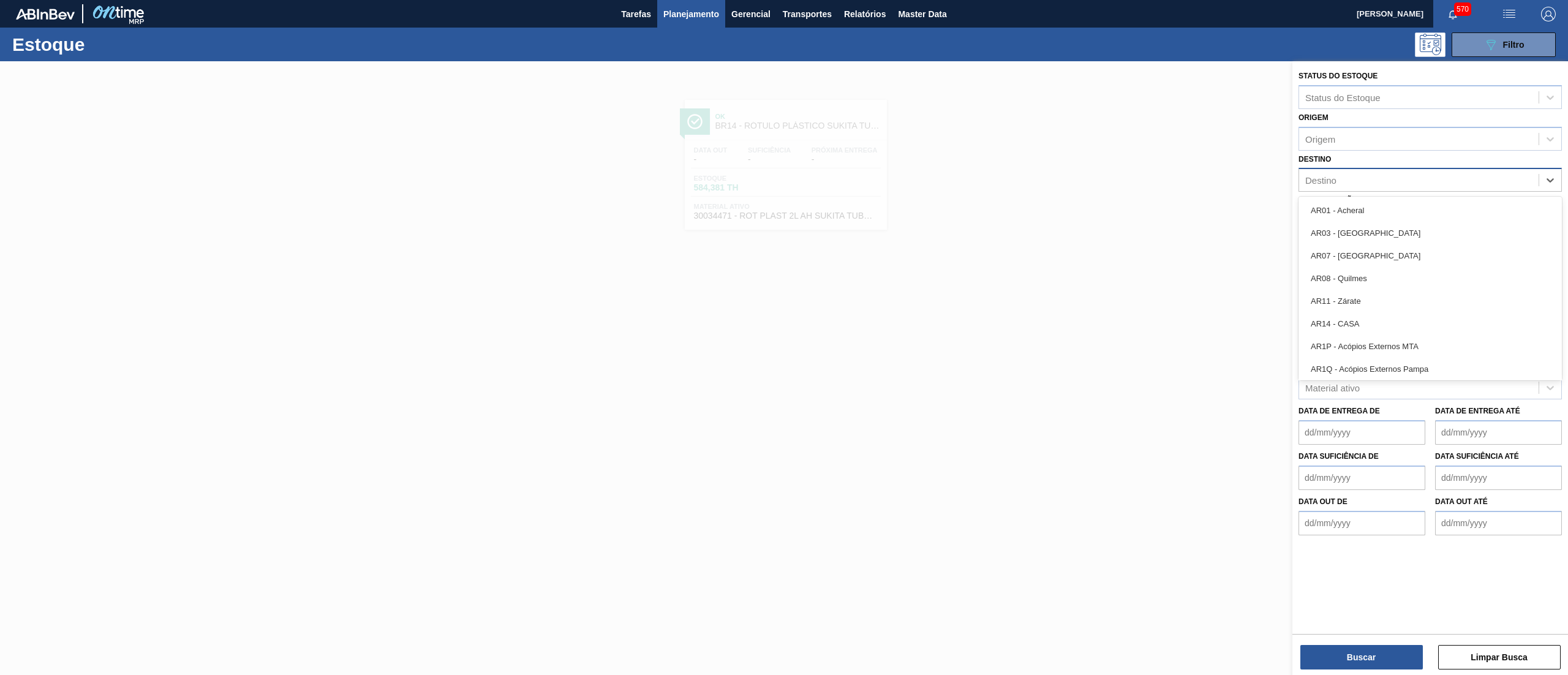
click at [1358, 173] on div "Destino" at bounding box center [1418, 180] width 239 height 18
type input "23"
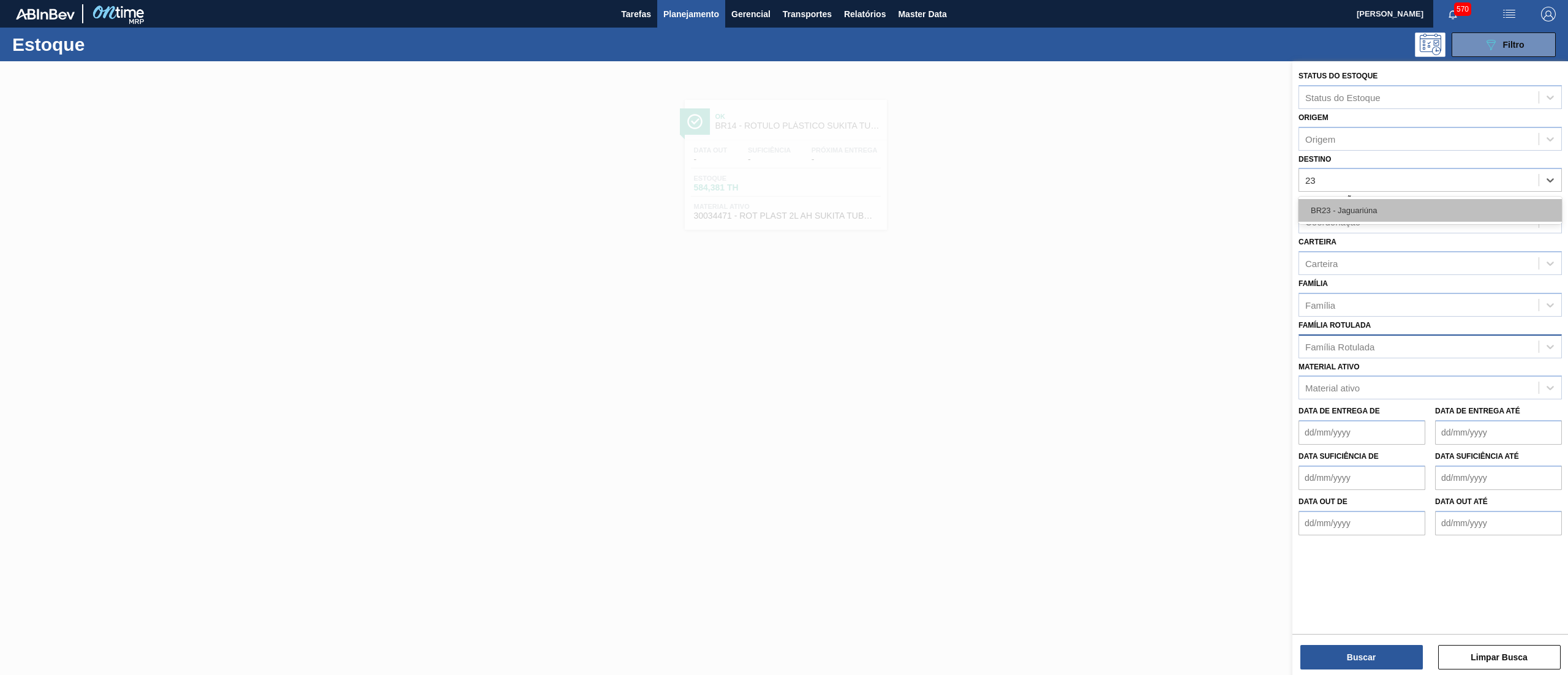
click at [1345, 208] on div "BR23 - Jaguariúna" at bounding box center [1430, 210] width 263 height 22
click at [1343, 299] on div "Família" at bounding box center [1418, 308] width 239 height 18
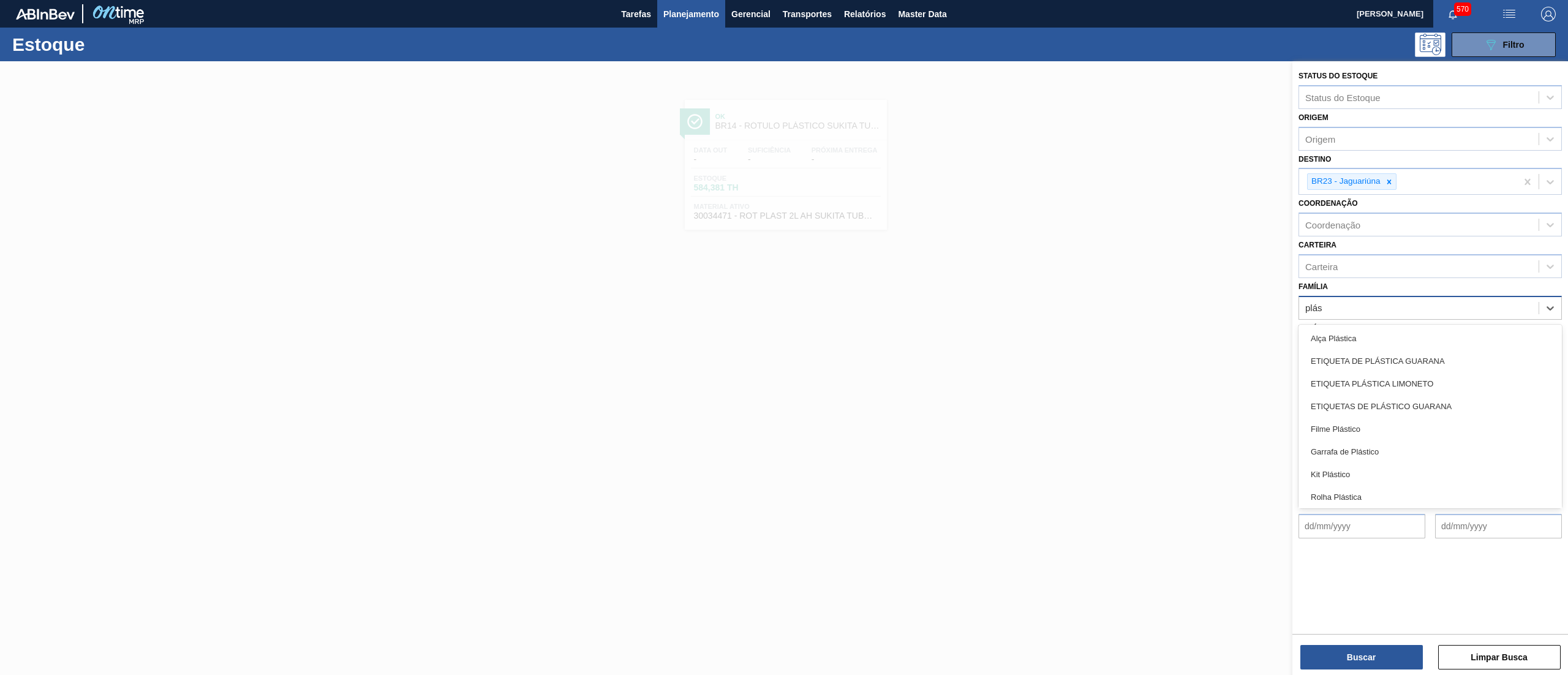
type input "plást"
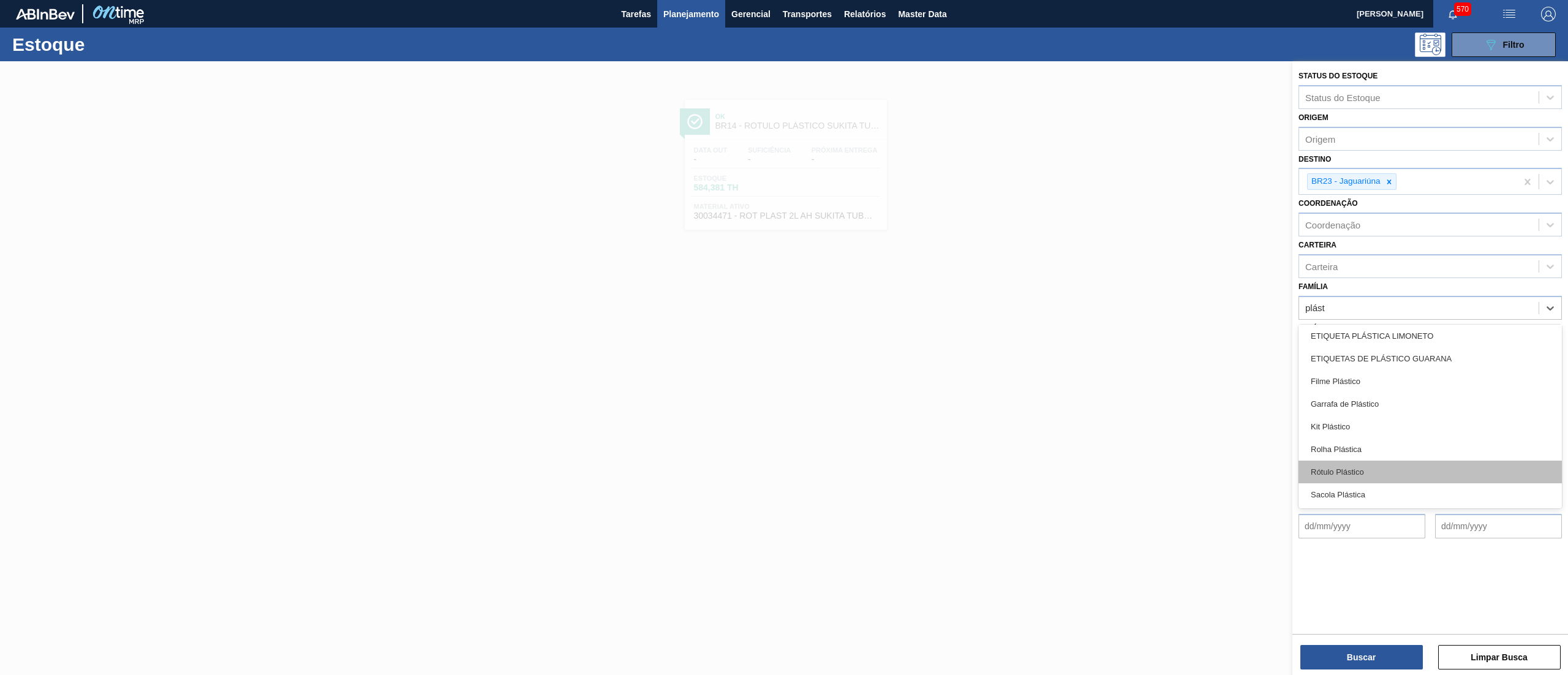
click at [1382, 472] on div "Rótulo Plástico" at bounding box center [1430, 471] width 263 height 22
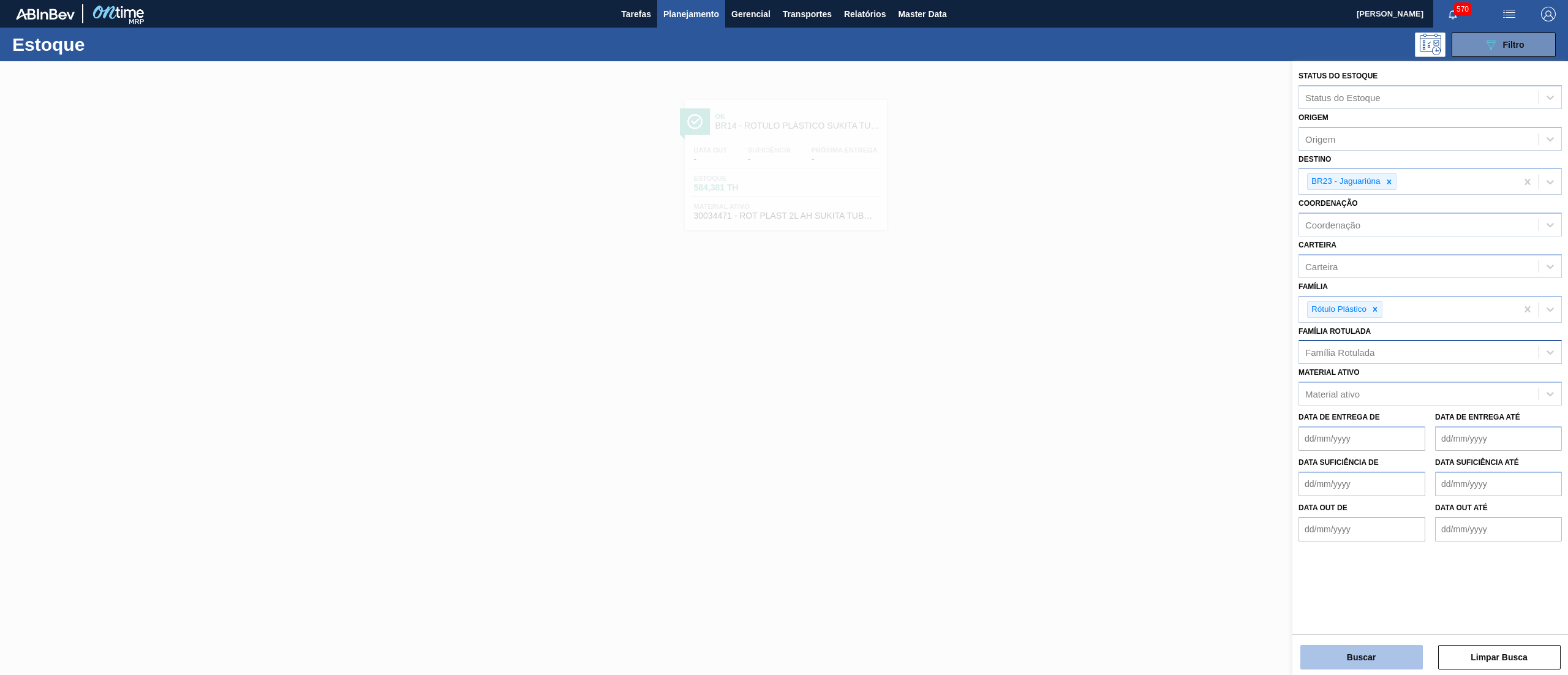
click at [1341, 655] on button "Buscar" at bounding box center [1361, 657] width 123 height 24
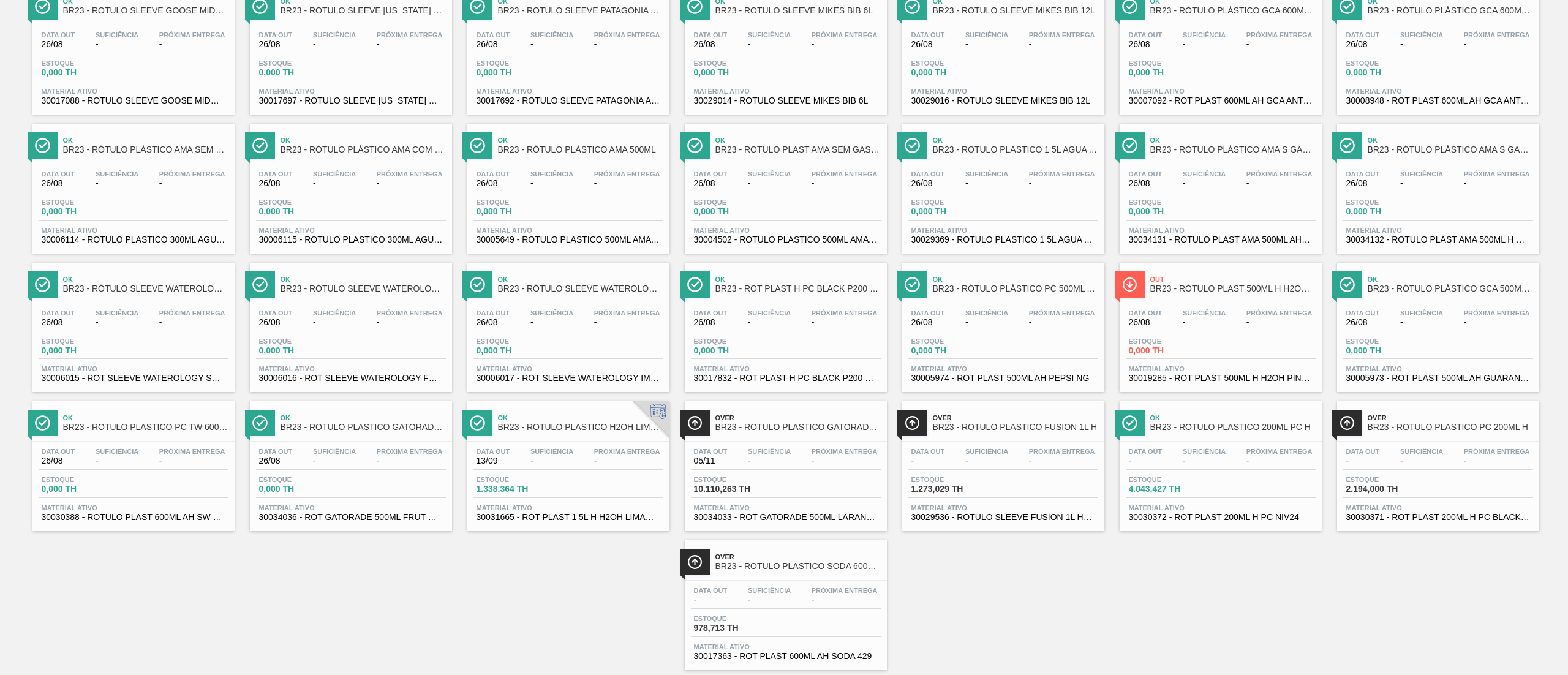
scroll to position [562, 0]
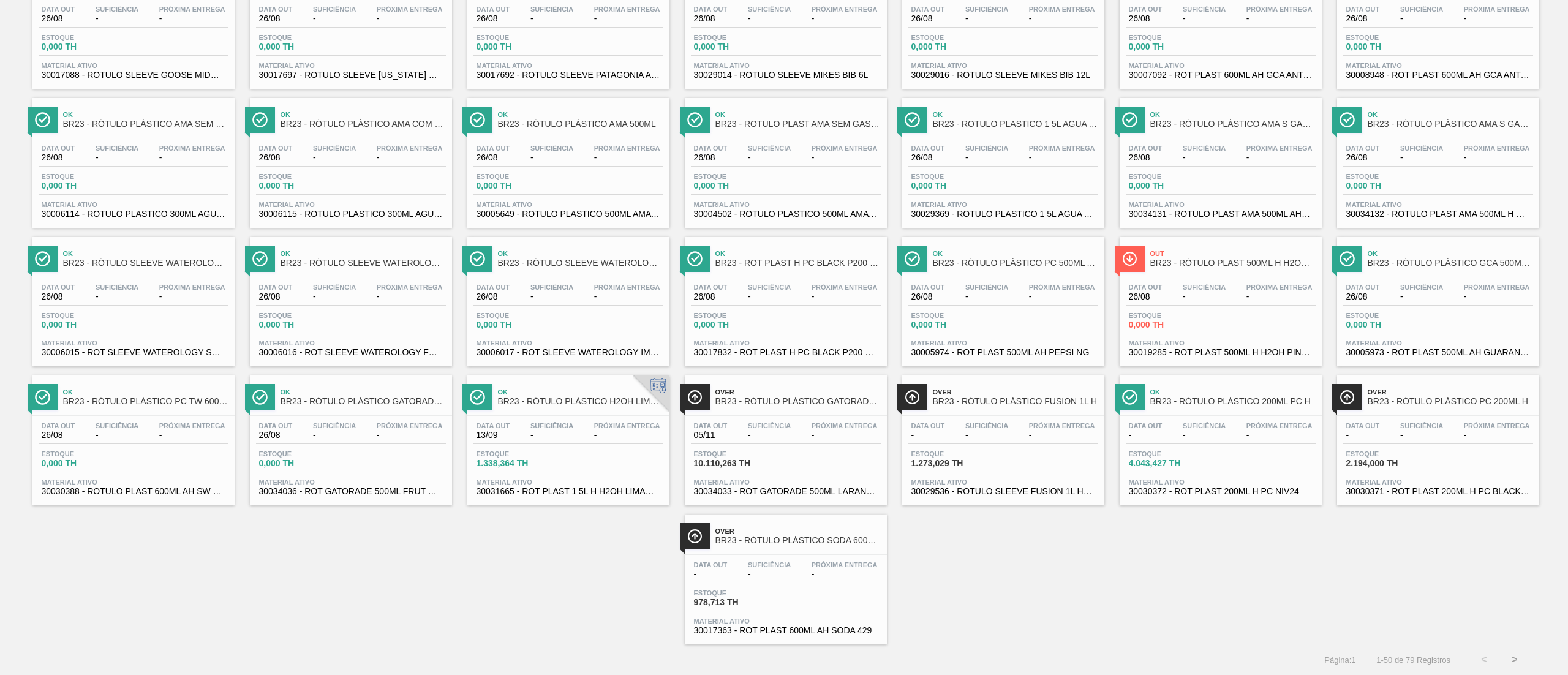
click at [1516, 652] on button ">" at bounding box center [1514, 659] width 31 height 31
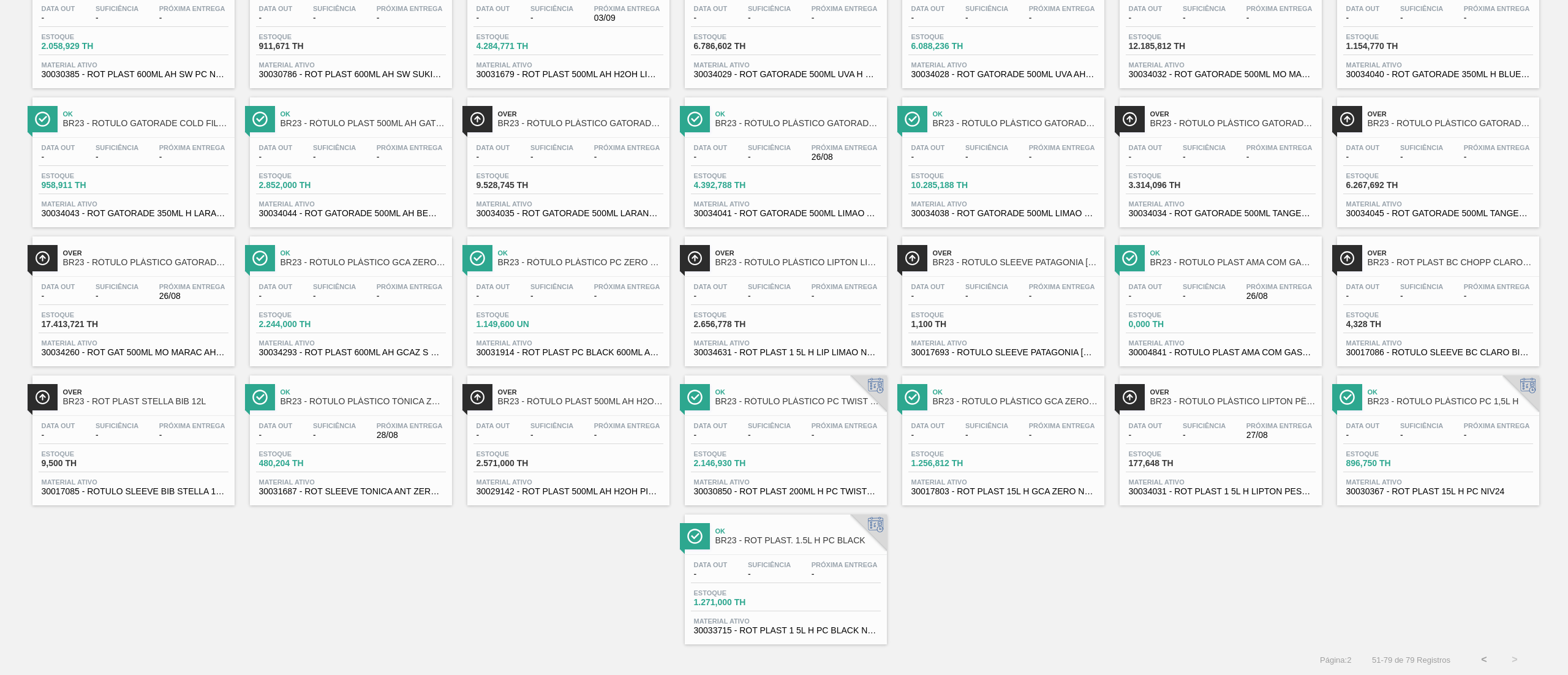
scroll to position [0, 0]
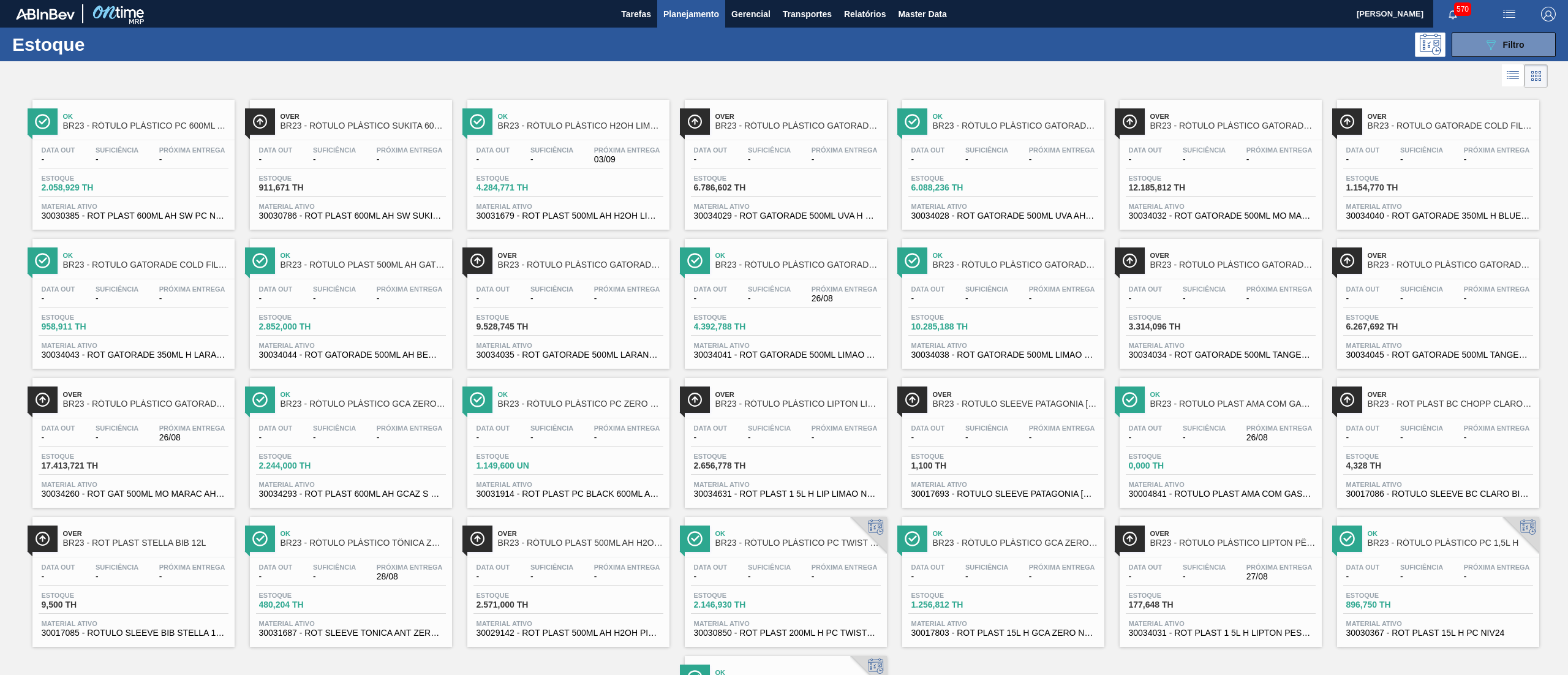
click at [777, 497] on span "30034631 - ROT PLAST 1 5L H LIP LIMAO NF25" at bounding box center [785, 495] width 184 height 9
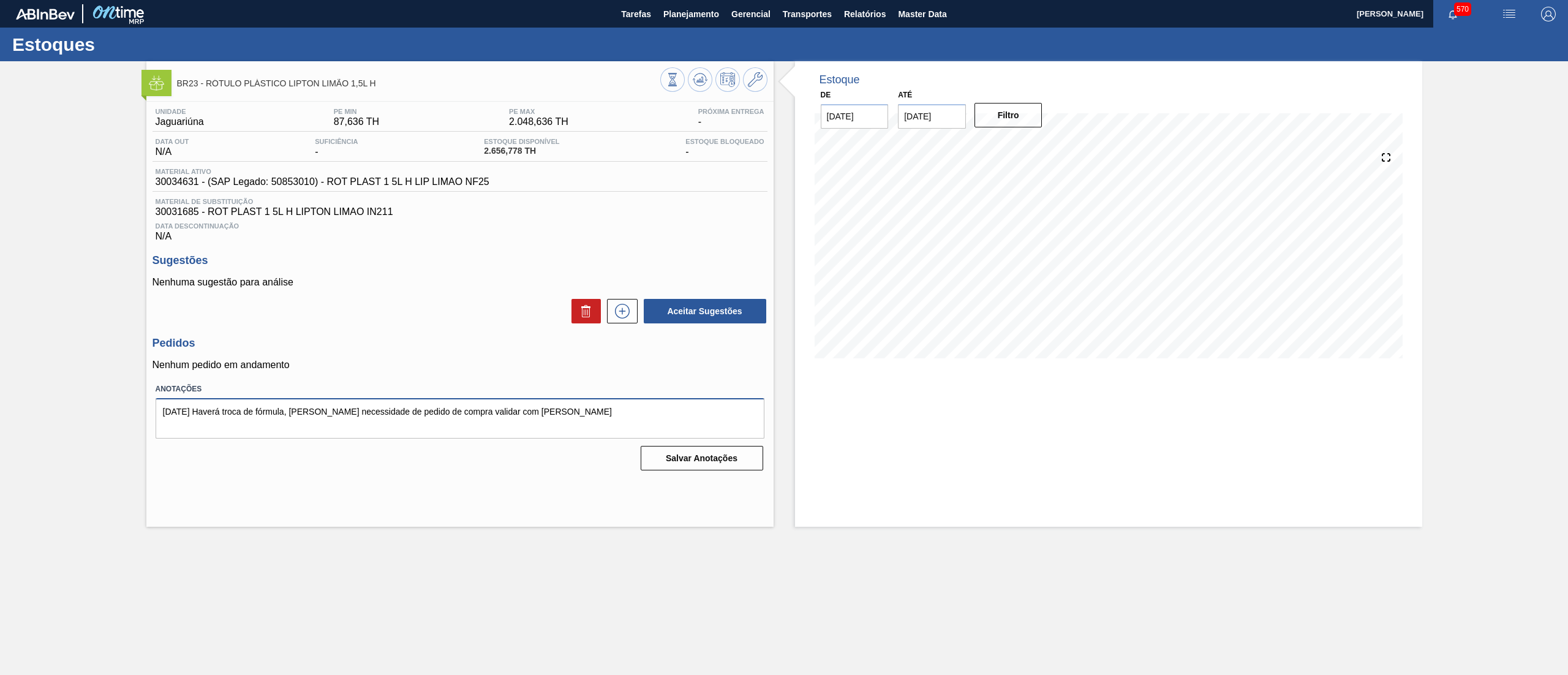
drag, startPoint x: 569, startPoint y: 413, endPoint x: 72, endPoint y: 404, distance: 497.1
click at [72, 404] on div "BR23 - RÓTULO PLÁSTICO LIPTON LIMÃO 1,5L H Unidade Jaguariúna PE MIN 87,636 TH …" at bounding box center [784, 294] width 1568 height 465
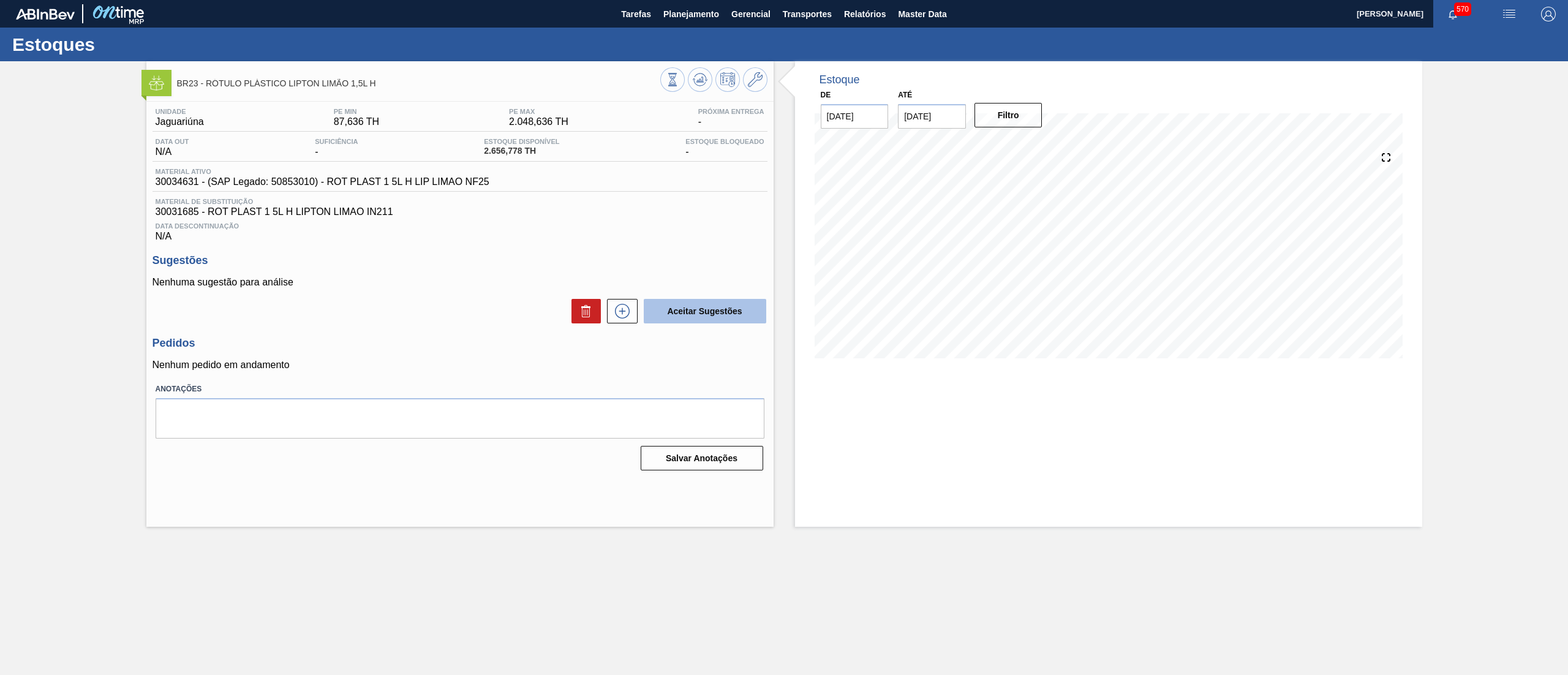
click at [709, 315] on button "Aceitar Sugestões" at bounding box center [705, 311] width 123 height 24
click at [752, 76] on icon at bounding box center [756, 80] width 15 height 15
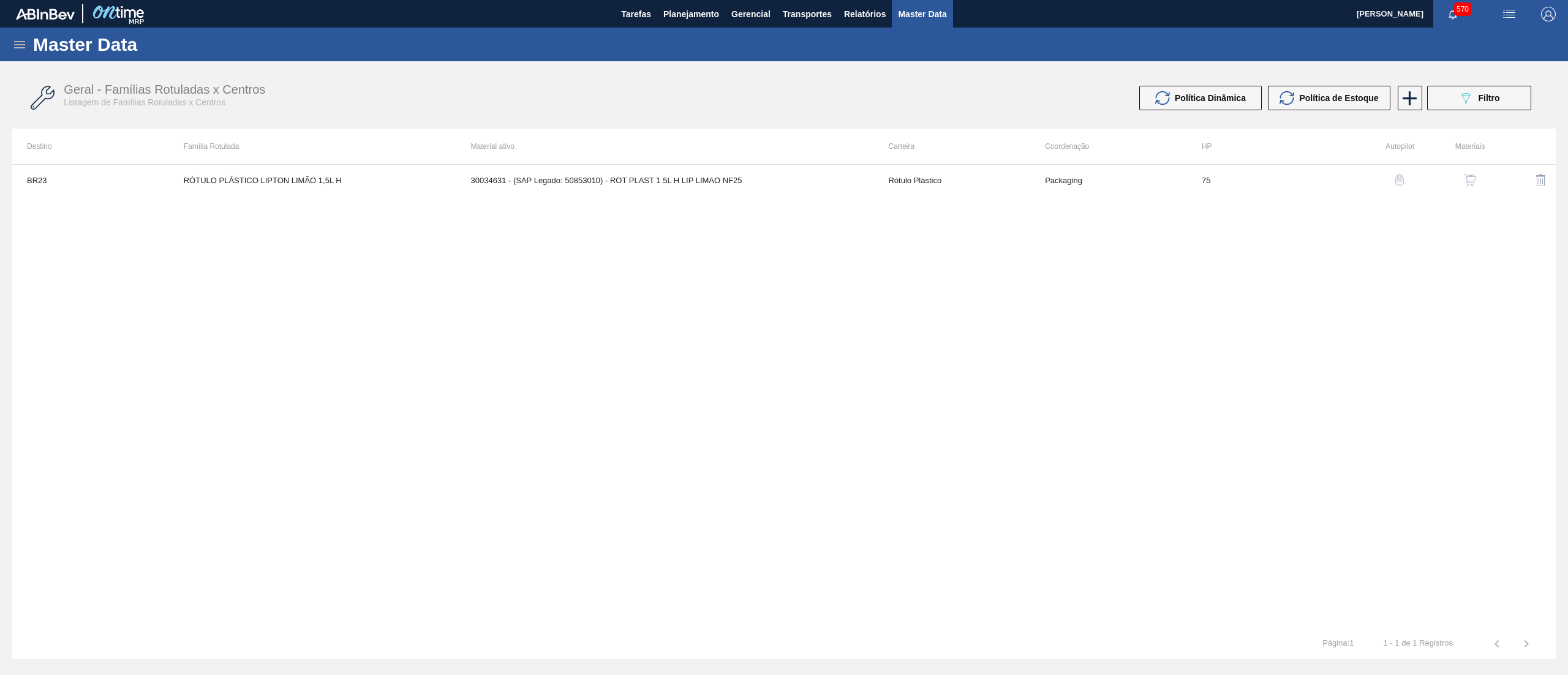
click at [1462, 178] on div "button" at bounding box center [1470, 180] width 15 height 12
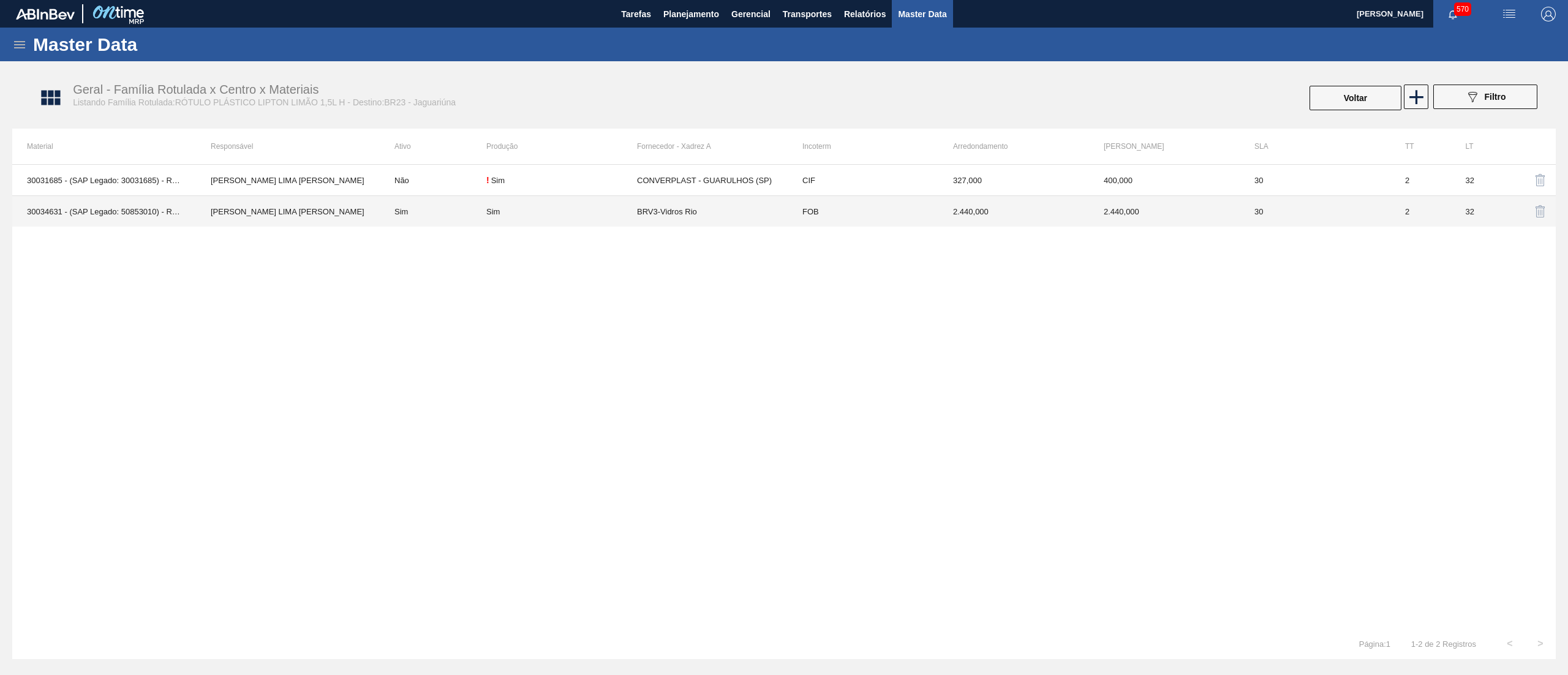
click at [753, 220] on td "BRV3-Vidros Rio" at bounding box center [712, 212] width 151 height 31
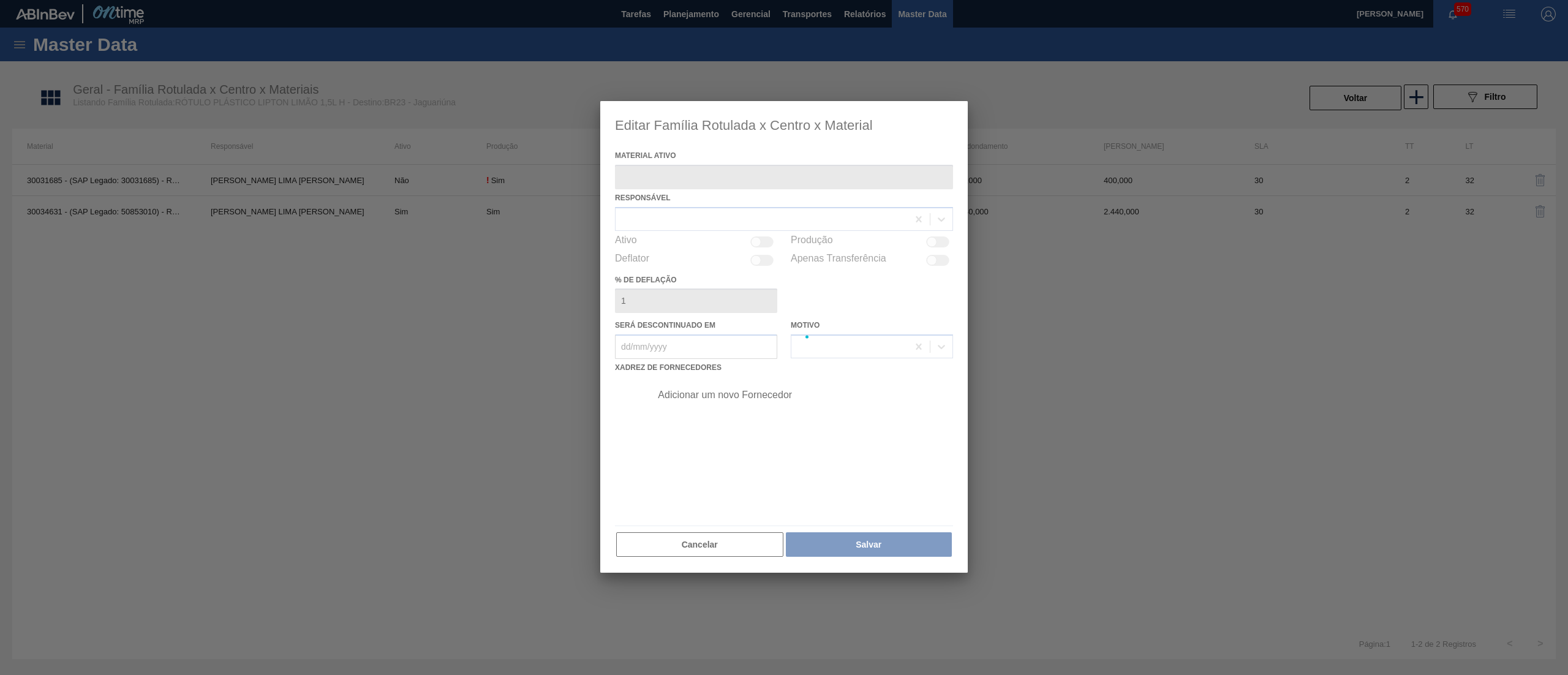
type ativo "30034631 - (SAP Legado: 50853010) - ROT PLAST 1 5L H LIP LIMAO NF25"
checkbox input "true"
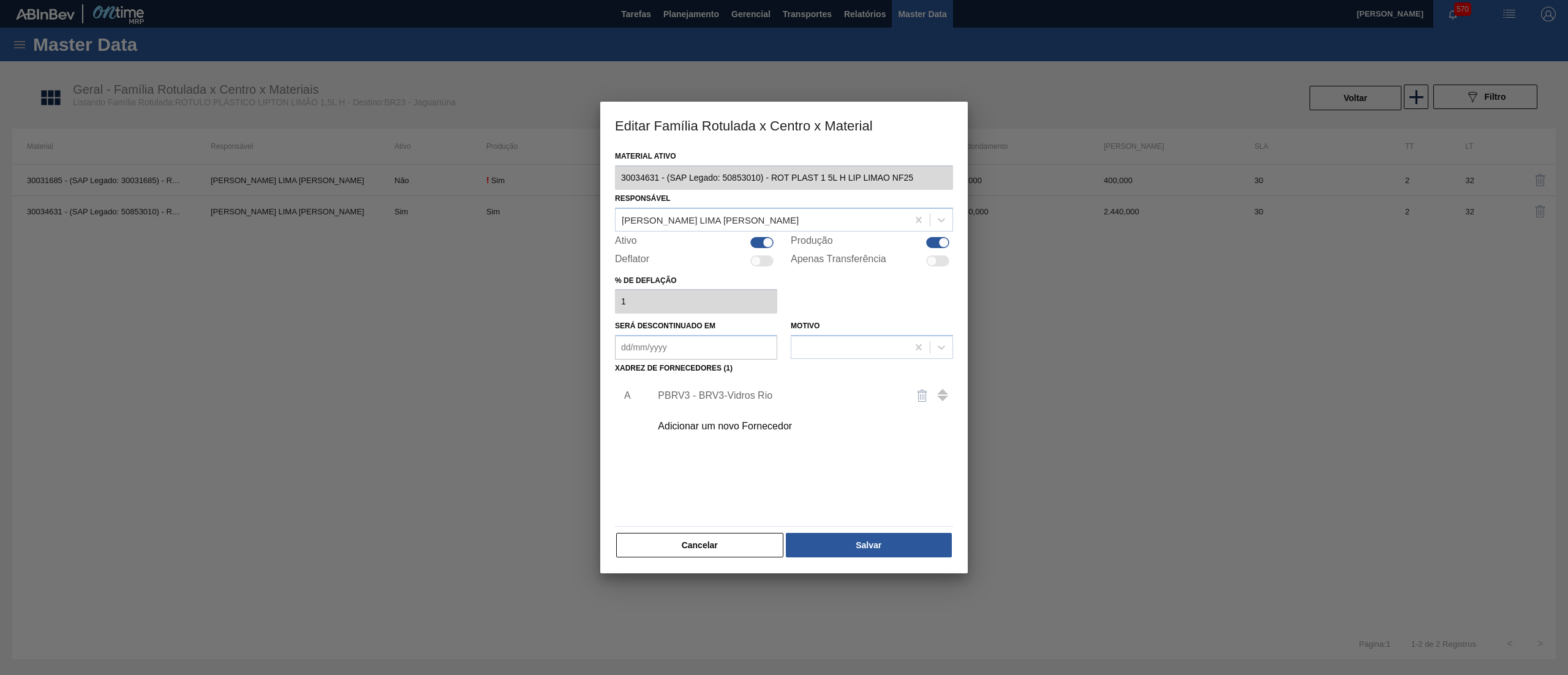
click at [724, 423] on div "Adicionar um novo Fornecedor" at bounding box center [778, 426] width 240 height 11
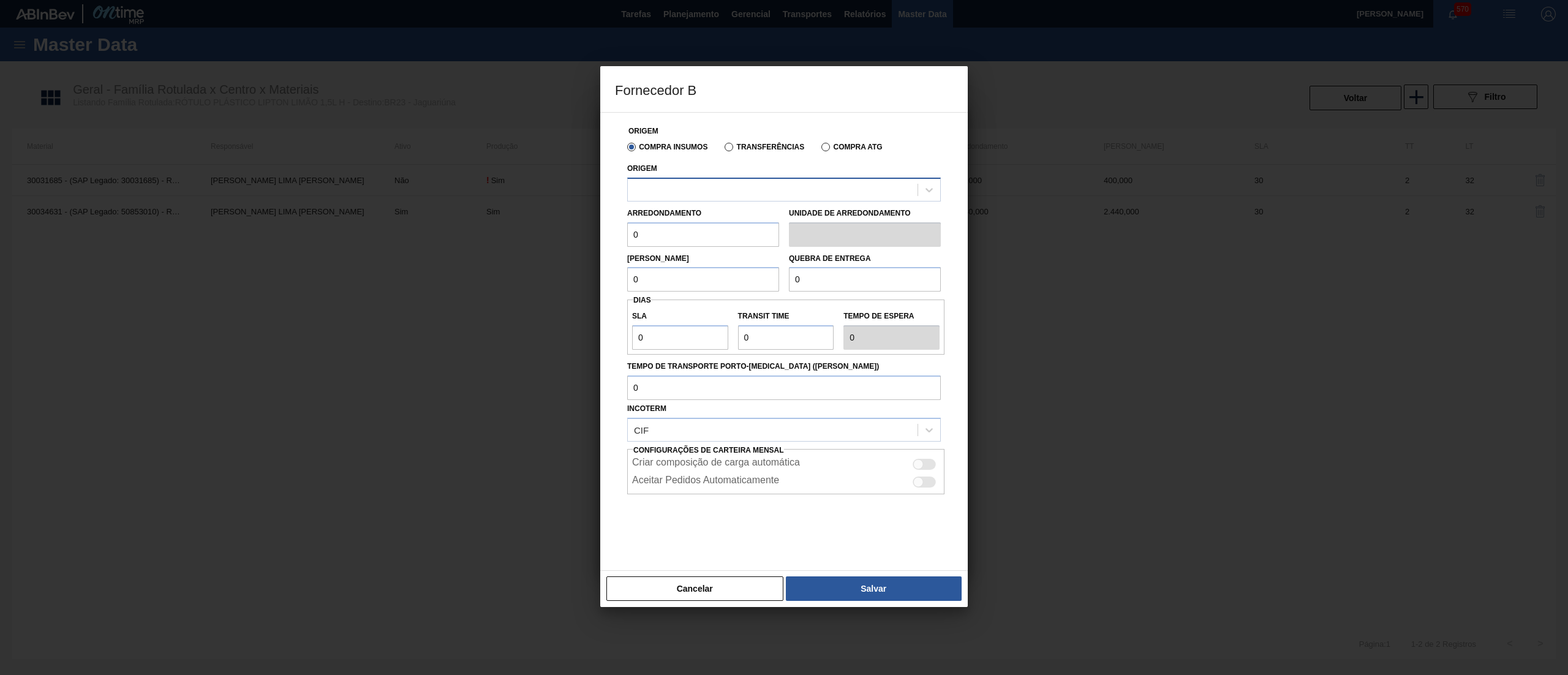
click at [711, 190] on div at bounding box center [772, 189] width 290 height 18
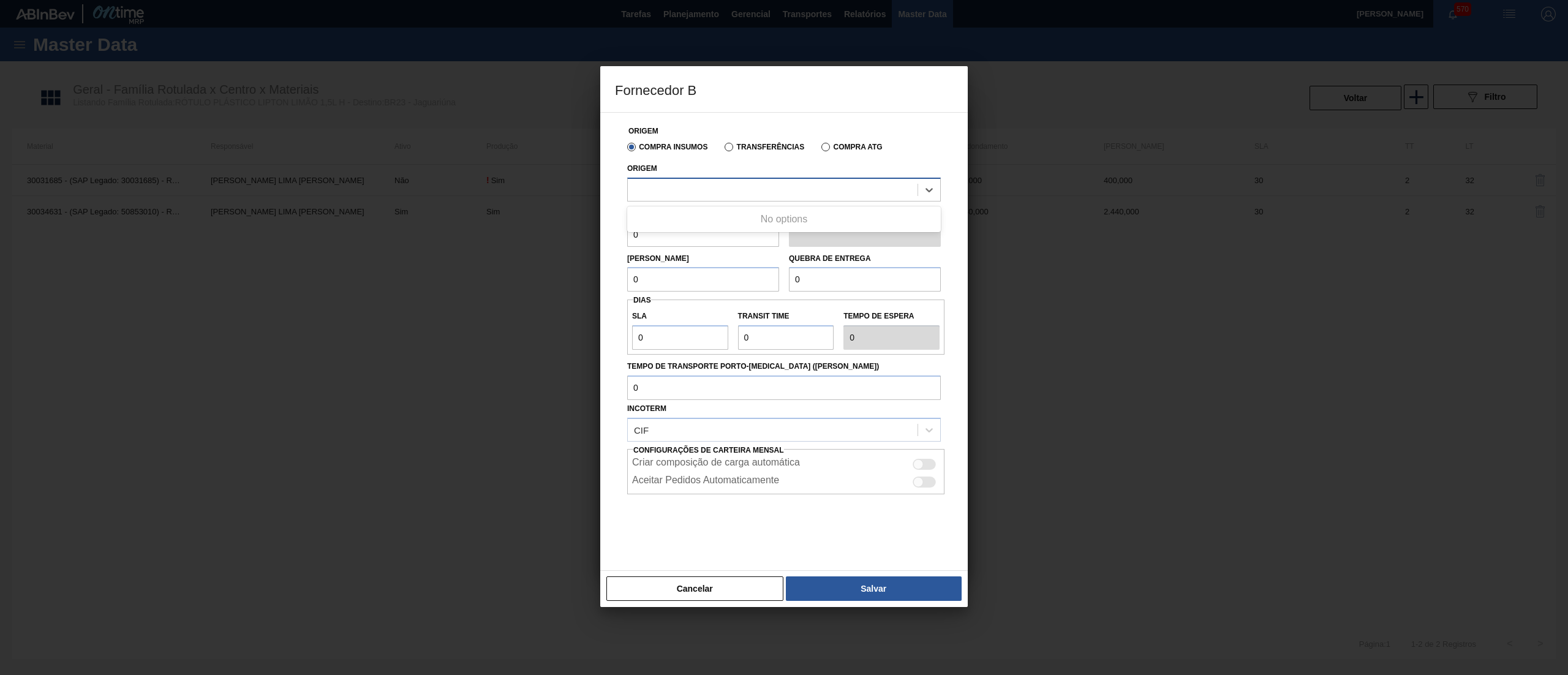
click at [711, 190] on div at bounding box center [772, 189] width 290 height 18
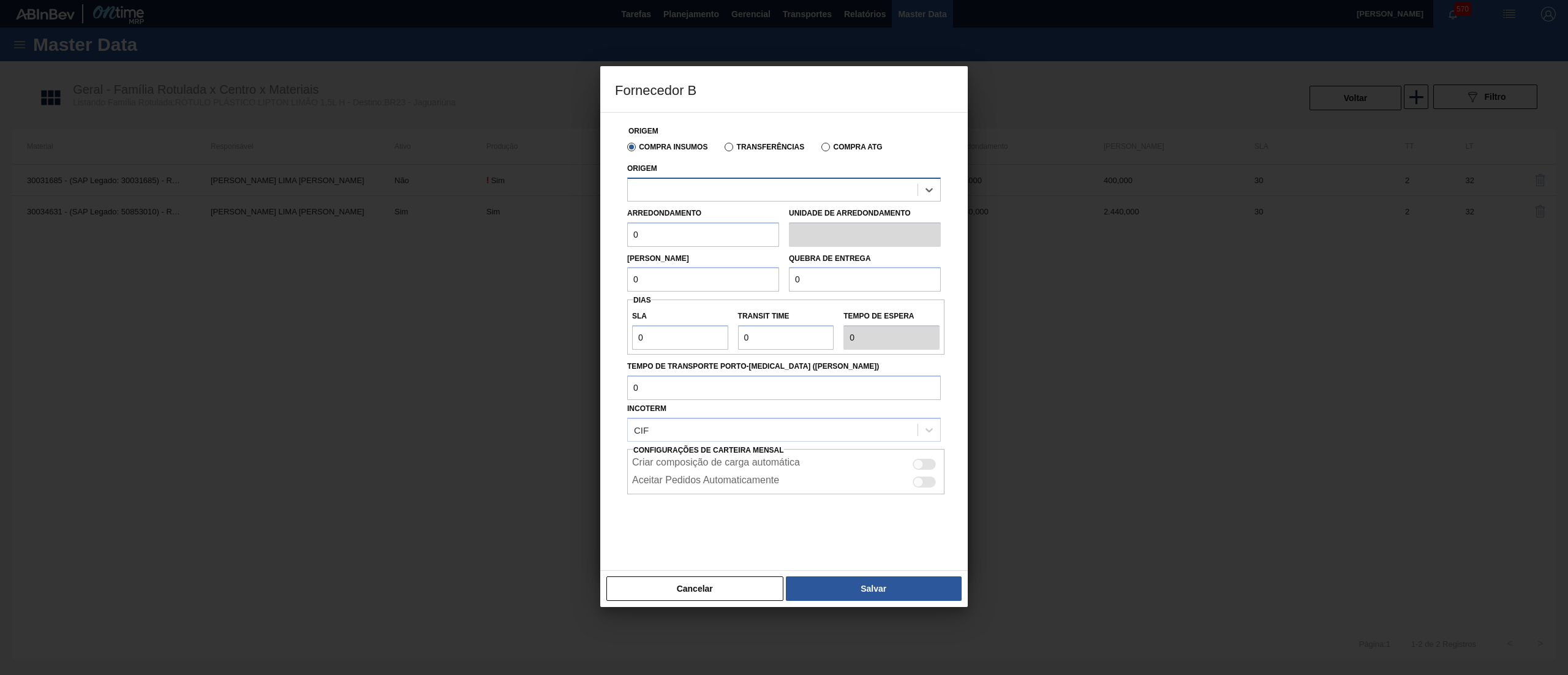
click at [711, 190] on div at bounding box center [772, 189] width 290 height 18
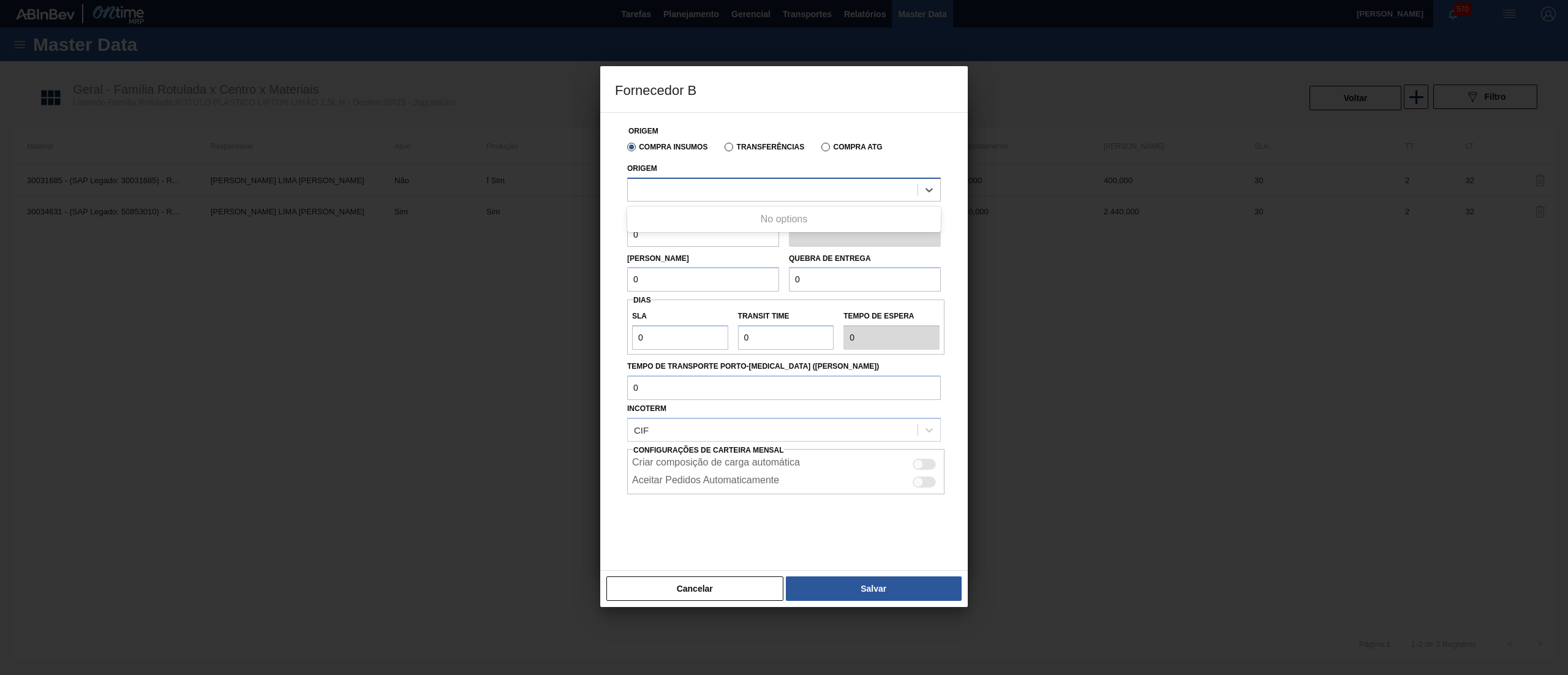
click at [711, 190] on div at bounding box center [772, 189] width 290 height 18
click at [684, 597] on button "Cancelar" at bounding box center [694, 589] width 177 height 24
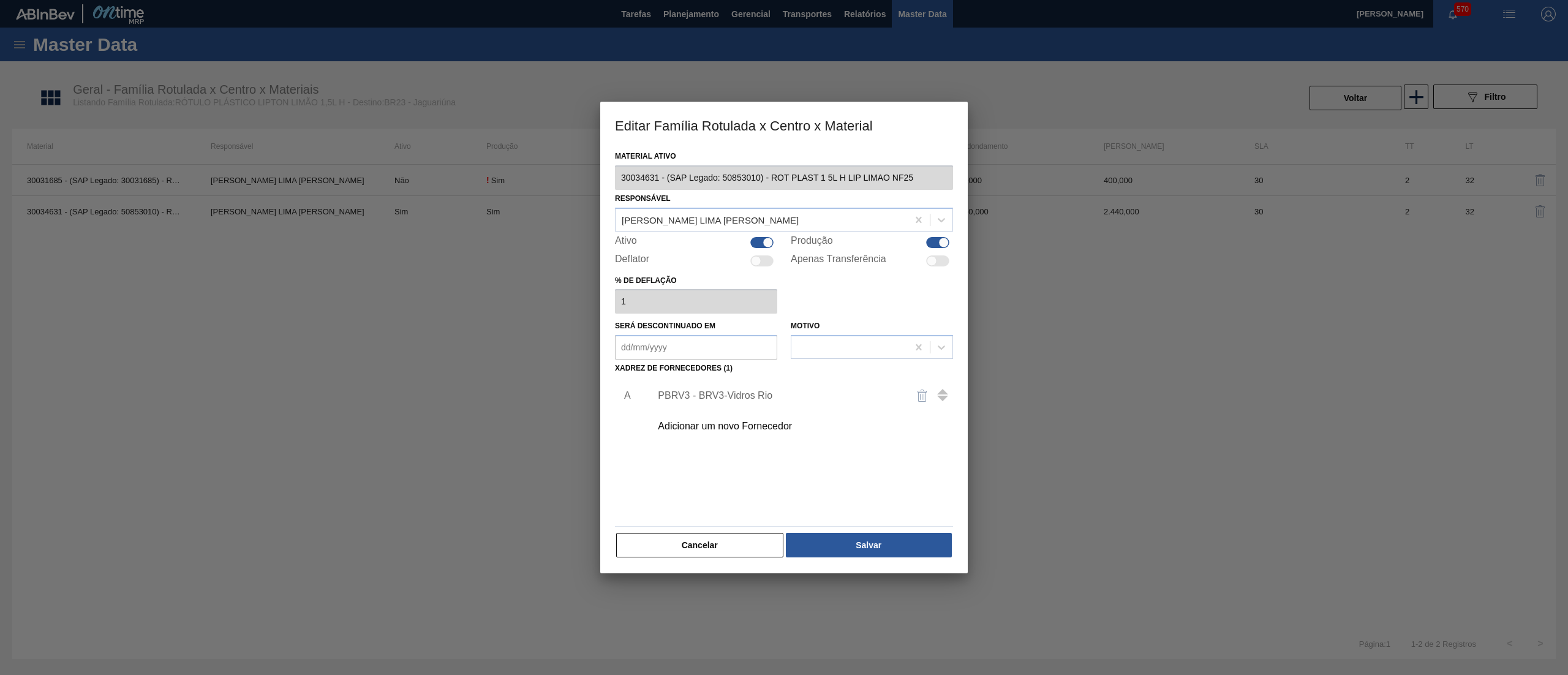
click at [698, 421] on div "Adicionar um novo Fornecedor" at bounding box center [778, 426] width 240 height 11
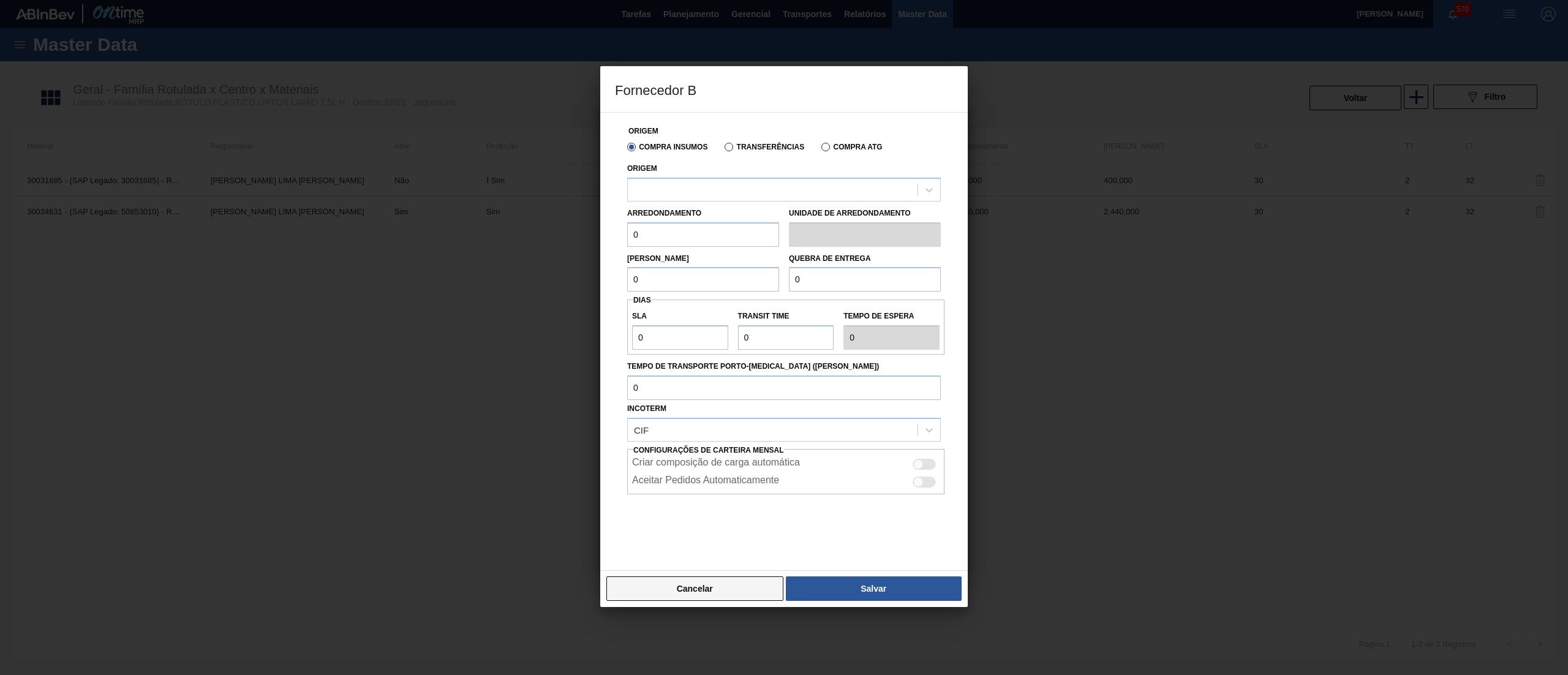
click at [667, 582] on button "Cancelar" at bounding box center [694, 589] width 177 height 24
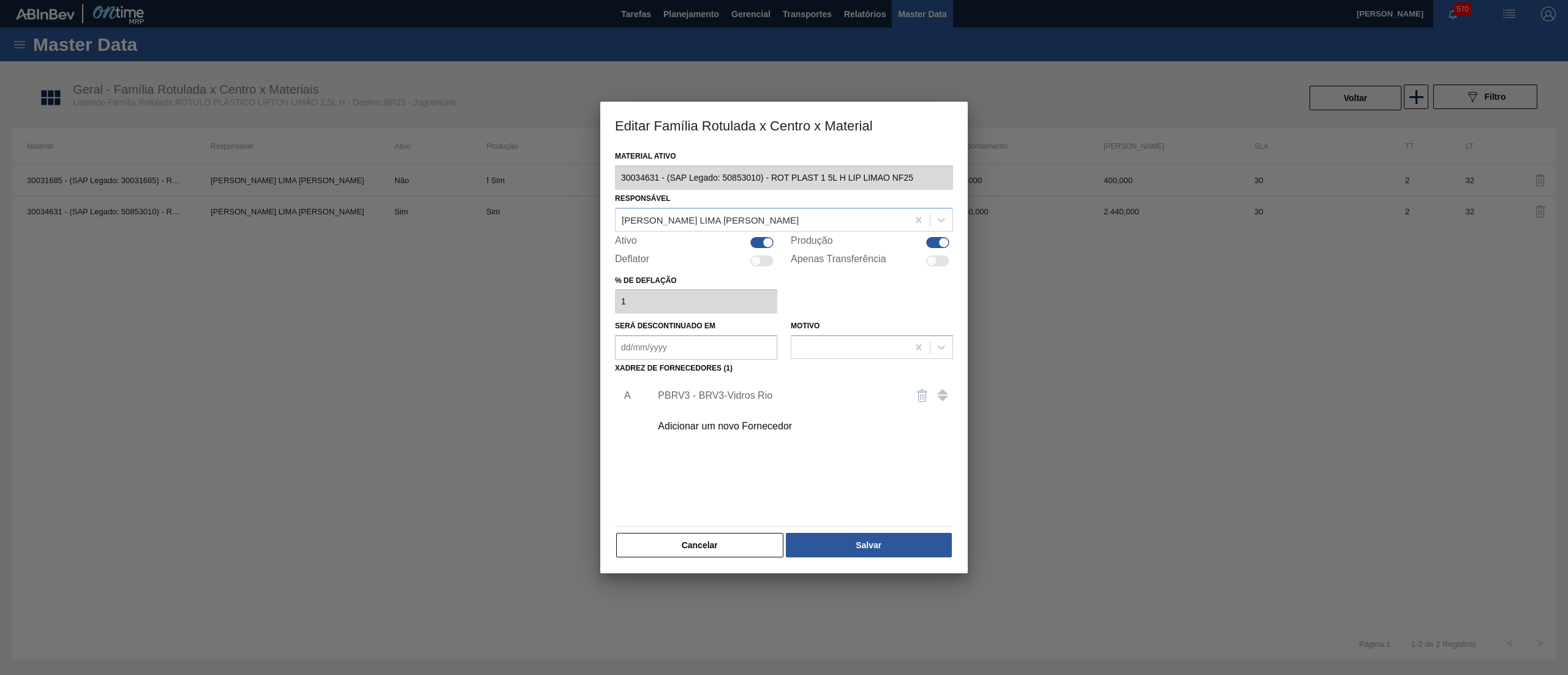
click at [593, 182] on div "Editar Família Rotulada x Centro x Material Material ativo 30034631 - (SAP Lega…" at bounding box center [784, 337] width 1568 height 675
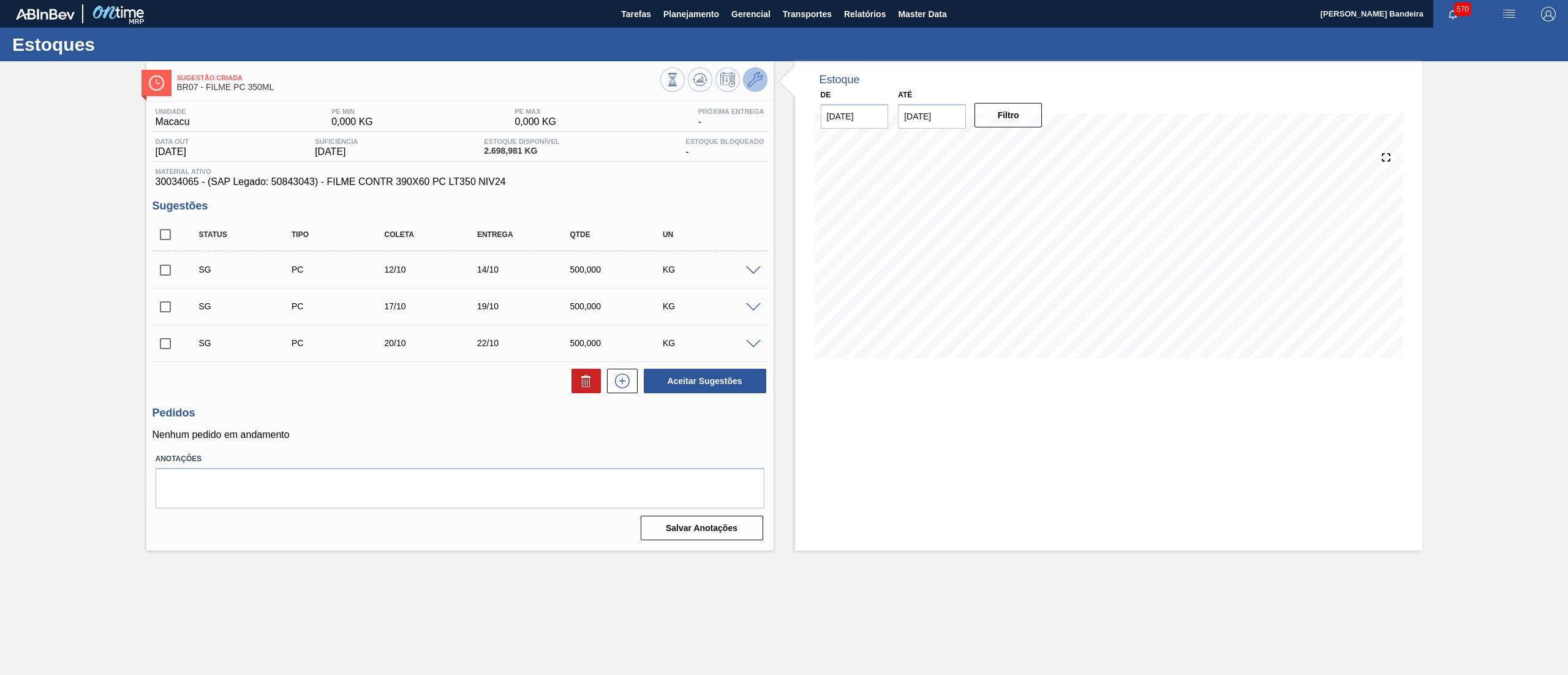
click at [760, 85] on icon at bounding box center [756, 80] width 15 height 15
click at [755, 83] on icon at bounding box center [756, 80] width 15 height 15
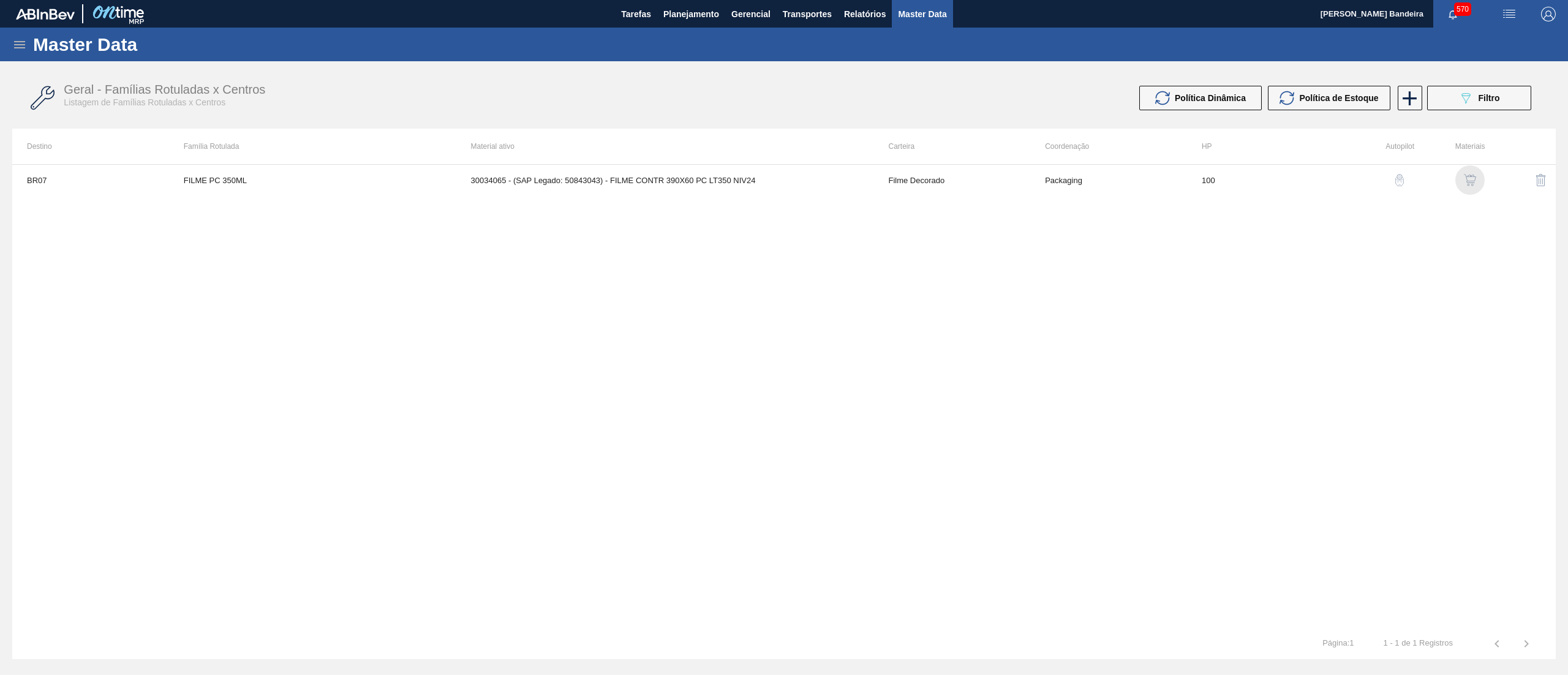
click at [1465, 176] on img "button" at bounding box center [1470, 180] width 12 height 12
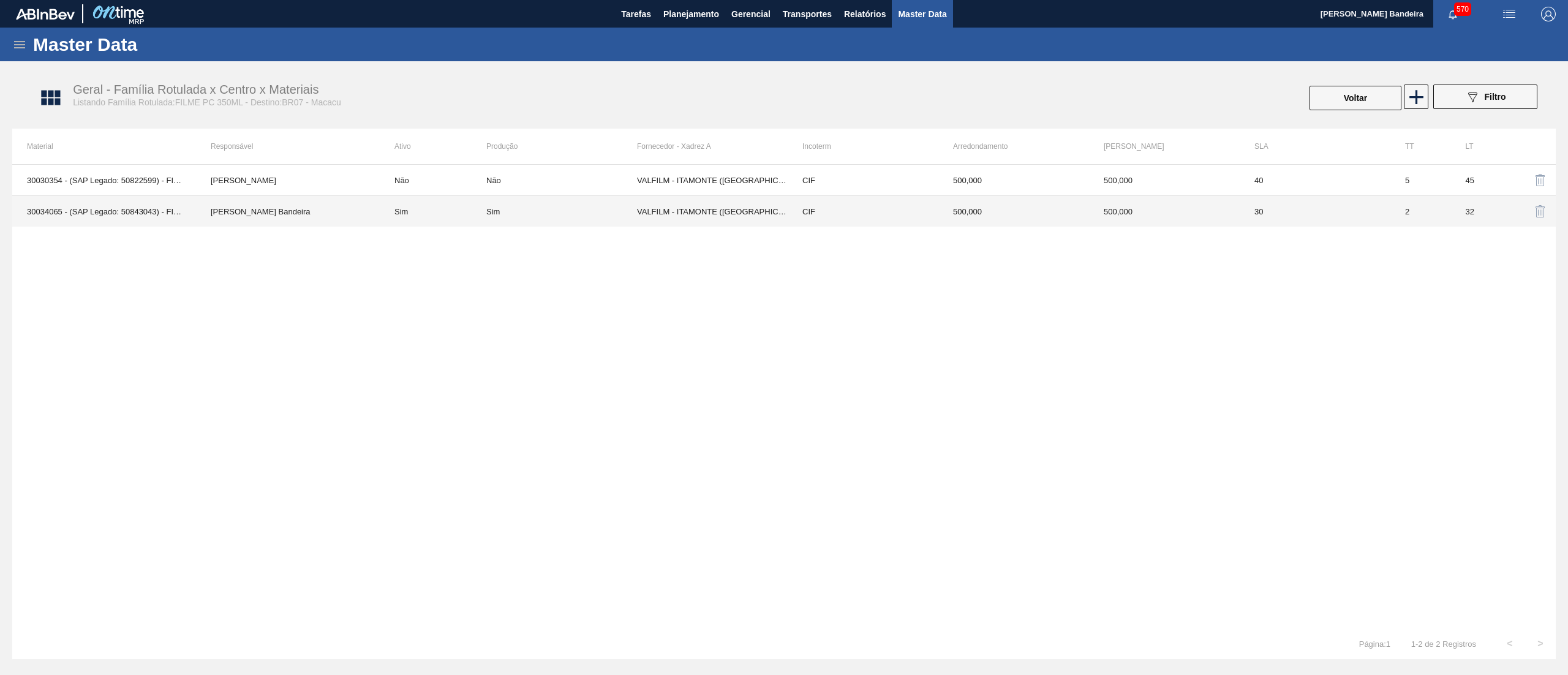
click at [658, 216] on td "VALFILM - ITAMONTE ([GEOGRAPHIC_DATA])" at bounding box center [712, 212] width 151 height 31
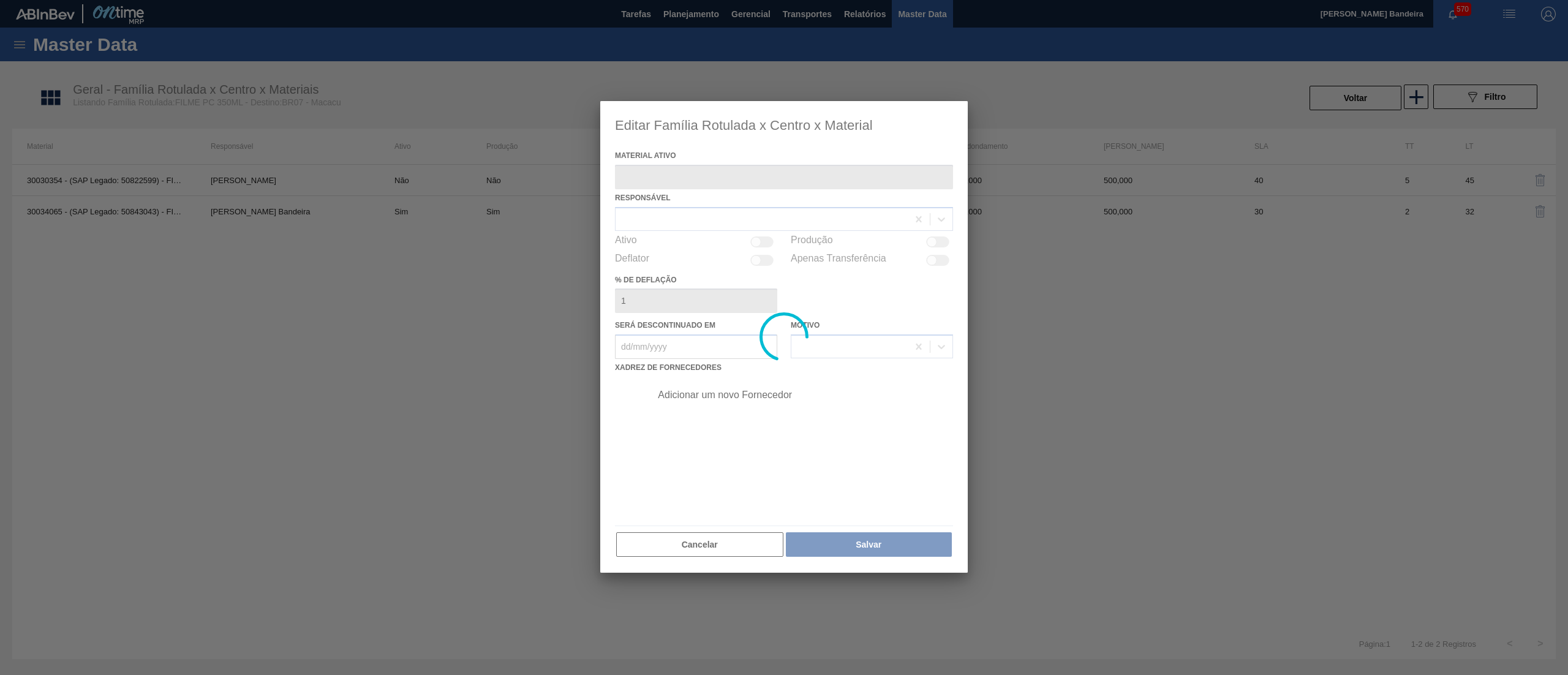
type ativo "30034065 - (SAP Legado: 50843043) - FILME CONTR 390X60 PC LT350 NIV24"
checkbox input "true"
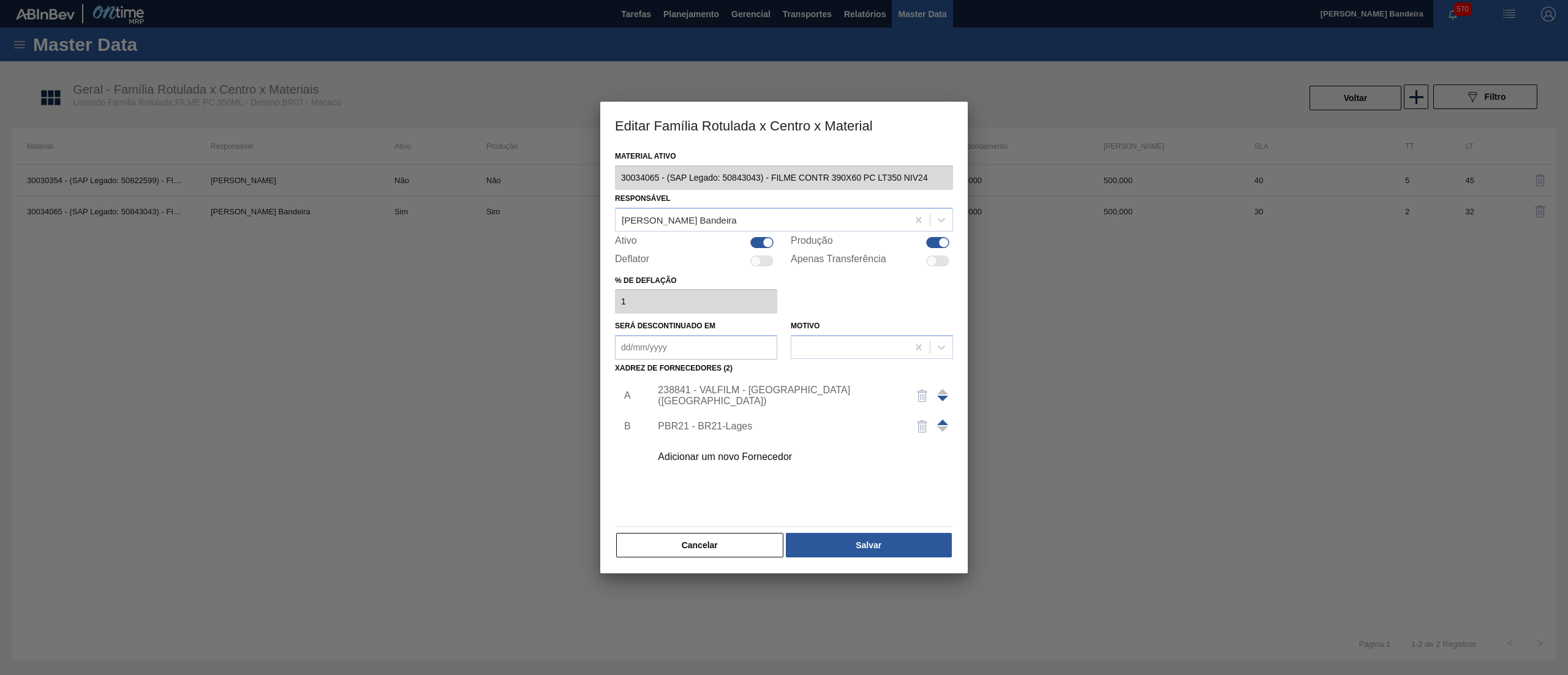
click at [583, 197] on div "Editar Família Rotulada x Centro x Material Material ativo 30034065 - (SAP Lega…" at bounding box center [784, 337] width 1568 height 675
